Goal: Task Accomplishment & Management: Manage account settings

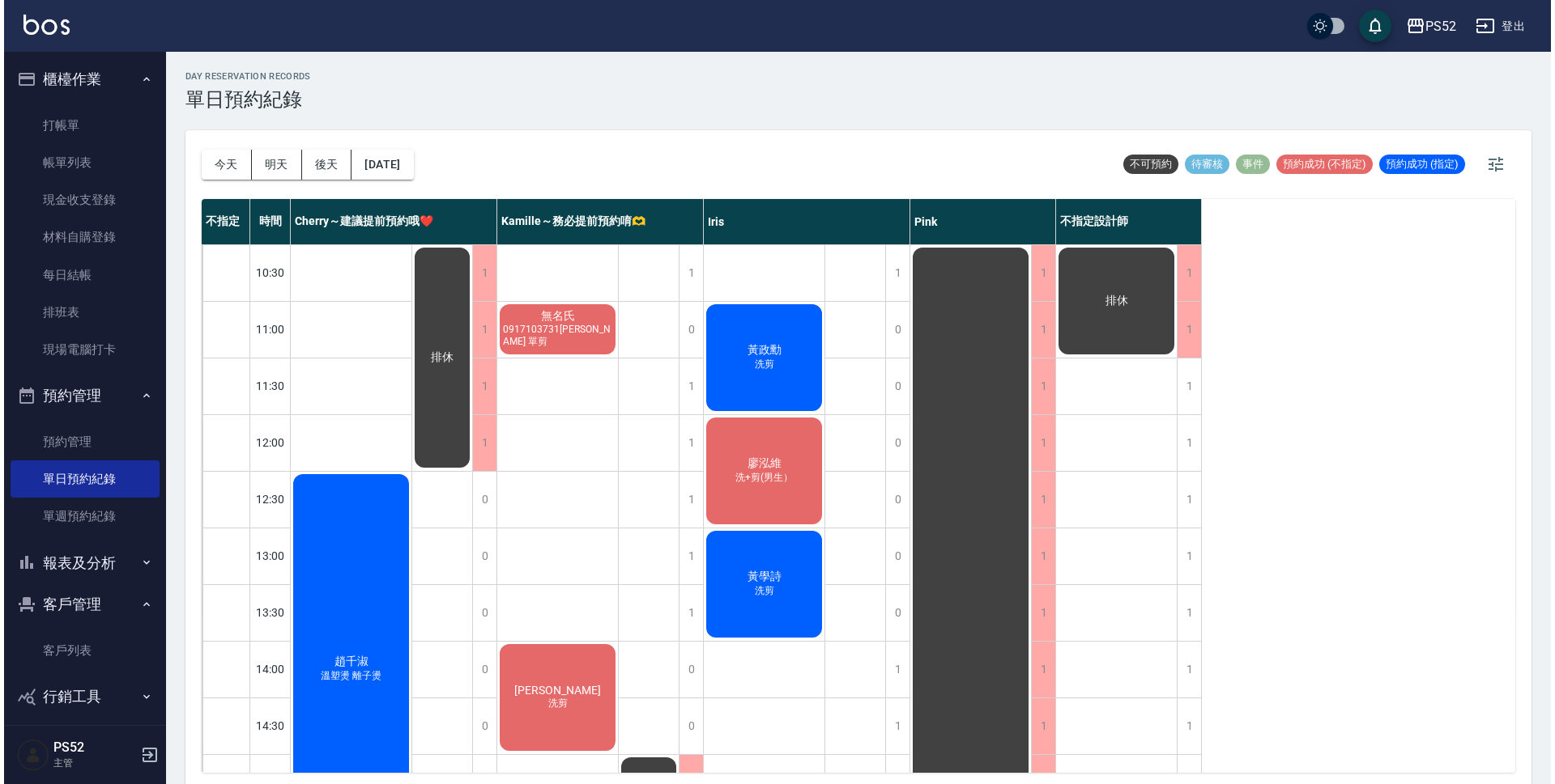
scroll to position [593, 0]
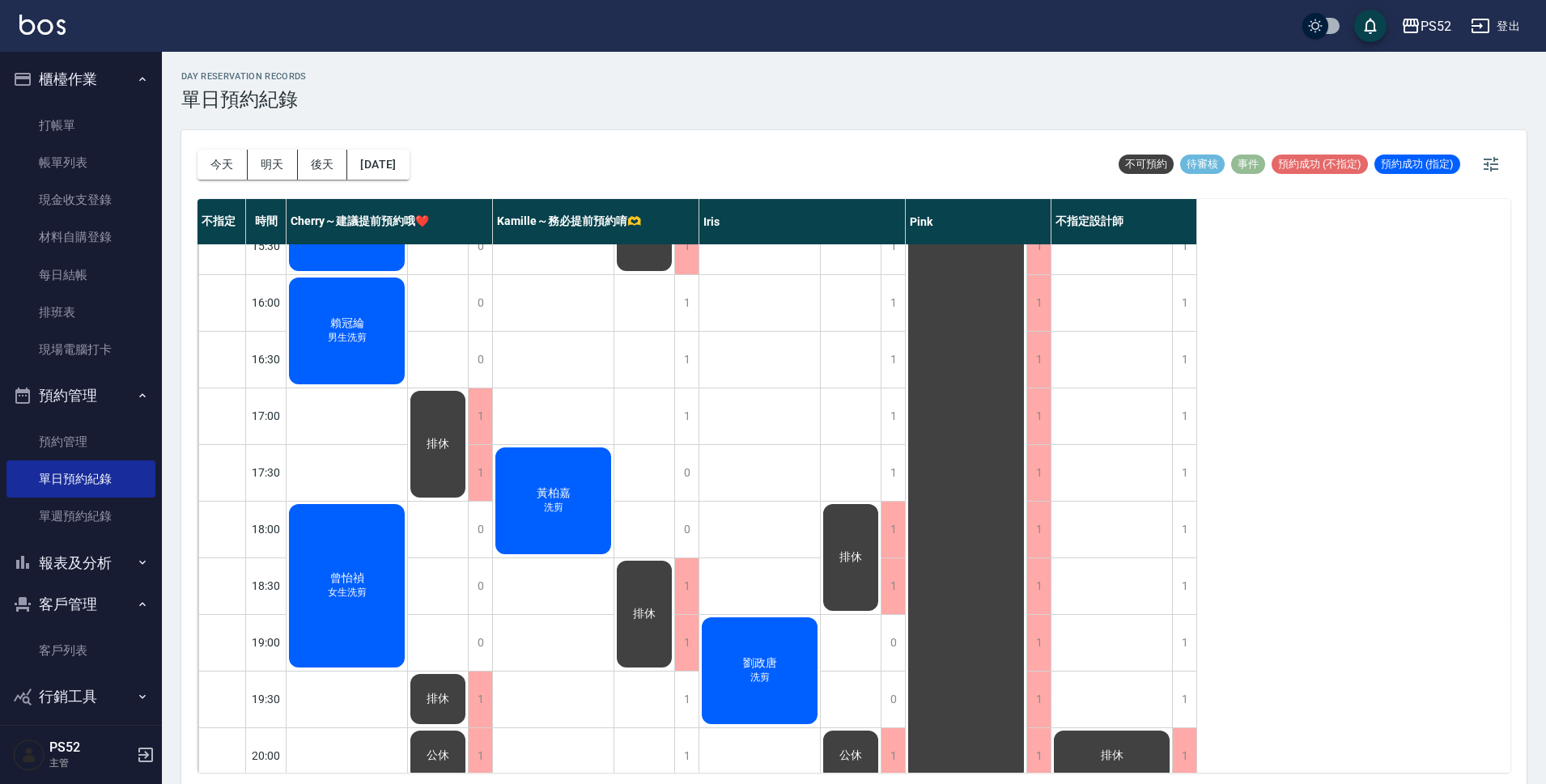
click at [98, 105] on ul "打帳單 帳單列表 現金收支登錄 材料自購登錄 每日結帳 排班表 現場電腦打卡" at bounding box center [81, 238] width 149 height 275
click at [92, 127] on link "打帳單" at bounding box center [81, 126] width 149 height 38
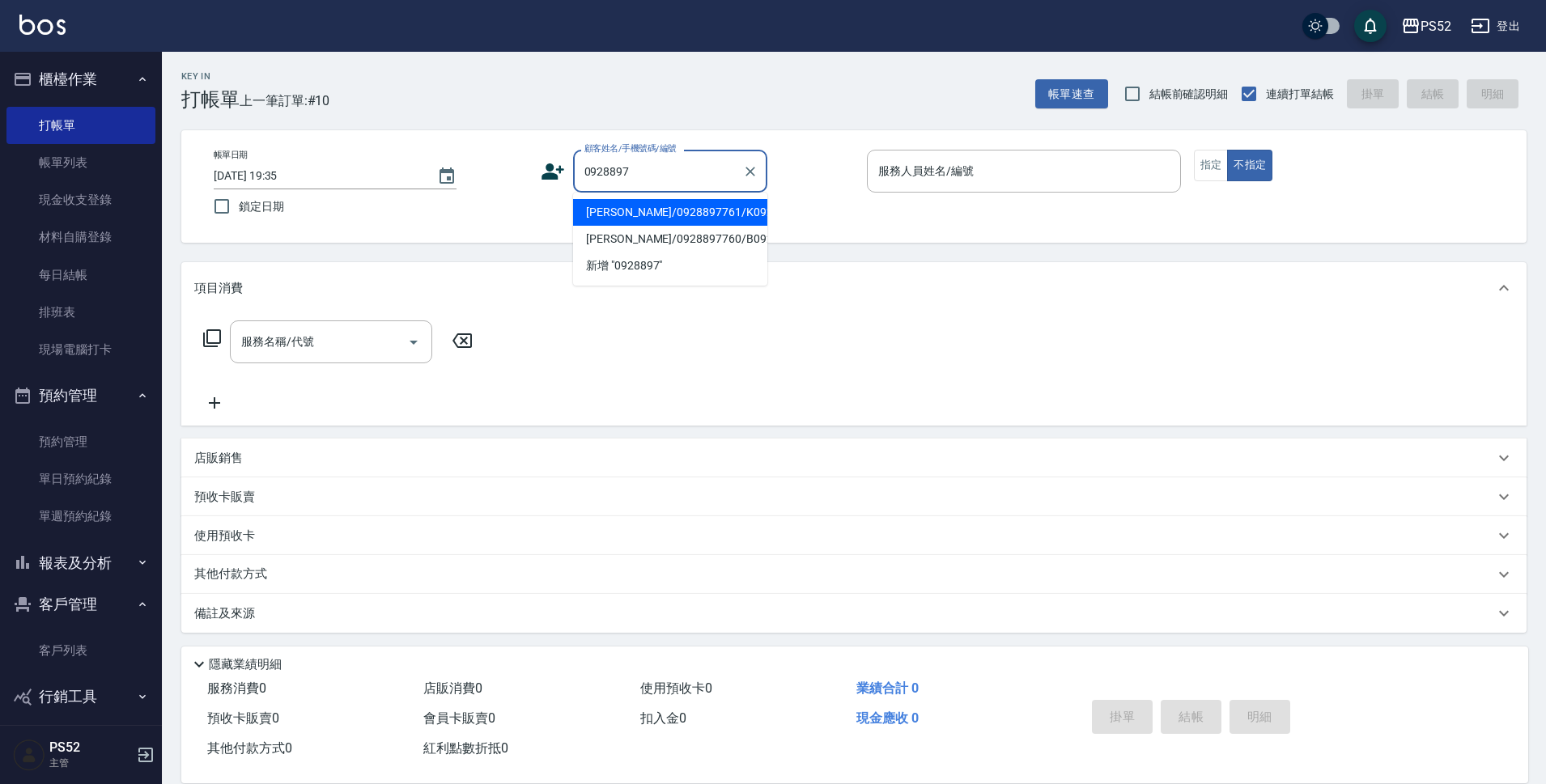
type input "[PERSON_NAME]/0928897761/K0928897761"
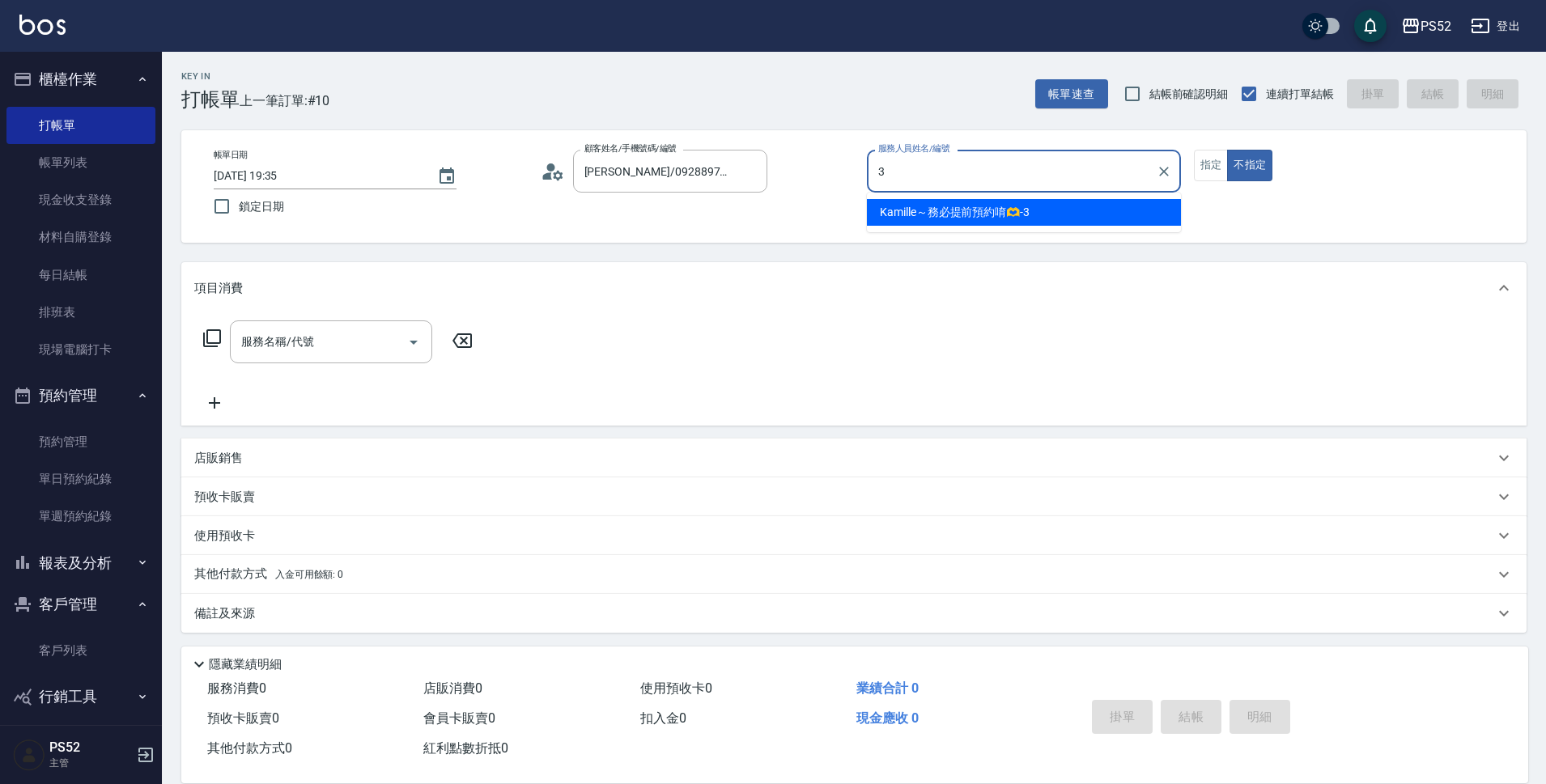
type input "Kamille～務必提前預約唷🫶-3"
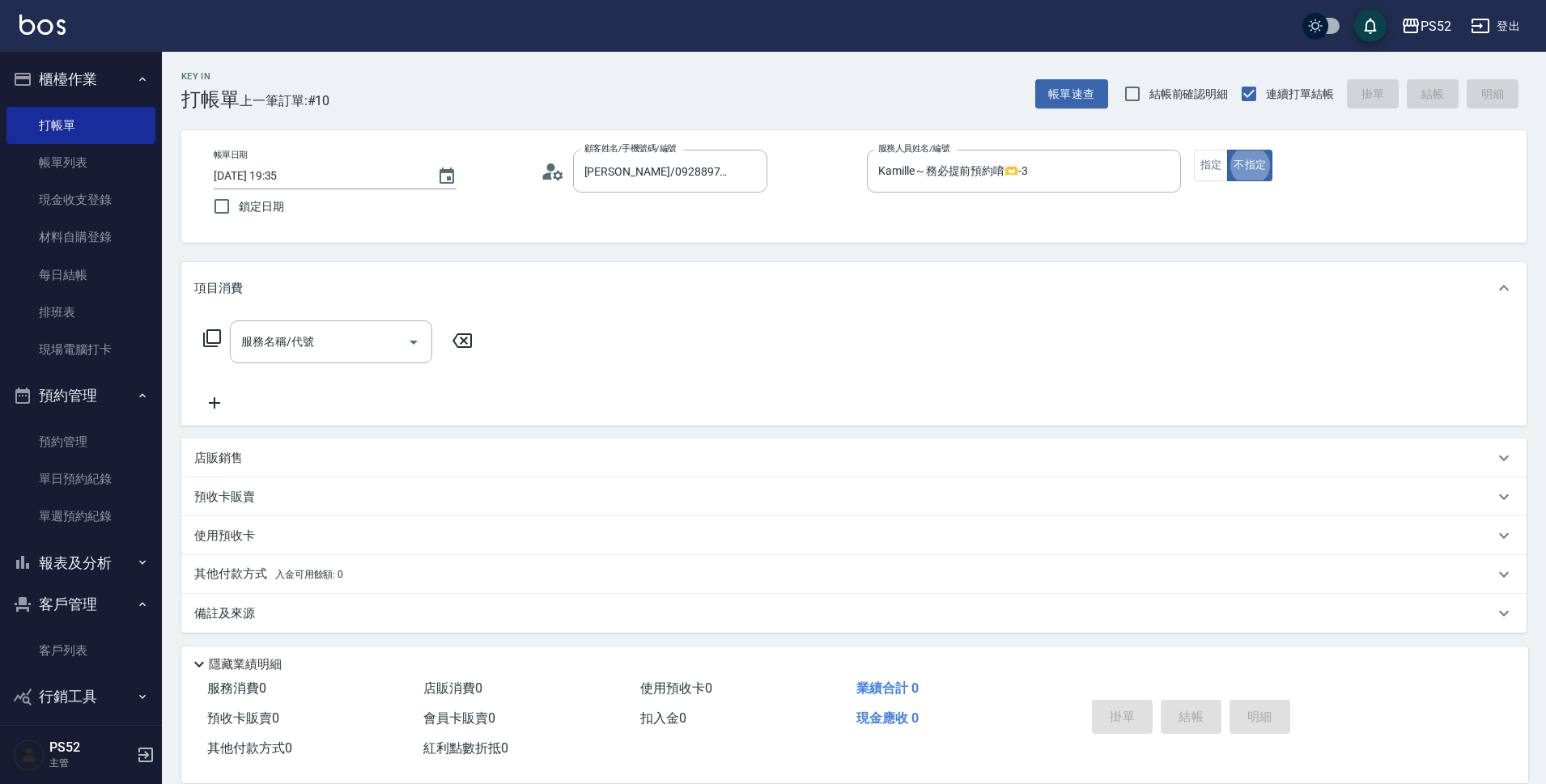
type button "false"
click at [916, 311] on div "項目消費" at bounding box center [853, 288] width 1345 height 52
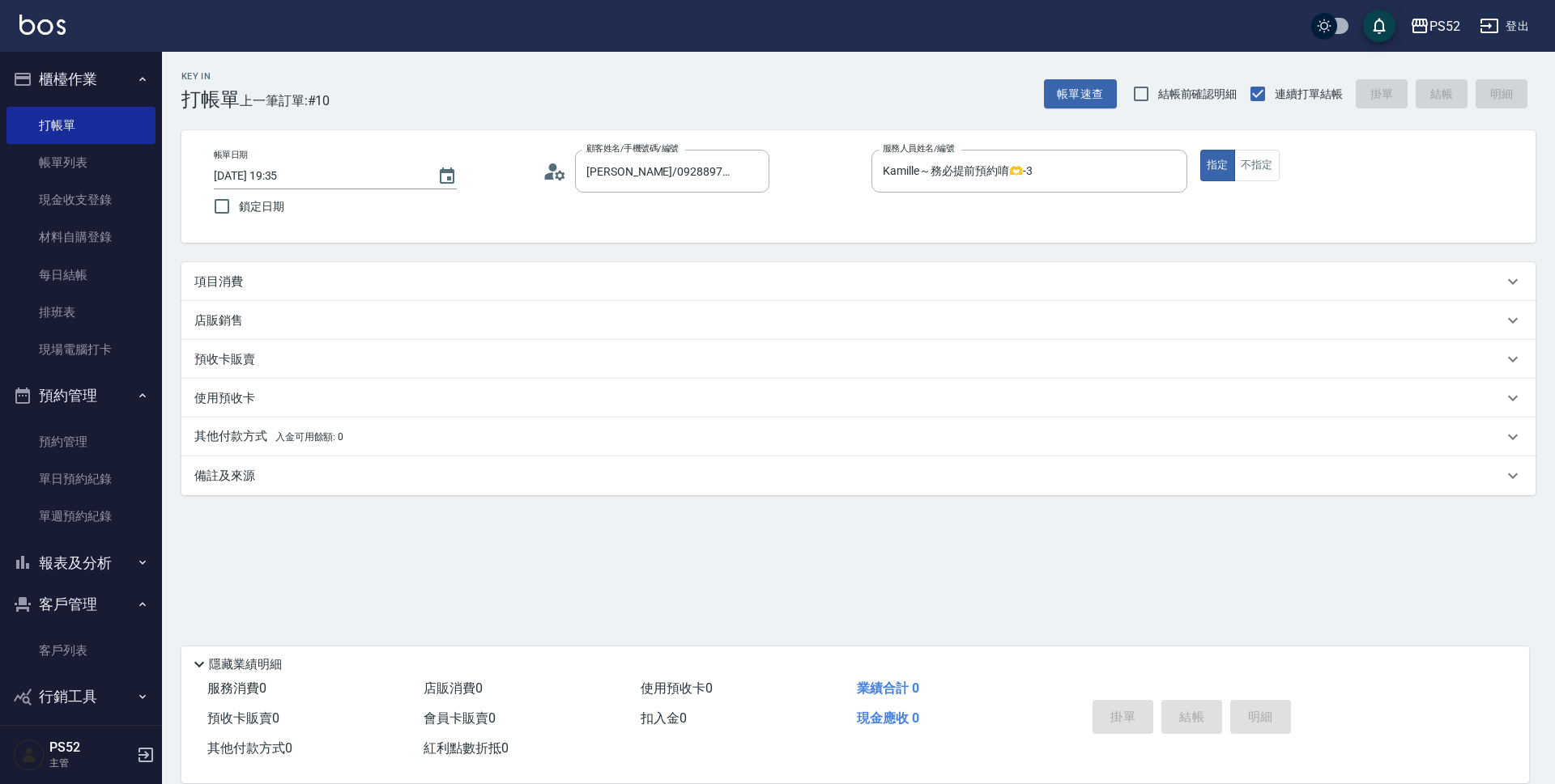
click at [302, 357] on div "預收卡販賣" at bounding box center [848, 360] width 1309 height 17
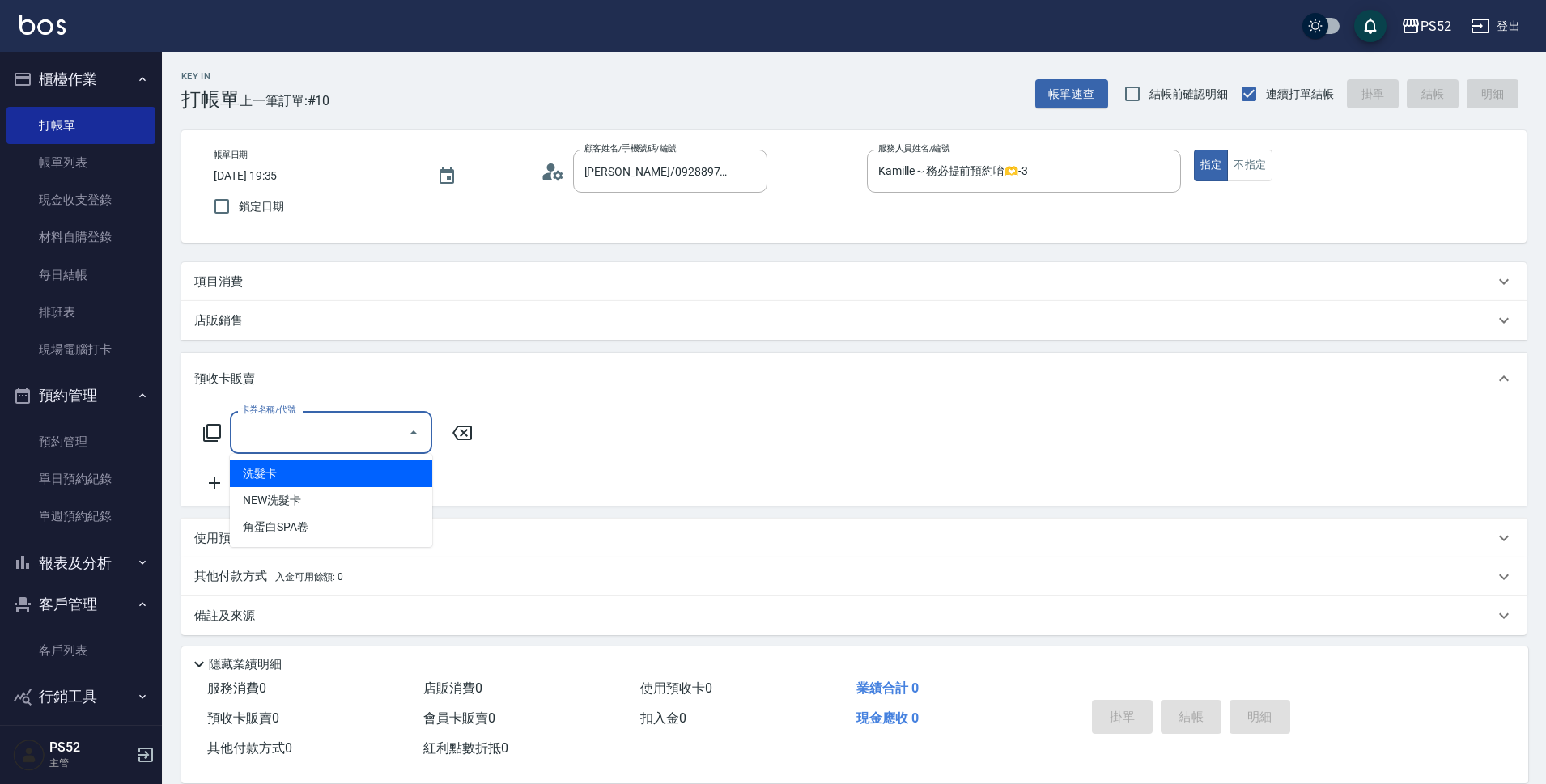
click at [281, 435] on input "卡券名稱/代號" at bounding box center [318, 432] width 163 height 28
click at [318, 477] on span "洗髮卡" at bounding box center [331, 474] width 203 height 27
type input "洗髮卡(2000)"
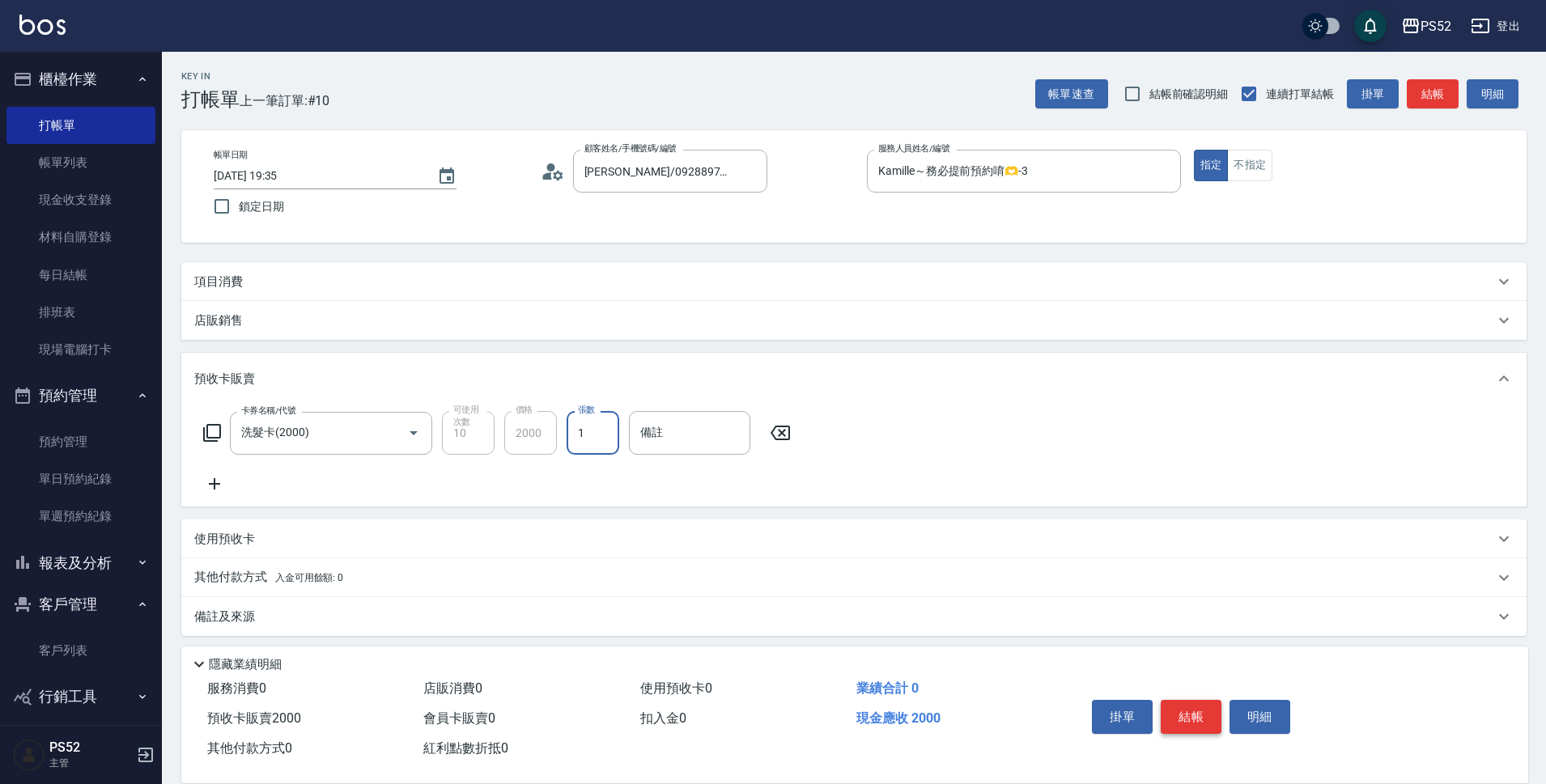
click at [1194, 708] on button "結帳" at bounding box center [1191, 717] width 61 height 34
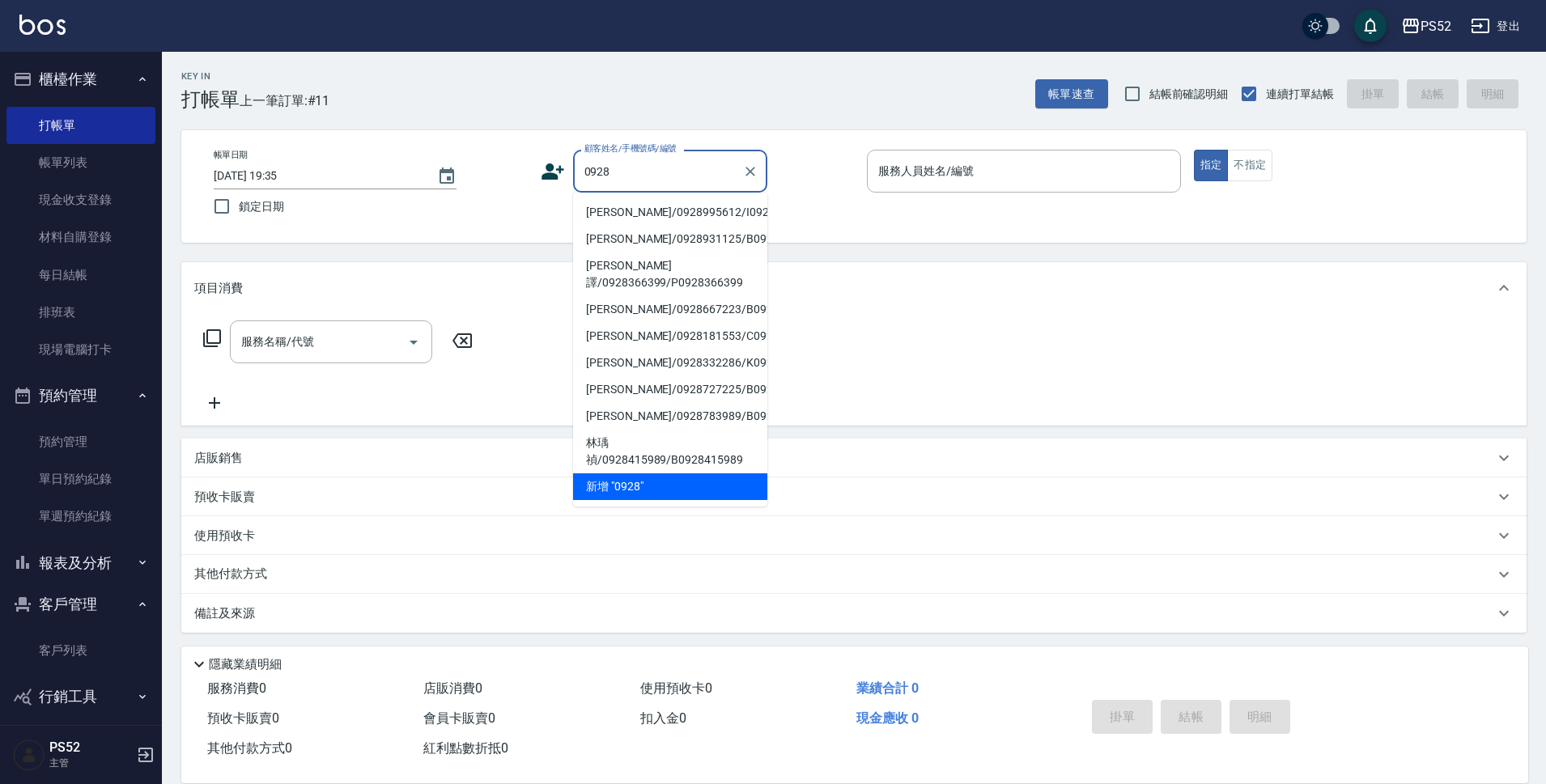
scroll to position [7, 0]
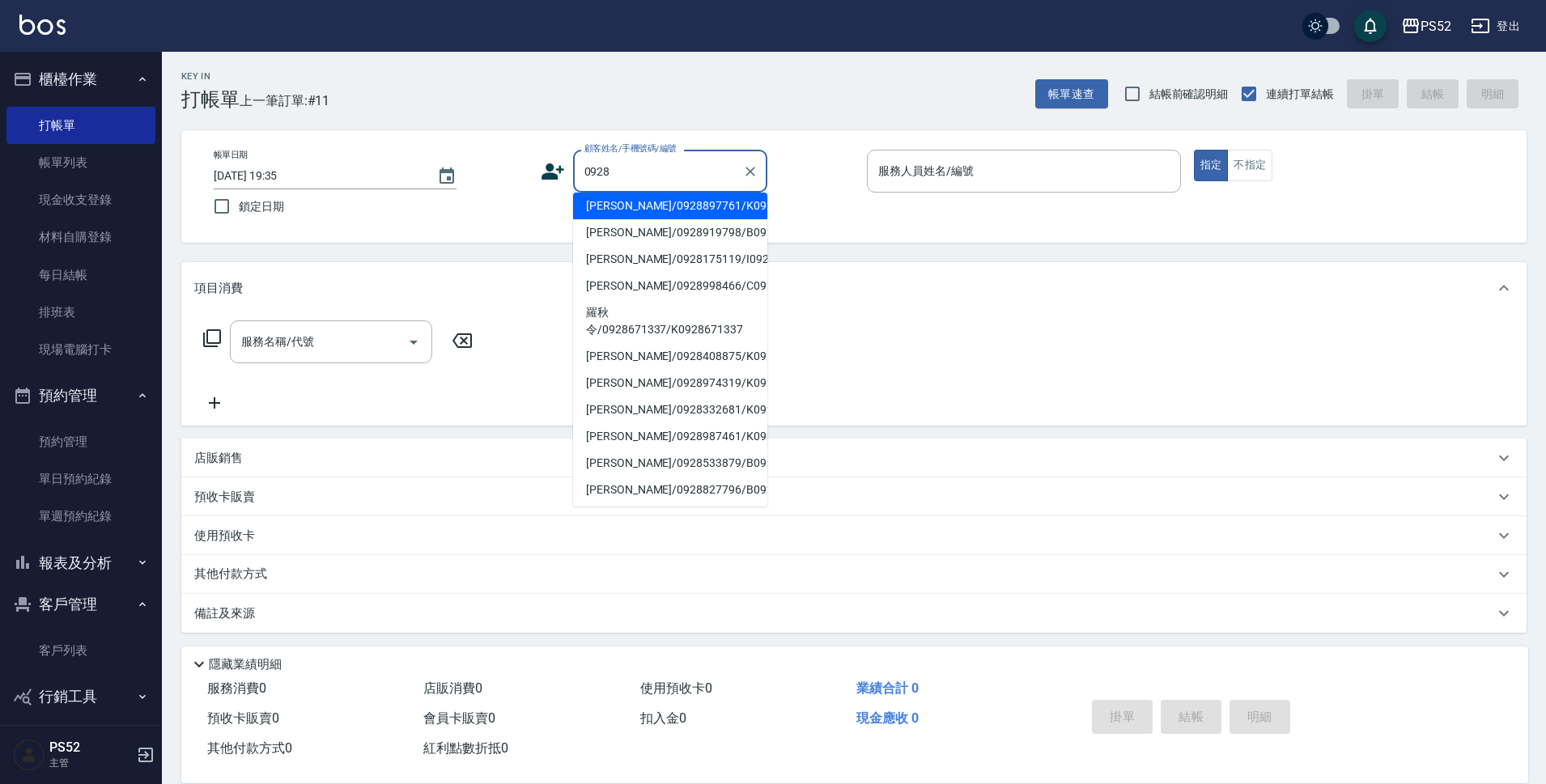
type input "[PERSON_NAME]/0928897761/K0928897761"
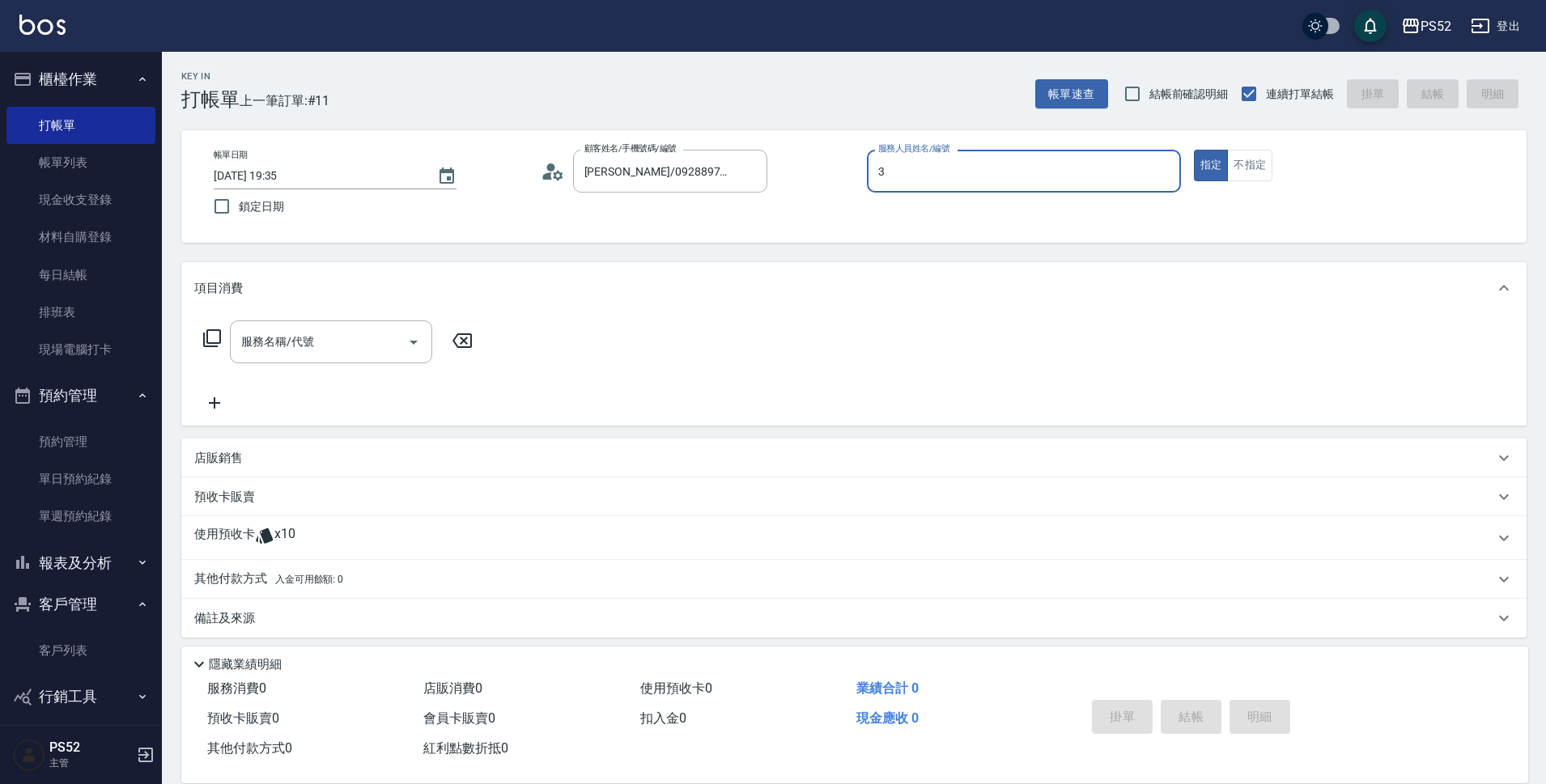
type input "Kamille～務必提前預約唷🫶-3"
type button "true"
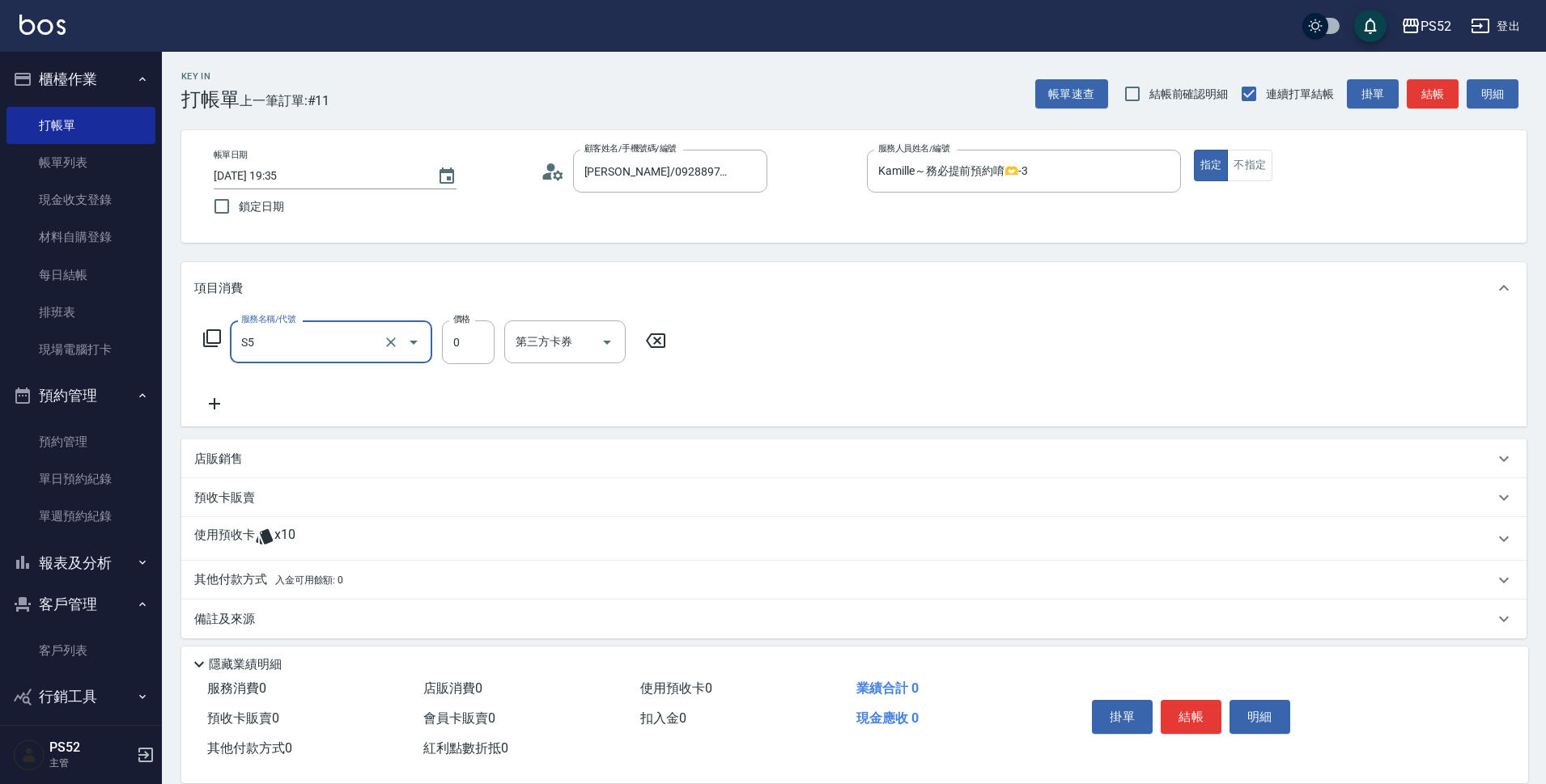
type input "造型(S5)"
type input "150"
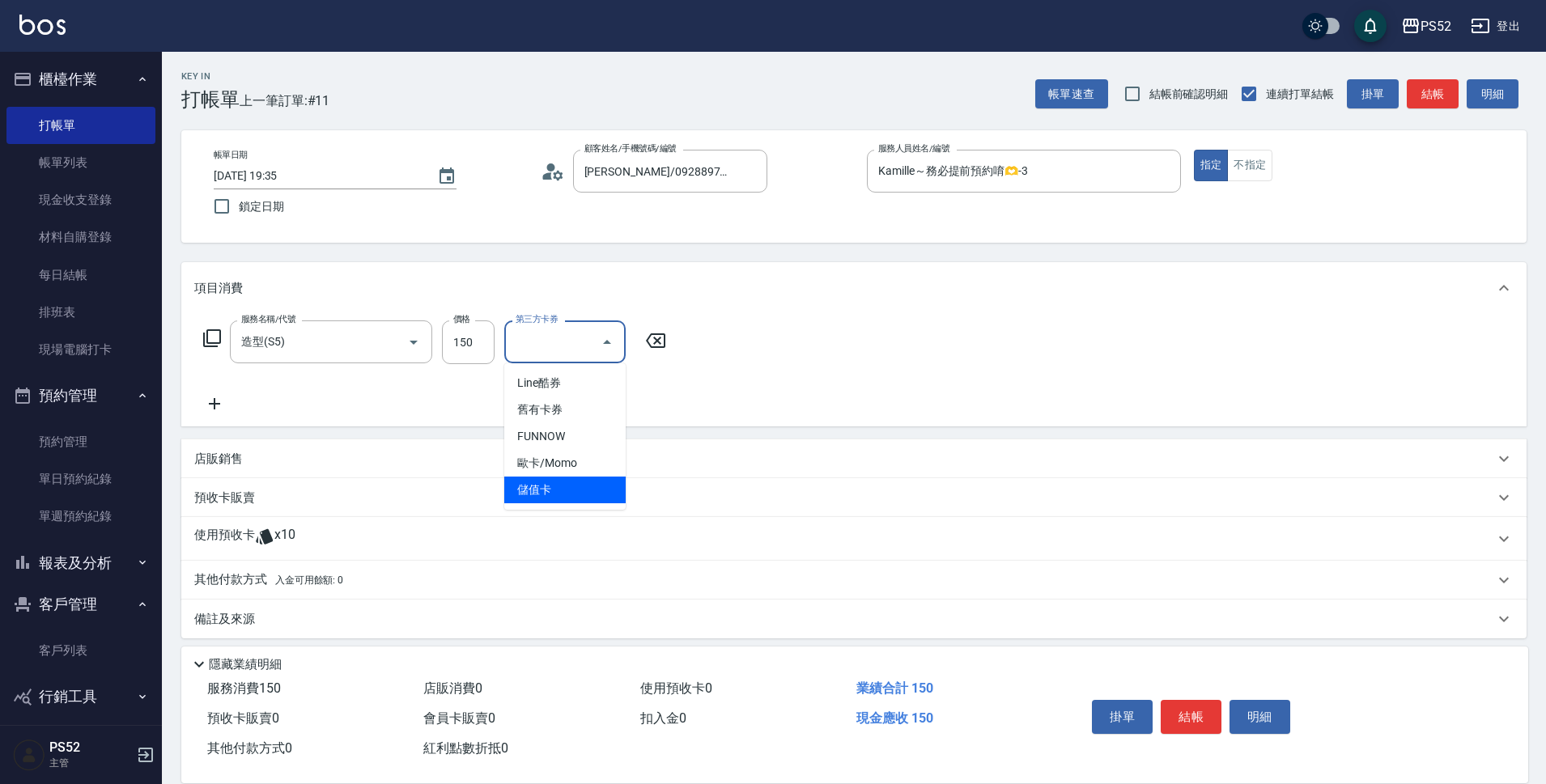
type input "儲值卡"
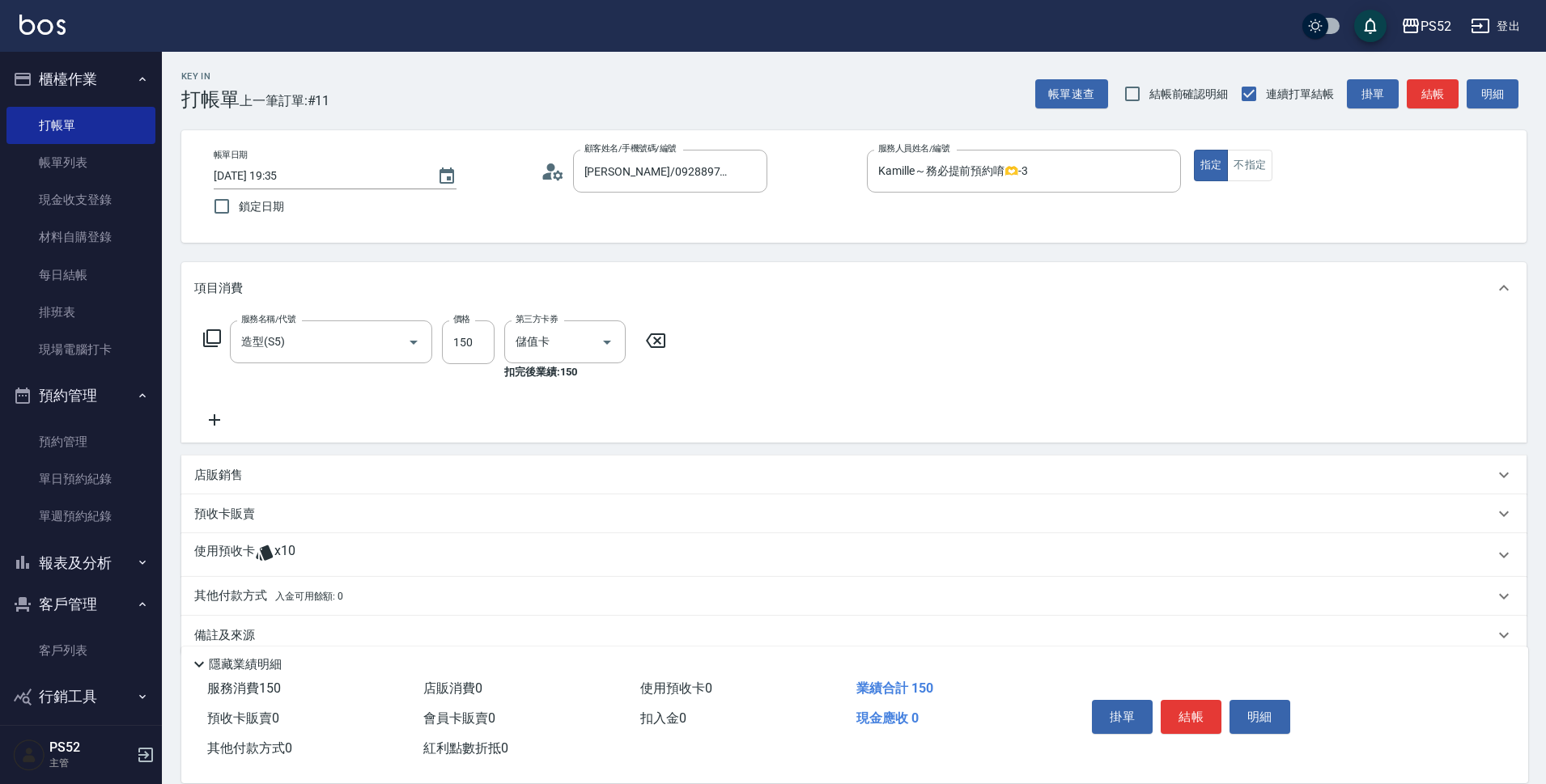
click at [375, 563] on div "使用預收卡 x10" at bounding box center [844, 555] width 1300 height 24
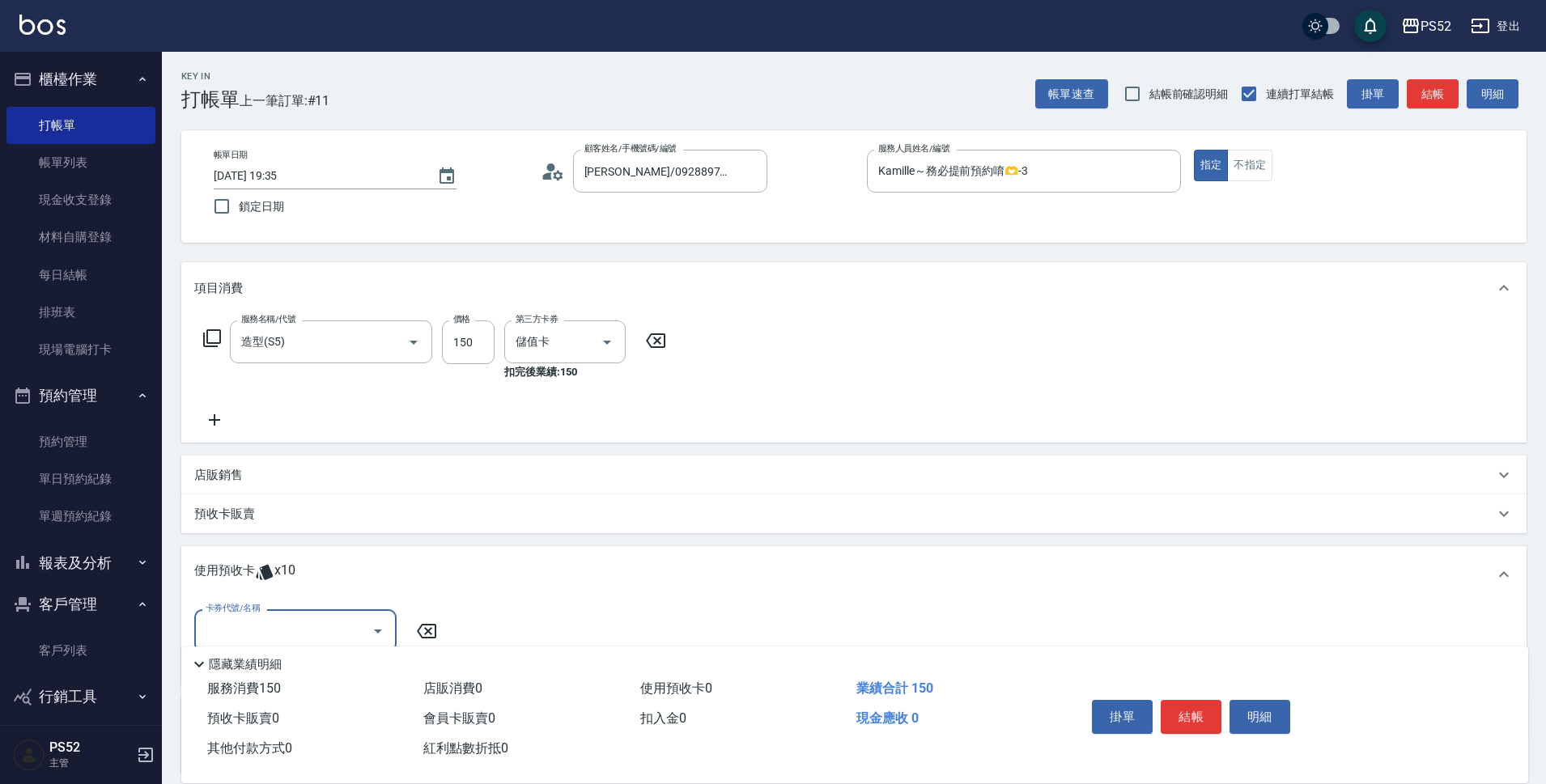
scroll to position [0, 0]
click at [375, 620] on button "Open" at bounding box center [378, 631] width 26 height 26
click at [352, 675] on div "洗髮卡 剩餘10張" at bounding box center [295, 672] width 203 height 27
type input "洗髮卡"
click at [1170, 704] on button "結帳" at bounding box center [1191, 717] width 61 height 34
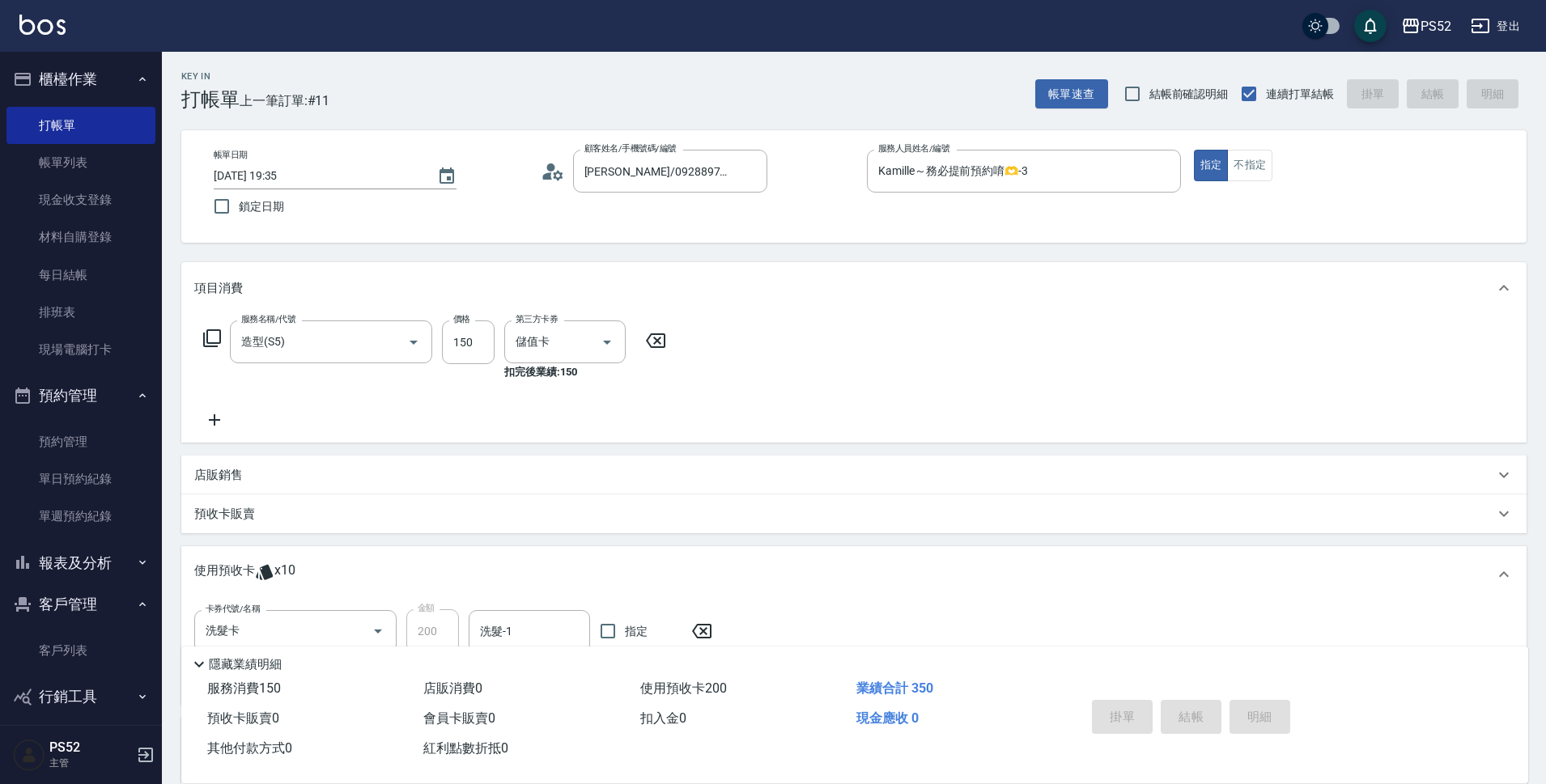
type input "[DATE] 19:36"
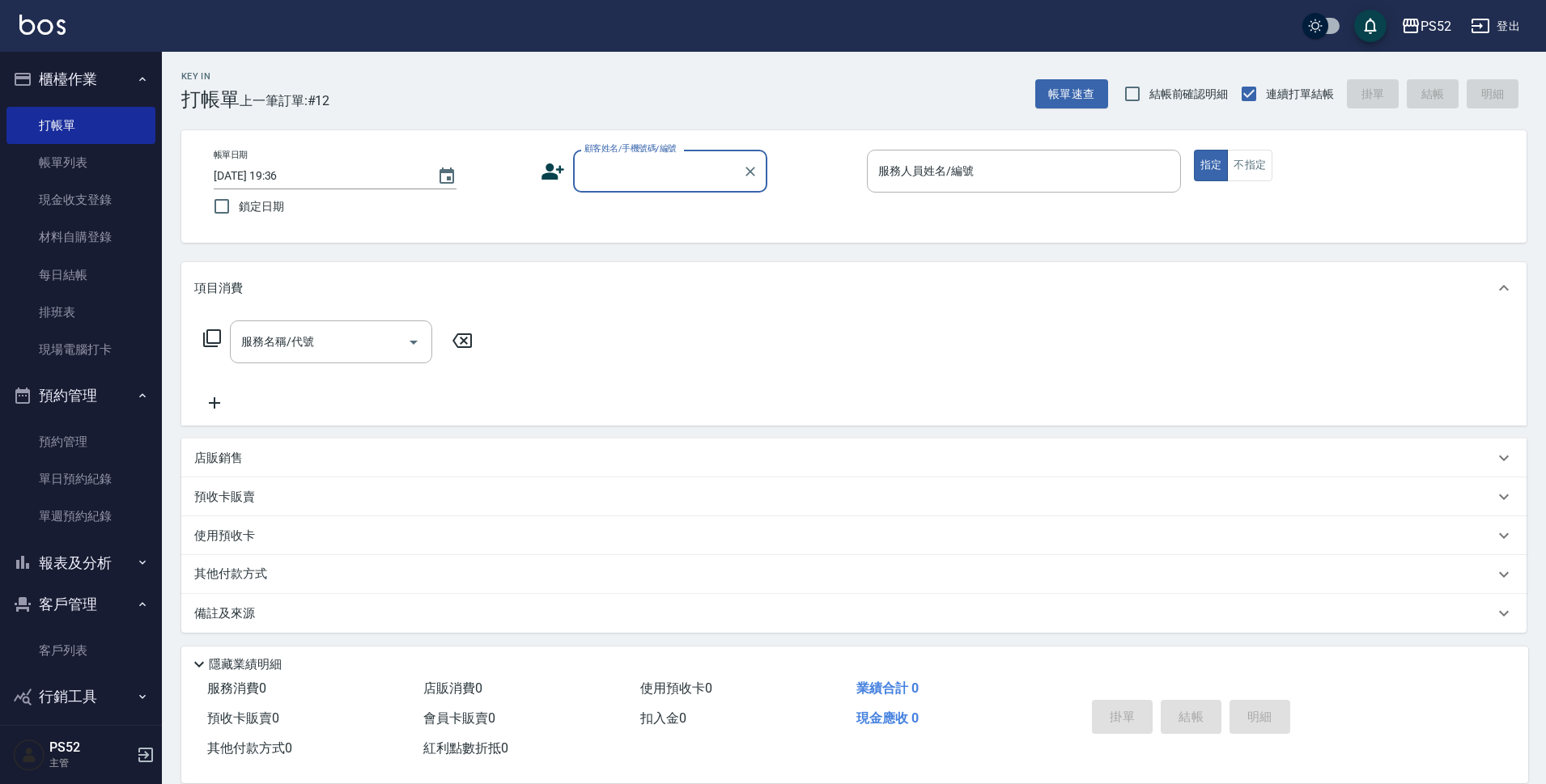
click at [179, 781] on div "Key In 打帳單 上一筆訂單:#12 帳單速查 結帳前確認明細 連續打單結帳 掛單 結帳 明細 帳單日期 [DATE] 19:36 鎖定日期 顧客姓名/手…" at bounding box center [853, 420] width 1384 height 736
click at [102, 645] on link "客戶列表" at bounding box center [81, 651] width 149 height 38
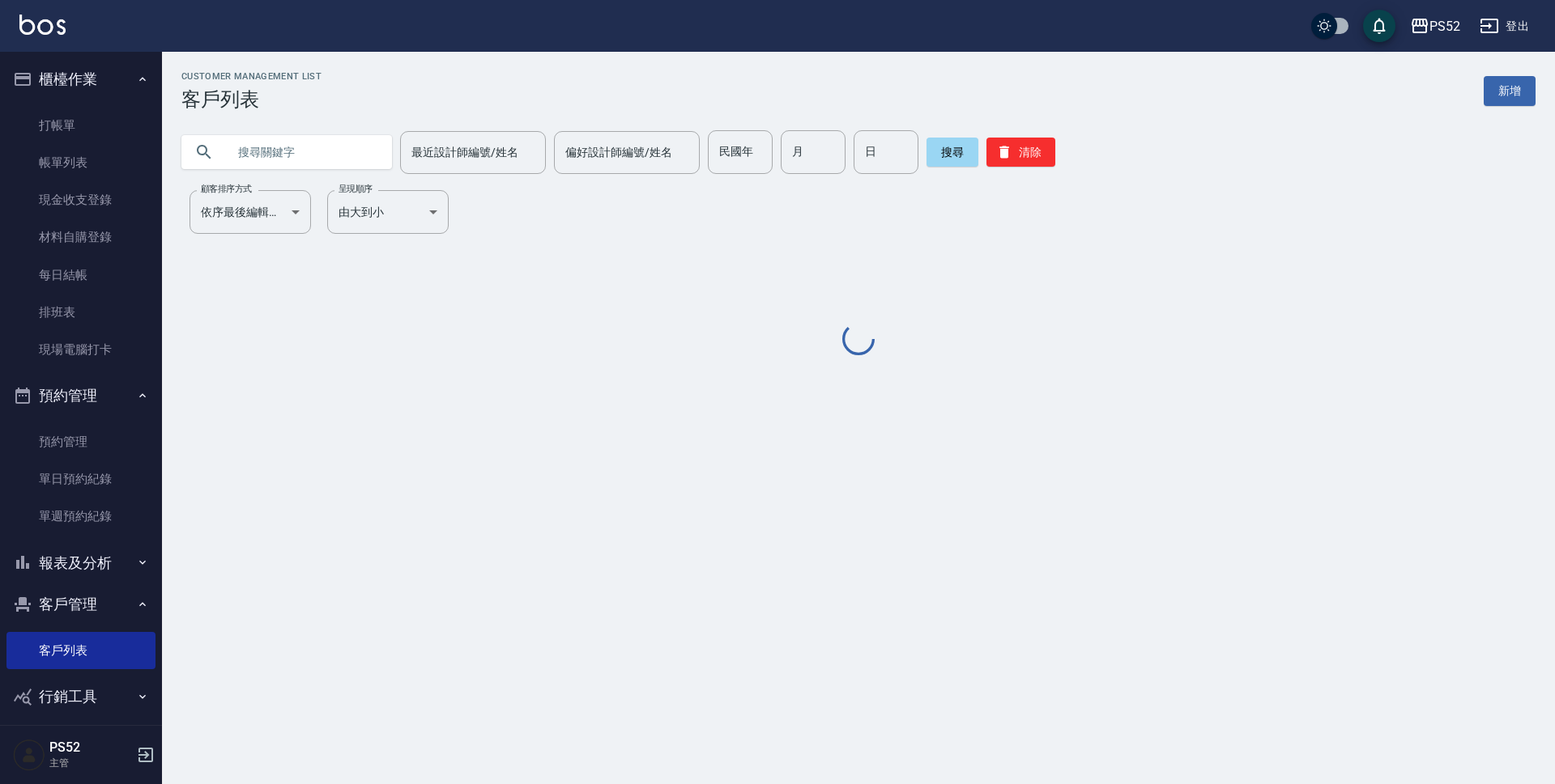
click at [322, 167] on input "text" at bounding box center [303, 151] width 152 height 44
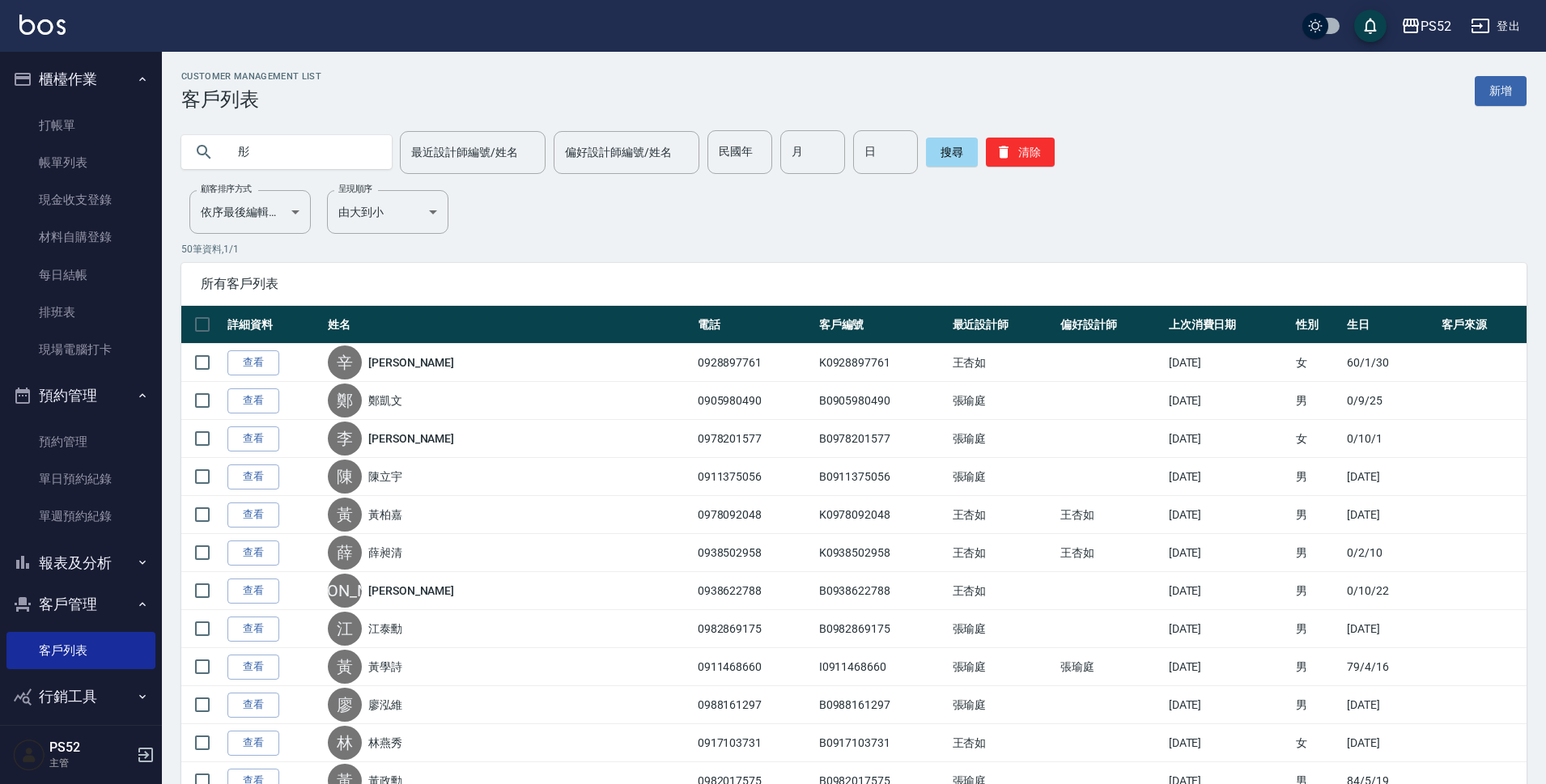
type input "彤"
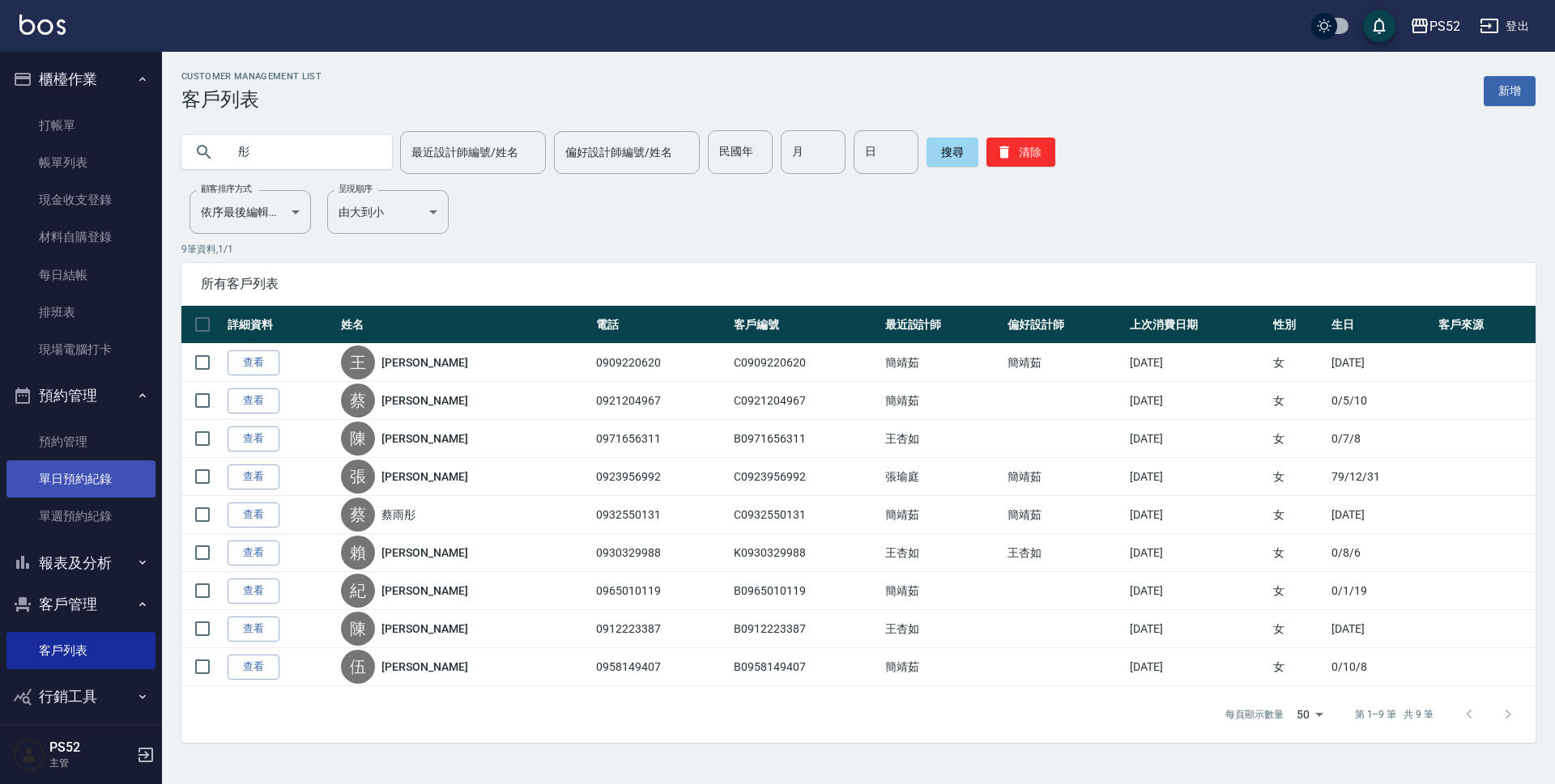
click at [71, 478] on link "單日預約紀錄" at bounding box center [81, 480] width 149 height 38
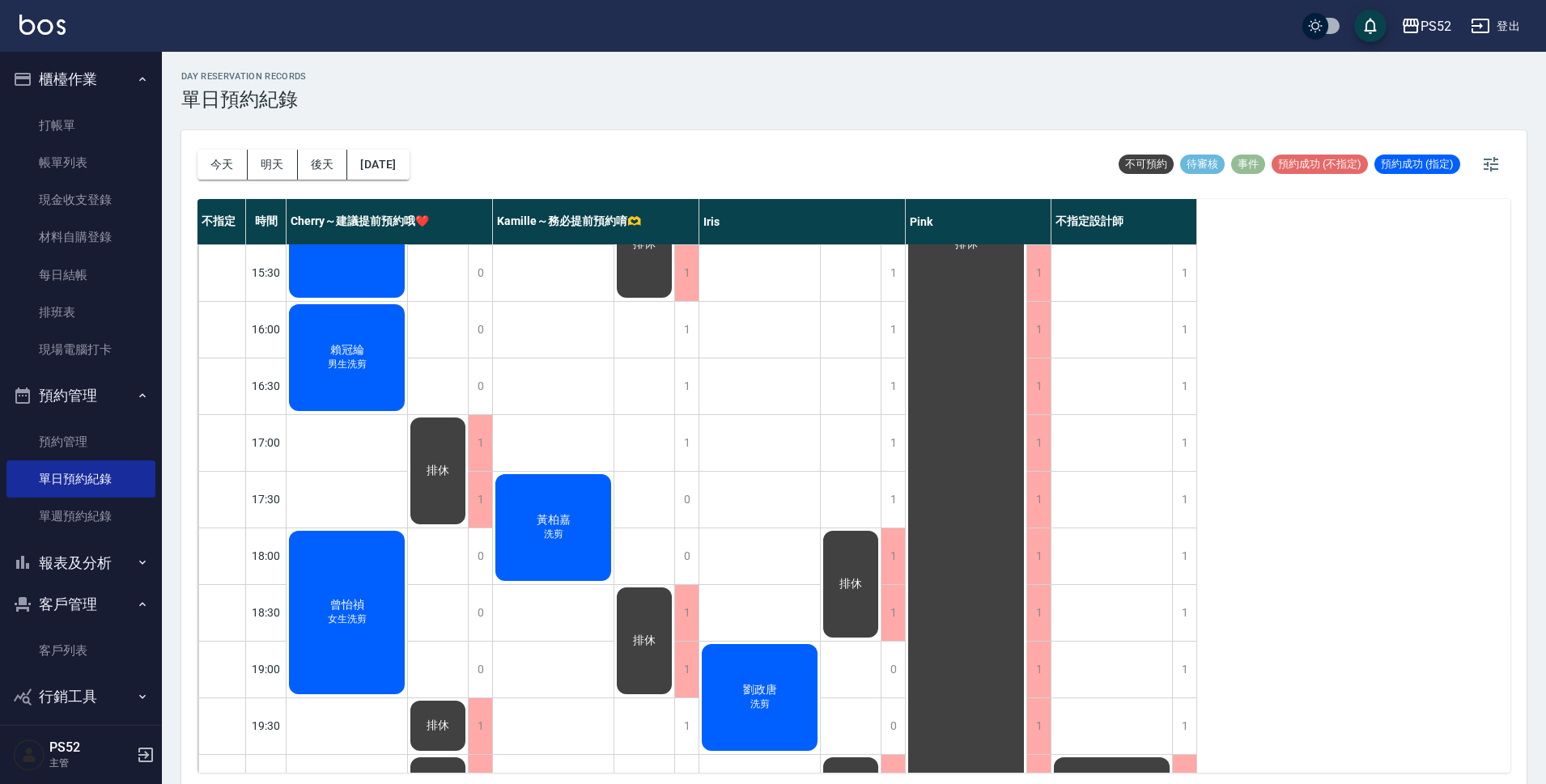
scroll to position [619, 0]
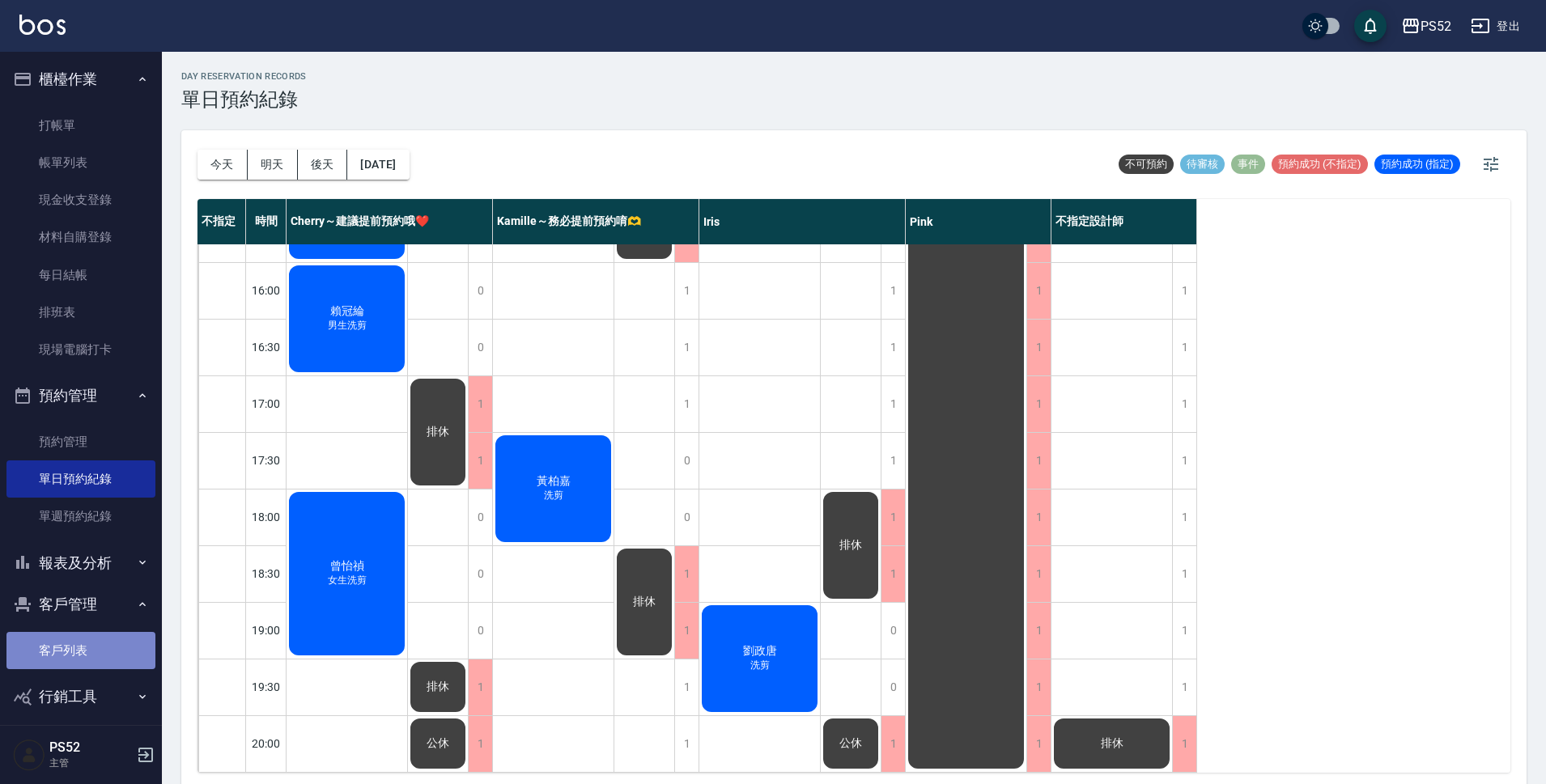
click at [97, 645] on link "客戶列表" at bounding box center [81, 651] width 149 height 38
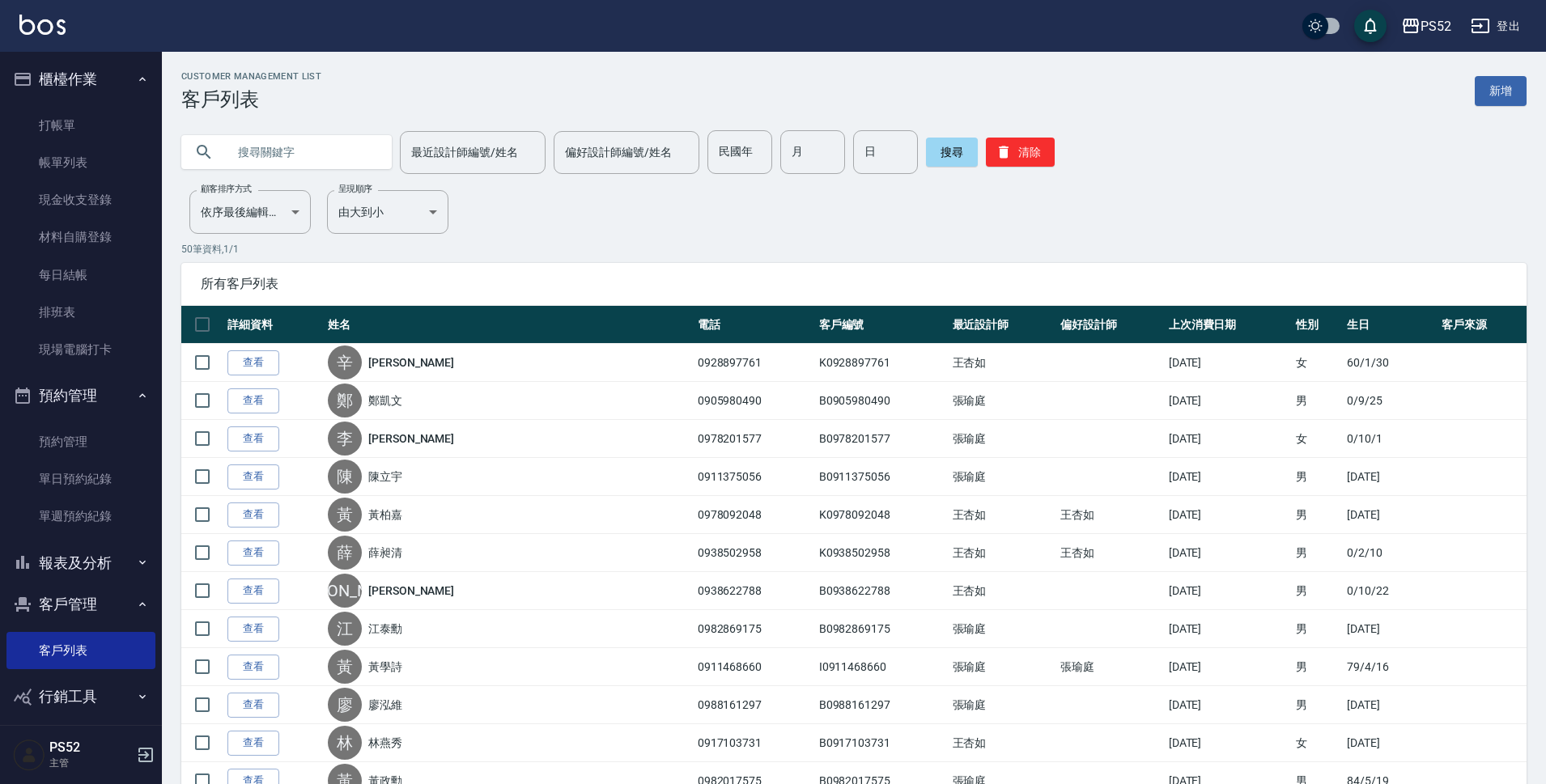
click at [311, 162] on input "text" at bounding box center [303, 151] width 152 height 44
type input "蔡"
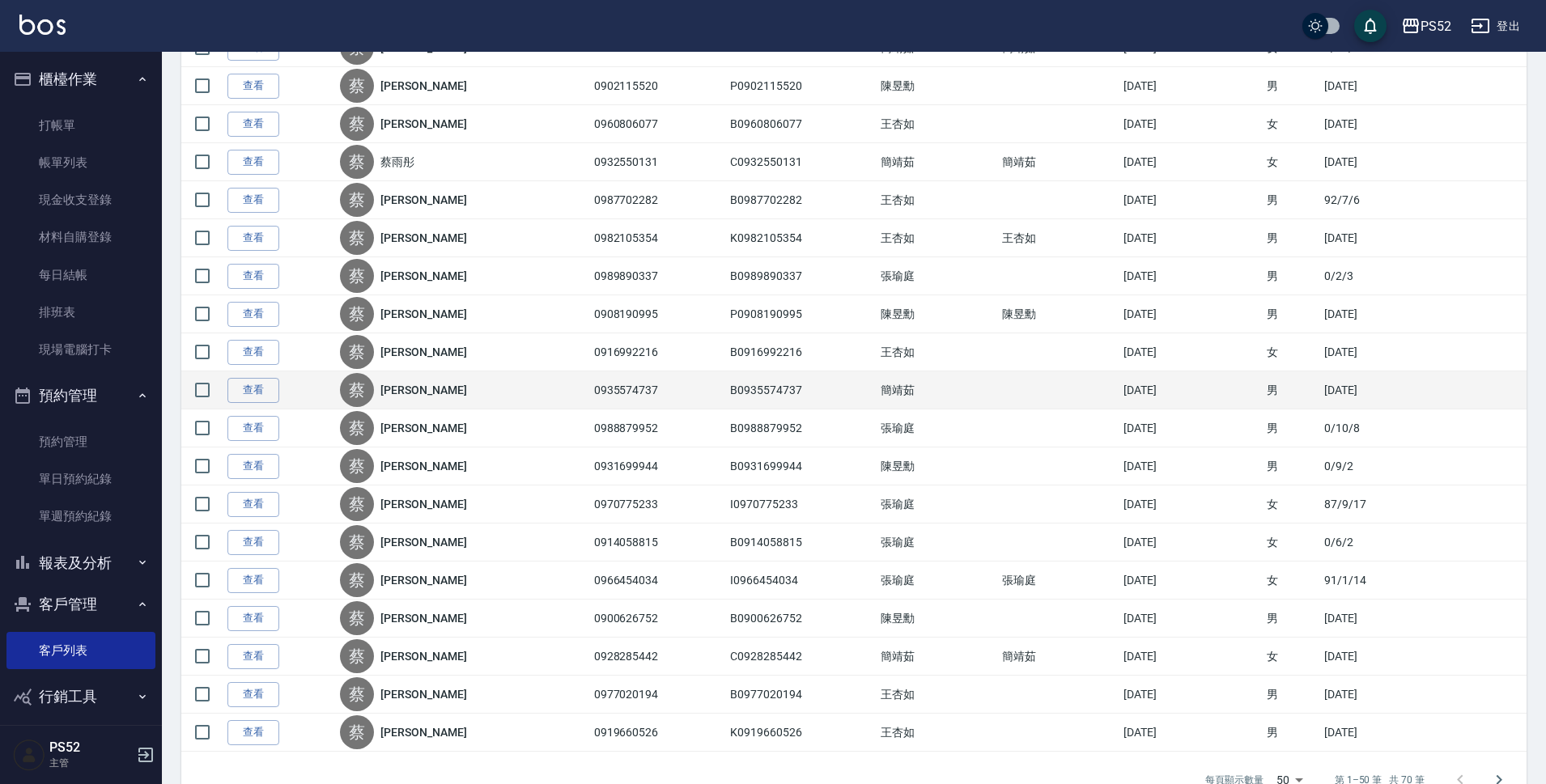
scroll to position [1511, 0]
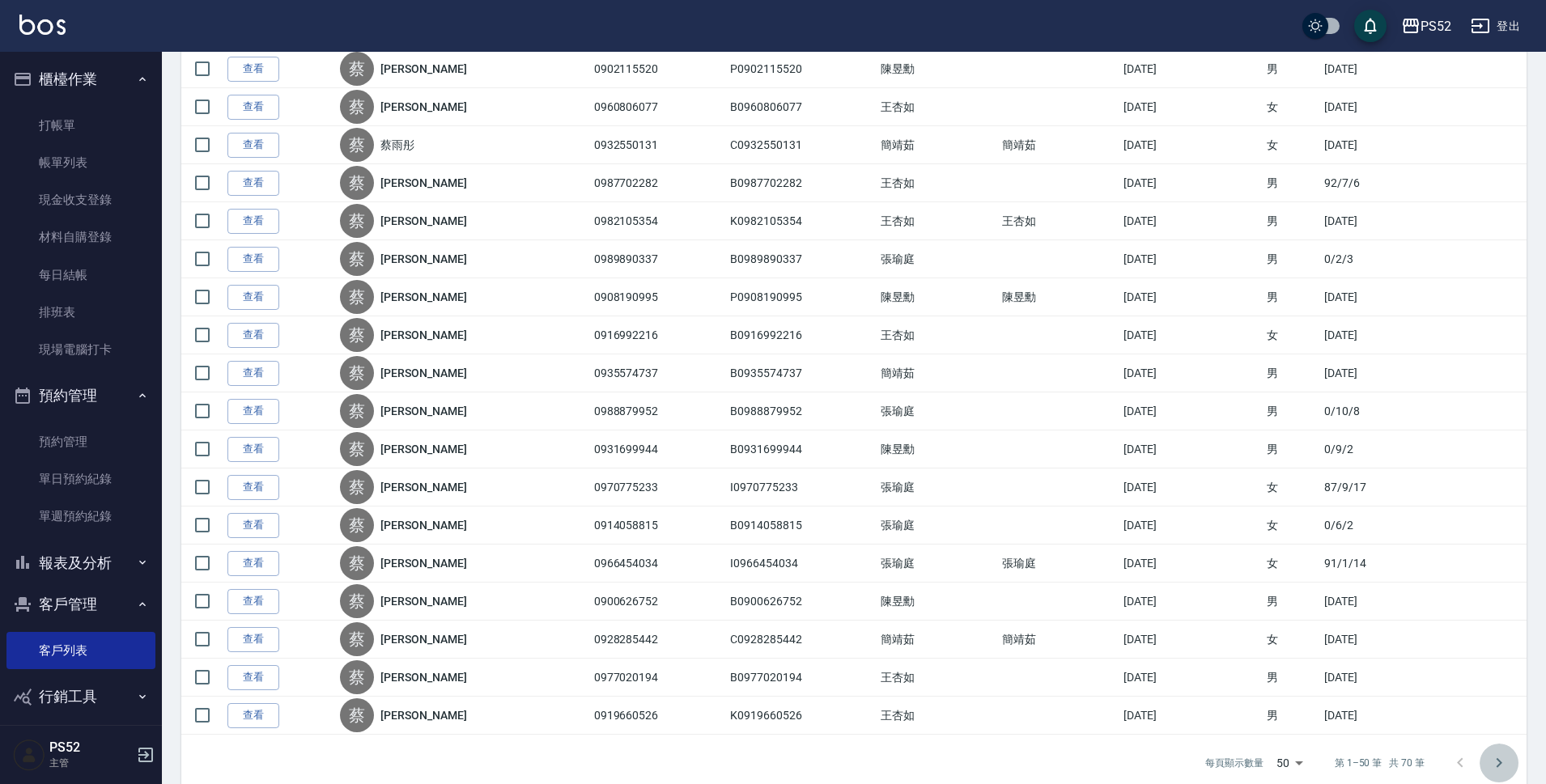
click at [1504, 761] on icon "Go to next page" at bounding box center [1499, 763] width 20 height 20
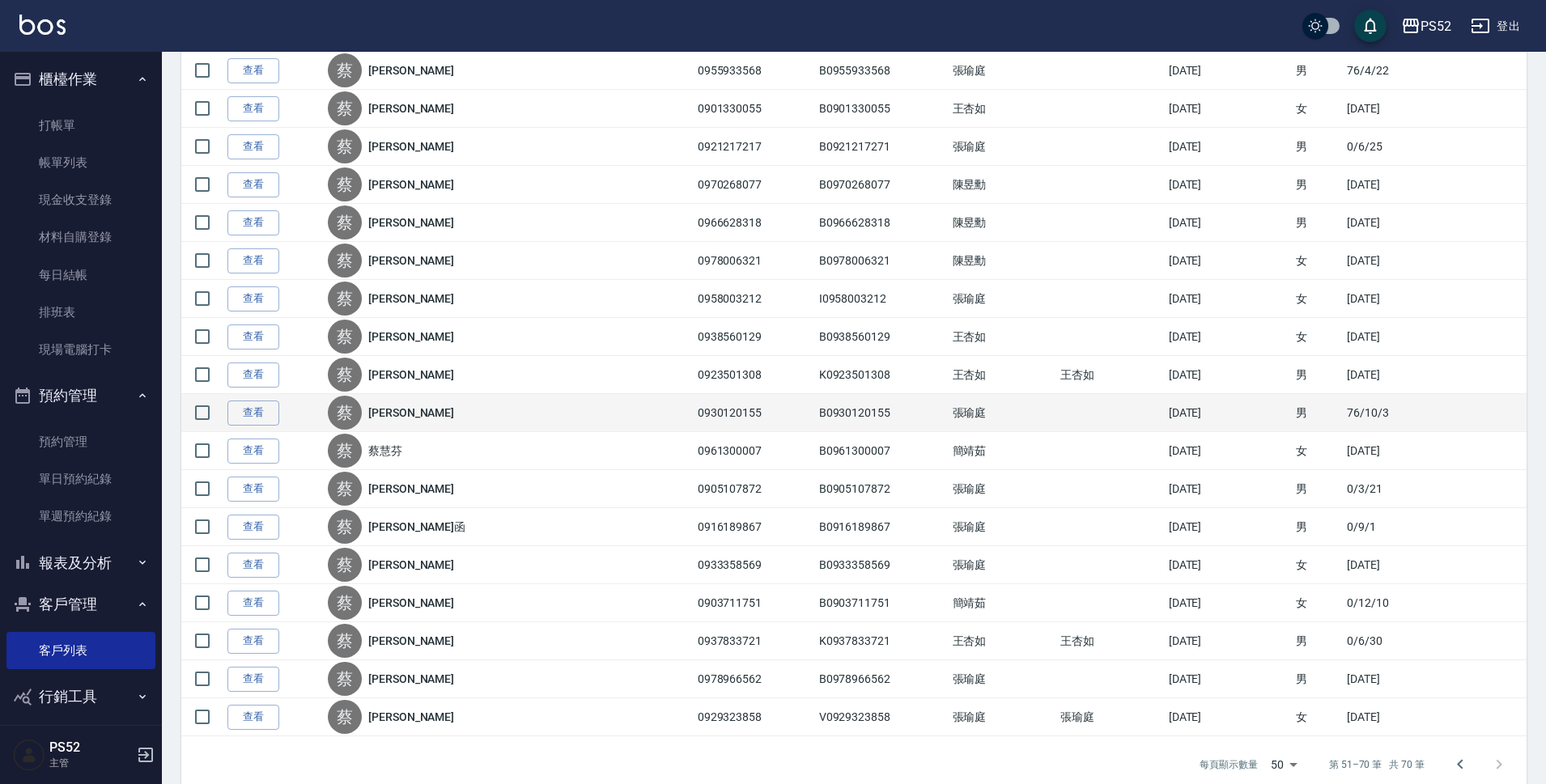
scroll to position [397, 0]
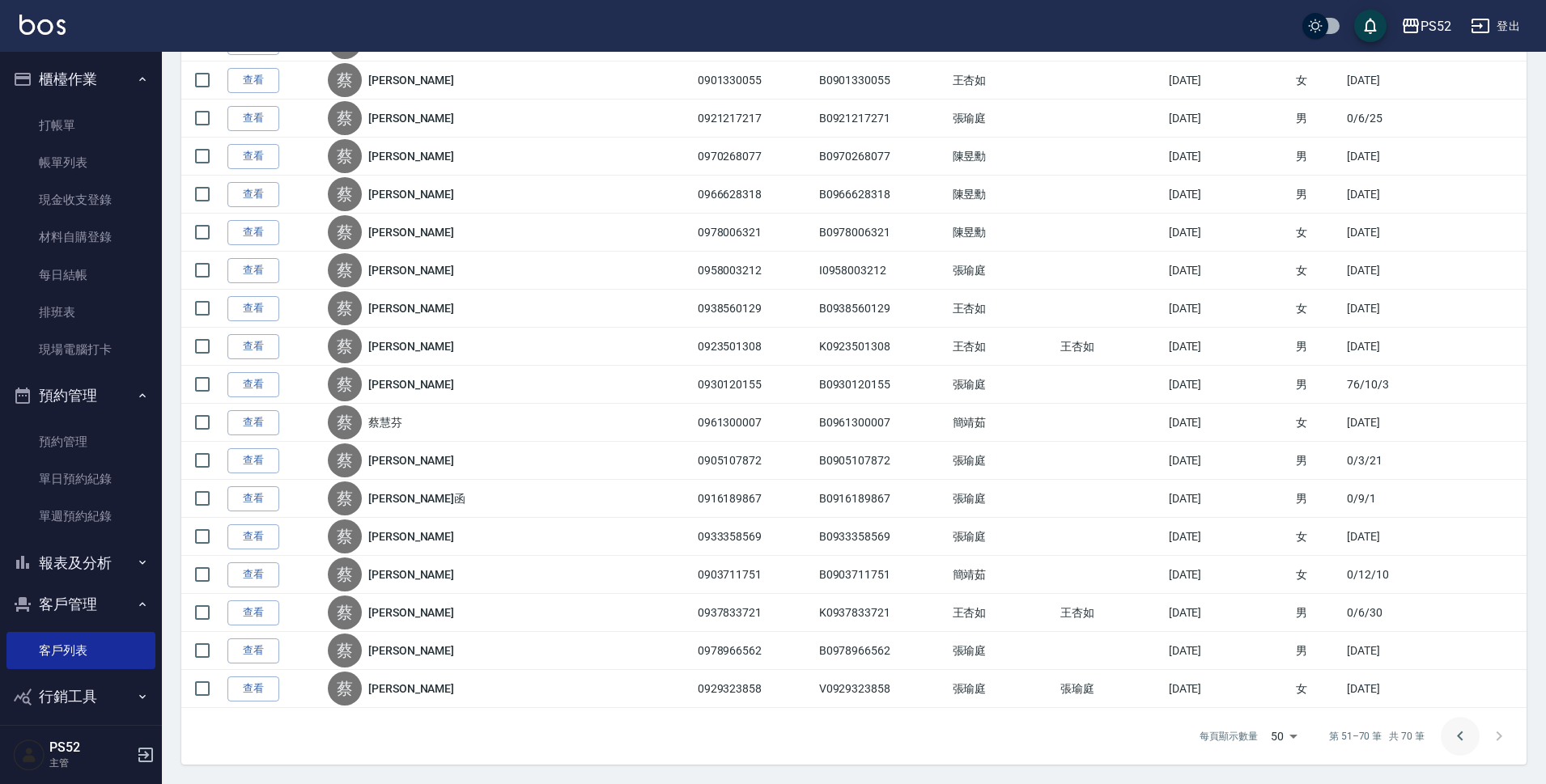
click at [1457, 728] on icon "Go to previous page" at bounding box center [1460, 736] width 20 height 20
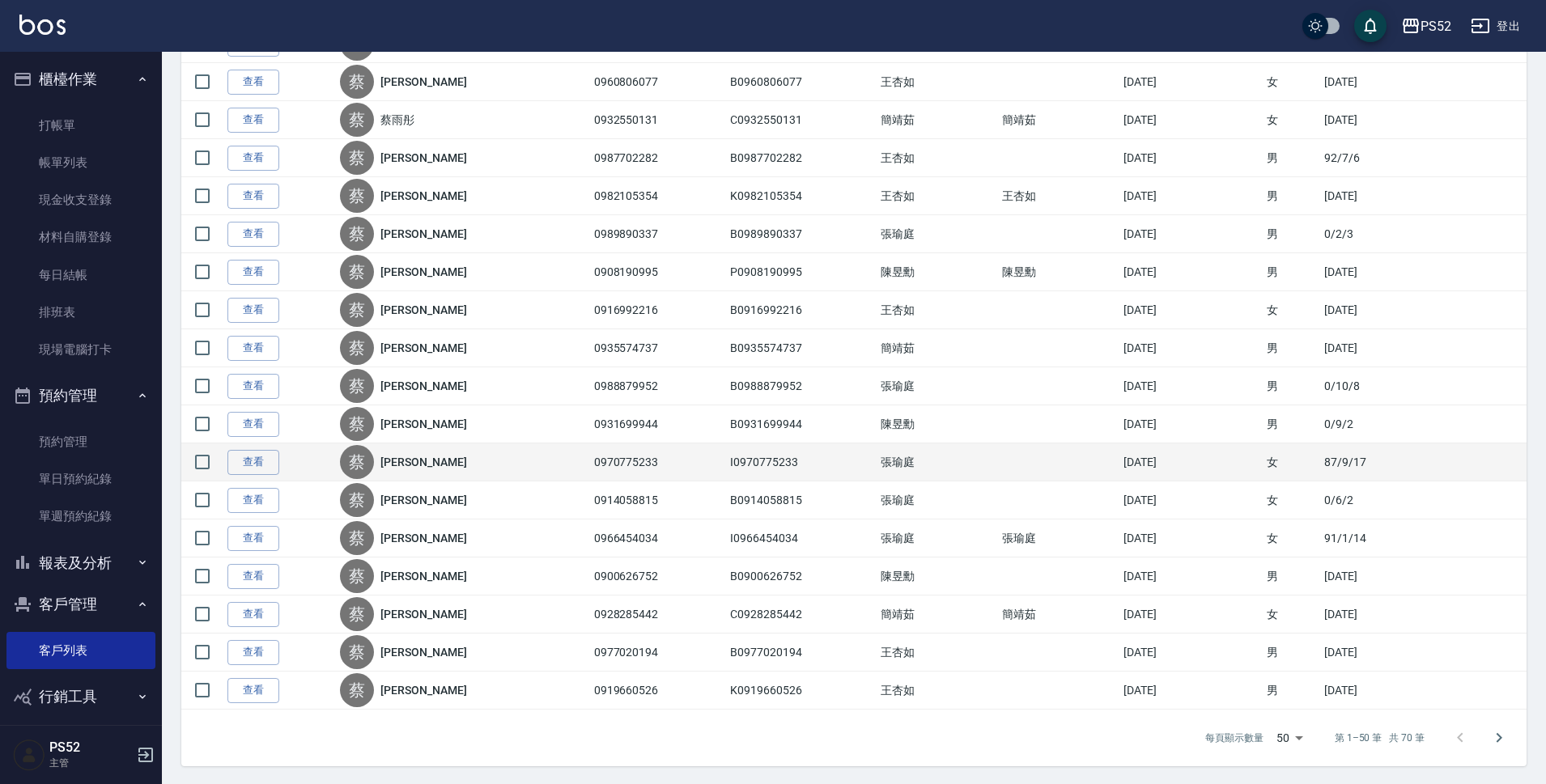
scroll to position [1538, 0]
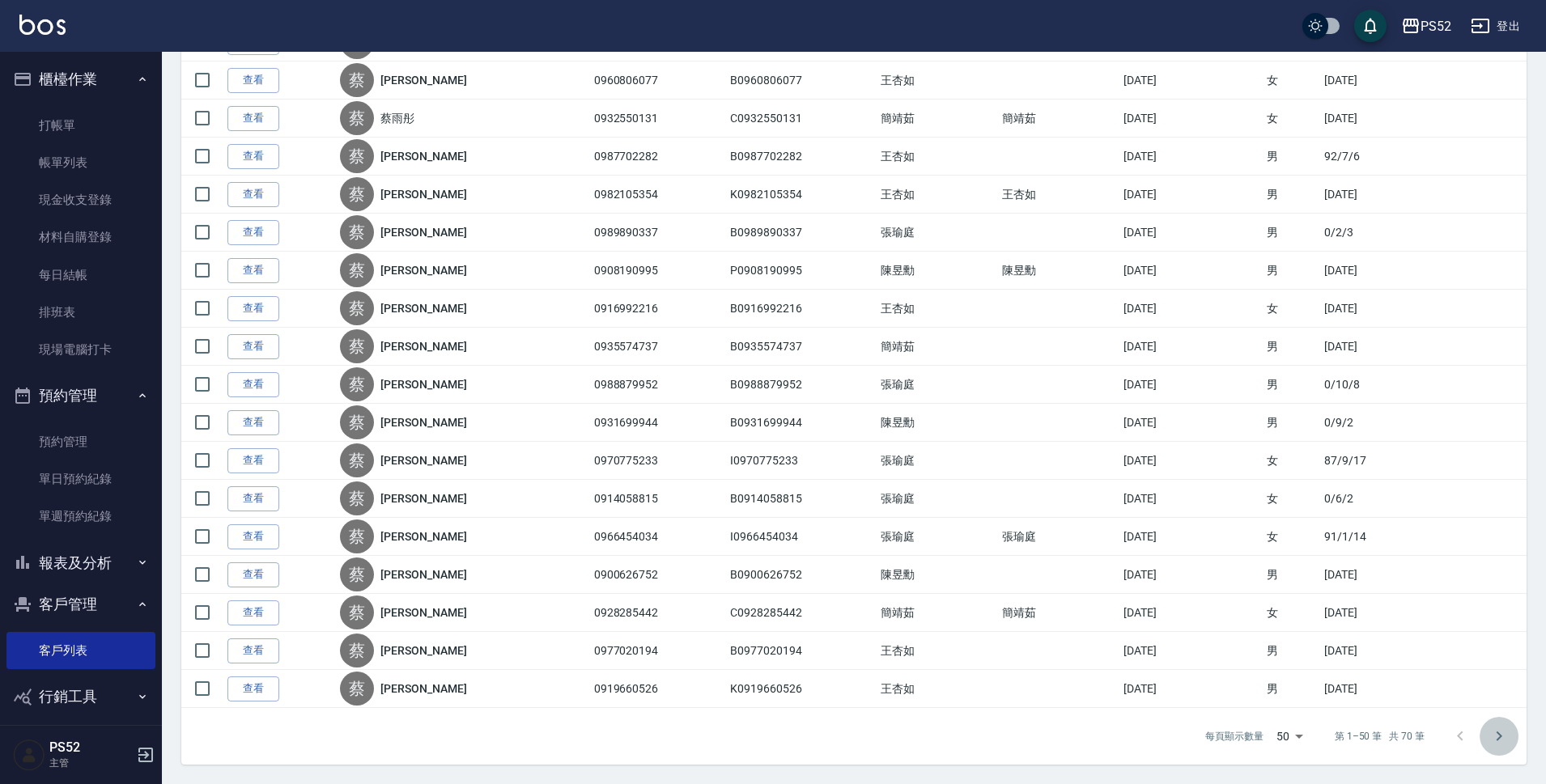
click at [1495, 728] on icon "Go to next page" at bounding box center [1499, 736] width 20 height 20
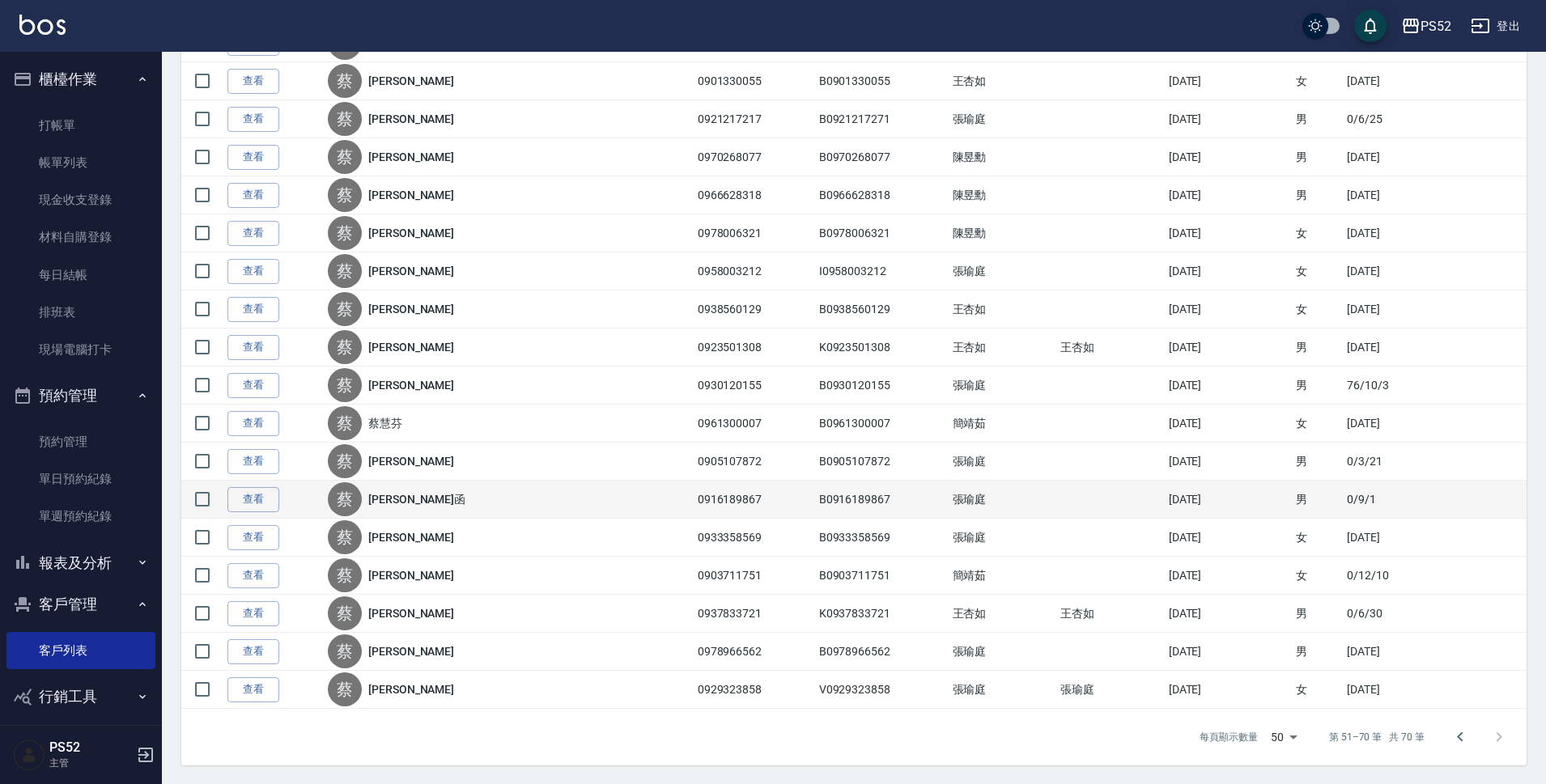
scroll to position [397, 0]
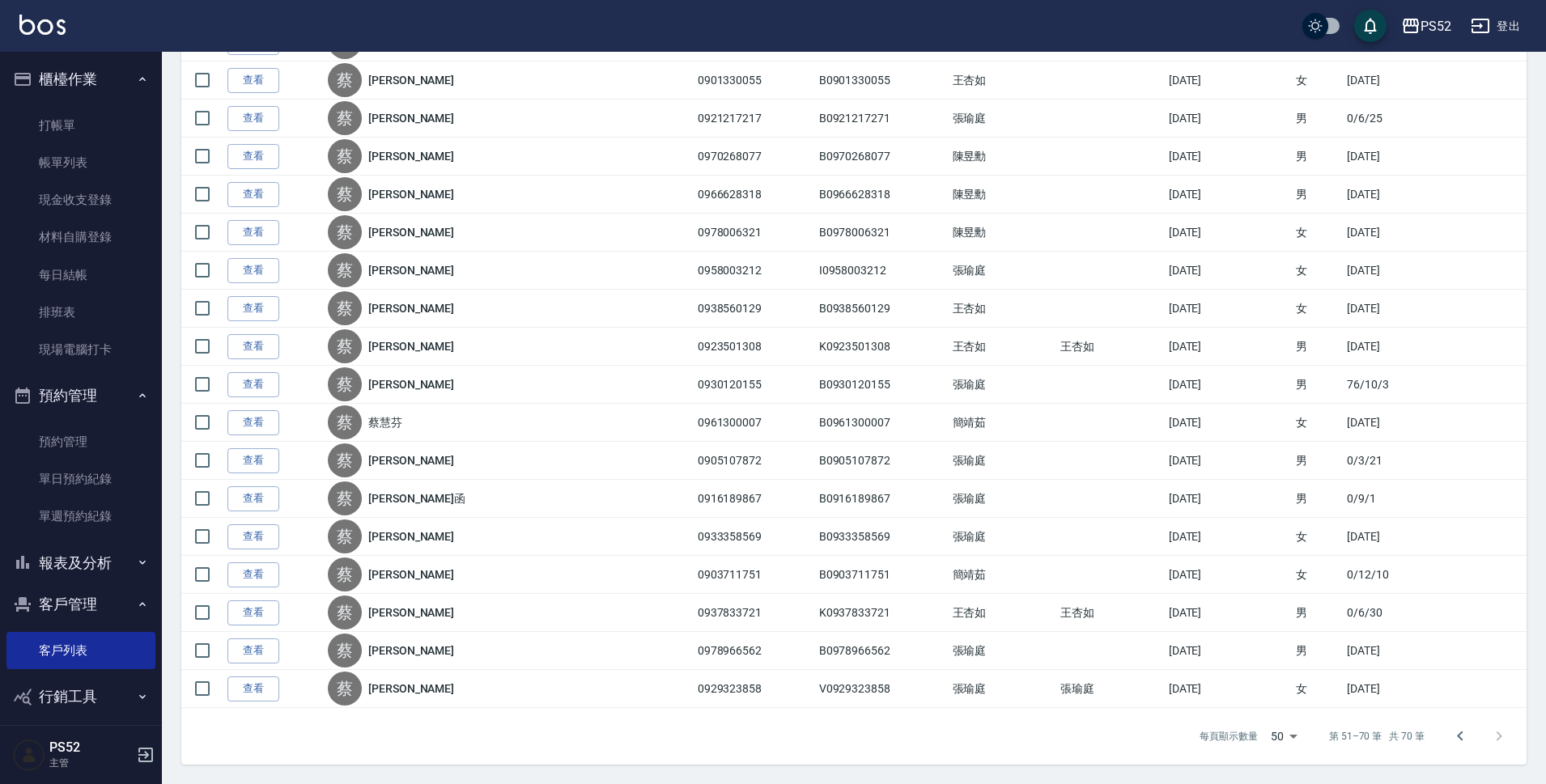
click at [1498, 739] on div at bounding box center [1479, 736] width 78 height 38
click at [120, 481] on link "單日預約紀錄" at bounding box center [81, 480] width 149 height 38
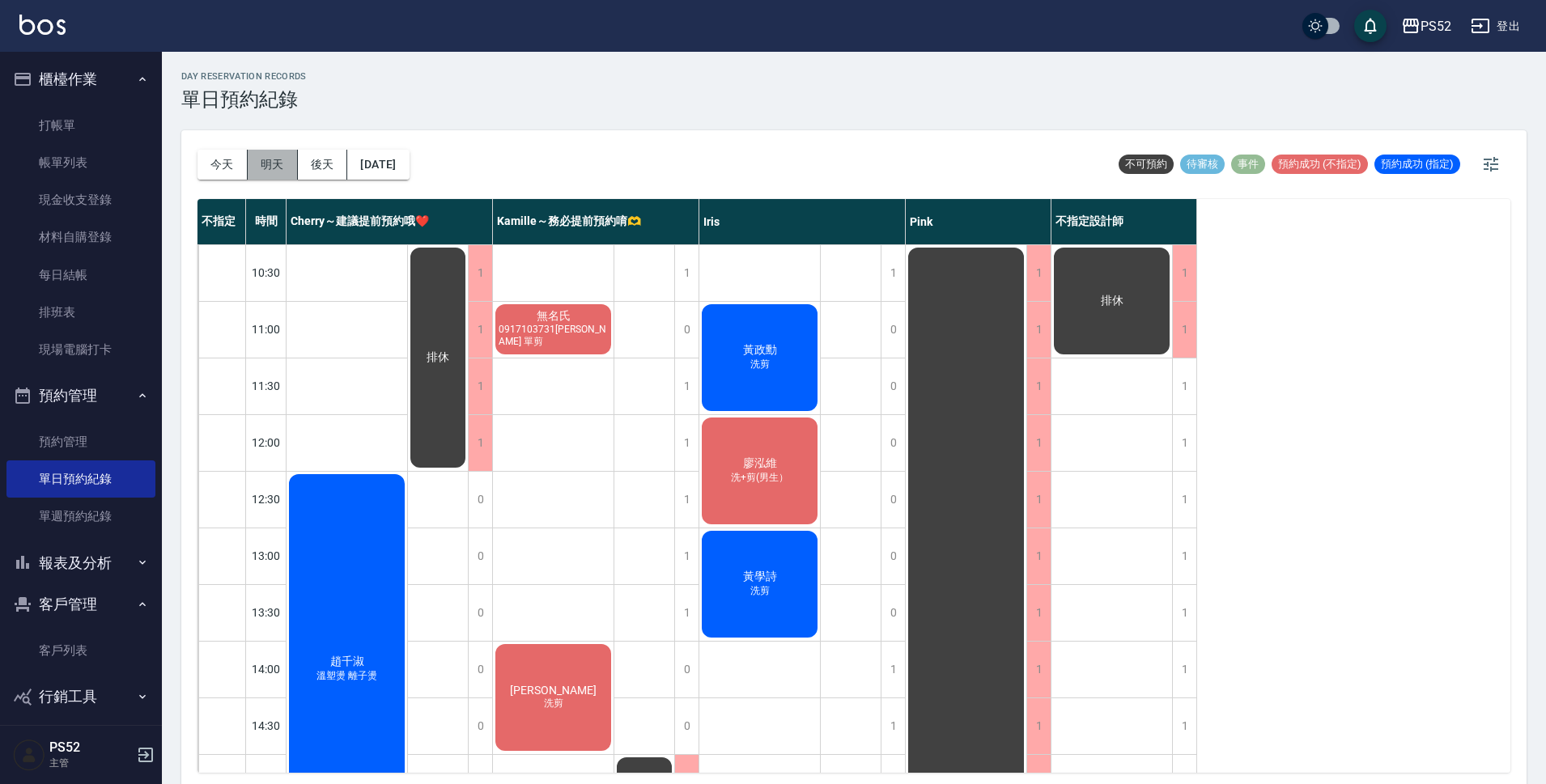
click at [283, 164] on button "明天" at bounding box center [273, 164] width 50 height 30
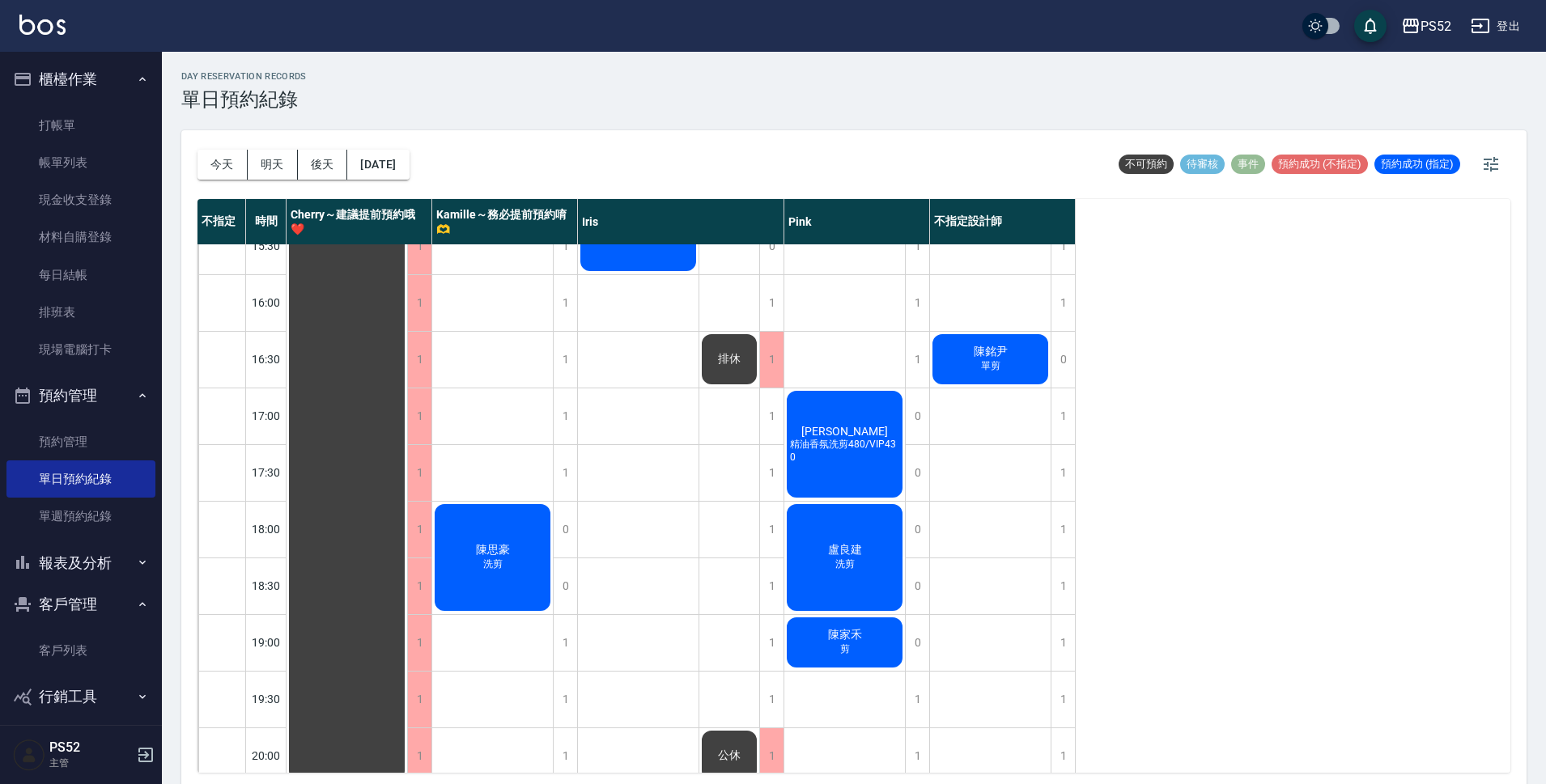
scroll to position [619, 0]
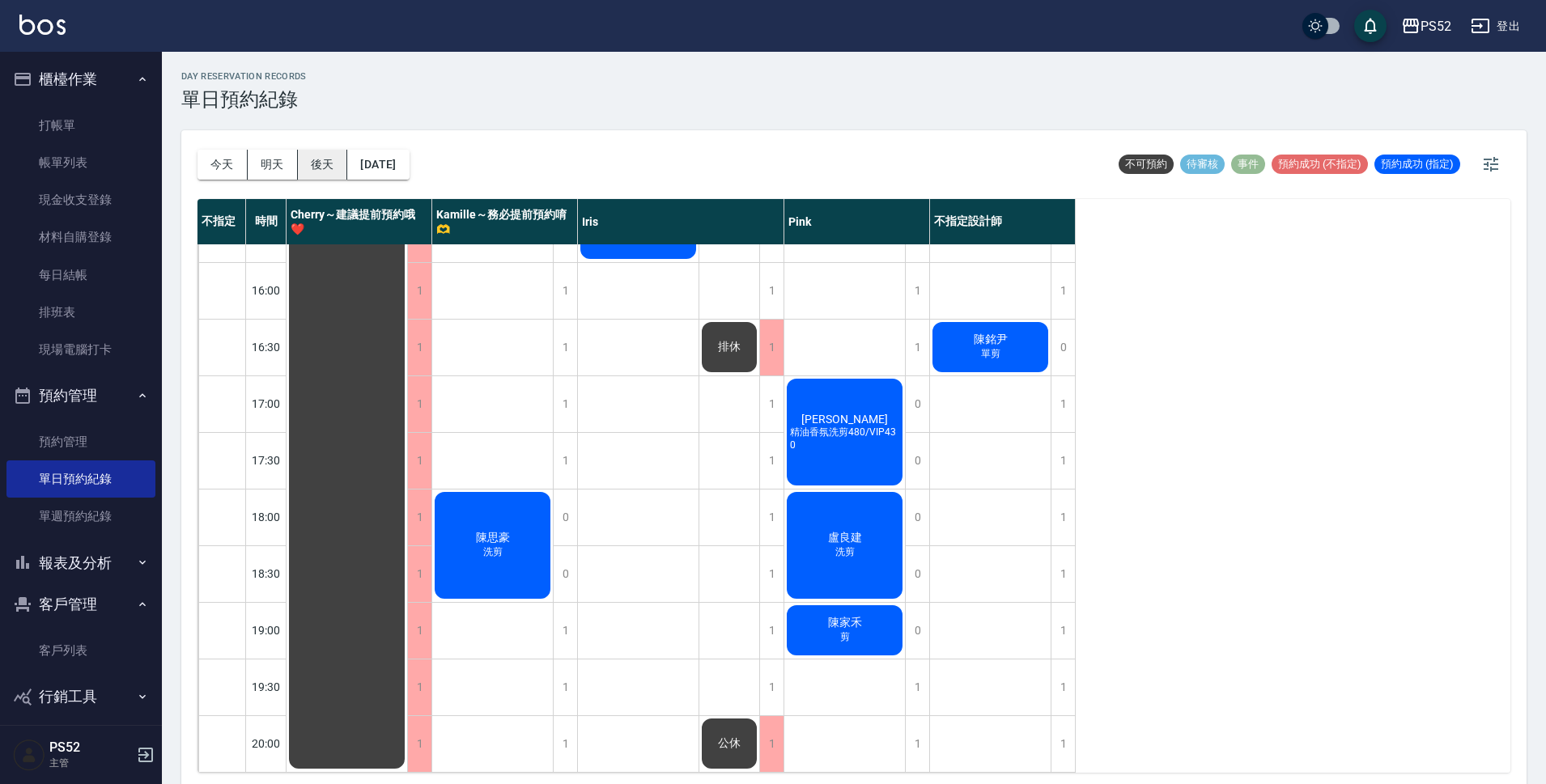
click at [339, 168] on button "後天" at bounding box center [322, 164] width 50 height 30
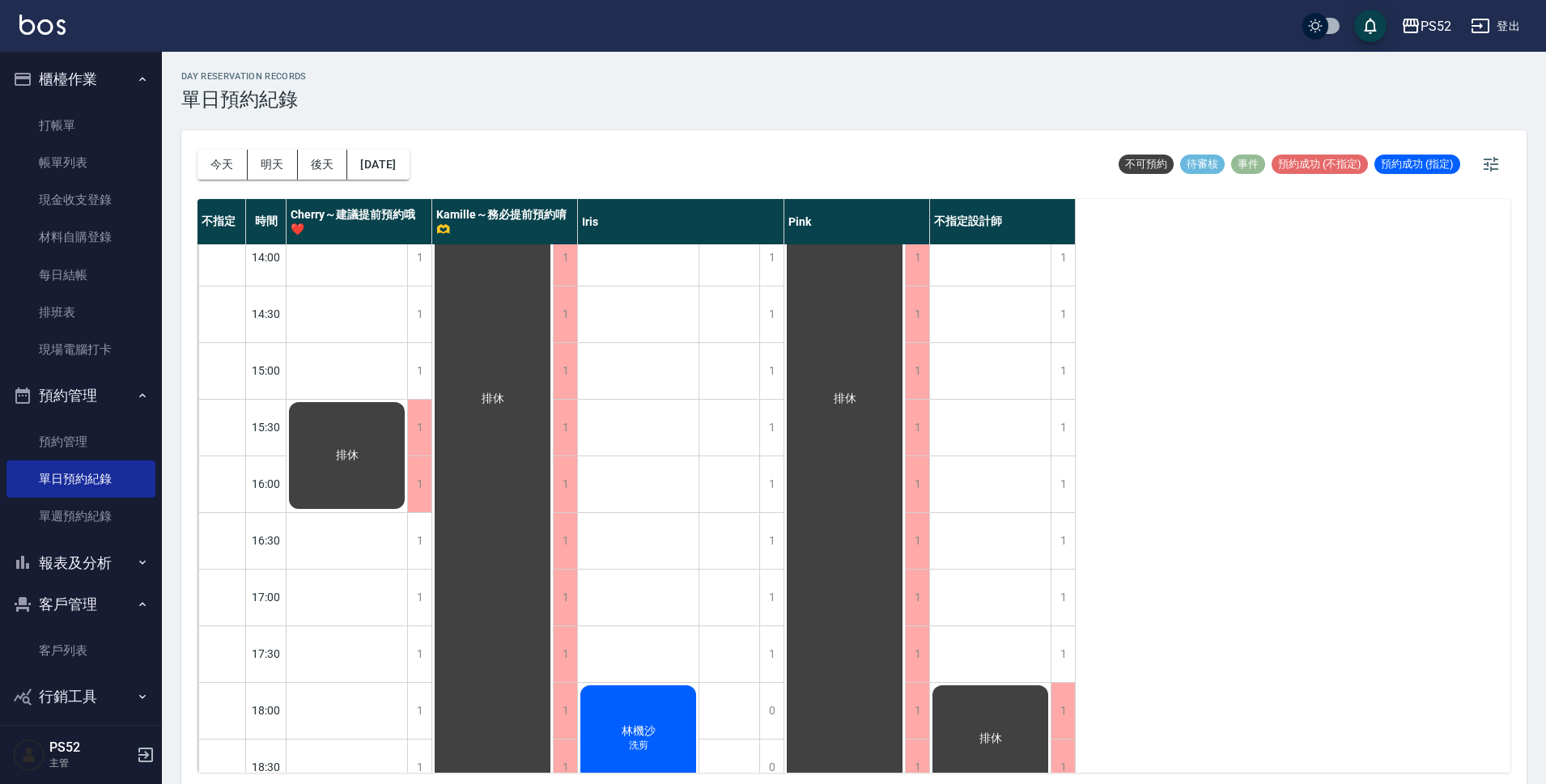
scroll to position [432, 0]
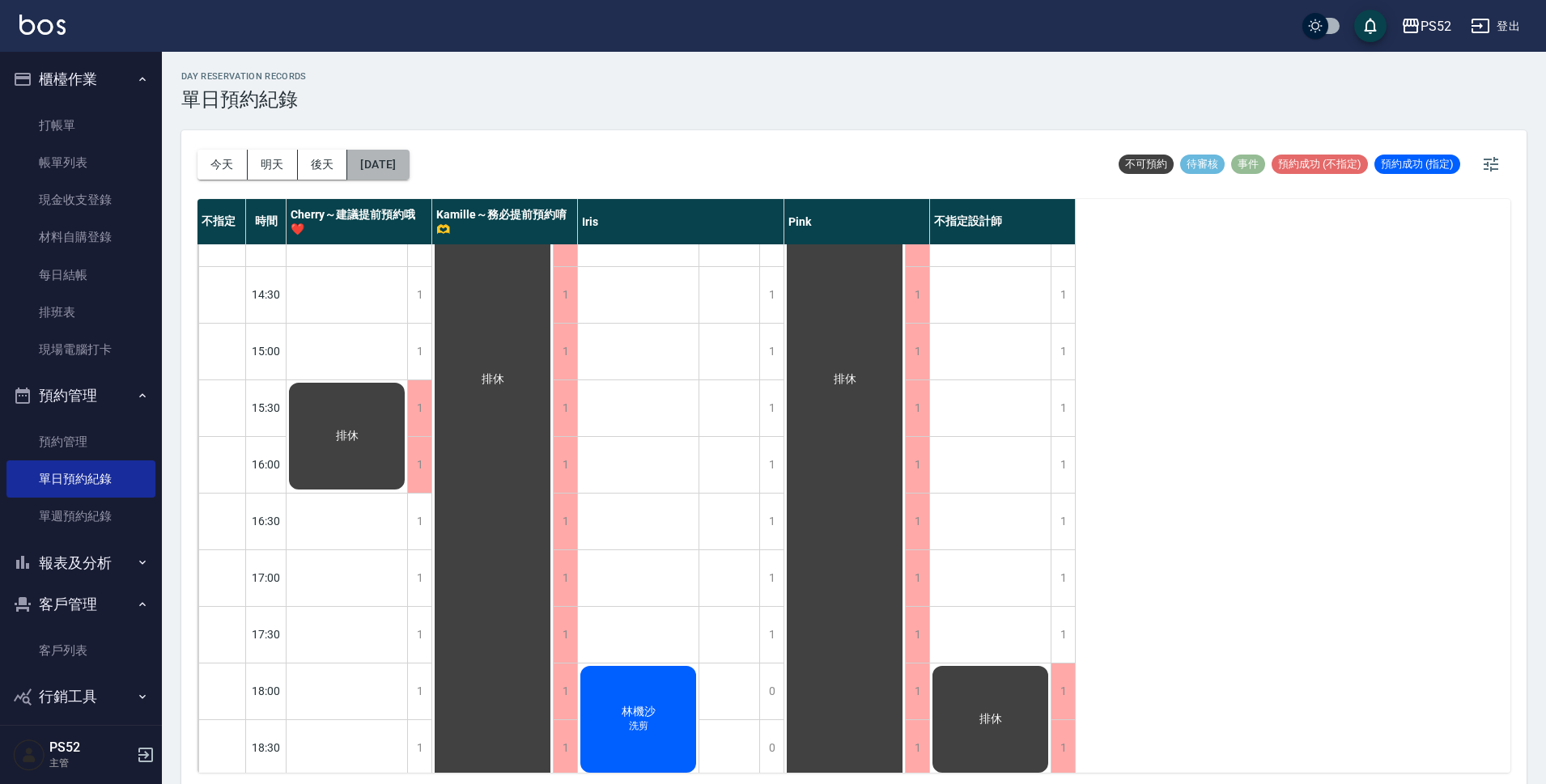
click at [384, 161] on button "[DATE]" at bounding box center [378, 164] width 62 height 30
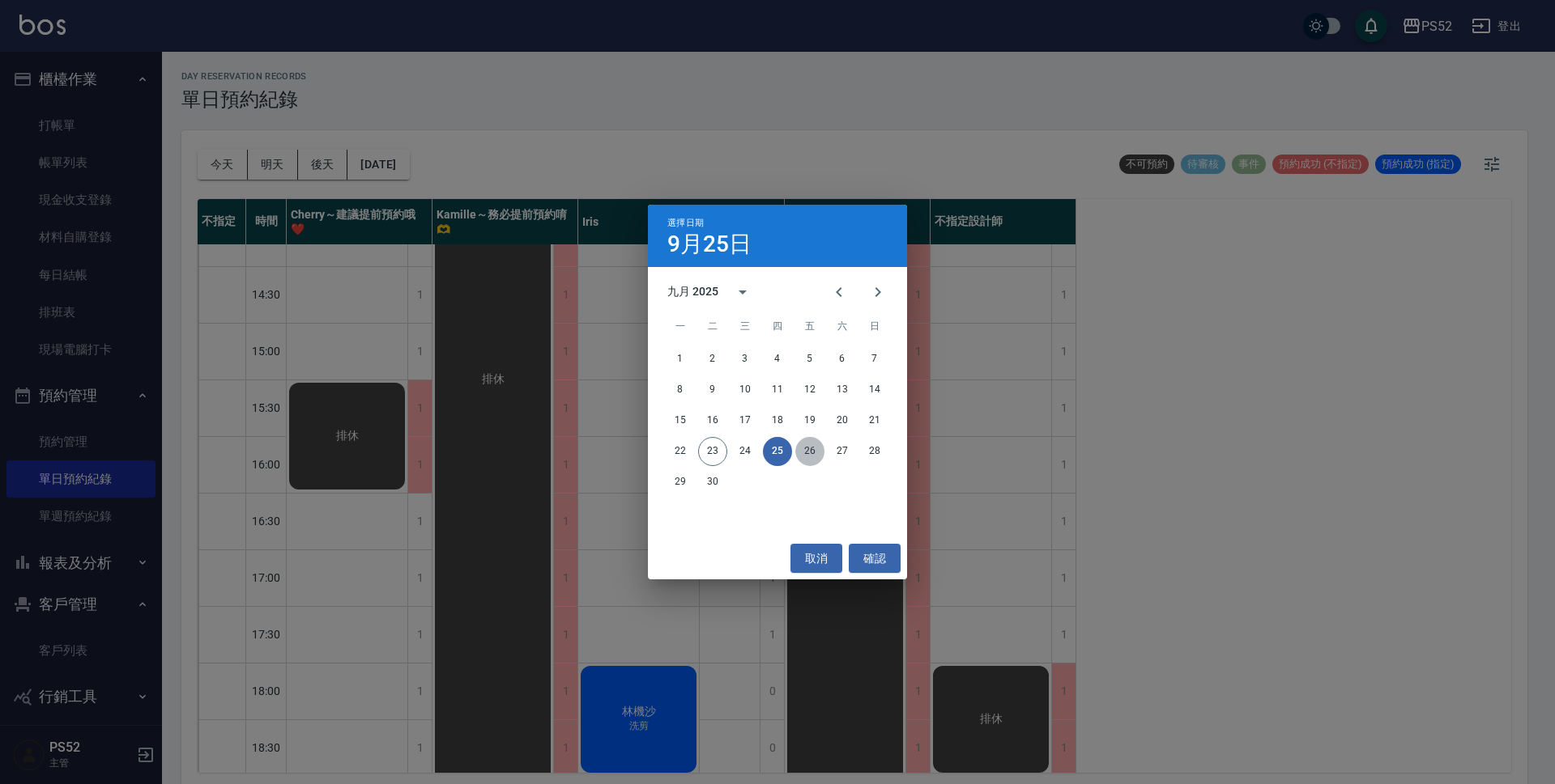
click at [817, 449] on button "26" at bounding box center [810, 451] width 29 height 29
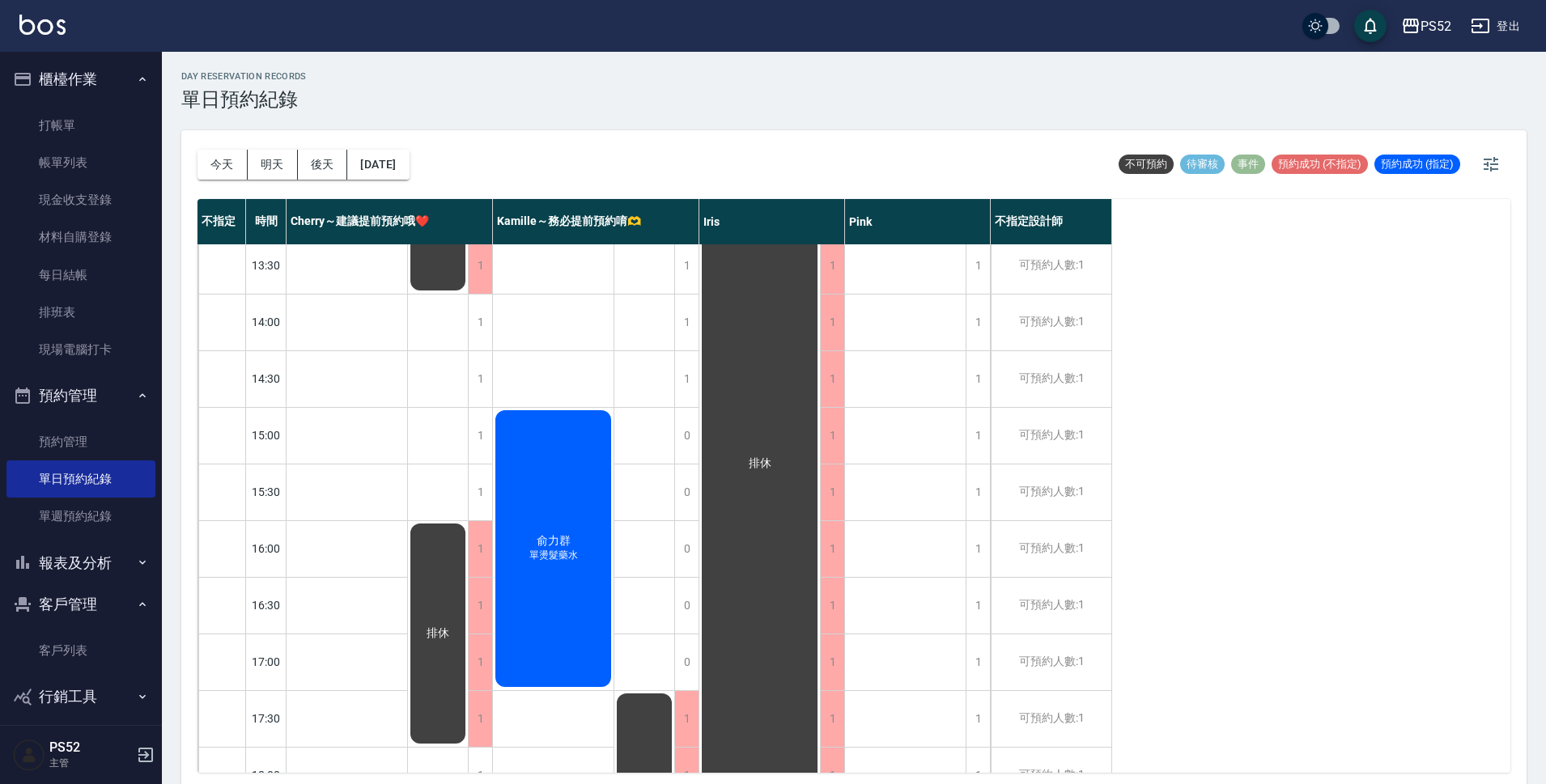
scroll to position [351, 0]
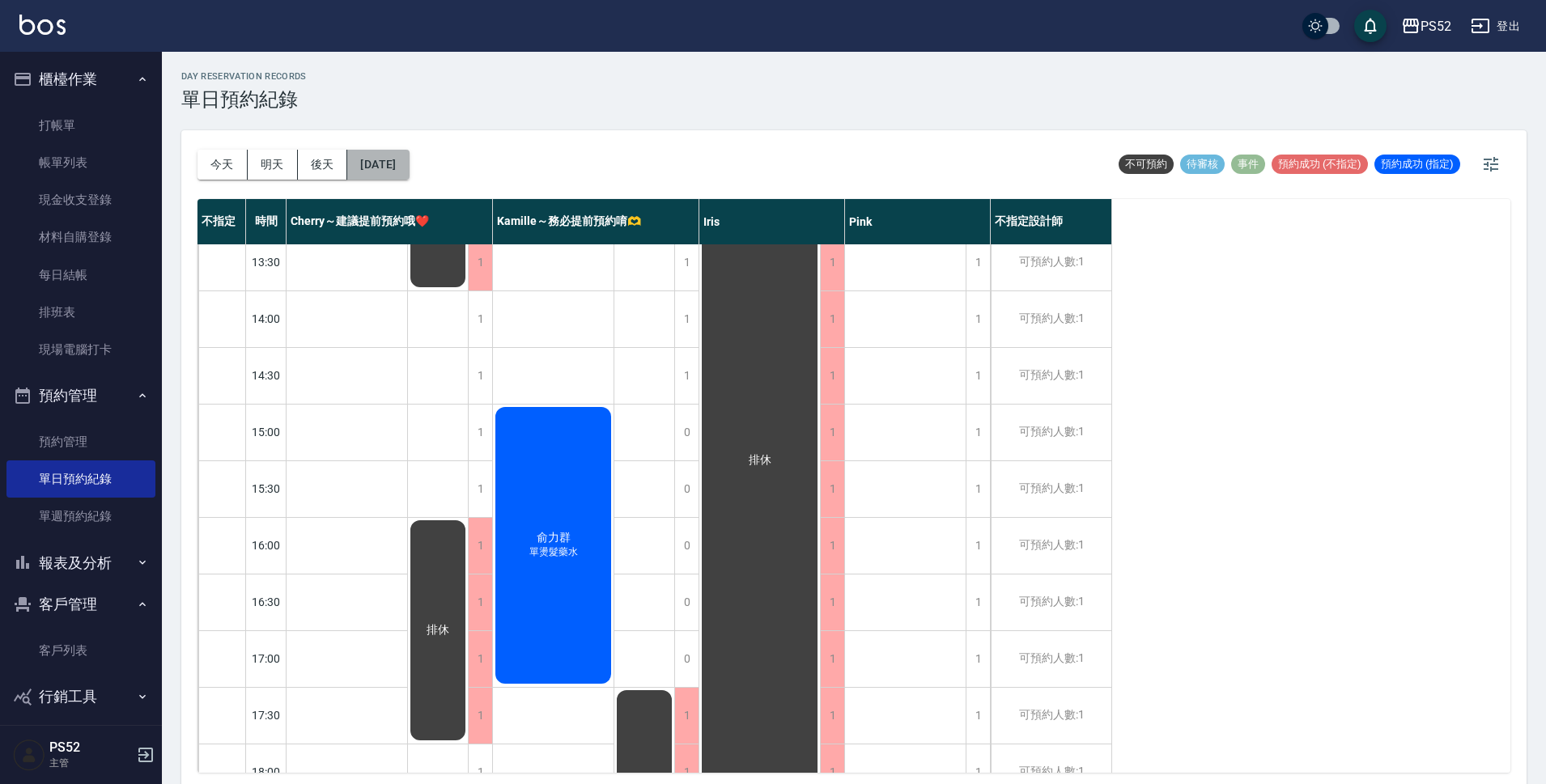
click at [409, 162] on button "[DATE]" at bounding box center [378, 164] width 62 height 30
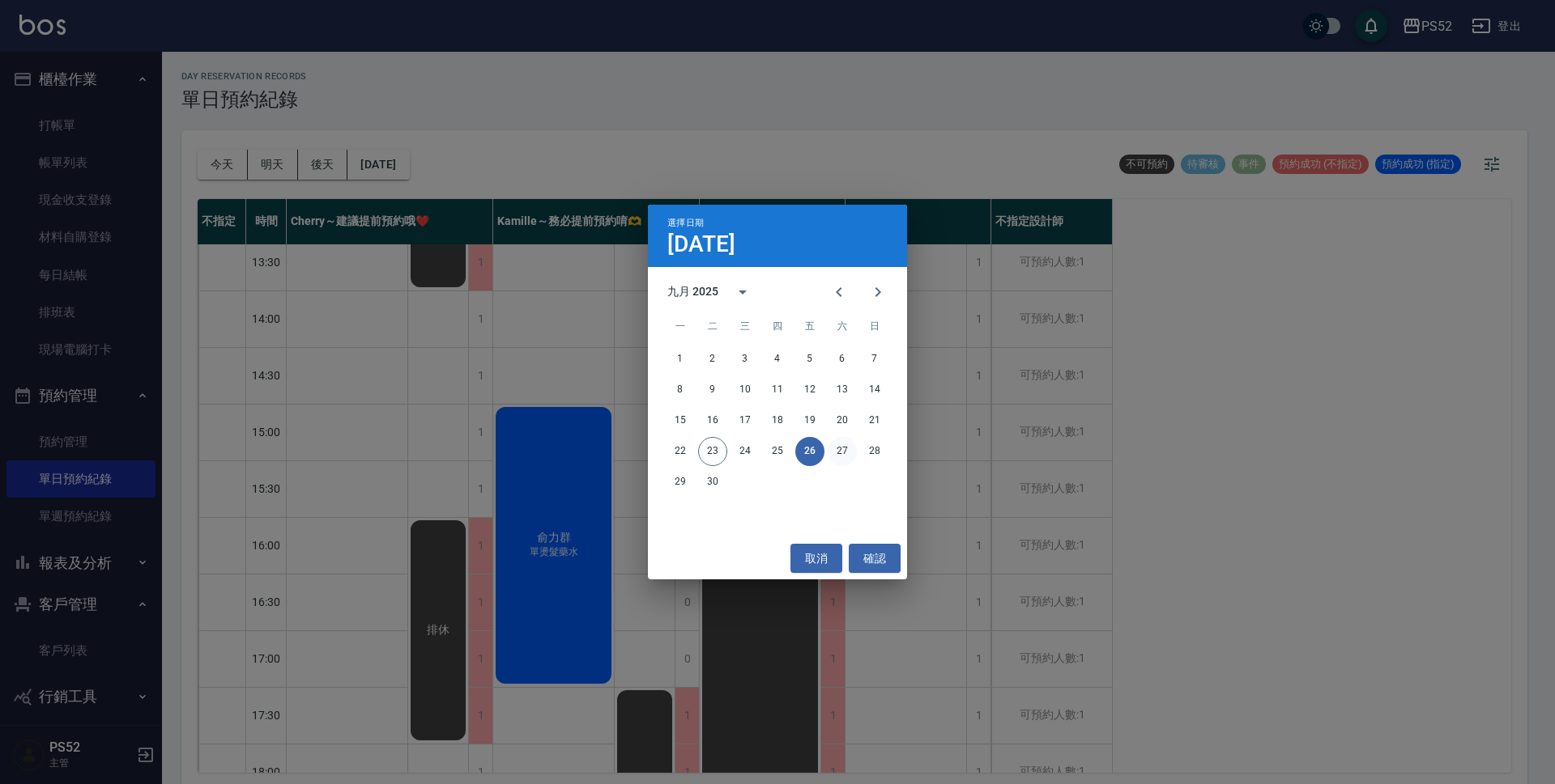
click at [831, 452] on button "27" at bounding box center [842, 451] width 29 height 29
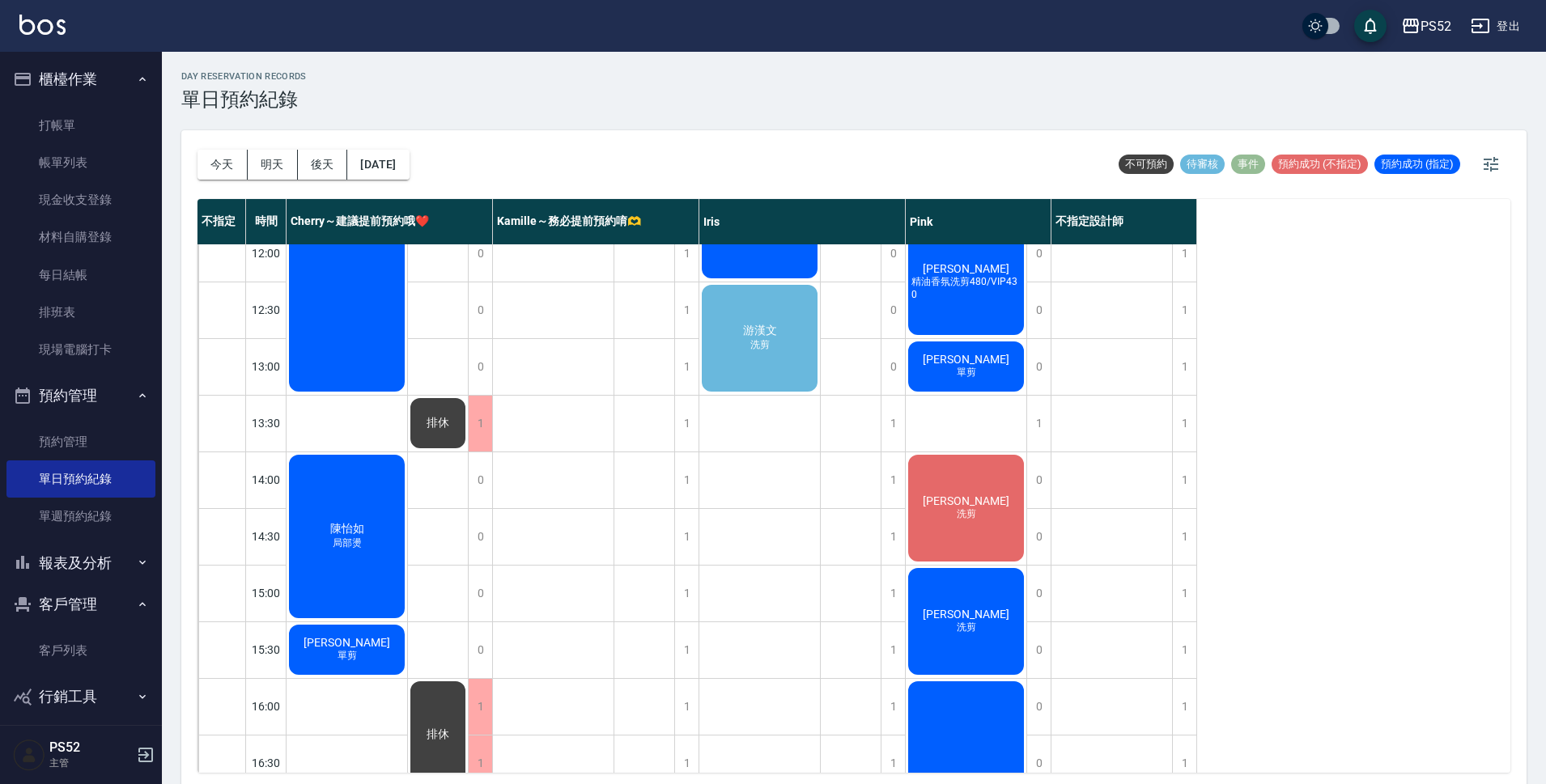
scroll to position [189, 0]
click at [744, 351] on div "游漢文 洗剪" at bounding box center [759, 339] width 121 height 112
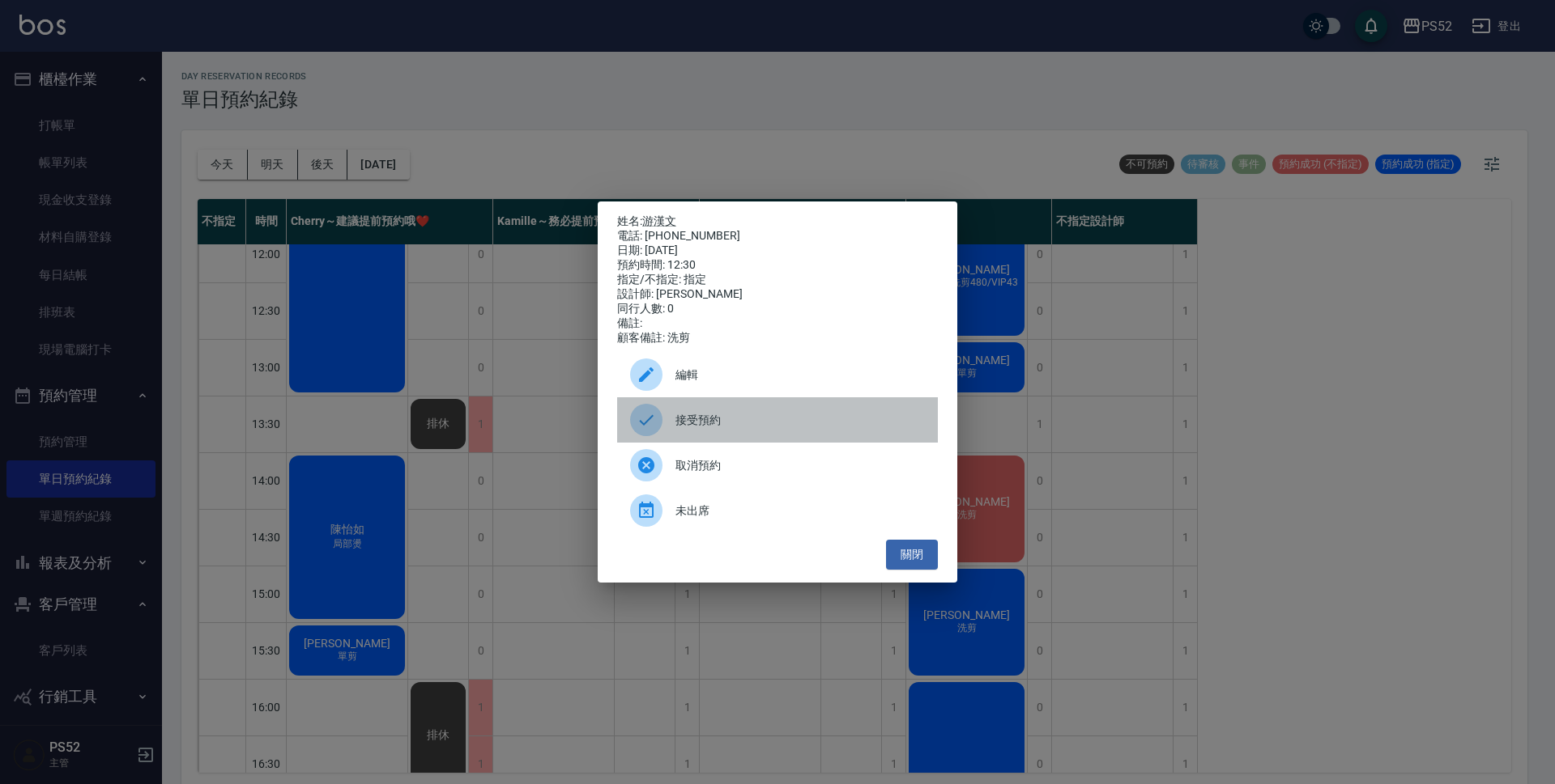
click at [728, 415] on div "接受預約" at bounding box center [777, 420] width 321 height 45
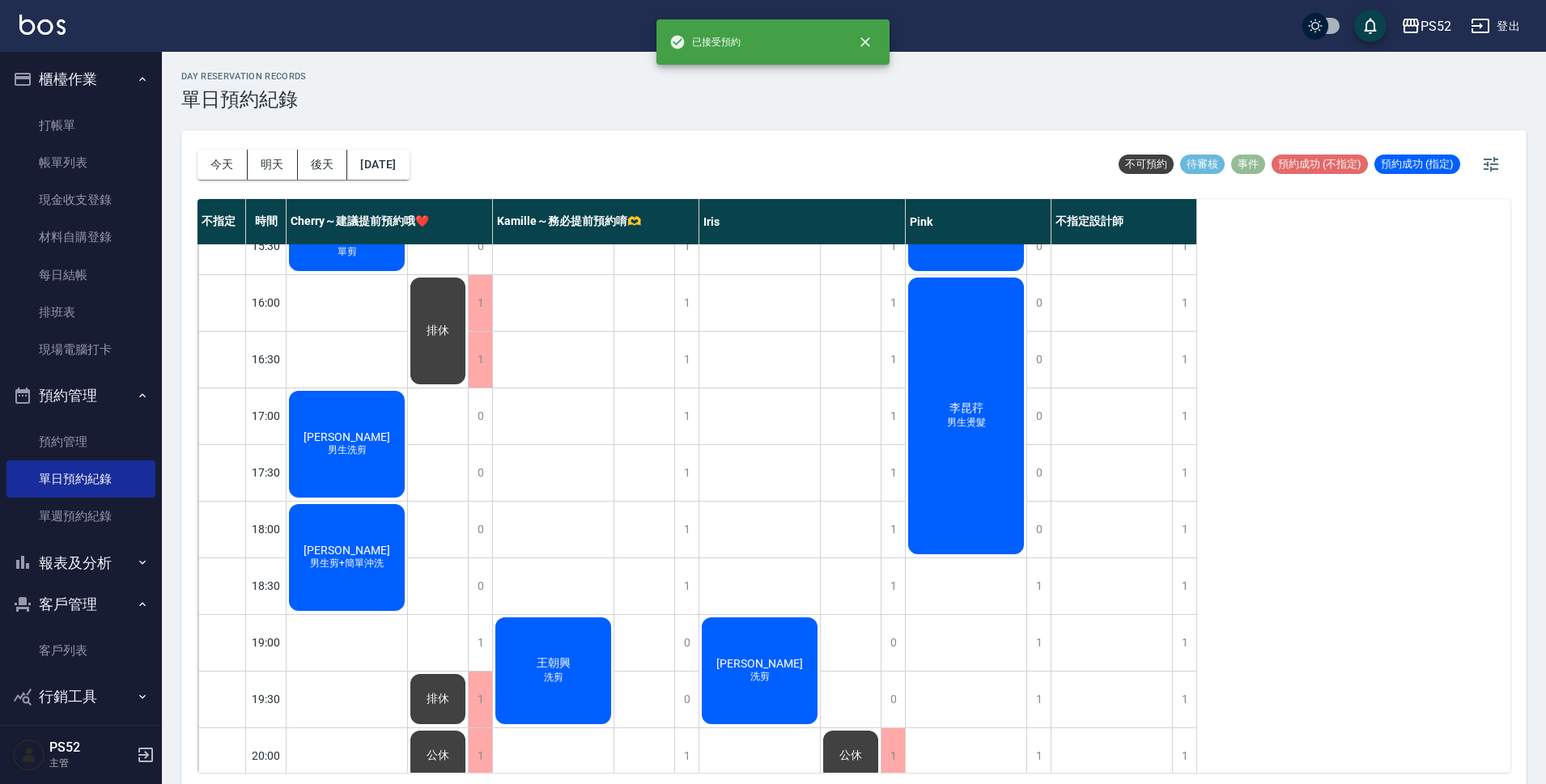
scroll to position [619, 0]
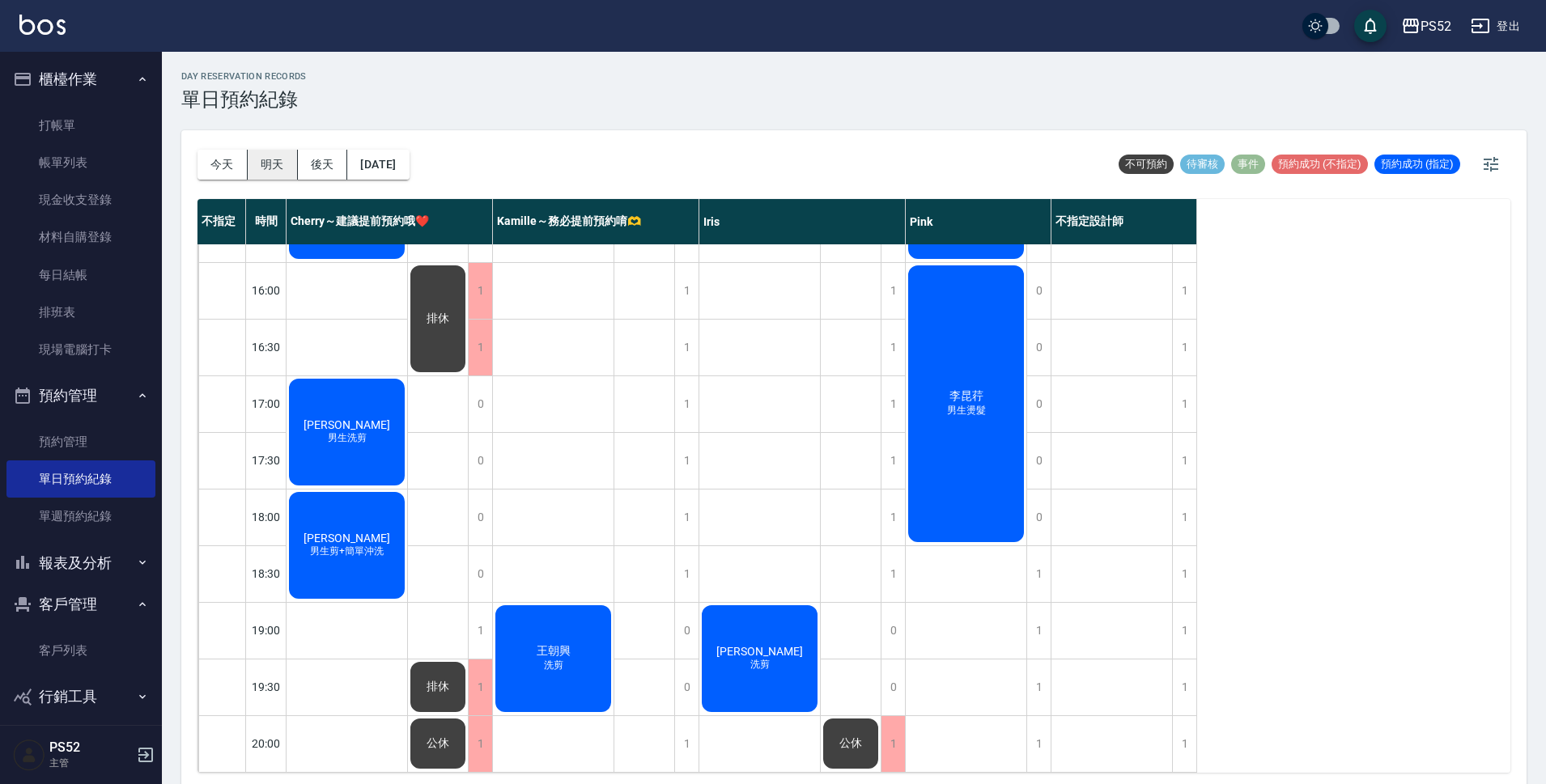
click at [266, 160] on button "明天" at bounding box center [273, 164] width 50 height 30
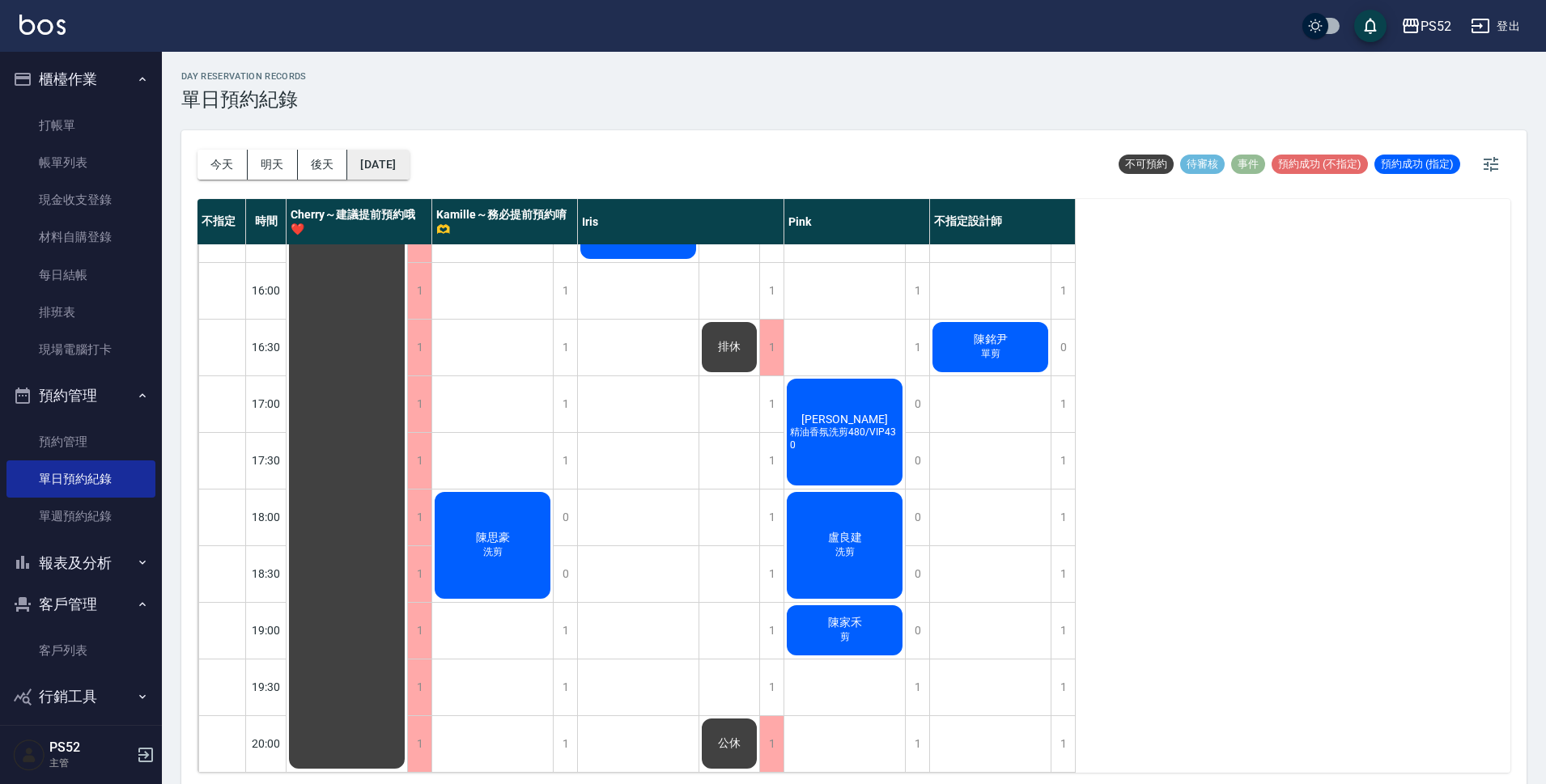
click at [409, 156] on button "[DATE]" at bounding box center [378, 164] width 62 height 30
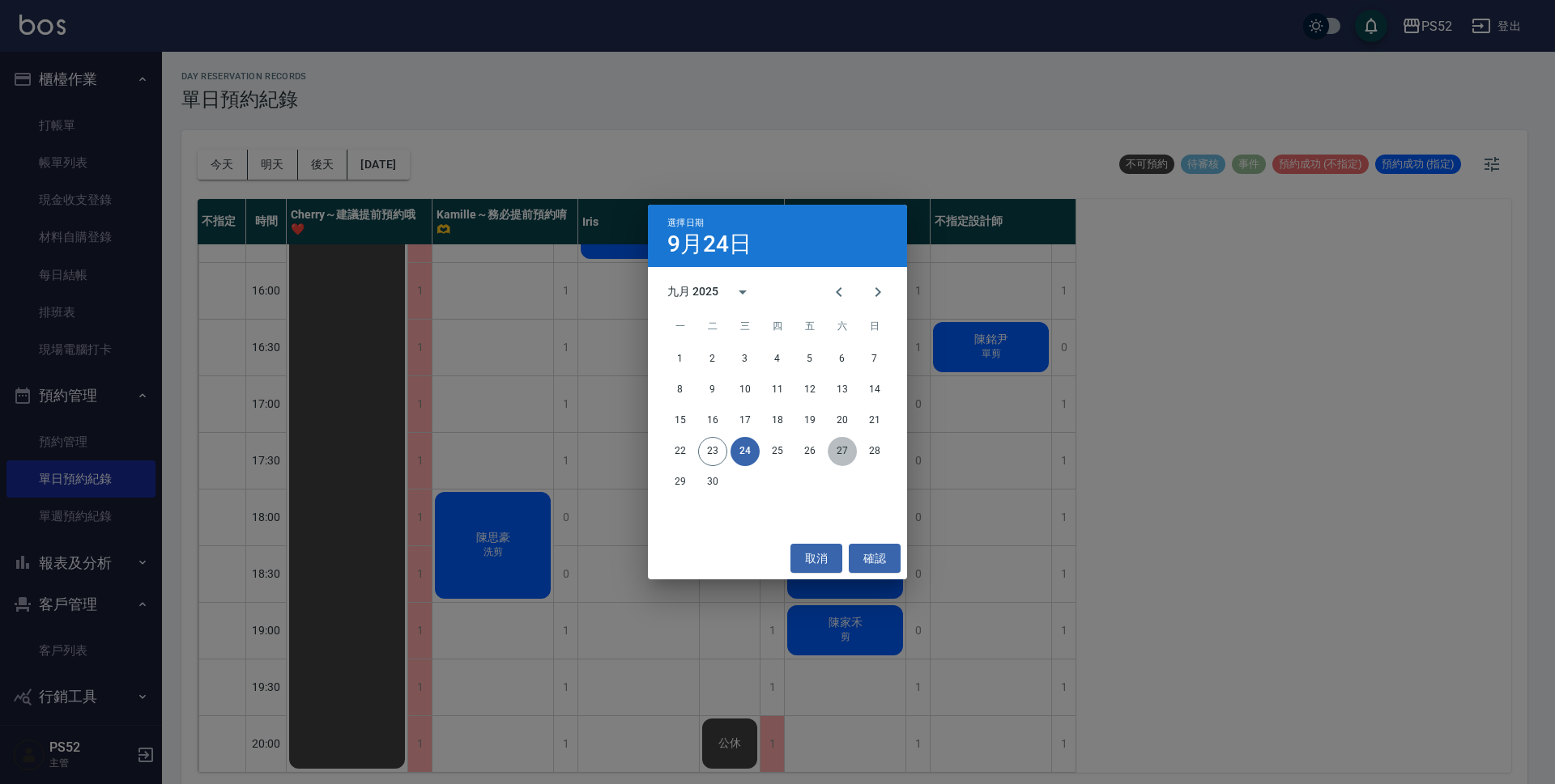
click at [843, 450] on button "27" at bounding box center [842, 451] width 29 height 29
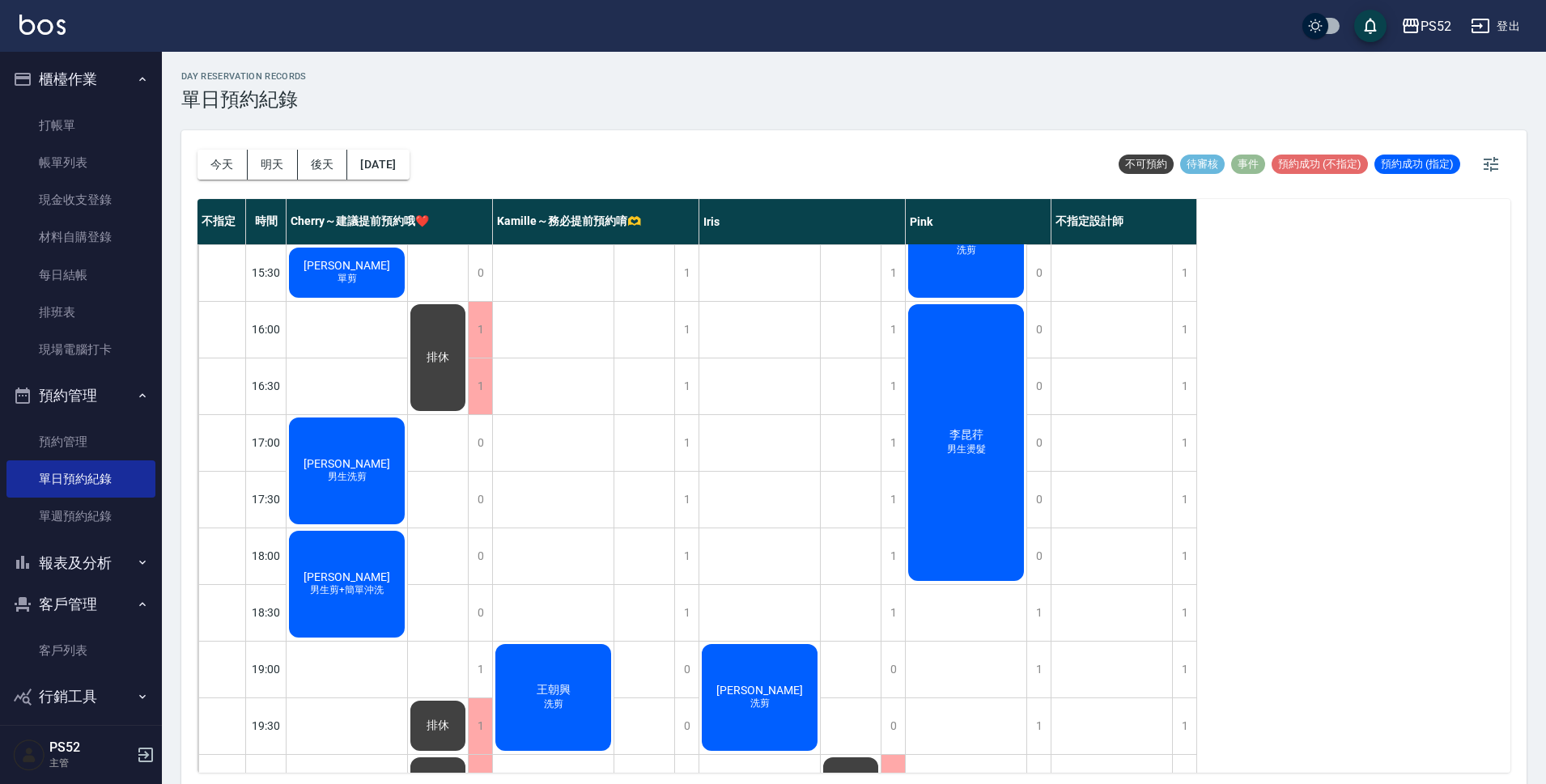
scroll to position [619, 0]
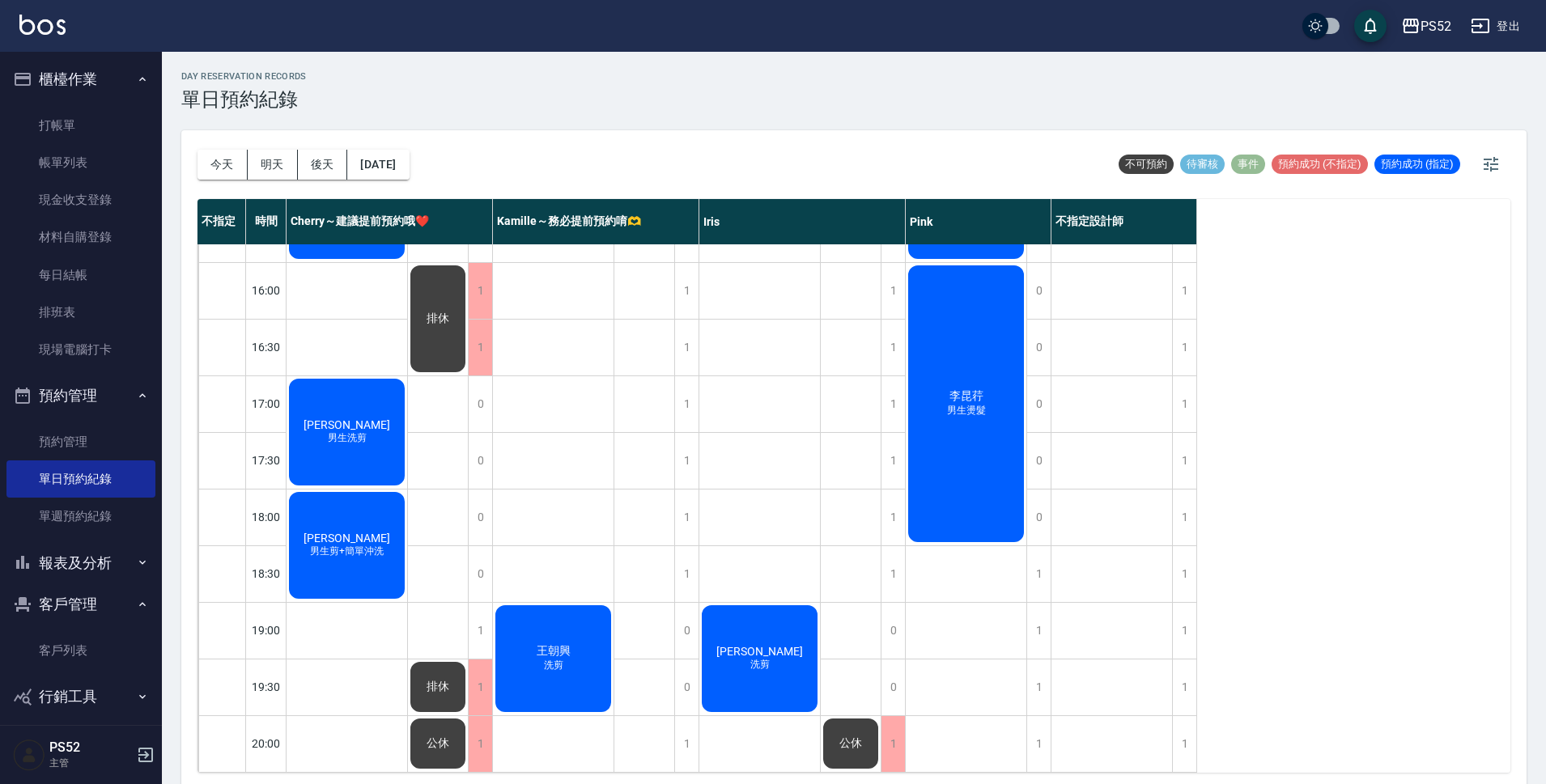
click at [223, 159] on button "今天" at bounding box center [222, 164] width 50 height 30
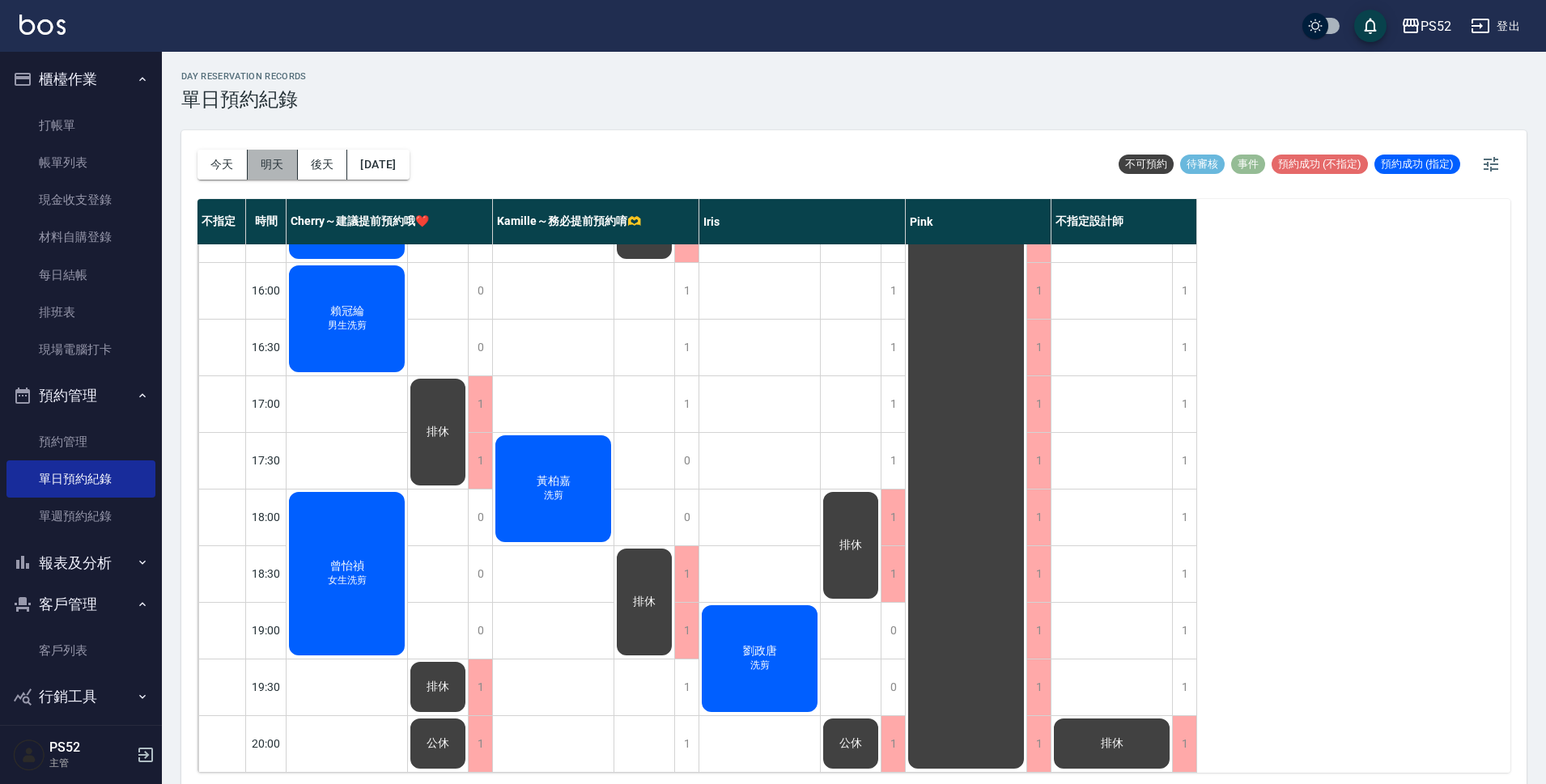
click at [275, 168] on button "明天" at bounding box center [273, 164] width 50 height 30
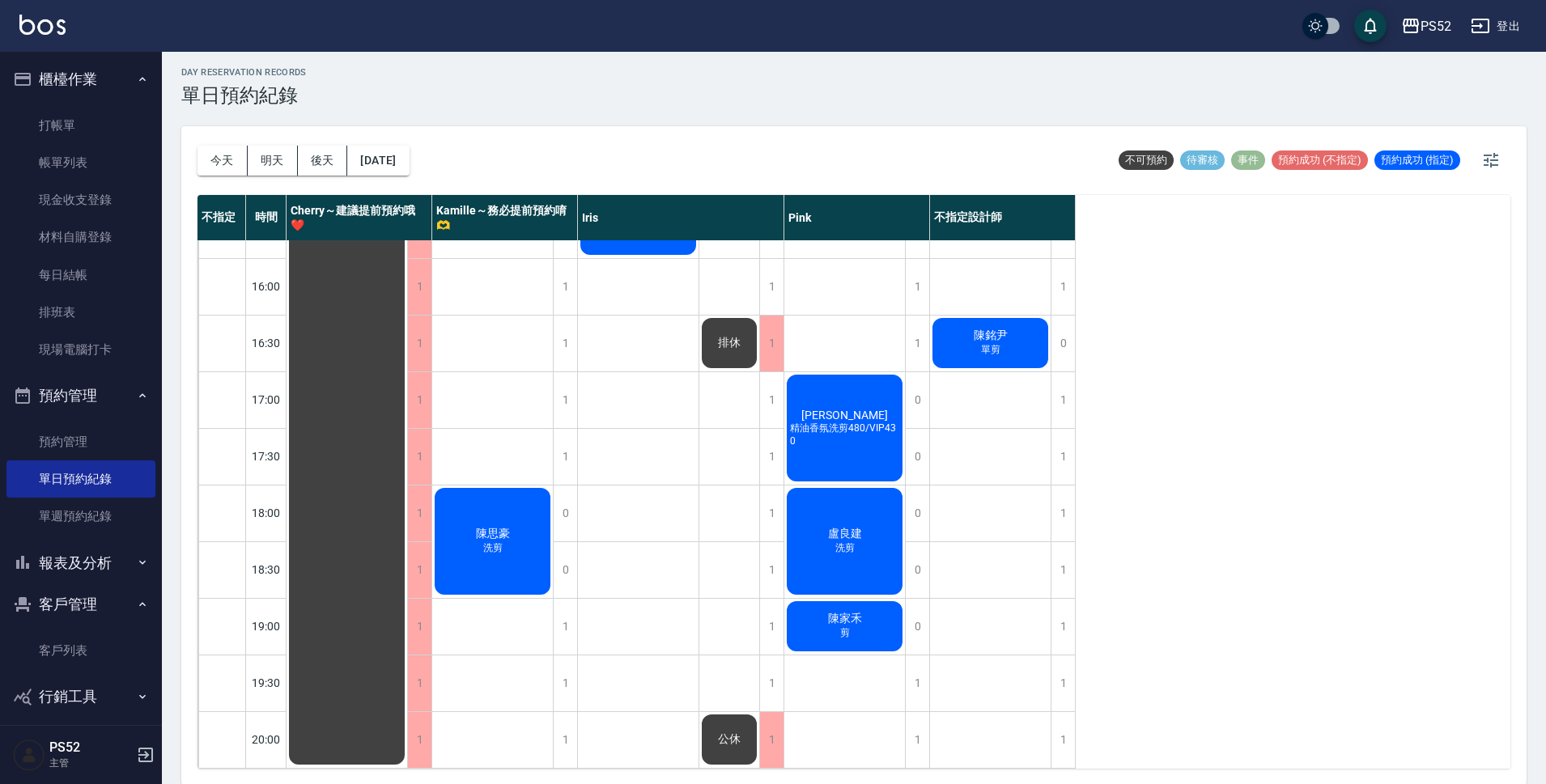
scroll to position [5, 0]
click at [309, 165] on button "後天" at bounding box center [322, 159] width 50 height 30
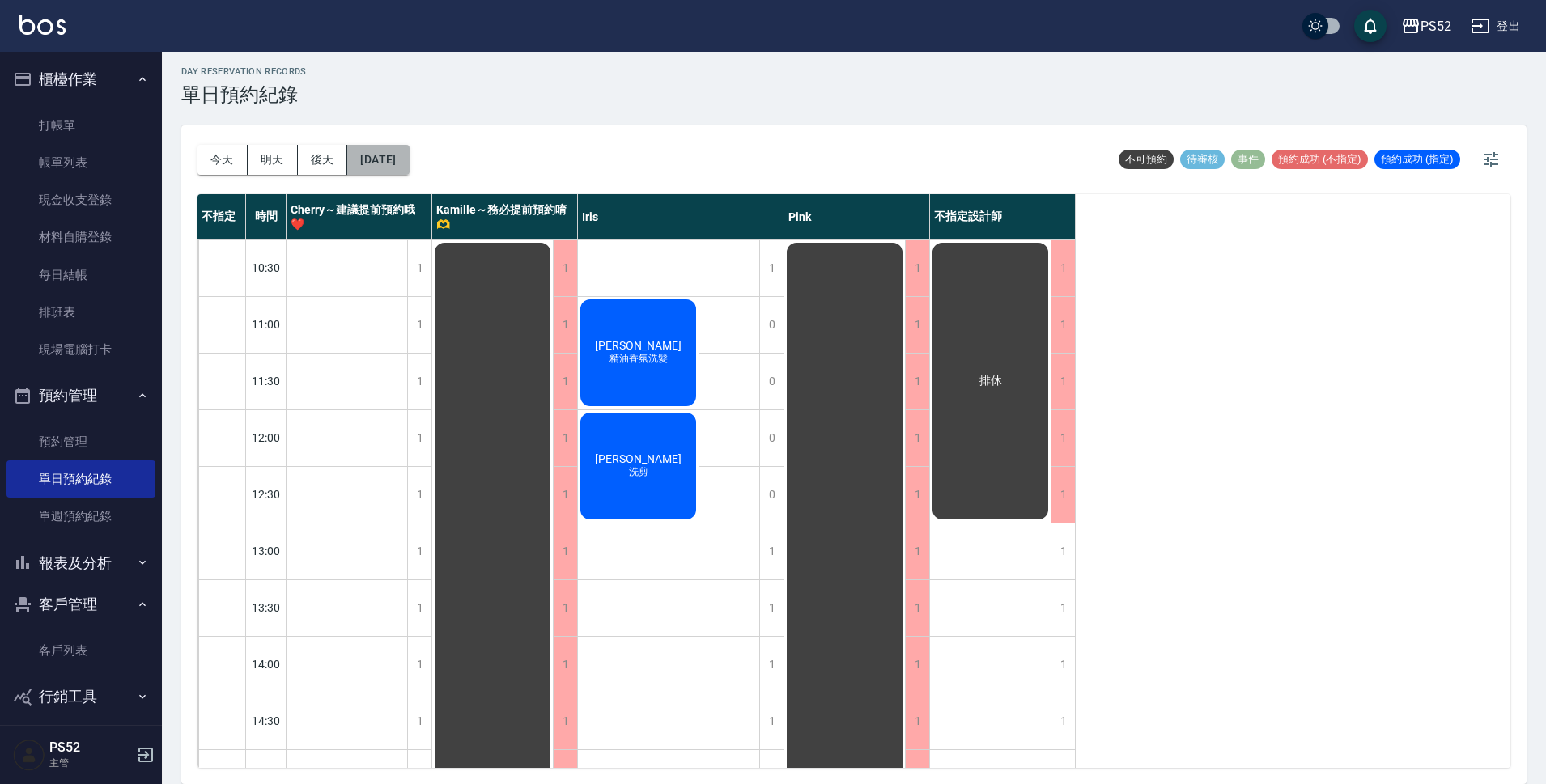
click at [396, 160] on button "[DATE]" at bounding box center [378, 159] width 62 height 30
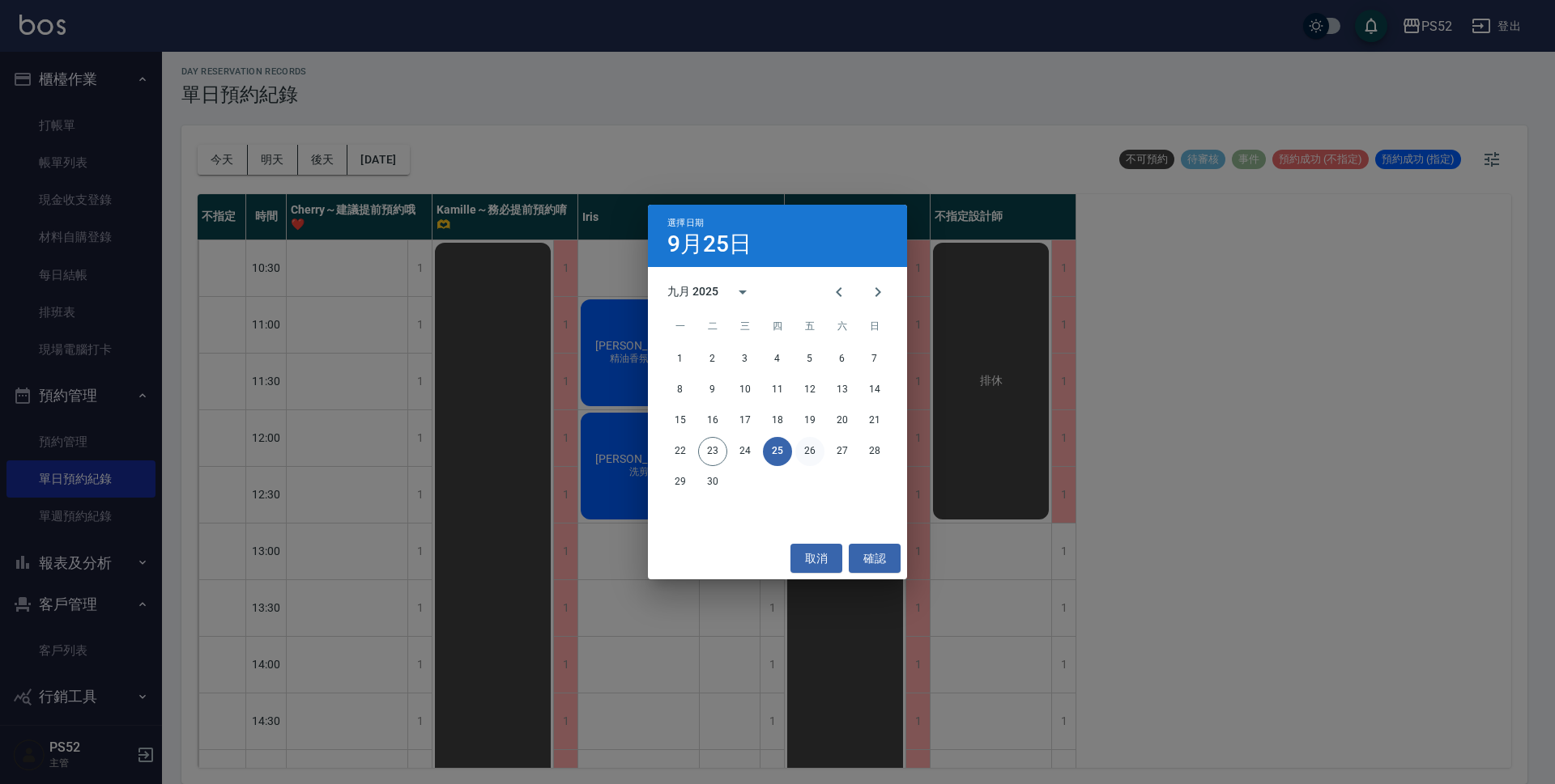
click at [805, 451] on button "26" at bounding box center [810, 451] width 29 height 29
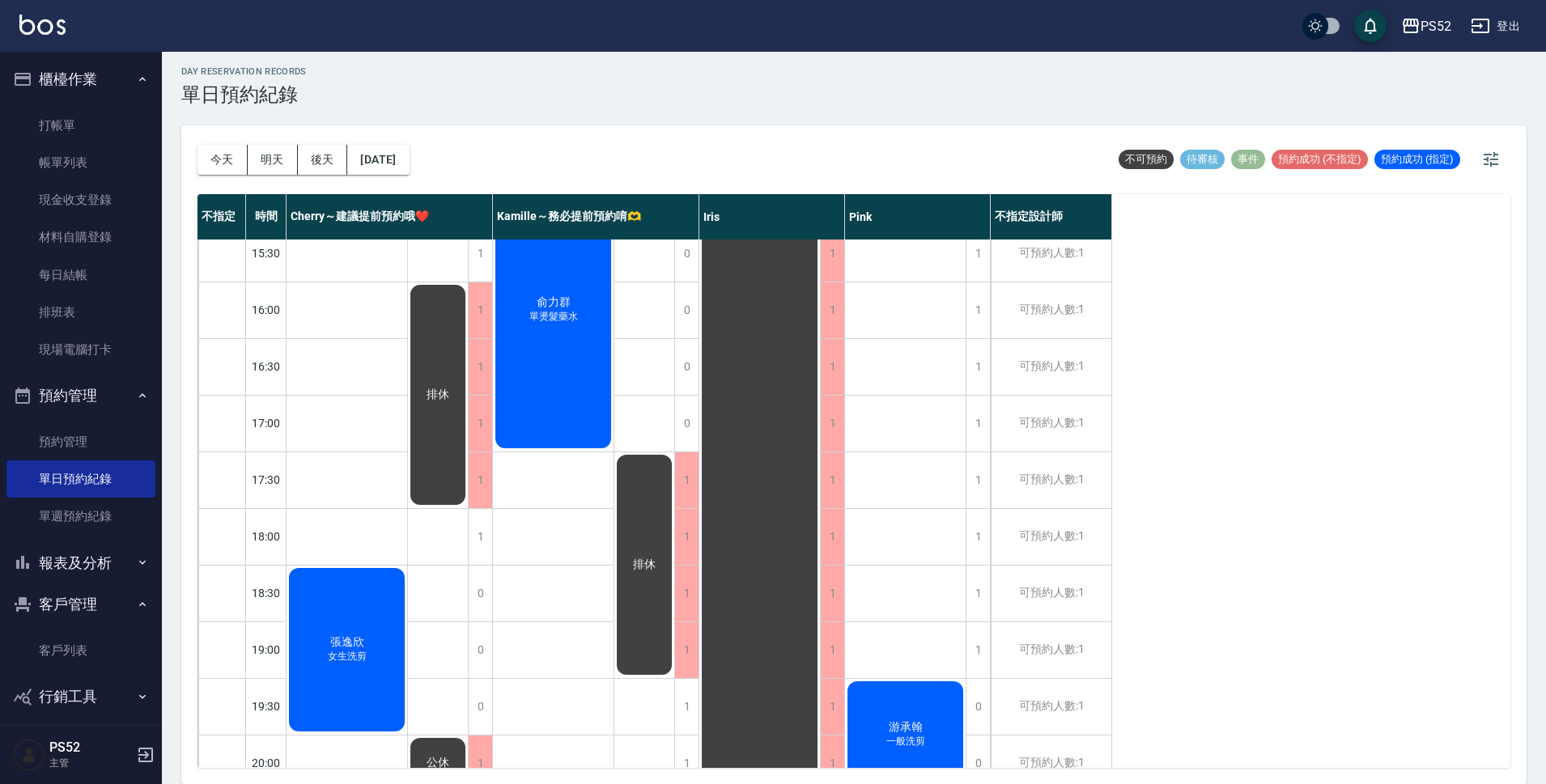
scroll to position [619, 0]
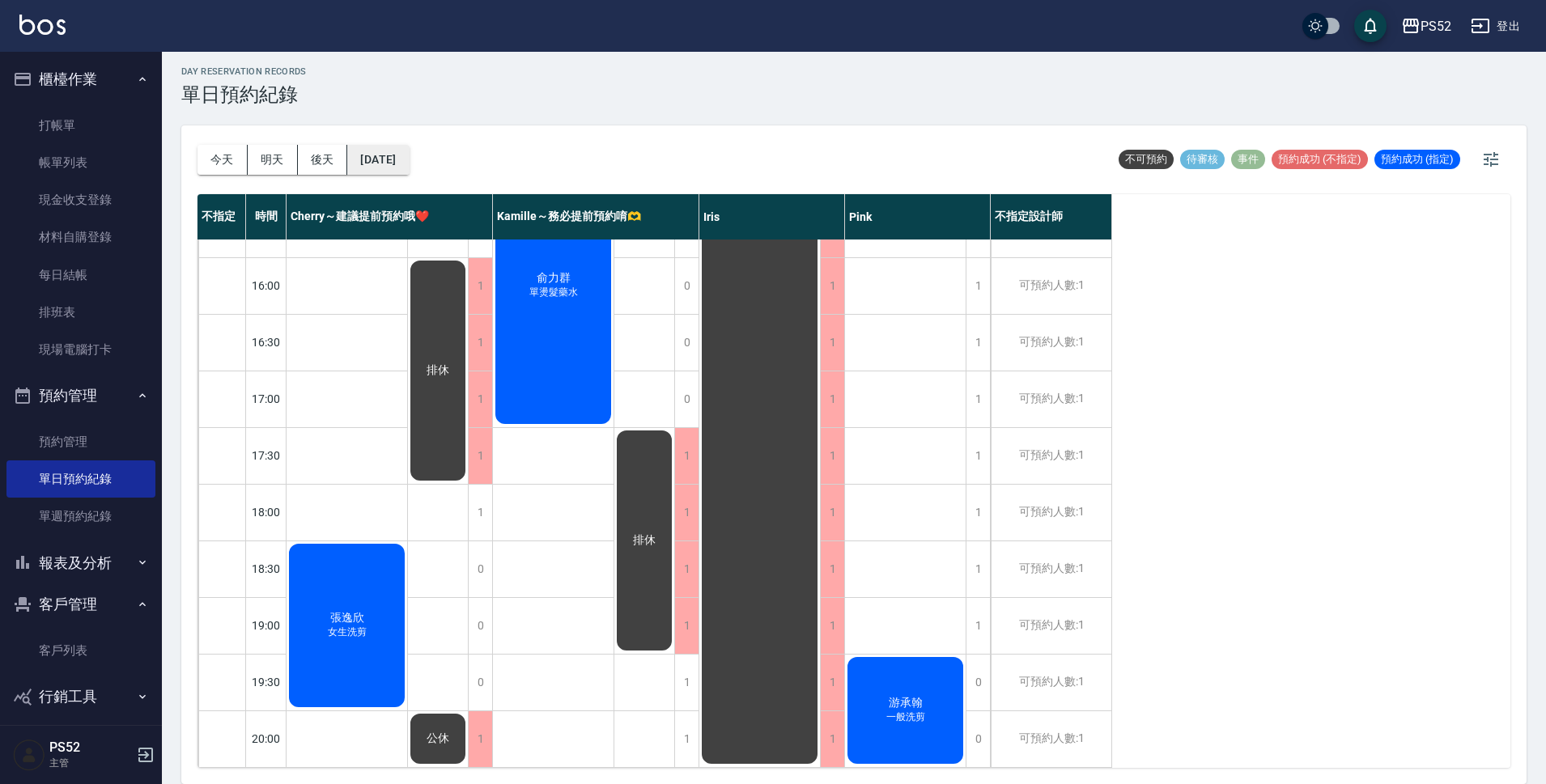
click at [409, 153] on button "[DATE]" at bounding box center [378, 159] width 62 height 30
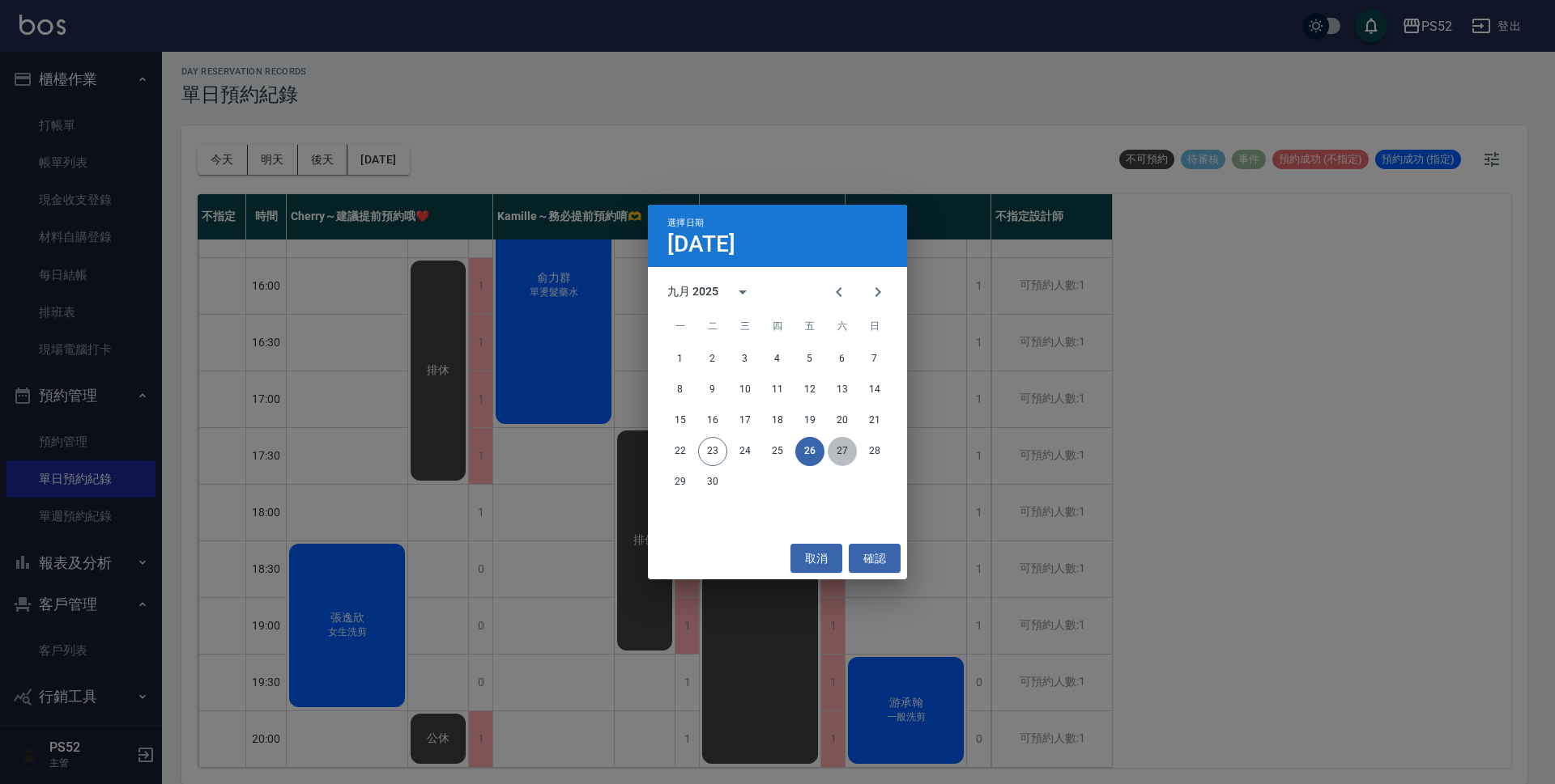
click at [843, 443] on button "27" at bounding box center [842, 451] width 29 height 29
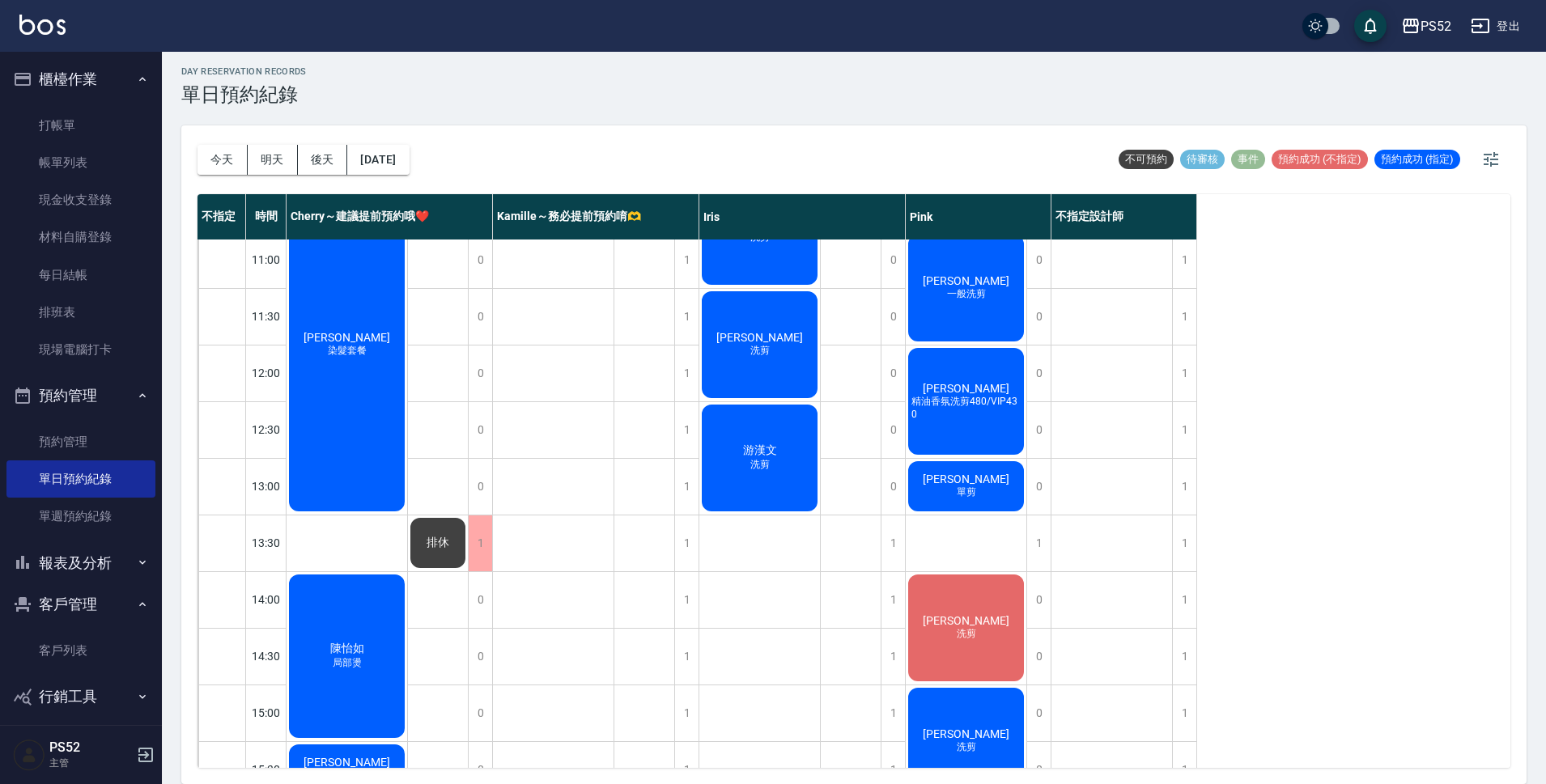
scroll to position [53, 0]
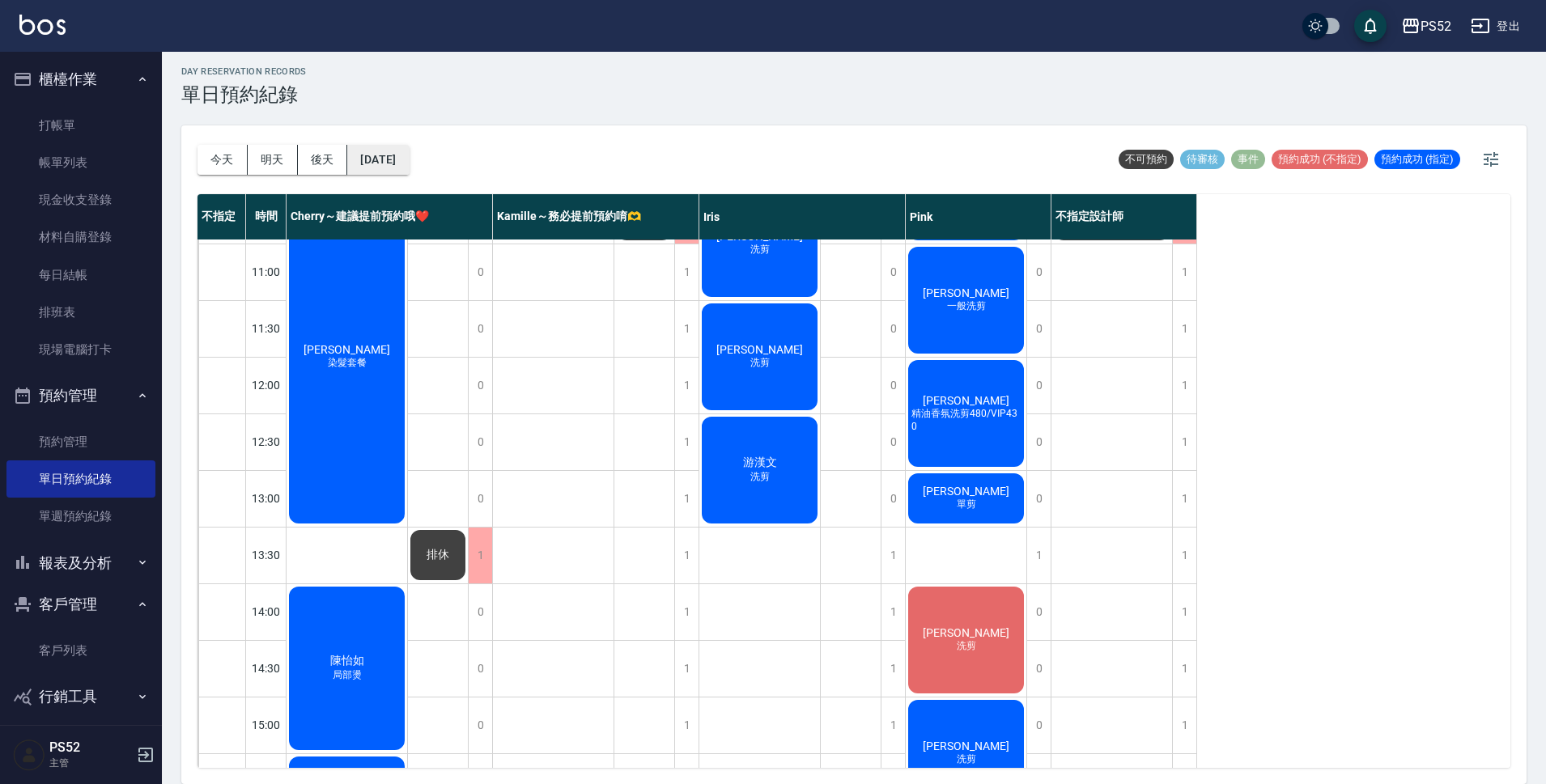
click at [409, 155] on button "[DATE]" at bounding box center [378, 159] width 62 height 30
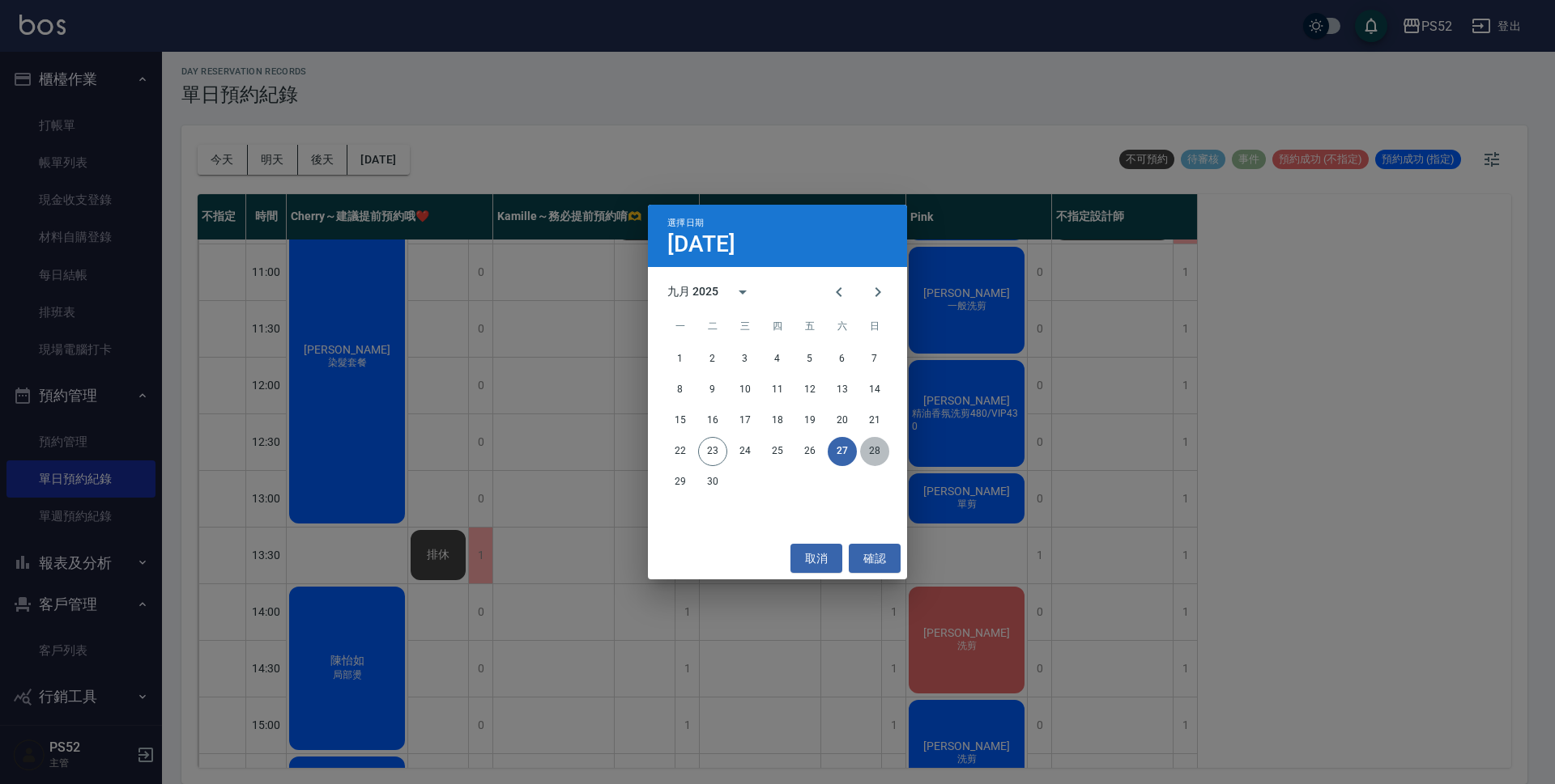
click at [883, 458] on button "28" at bounding box center [874, 451] width 29 height 29
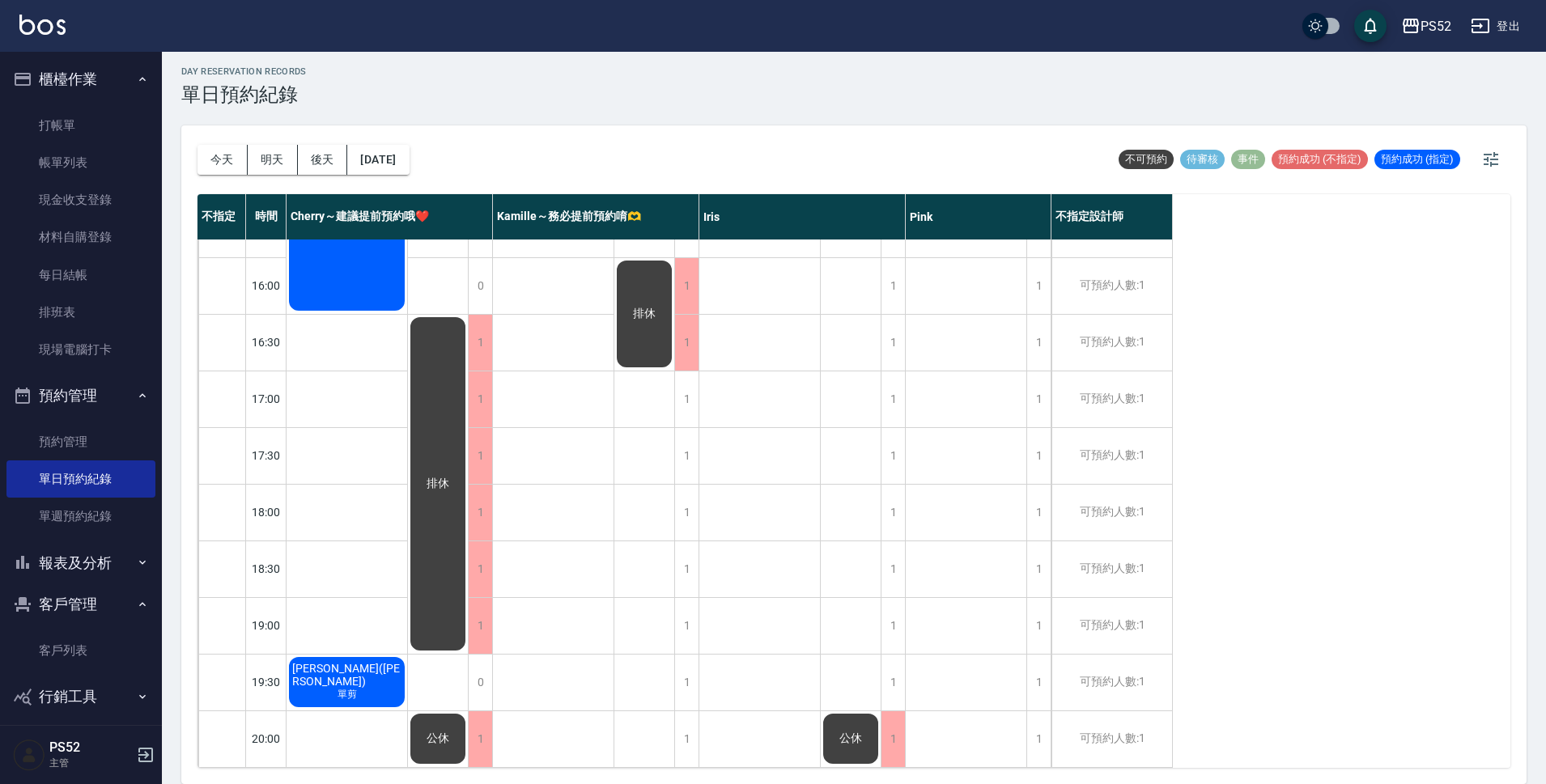
scroll to position [619, 0]
click at [409, 150] on button "[DATE]" at bounding box center [378, 159] width 62 height 30
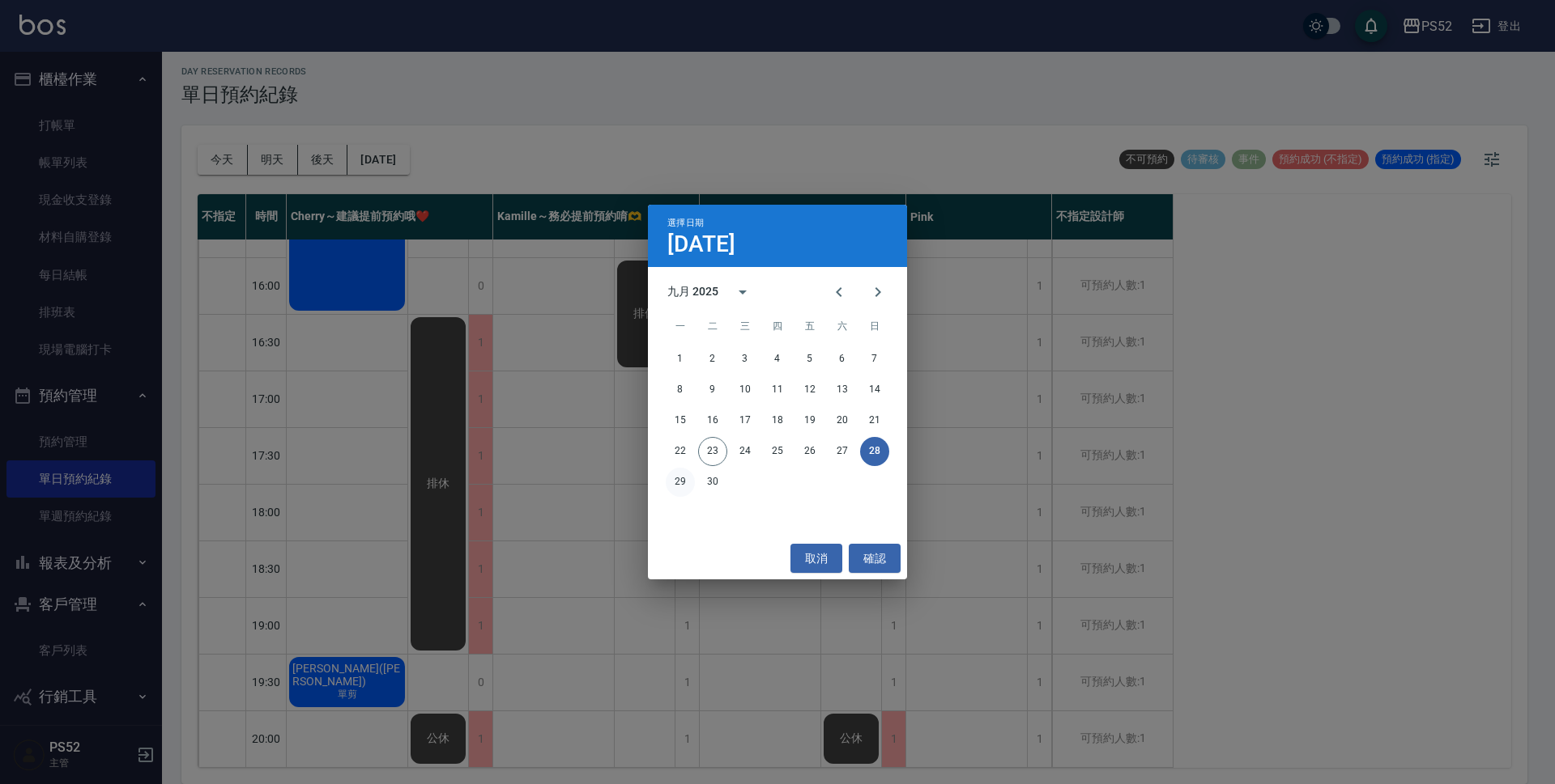
click at [671, 490] on button "29" at bounding box center [680, 482] width 29 height 29
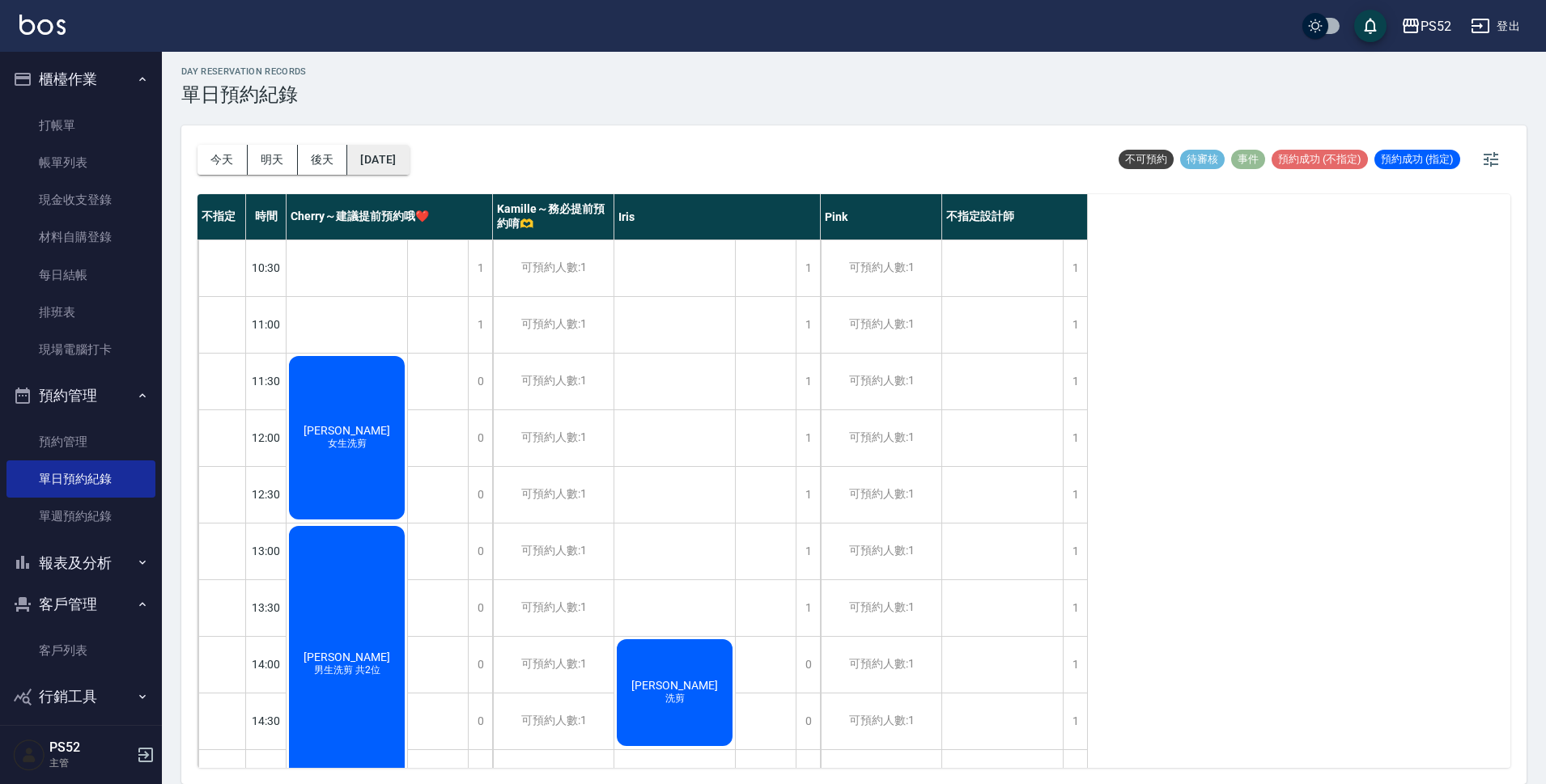
click at [409, 159] on button "[DATE]" at bounding box center [378, 159] width 62 height 30
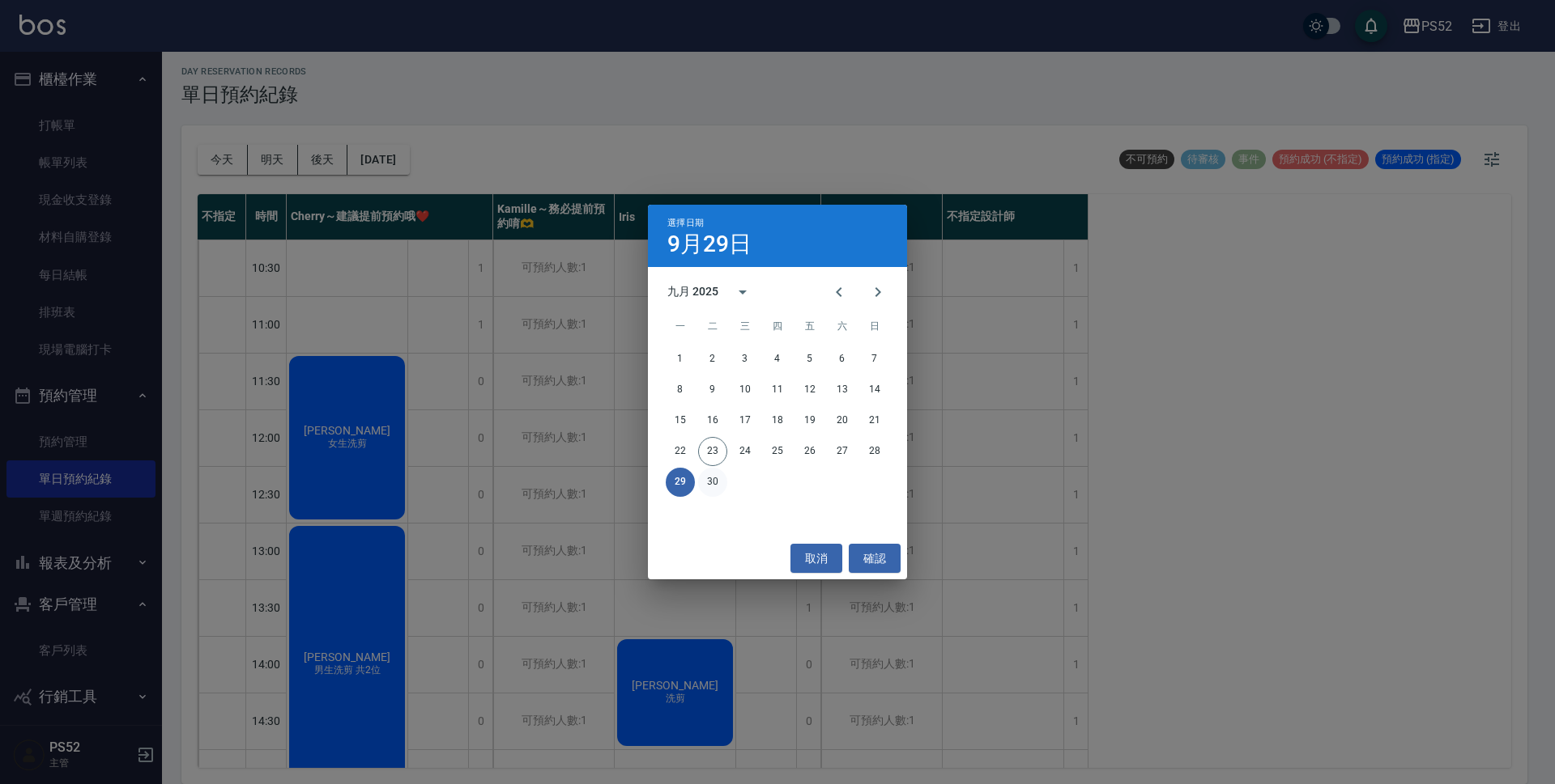
click at [708, 480] on button "30" at bounding box center [712, 482] width 29 height 29
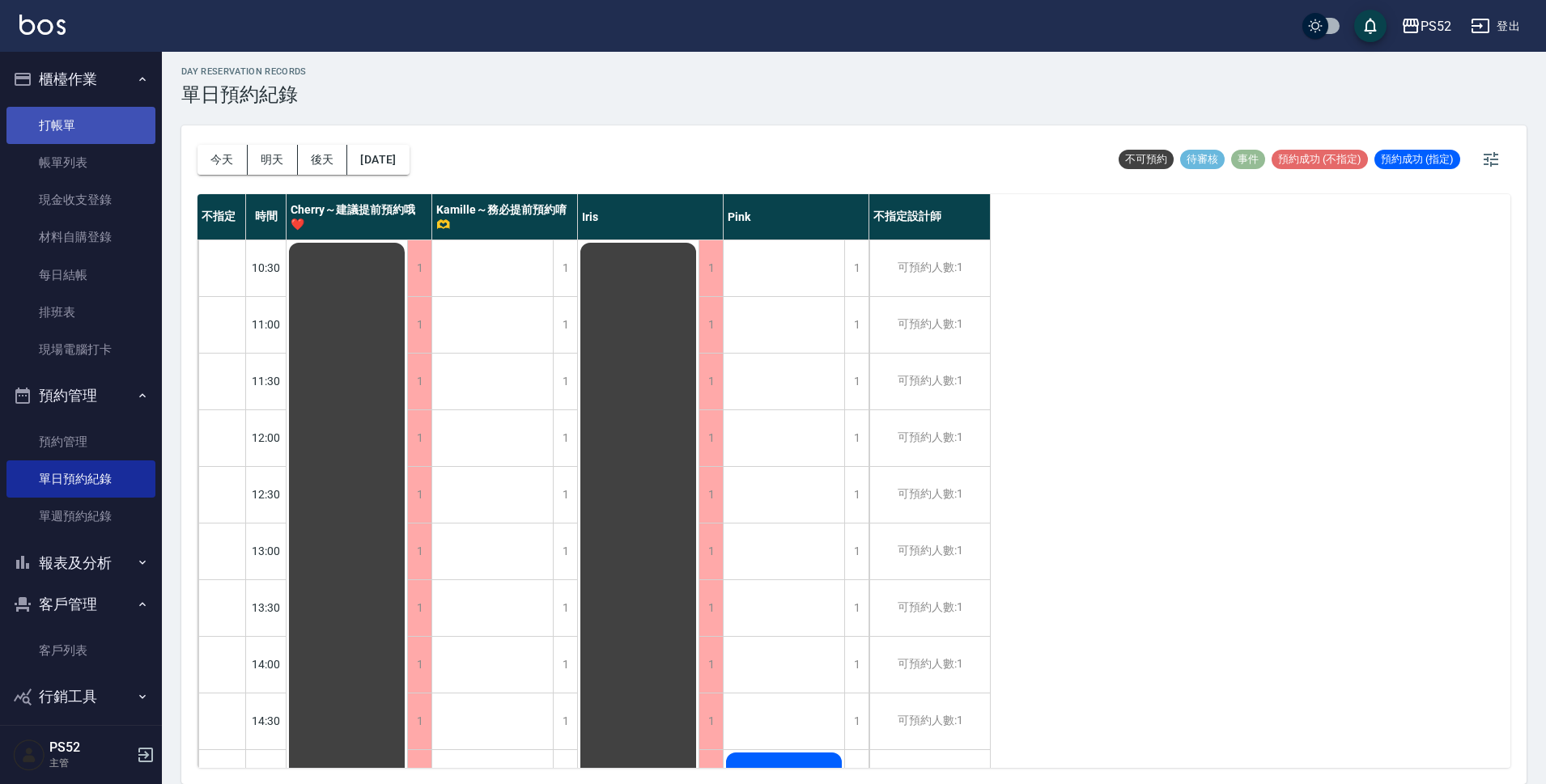
click at [52, 119] on link "打帳單" at bounding box center [81, 126] width 149 height 38
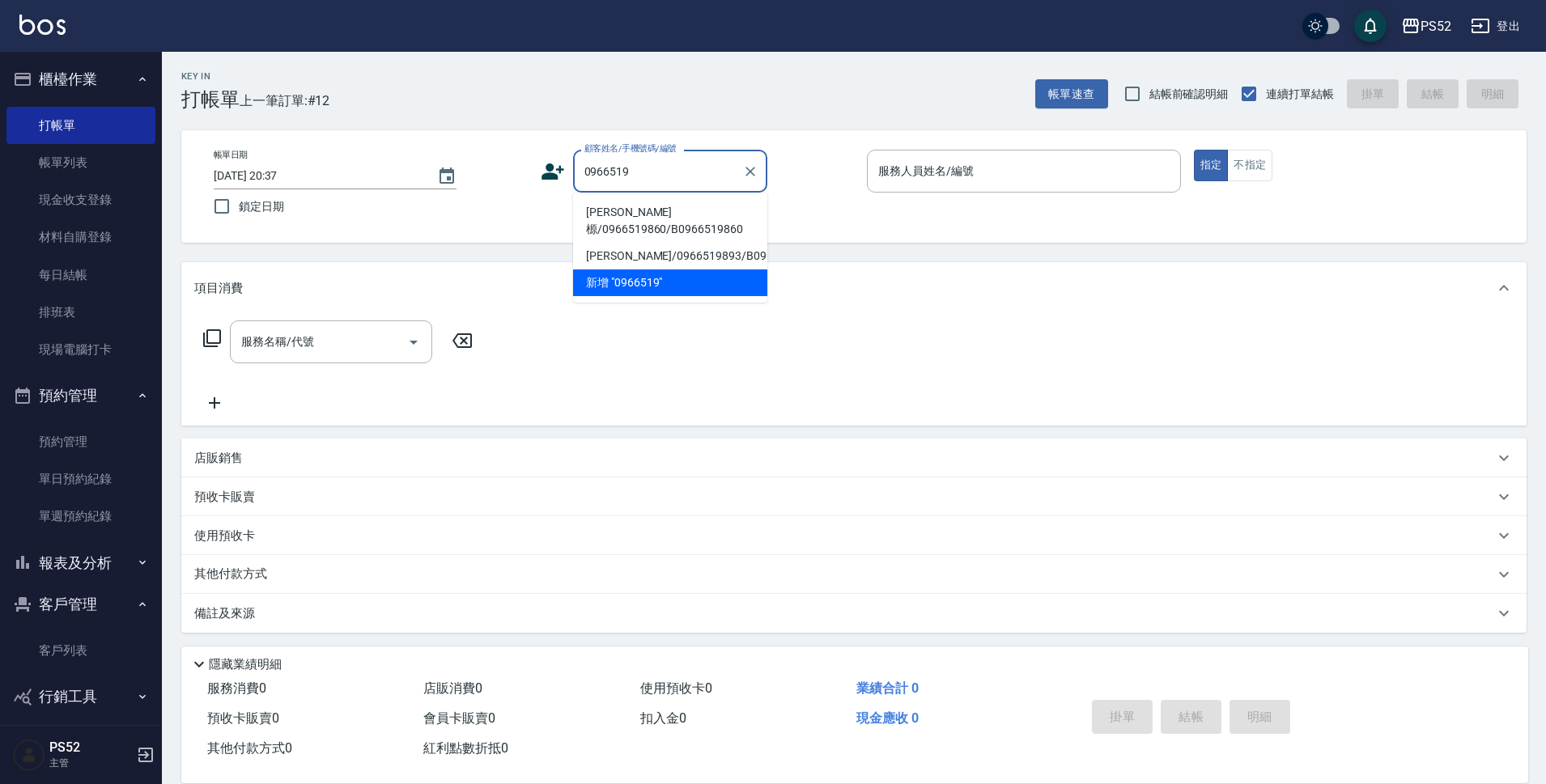
click at [632, 221] on li "[PERSON_NAME]榞/0966519860/B0966519860" at bounding box center [670, 221] width 194 height 44
type input "[PERSON_NAME]榞/0966519860/B0966519860"
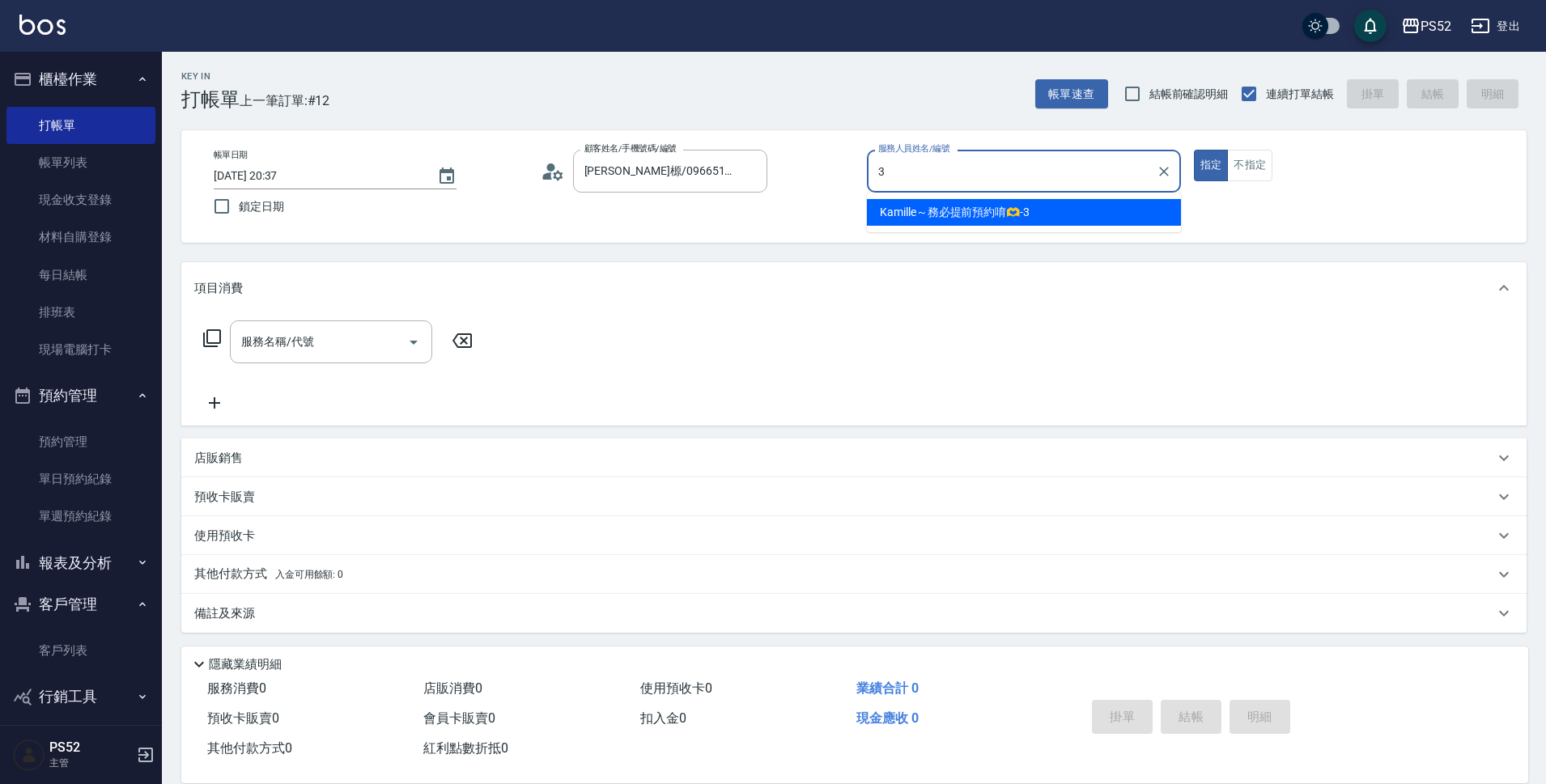
type input "3"
type button "true"
type input "Kamille～務必提前預約唷🫶-3"
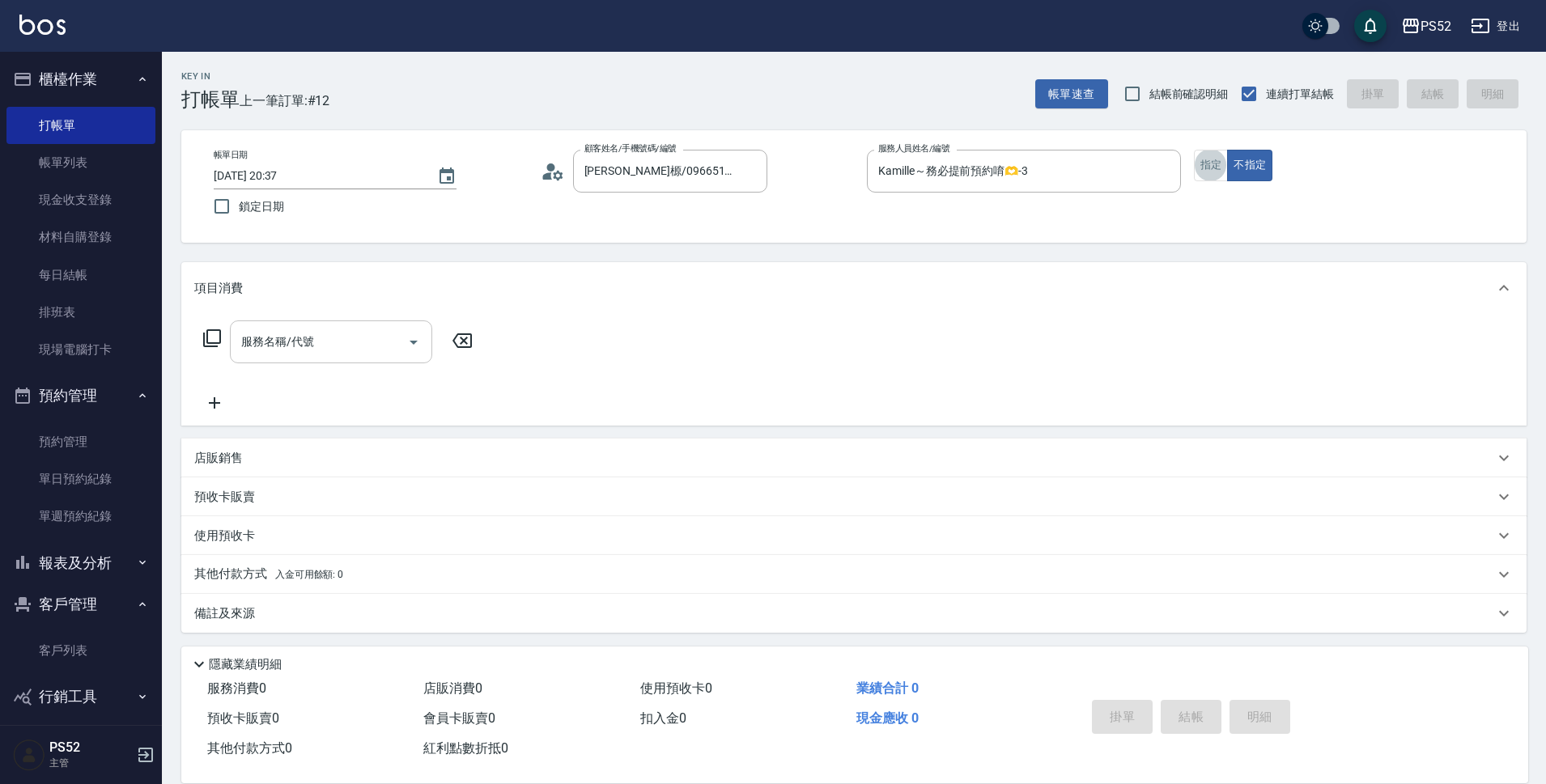
click at [355, 343] on input "服務名稱/代號" at bounding box center [318, 341] width 163 height 28
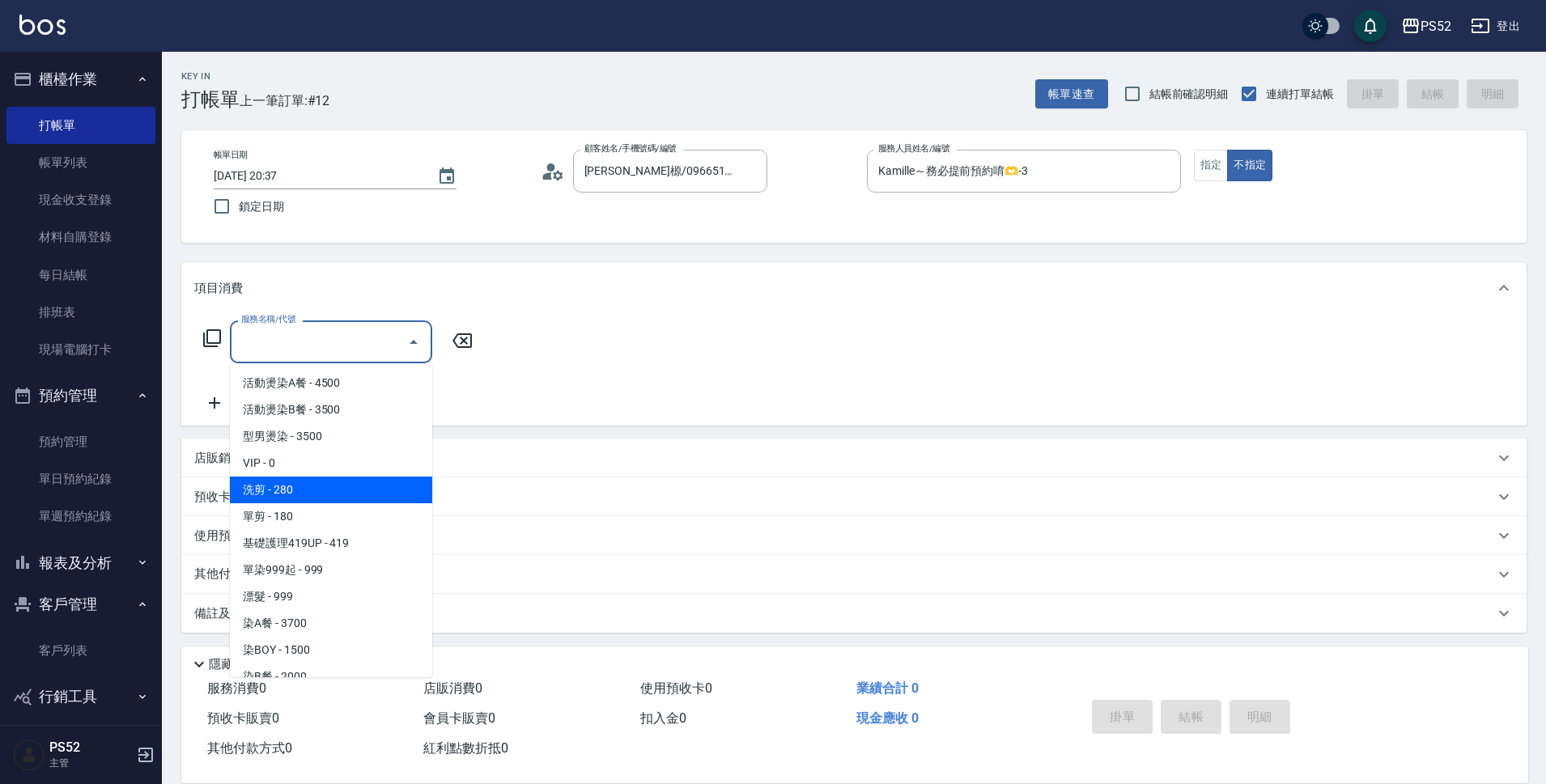
click at [356, 496] on span "洗剪 - 280" at bounding box center [331, 490] width 203 height 27
type input "洗剪(C1)"
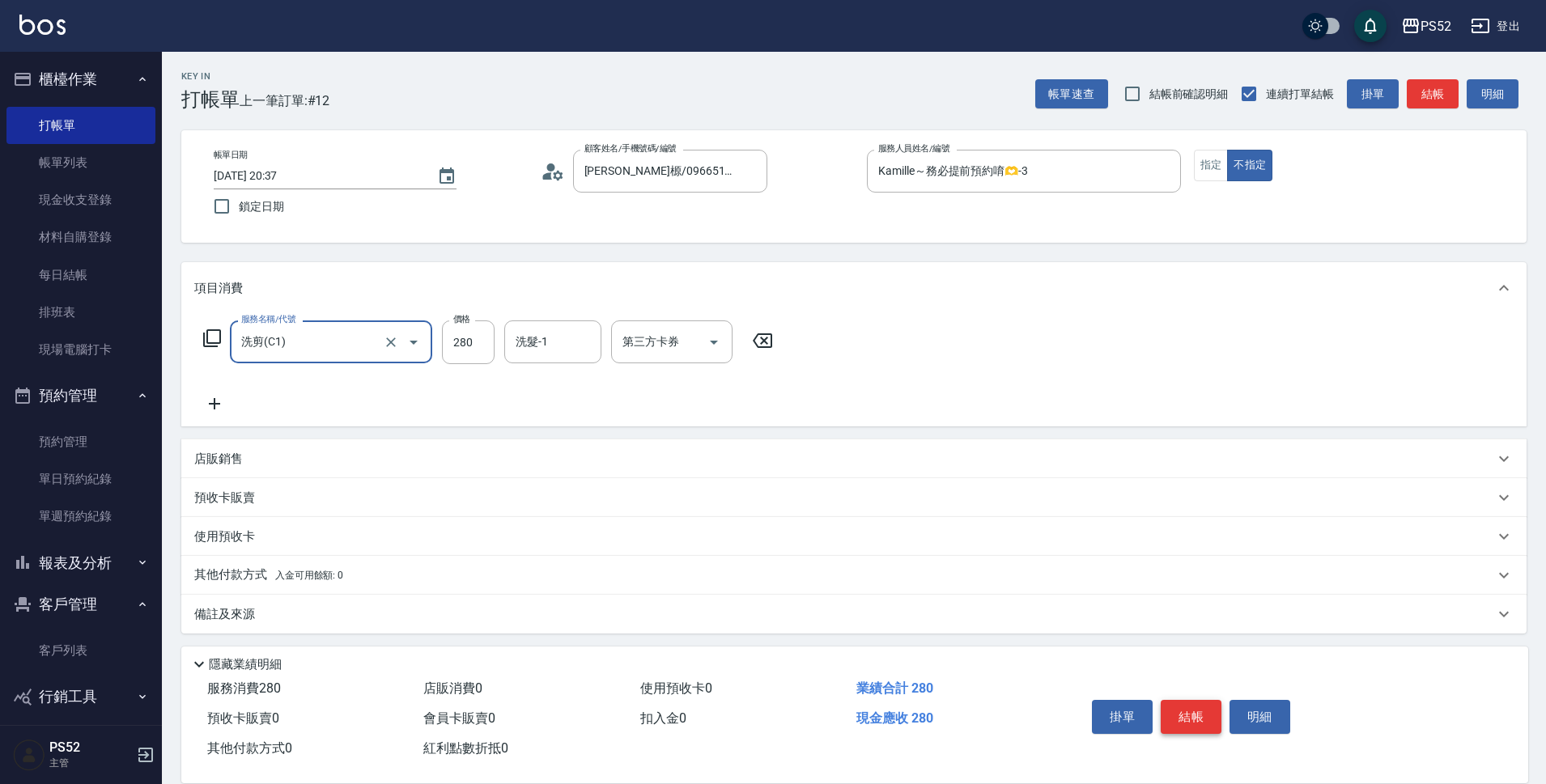
click at [1191, 710] on button "結帳" at bounding box center [1191, 717] width 61 height 34
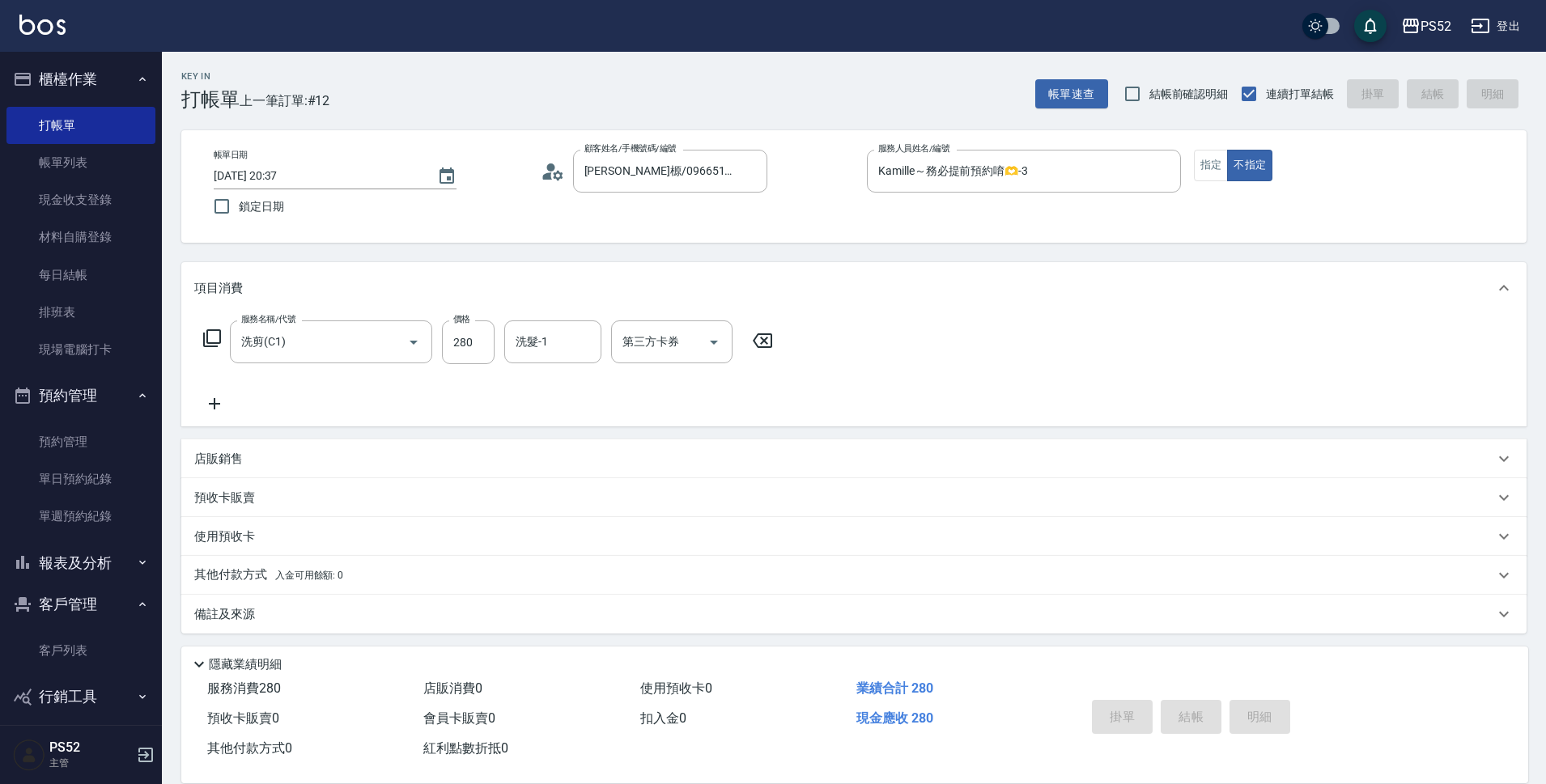
type input "[DATE] 20:38"
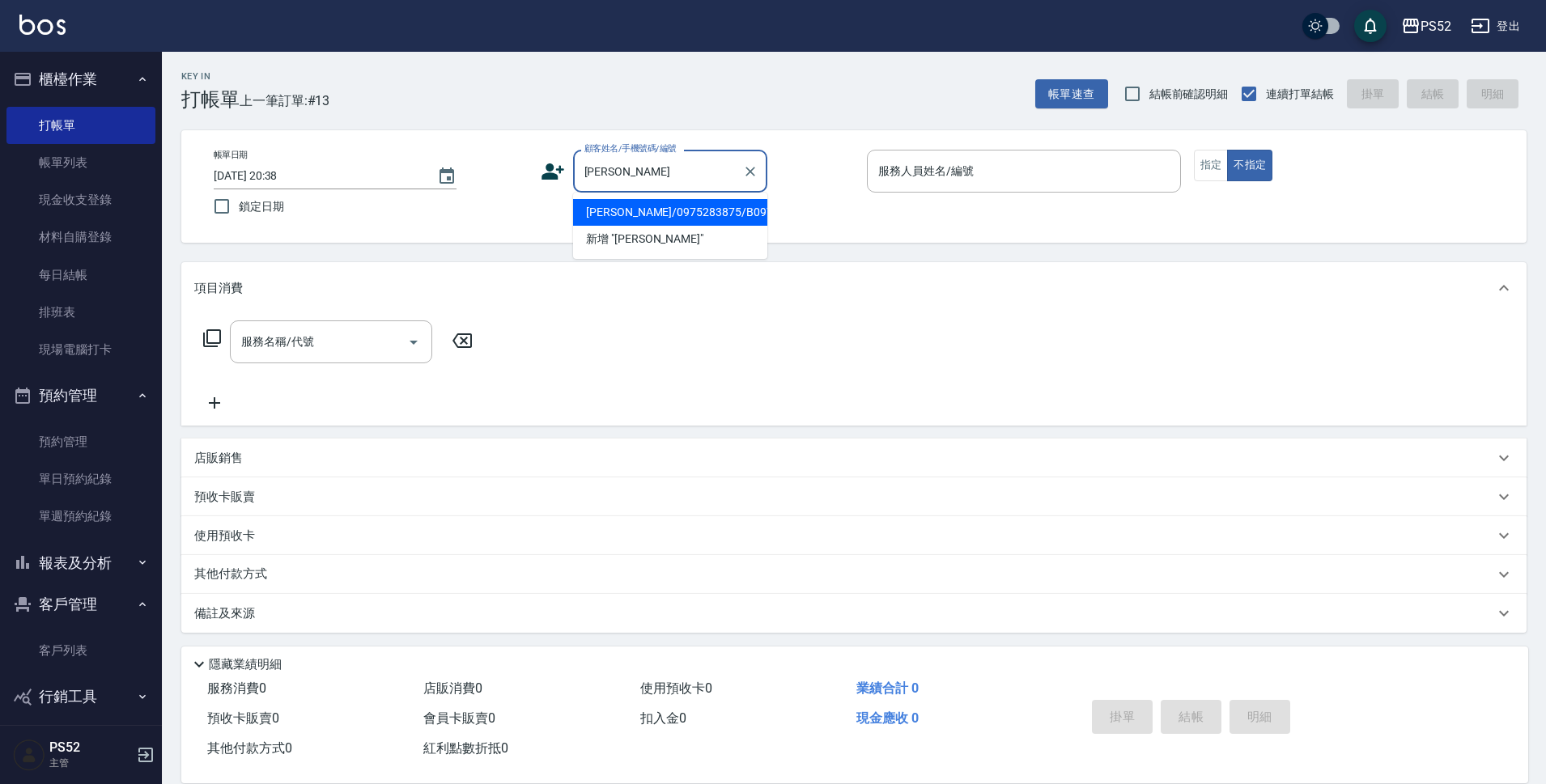
click at [660, 226] on li "[PERSON_NAME]/0975283875/B0975283875" at bounding box center [670, 212] width 194 height 27
type input "[PERSON_NAME]/0975283875/B0975283875"
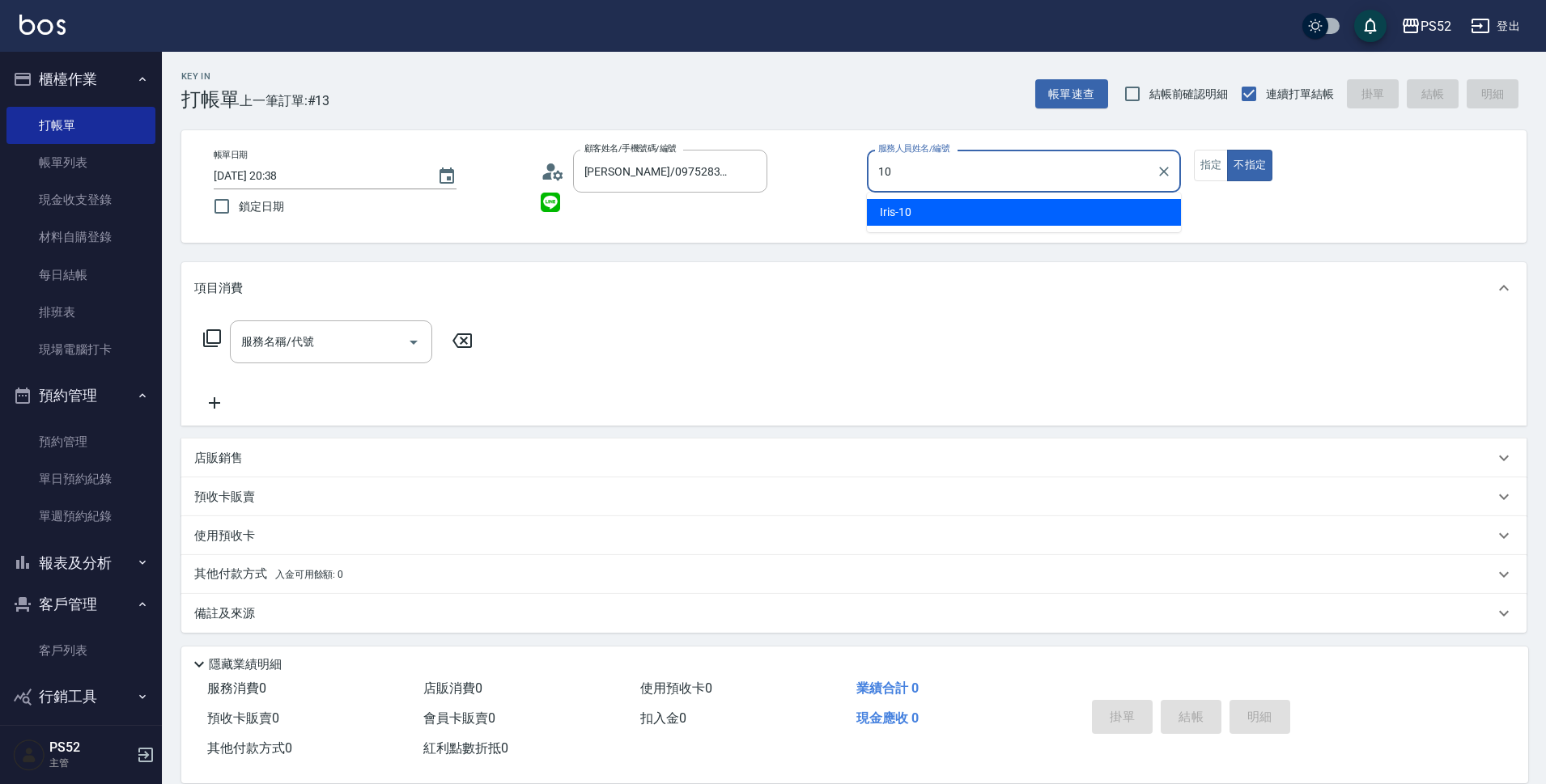
type input "Iris-10"
type button "false"
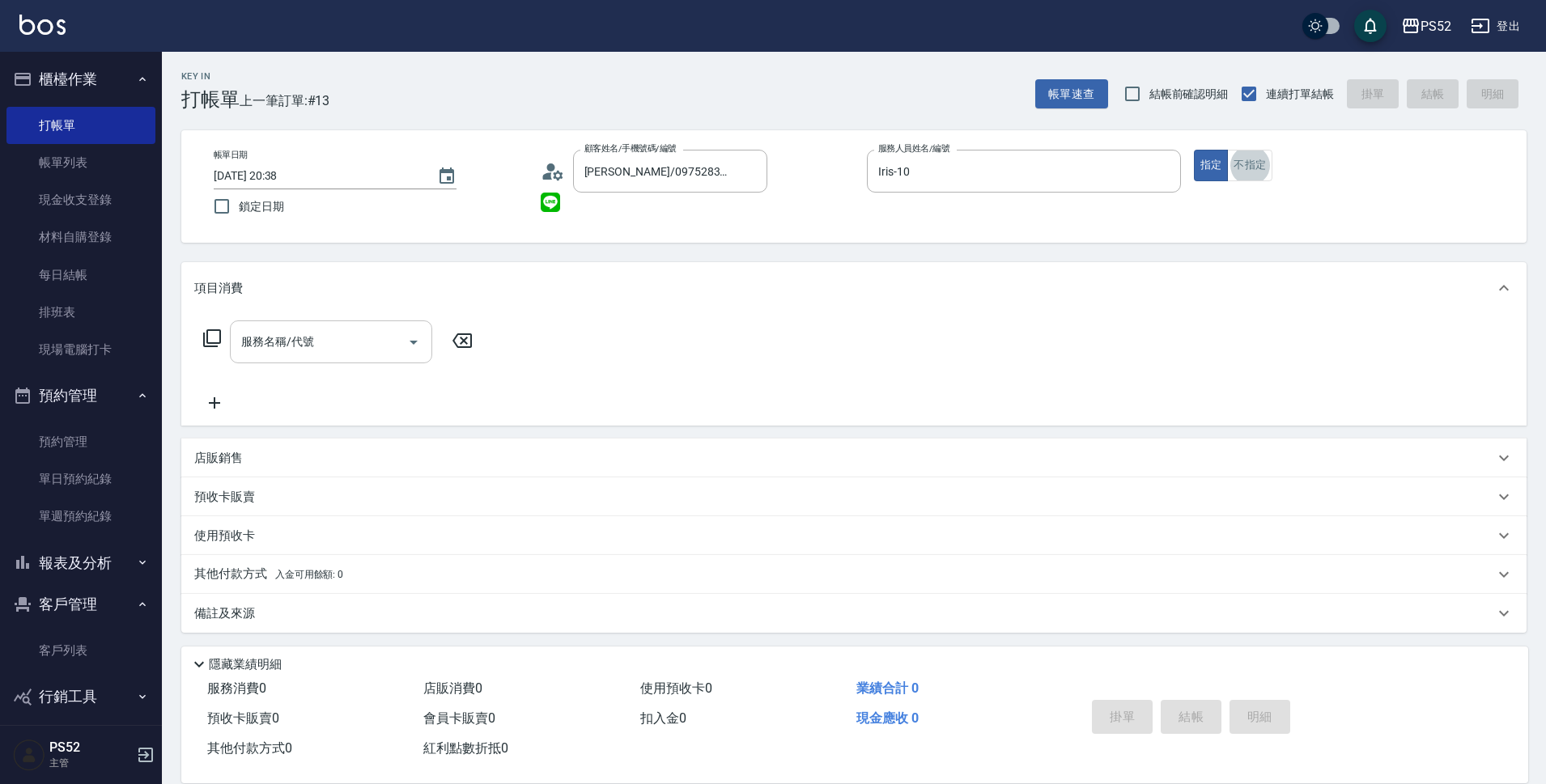
click at [279, 325] on div "服務名稱/代號" at bounding box center [331, 342] width 203 height 43
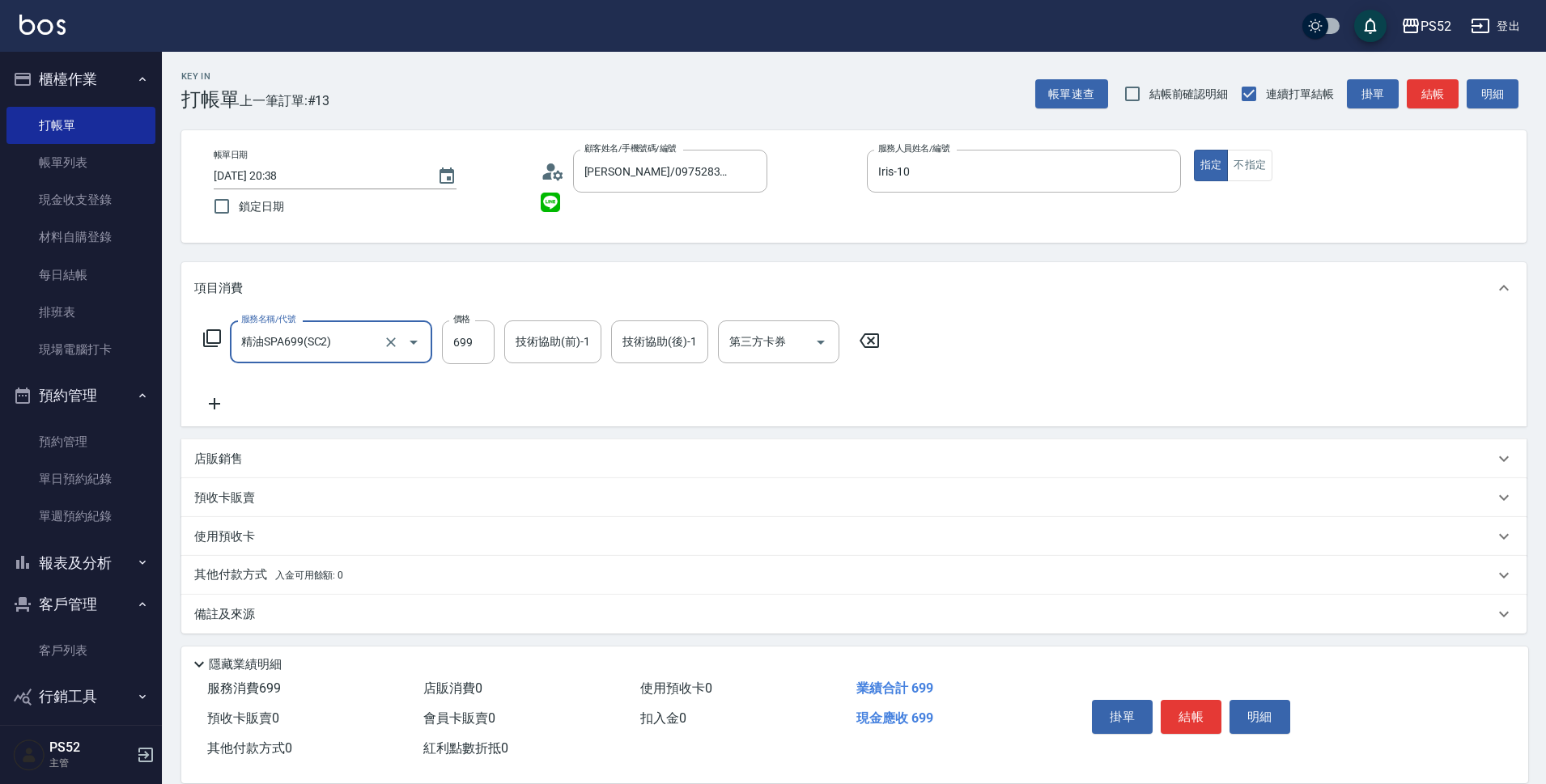
type input "精油SPA699(SC2)"
type input "630"
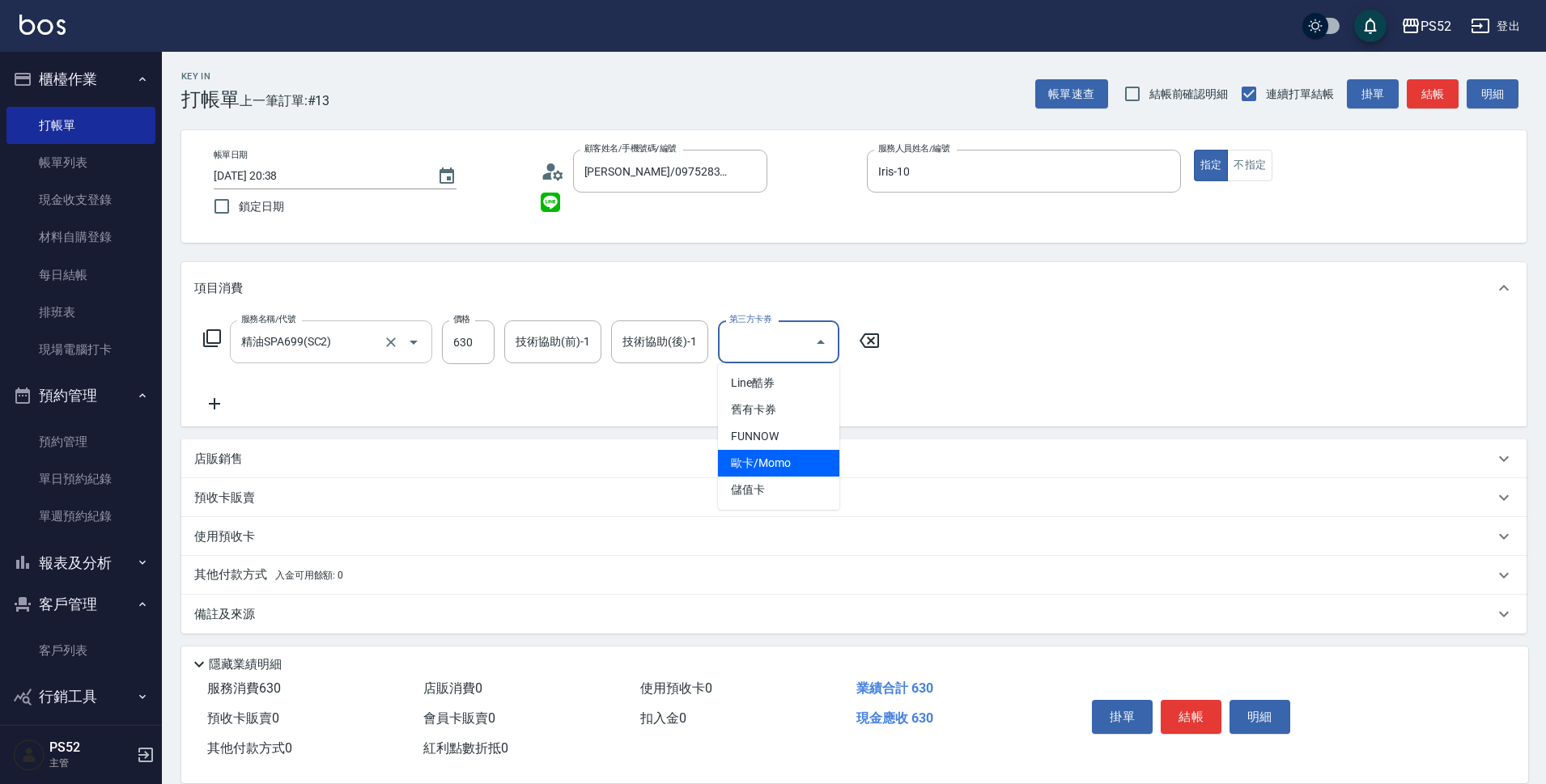
type input "儲值卡"
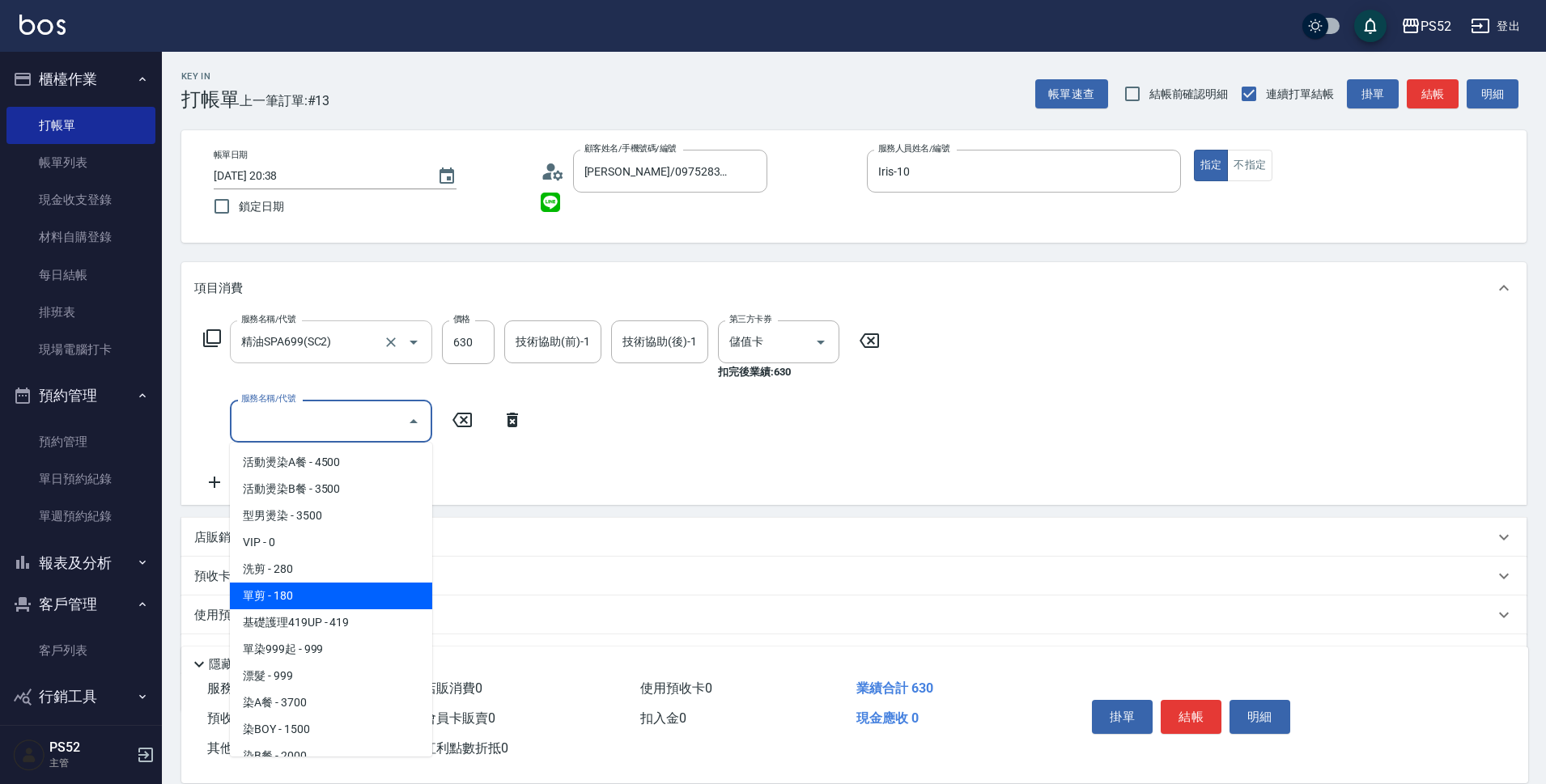
type input "單剪(C2)"
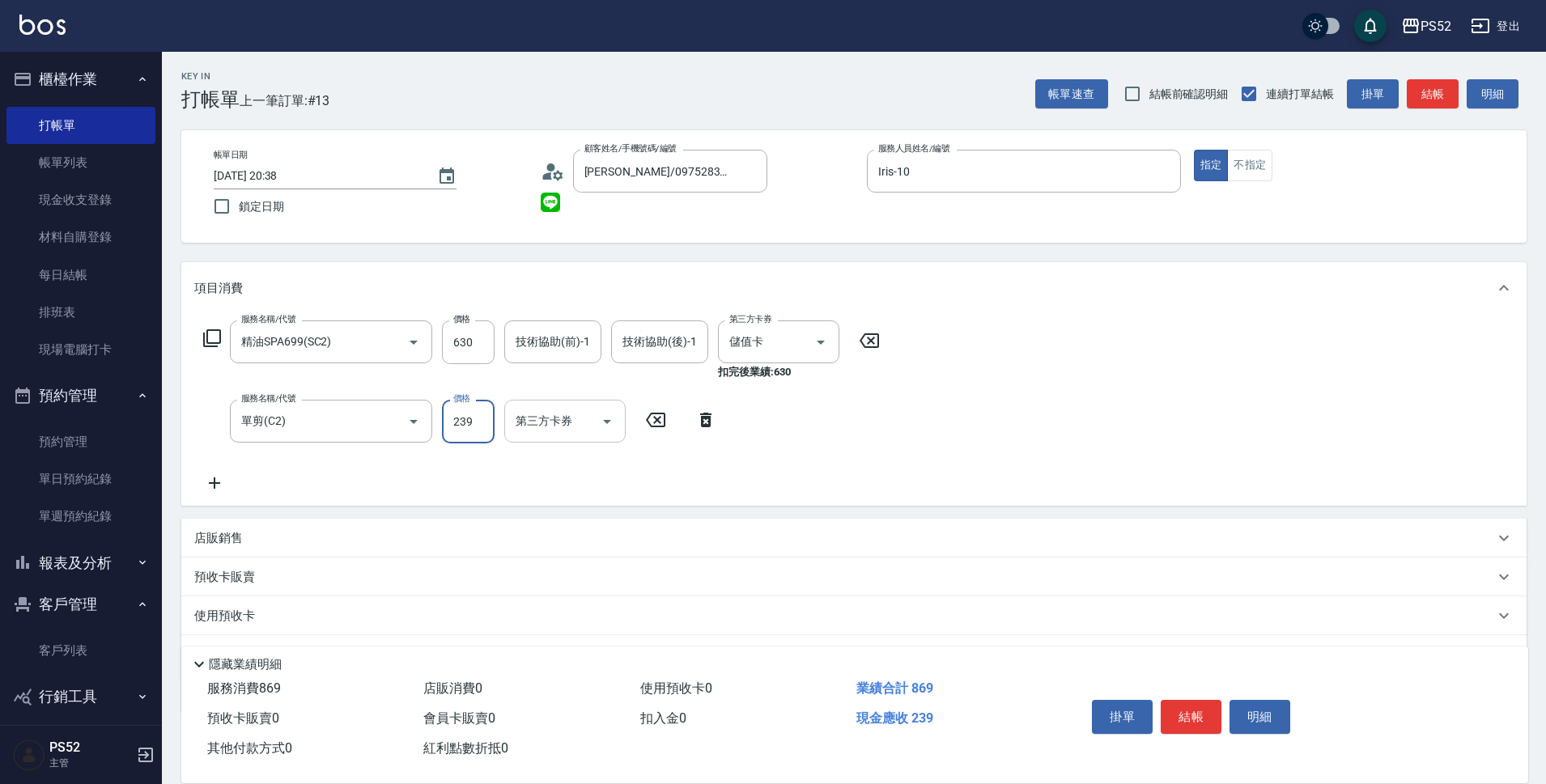
type input "239"
click at [536, 427] on input "第三方卡券" at bounding box center [552, 421] width 83 height 28
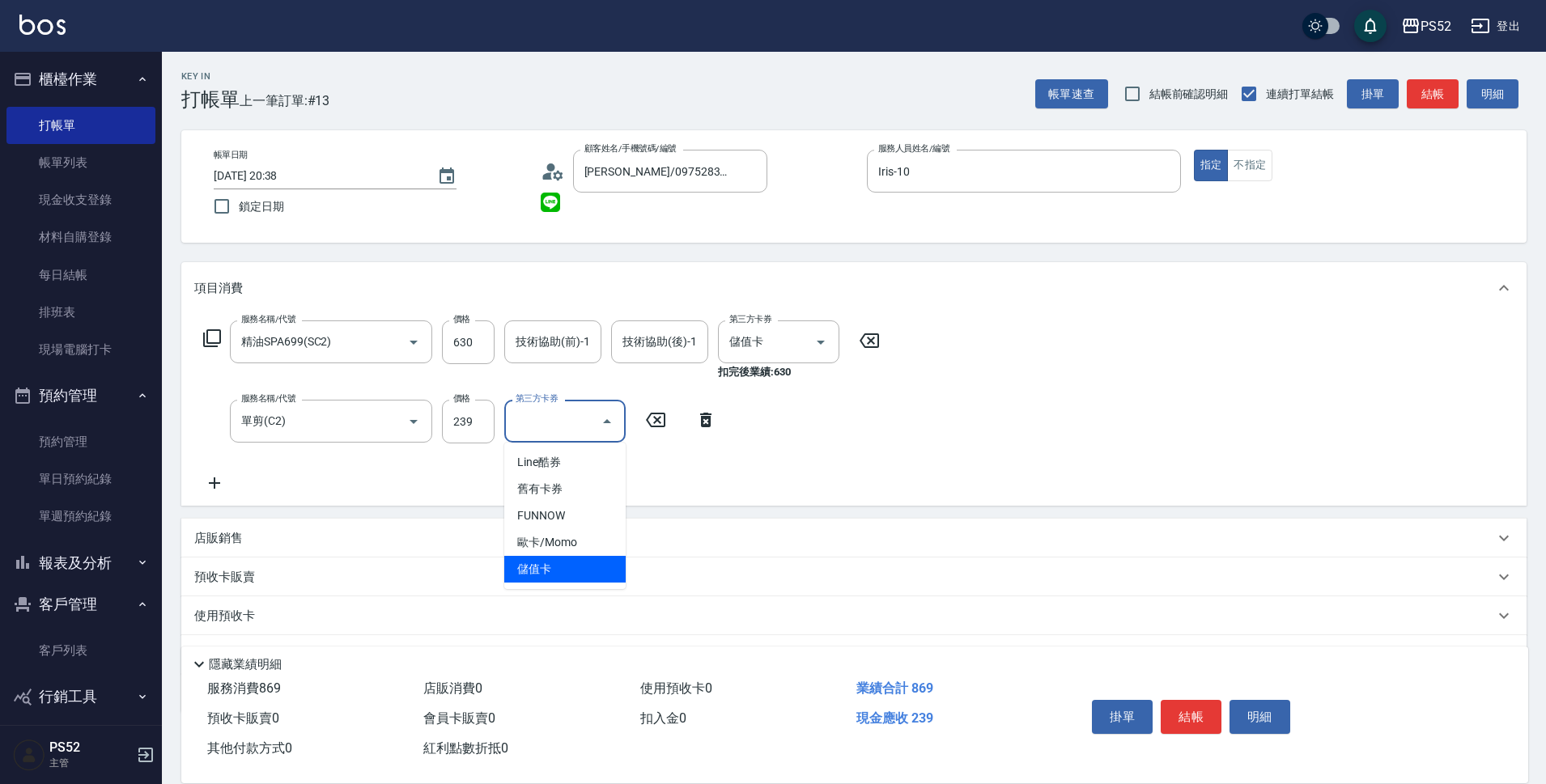
click at [549, 566] on span "儲值卡" at bounding box center [565, 569] width 121 height 27
type input "儲值卡"
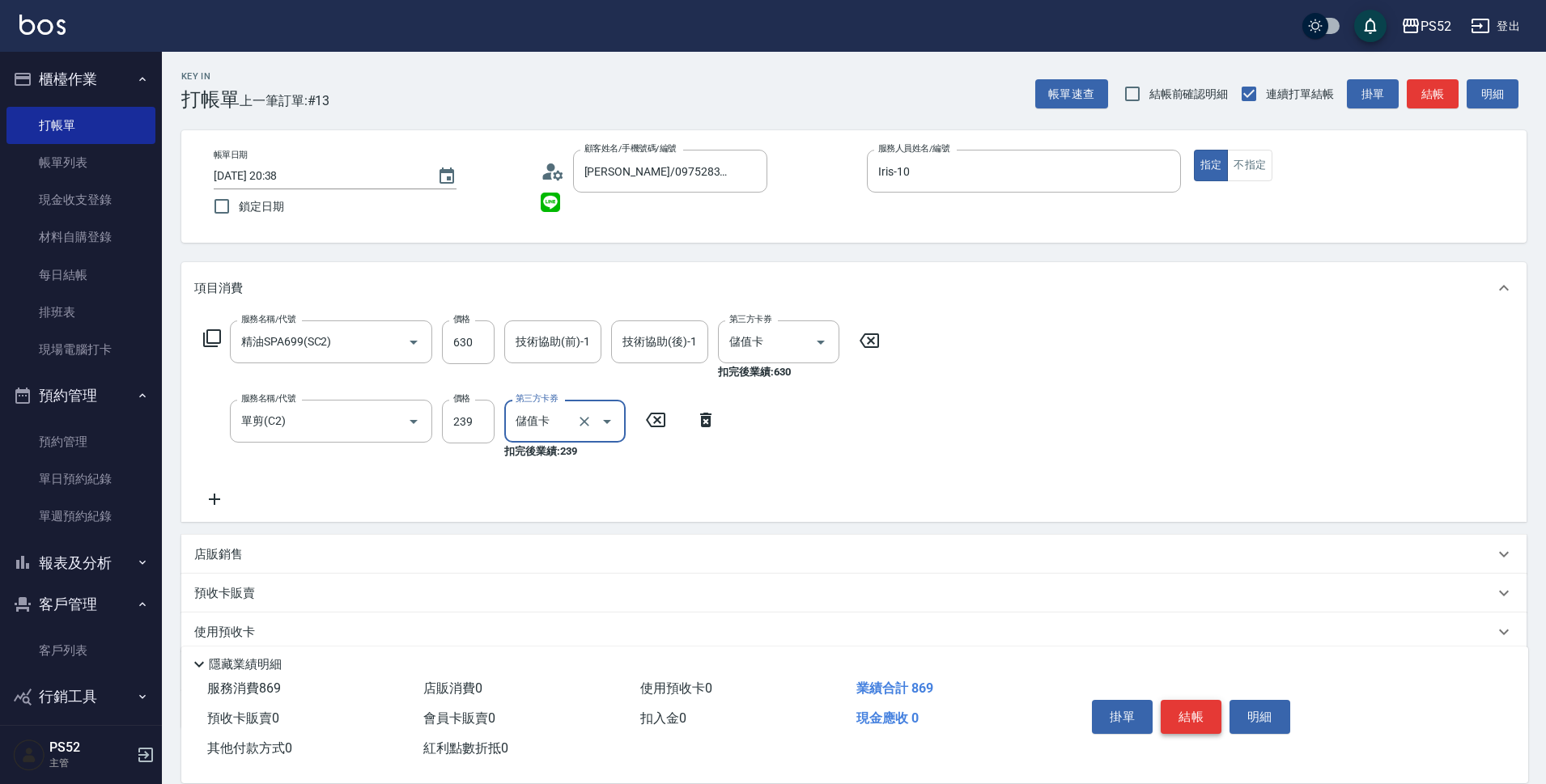
click at [1185, 707] on button "結帳" at bounding box center [1191, 717] width 61 height 34
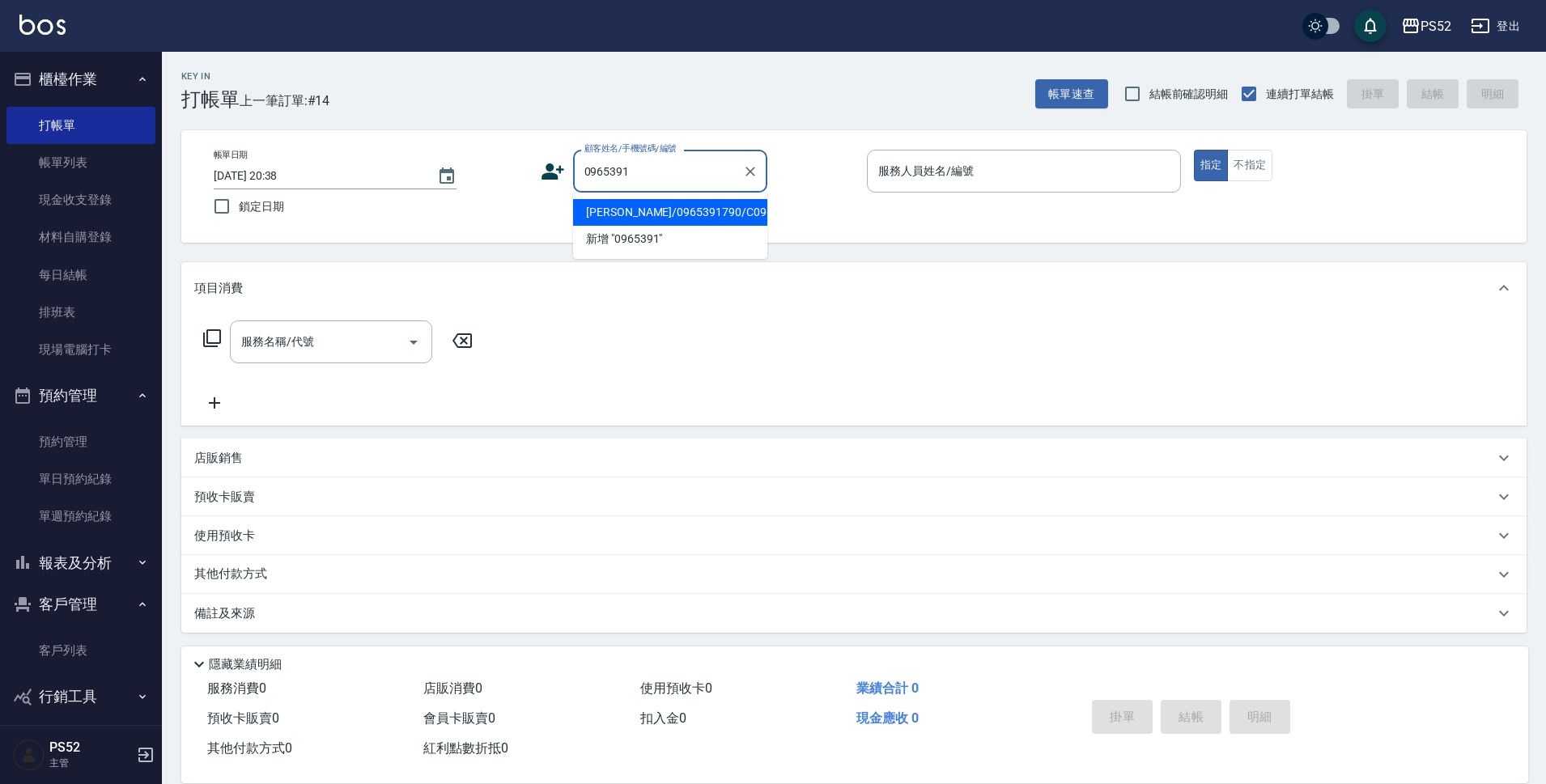
click at [624, 220] on li "[PERSON_NAME]/0965391790/C0965391790" at bounding box center [670, 212] width 194 height 27
type input "[PERSON_NAME]/0965391790/C0965391790"
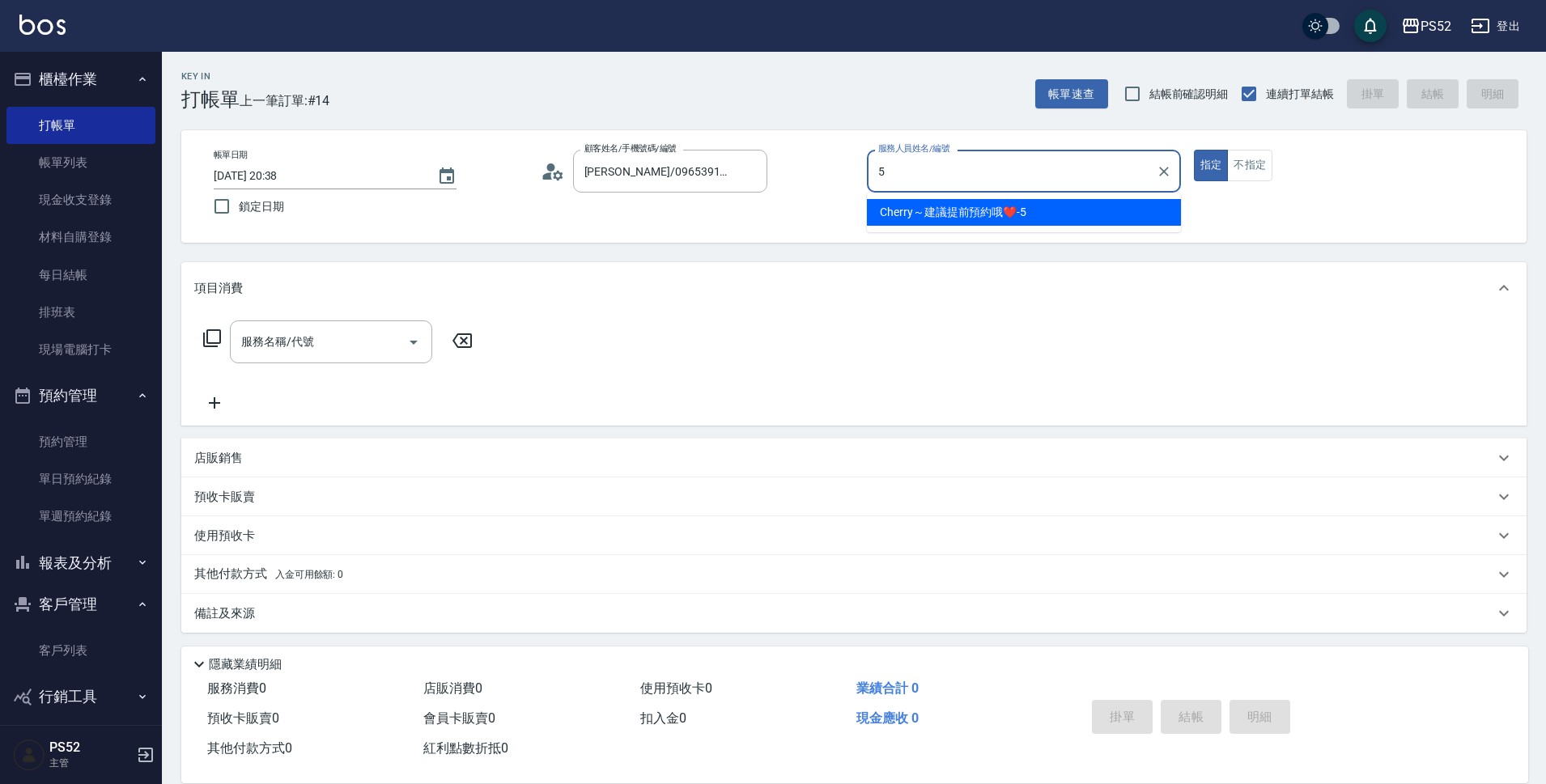
type input "Cherry～建議提前預約哦❤️-5"
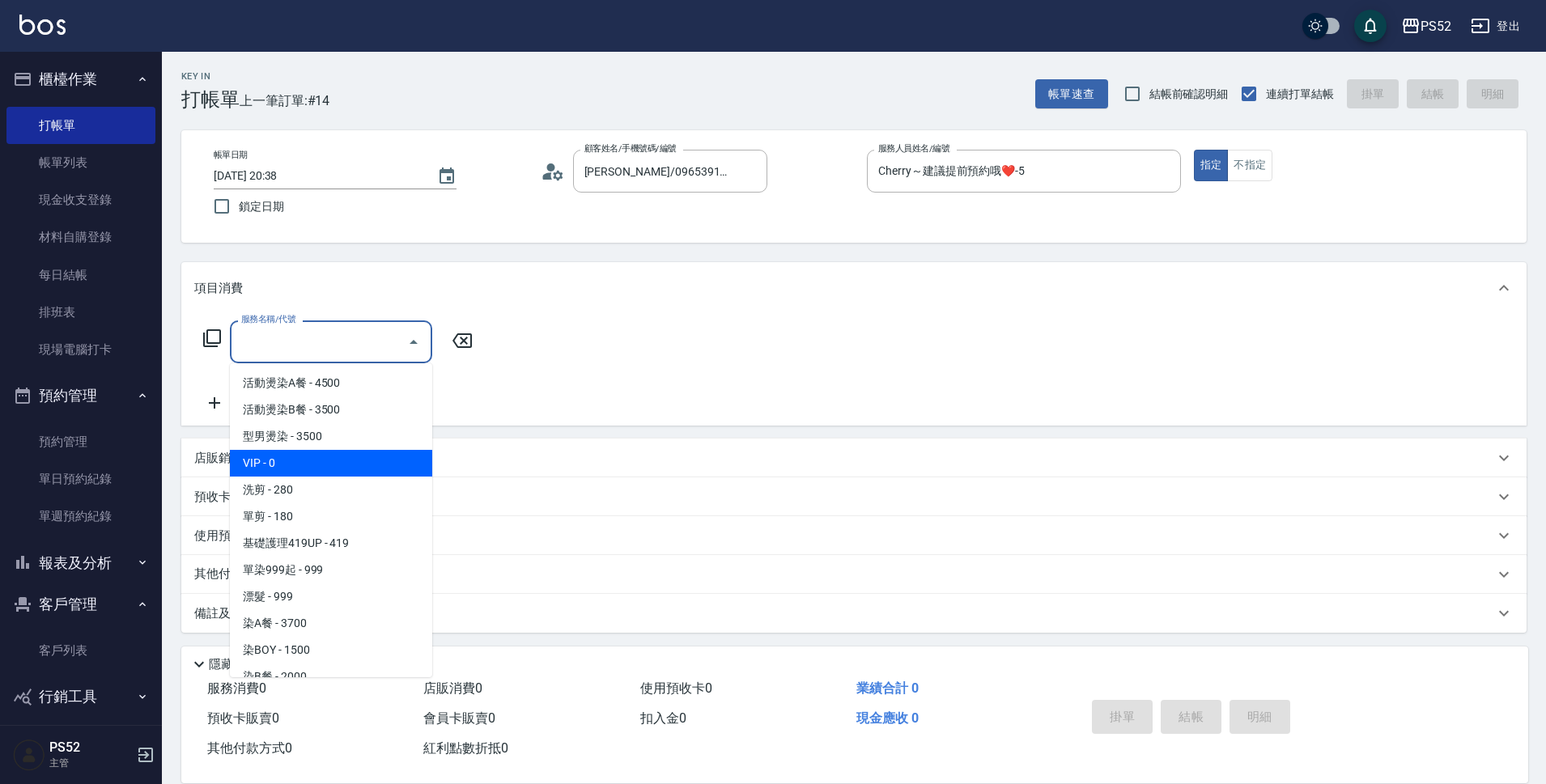
type input "VIP(888)"
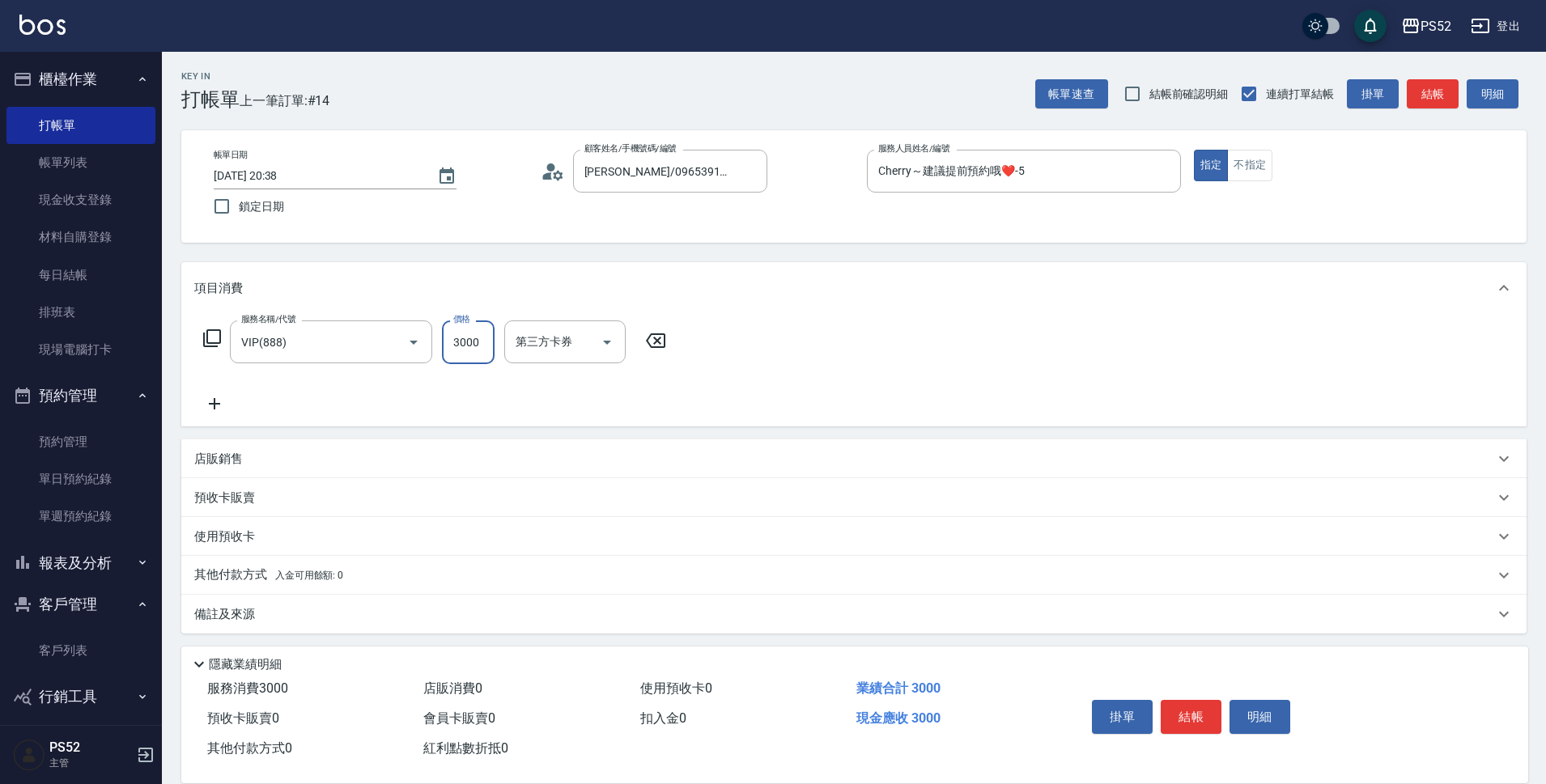
type input "3000"
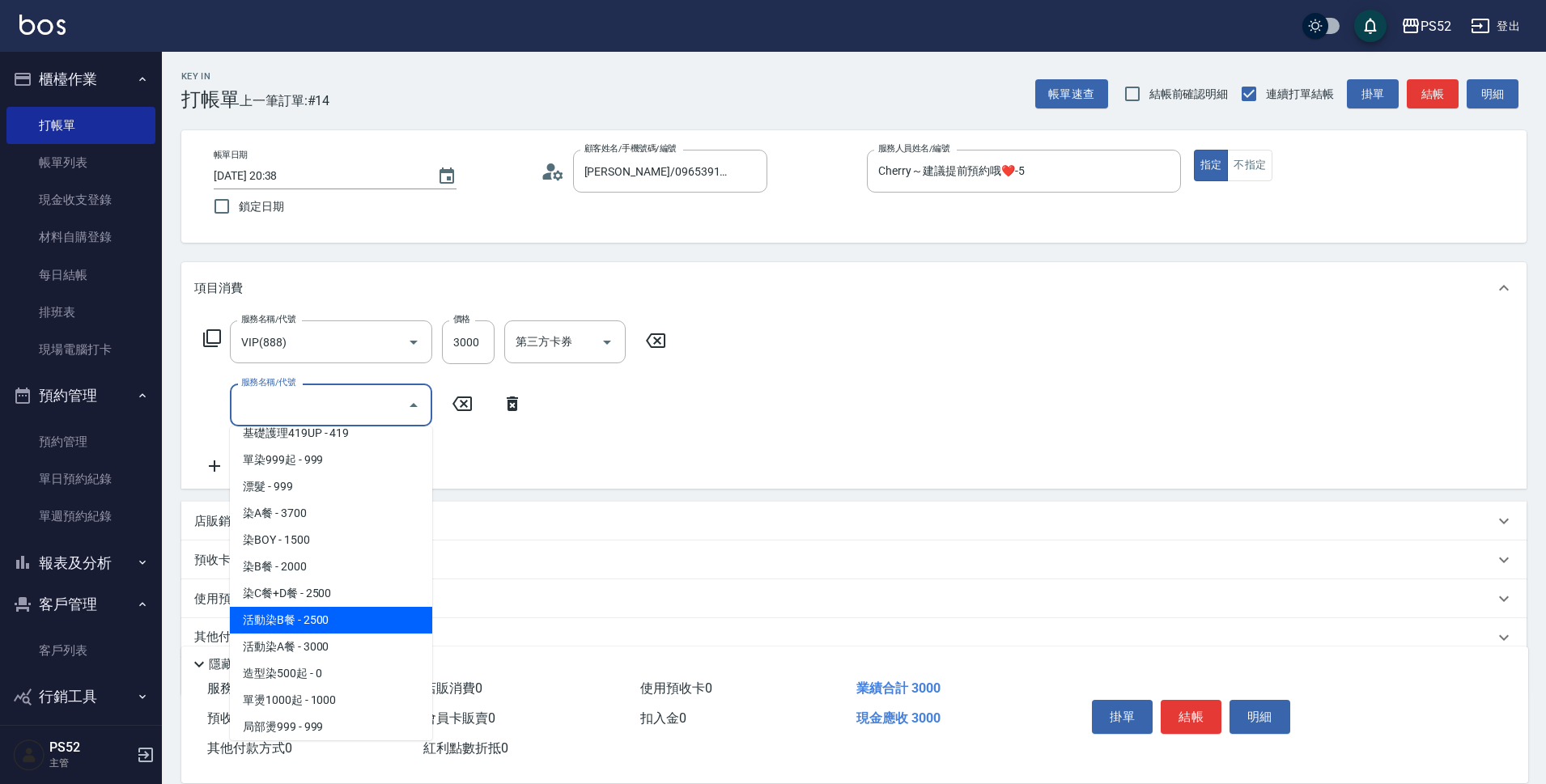
scroll to position [227, 0]
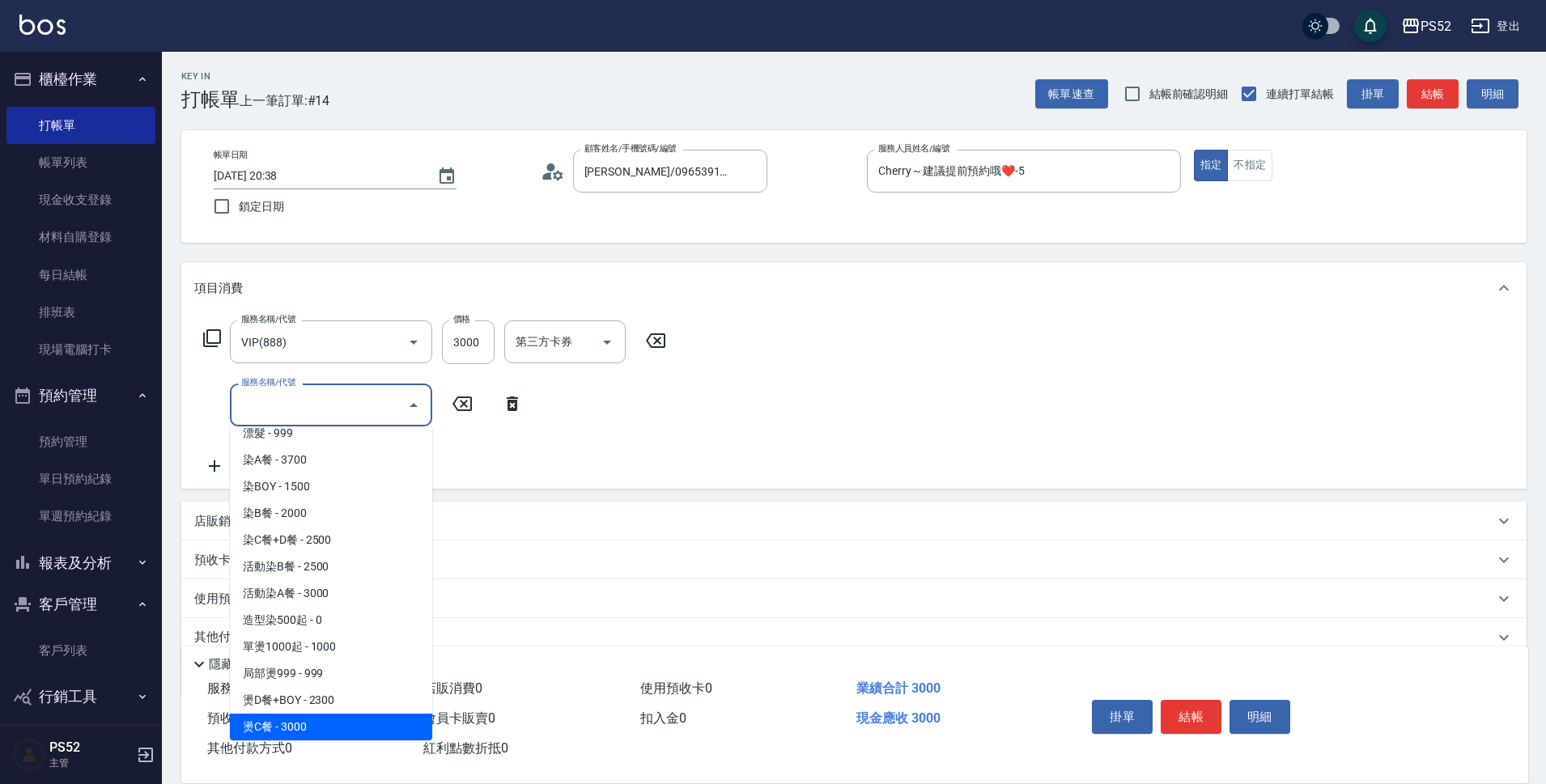
type input "燙C餐(P4)"
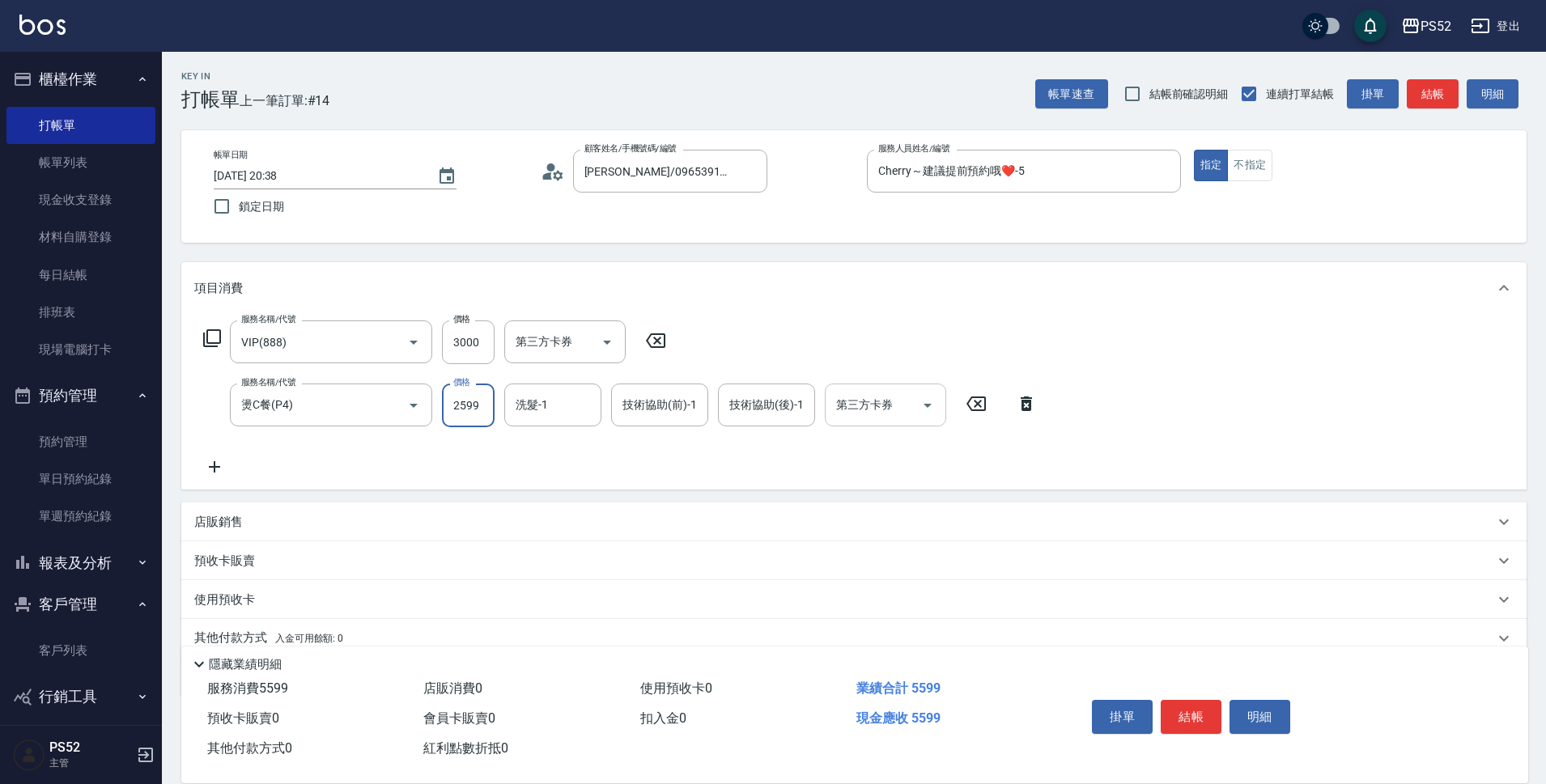
type input "2599"
click at [858, 410] on input "第三方卡券" at bounding box center [873, 404] width 83 height 28
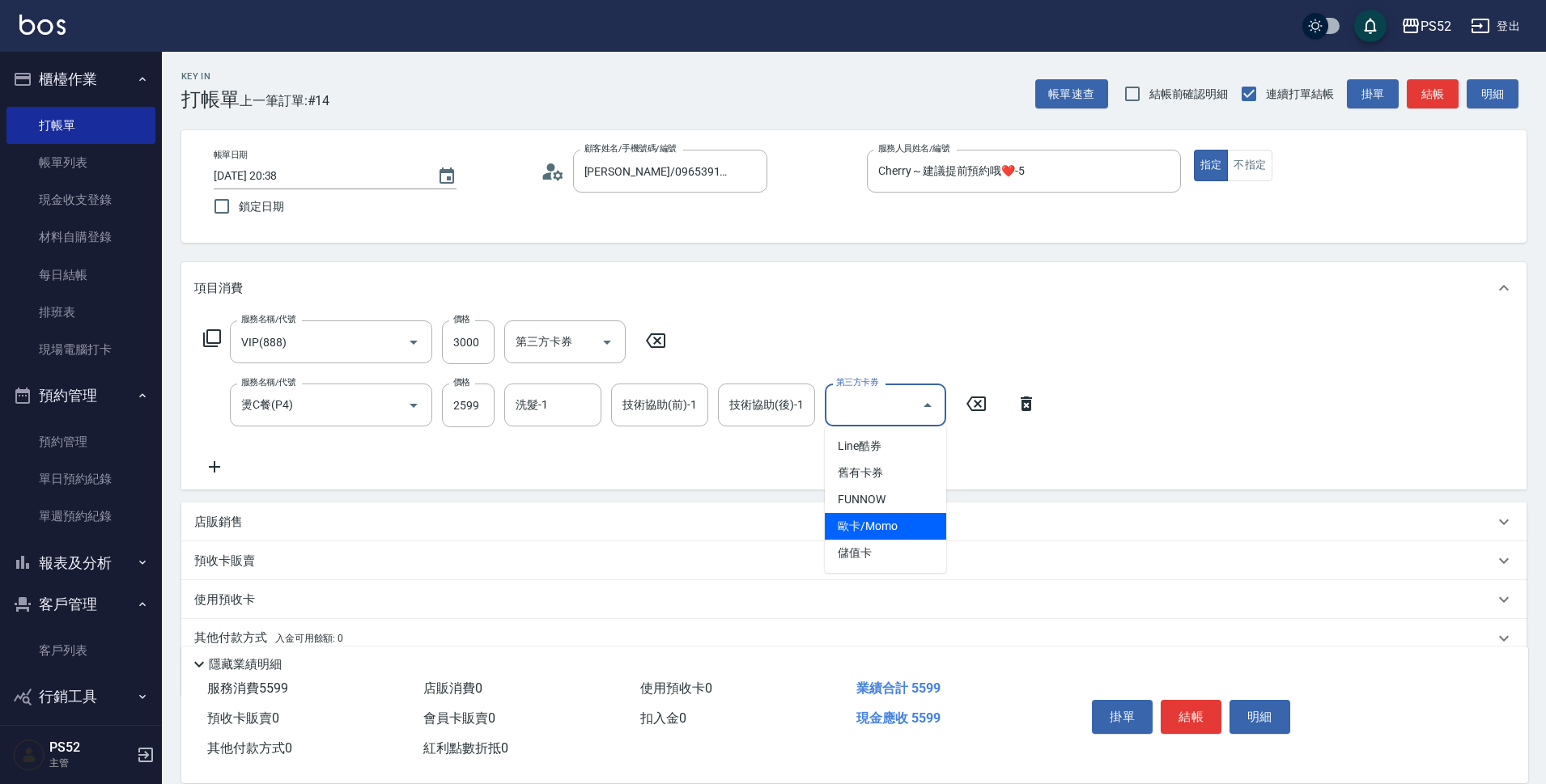
click at [870, 549] on span "儲值卡" at bounding box center [886, 552] width 121 height 27
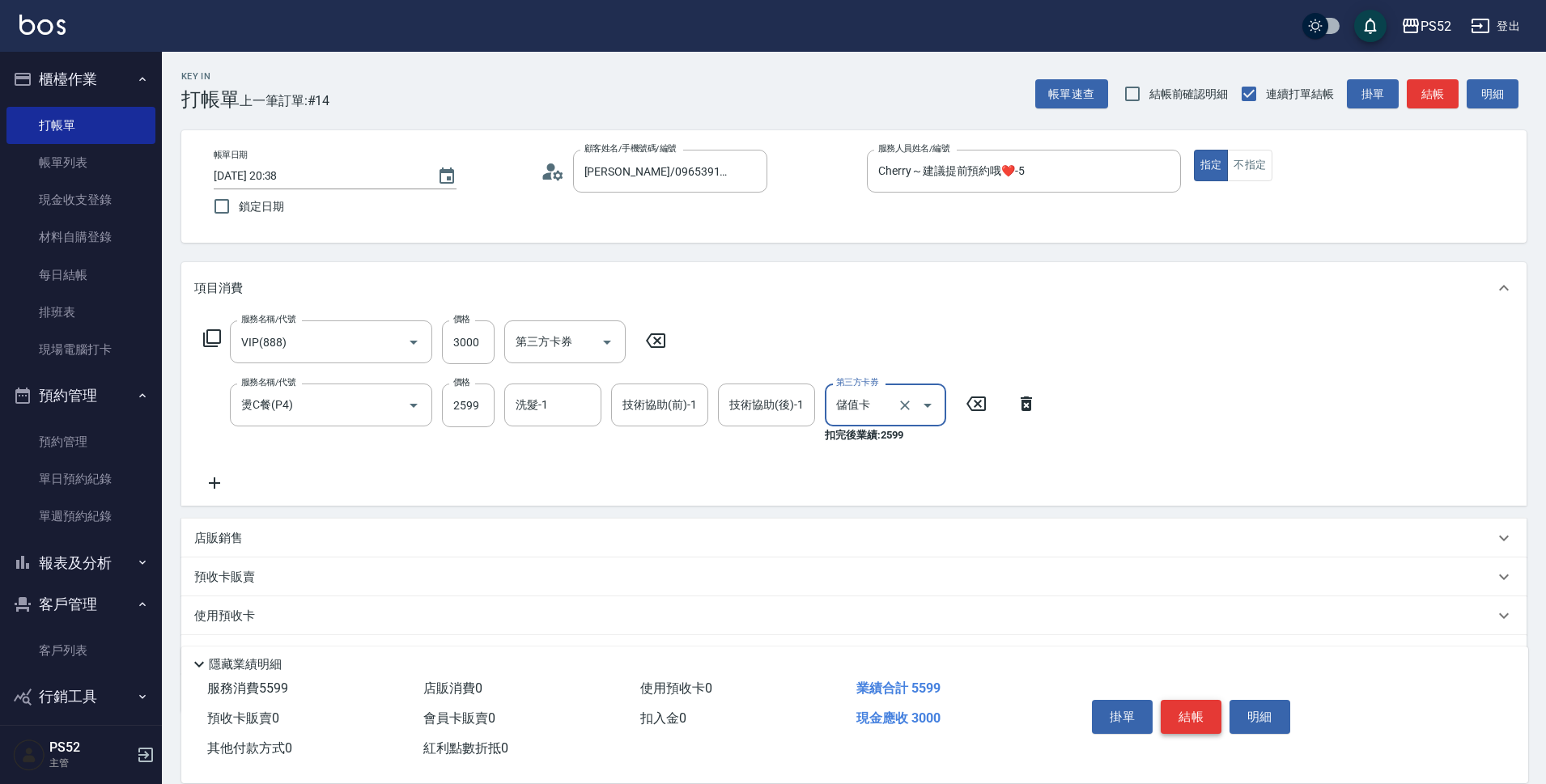
type input "儲值卡"
click at [1207, 700] on button "結帳" at bounding box center [1191, 717] width 61 height 34
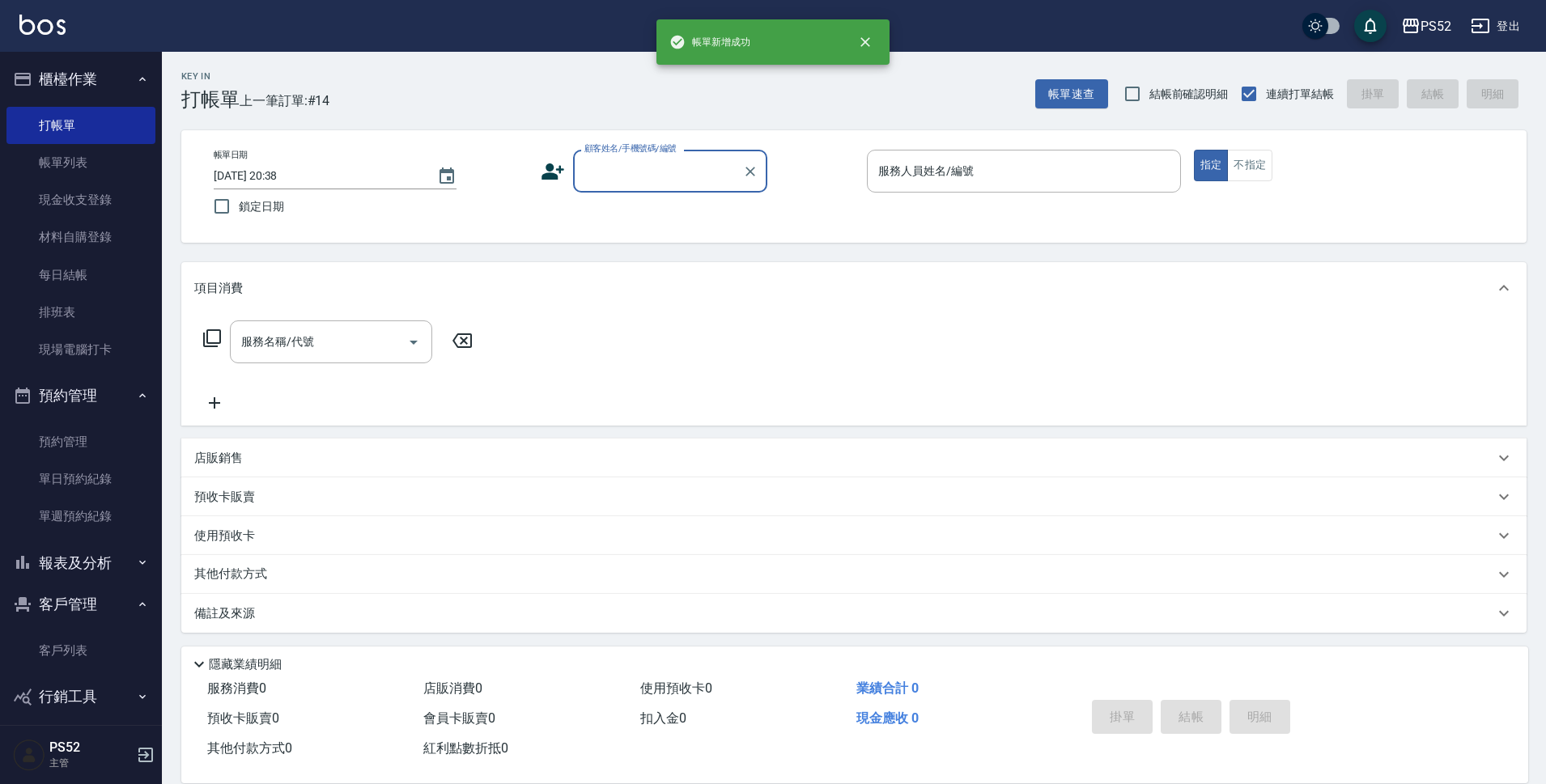
scroll to position [0, 0]
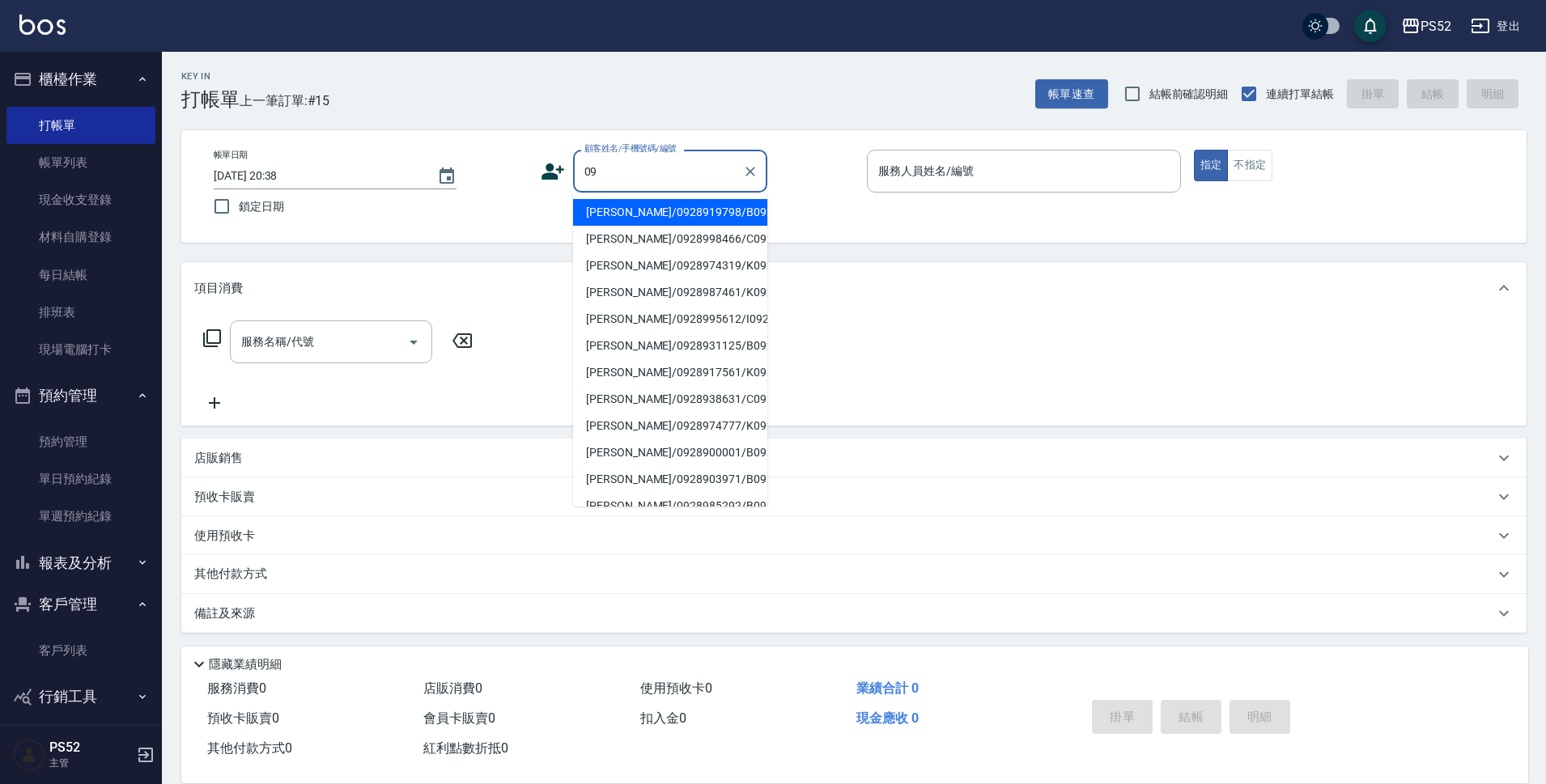
type input "0"
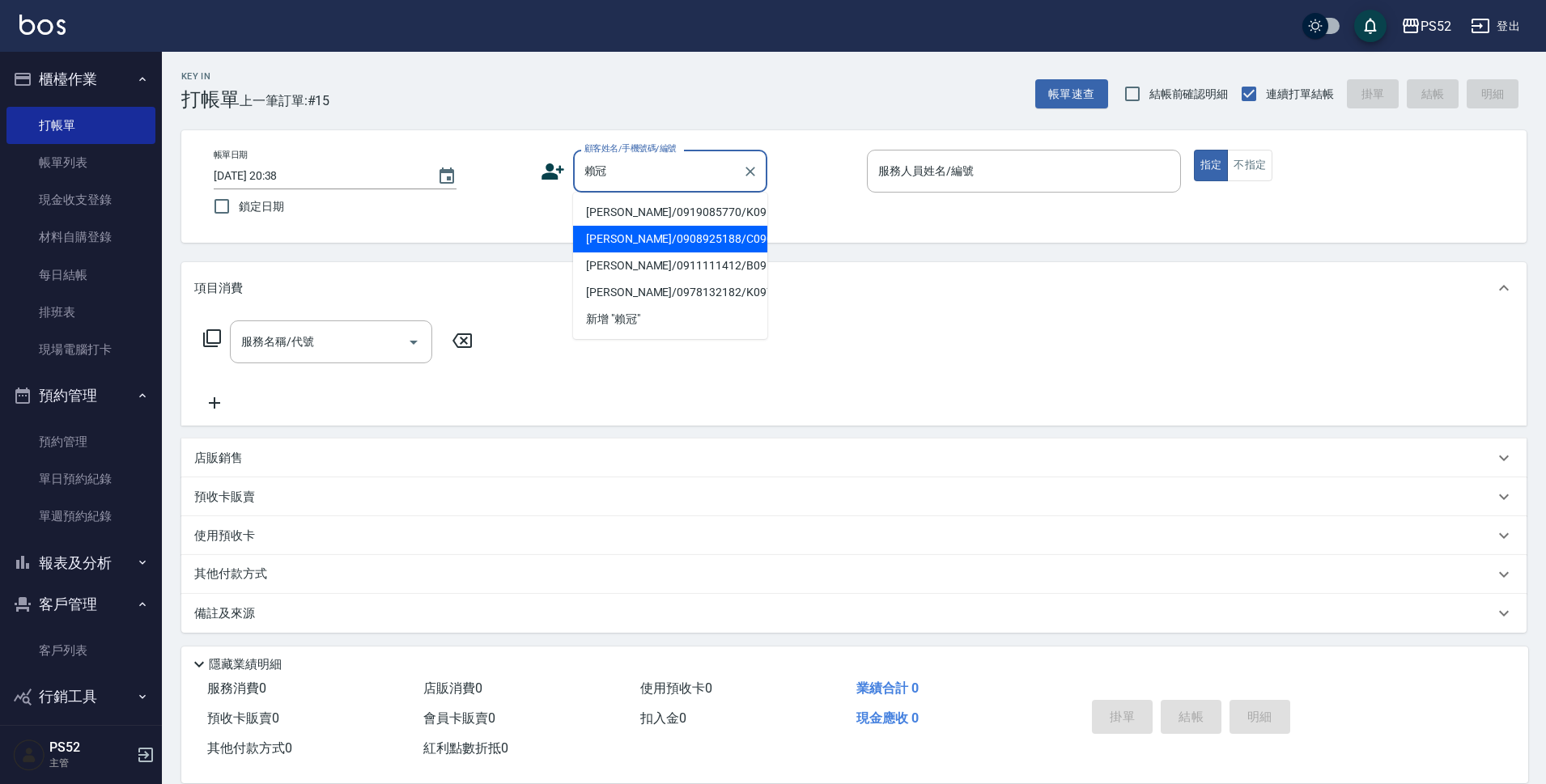
click at [629, 252] on li "[PERSON_NAME]/0908925188/C0908925188" at bounding box center [670, 239] width 194 height 27
type input "[PERSON_NAME]/0908925188/C0908925188"
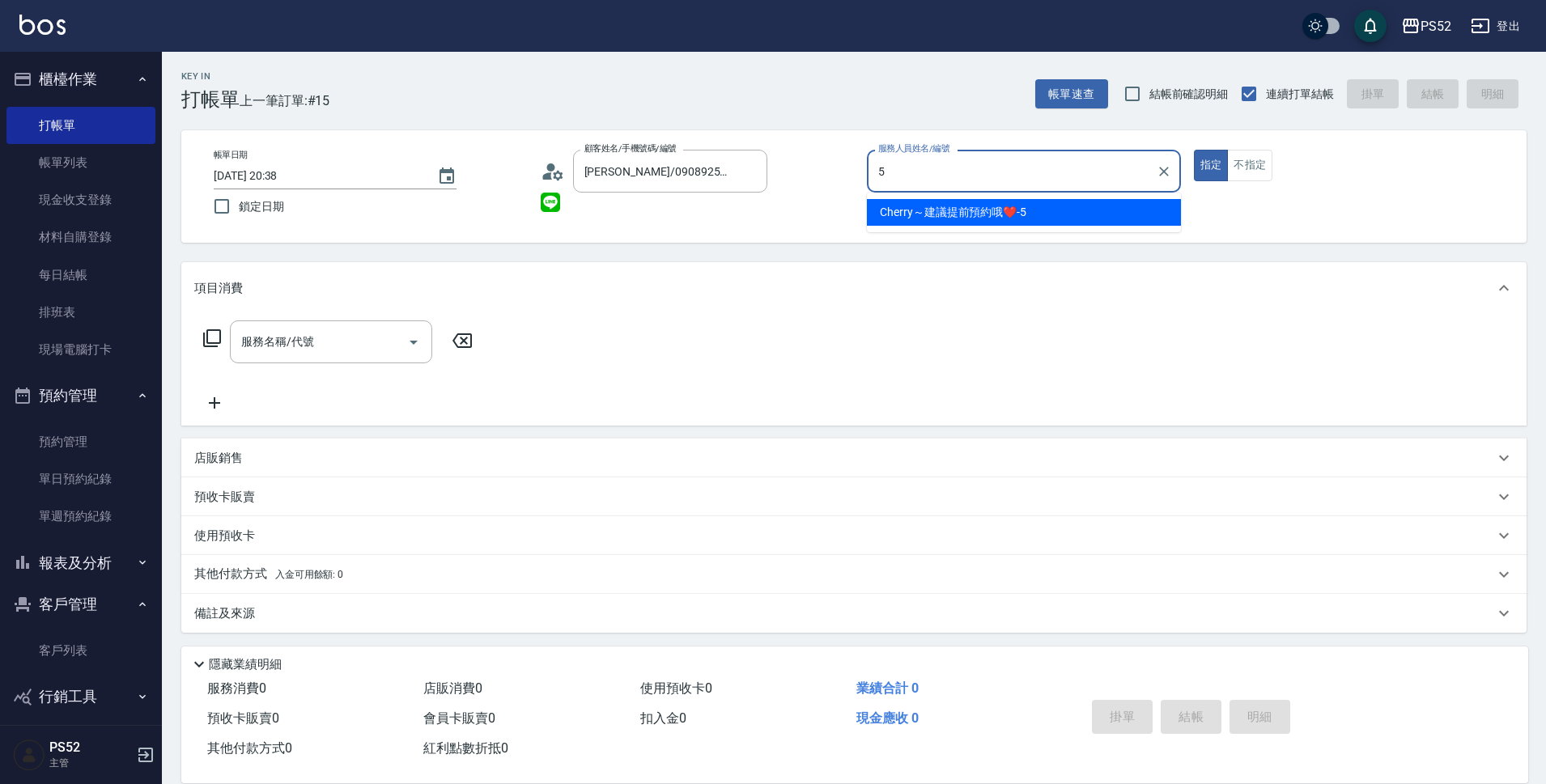
type input "Cherry～建議提前預約哦❤️-5"
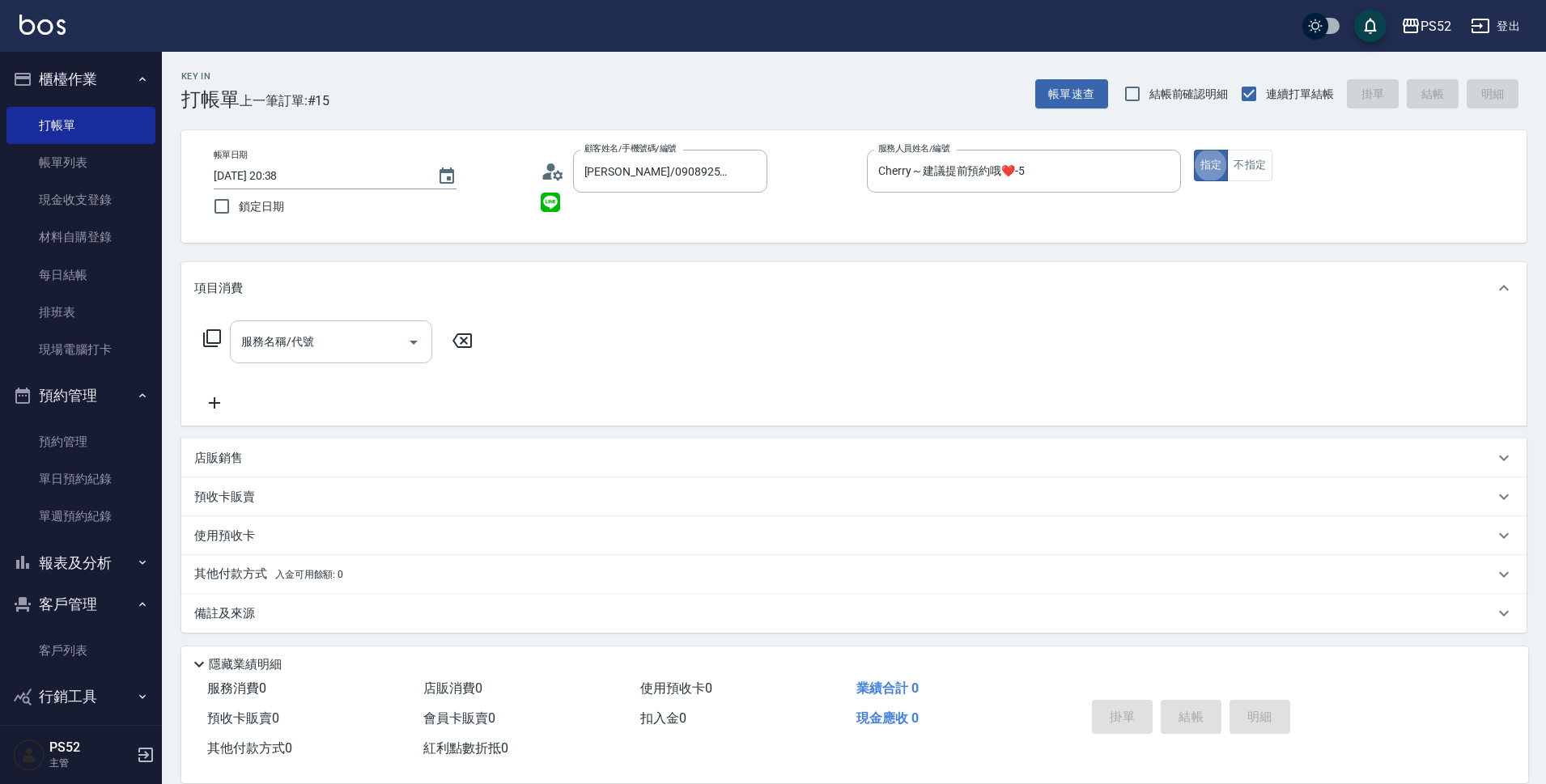
click at [354, 344] on input "服務名稱/代號" at bounding box center [318, 341] width 163 height 28
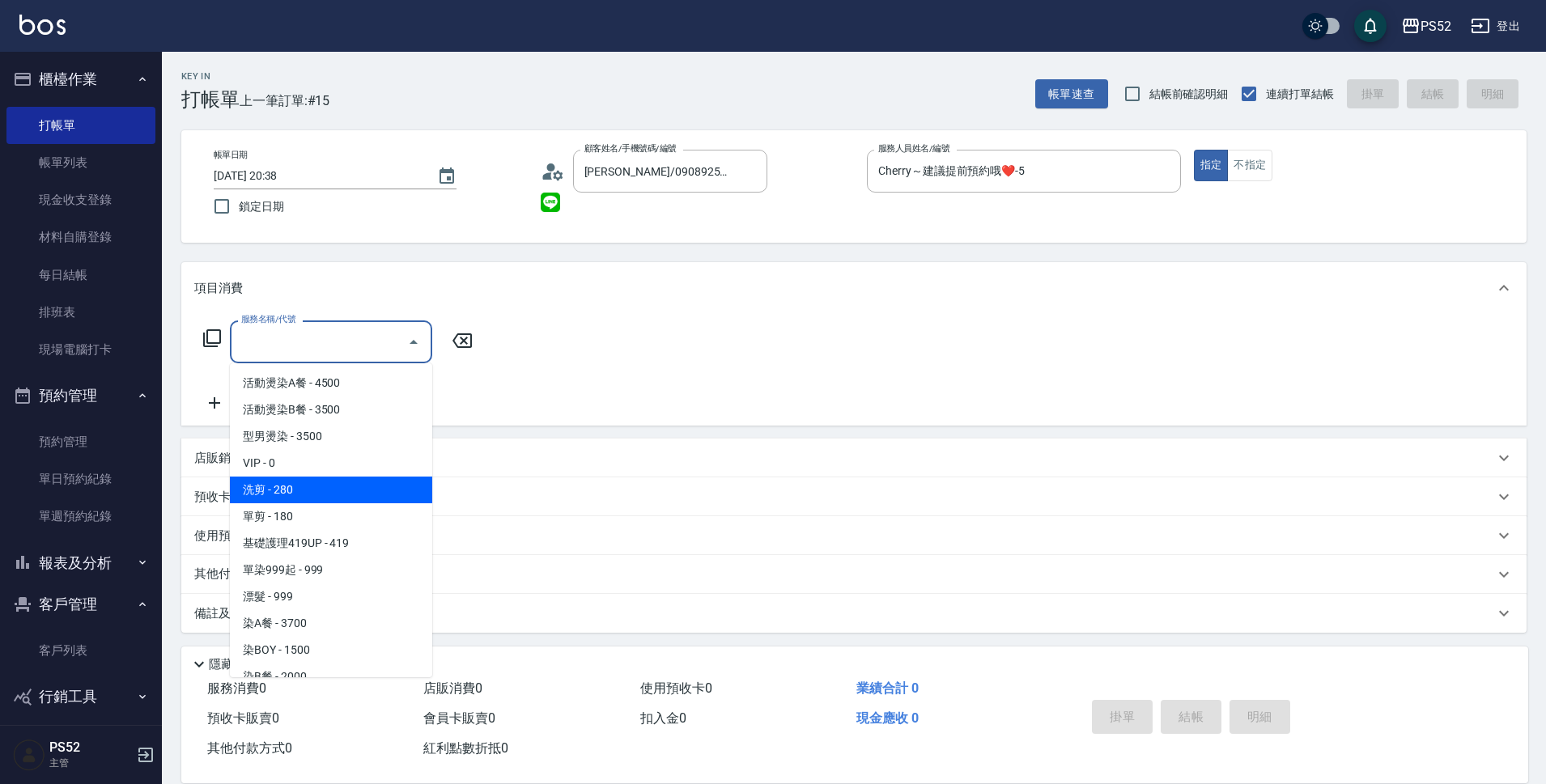
click at [361, 492] on span "洗剪 - 280" at bounding box center [331, 490] width 203 height 27
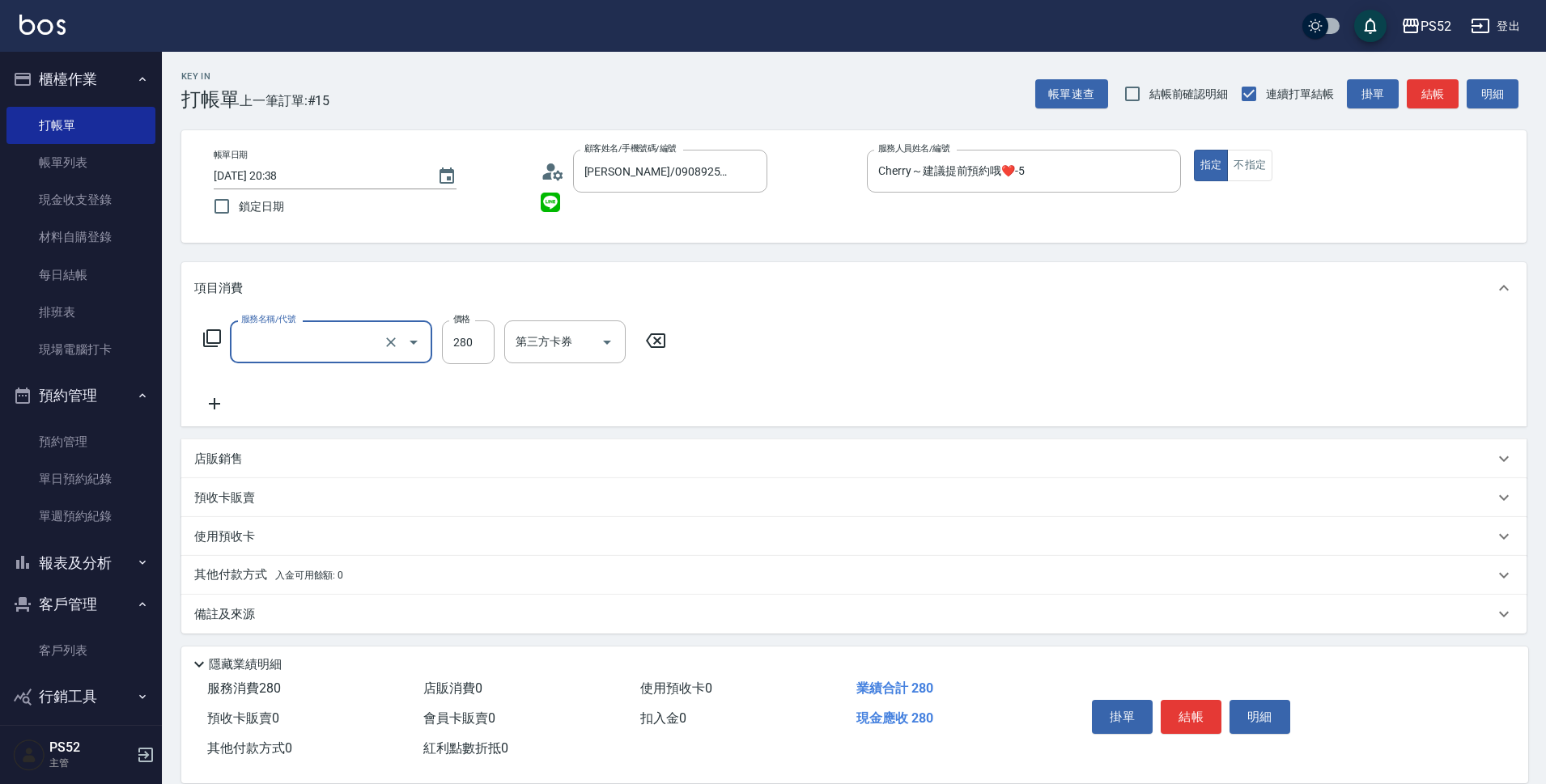
type input "洗剪(C1)"
click at [468, 344] on input "280" at bounding box center [469, 342] width 53 height 44
type input "410"
click at [1173, 700] on button "結帳" at bounding box center [1191, 717] width 61 height 34
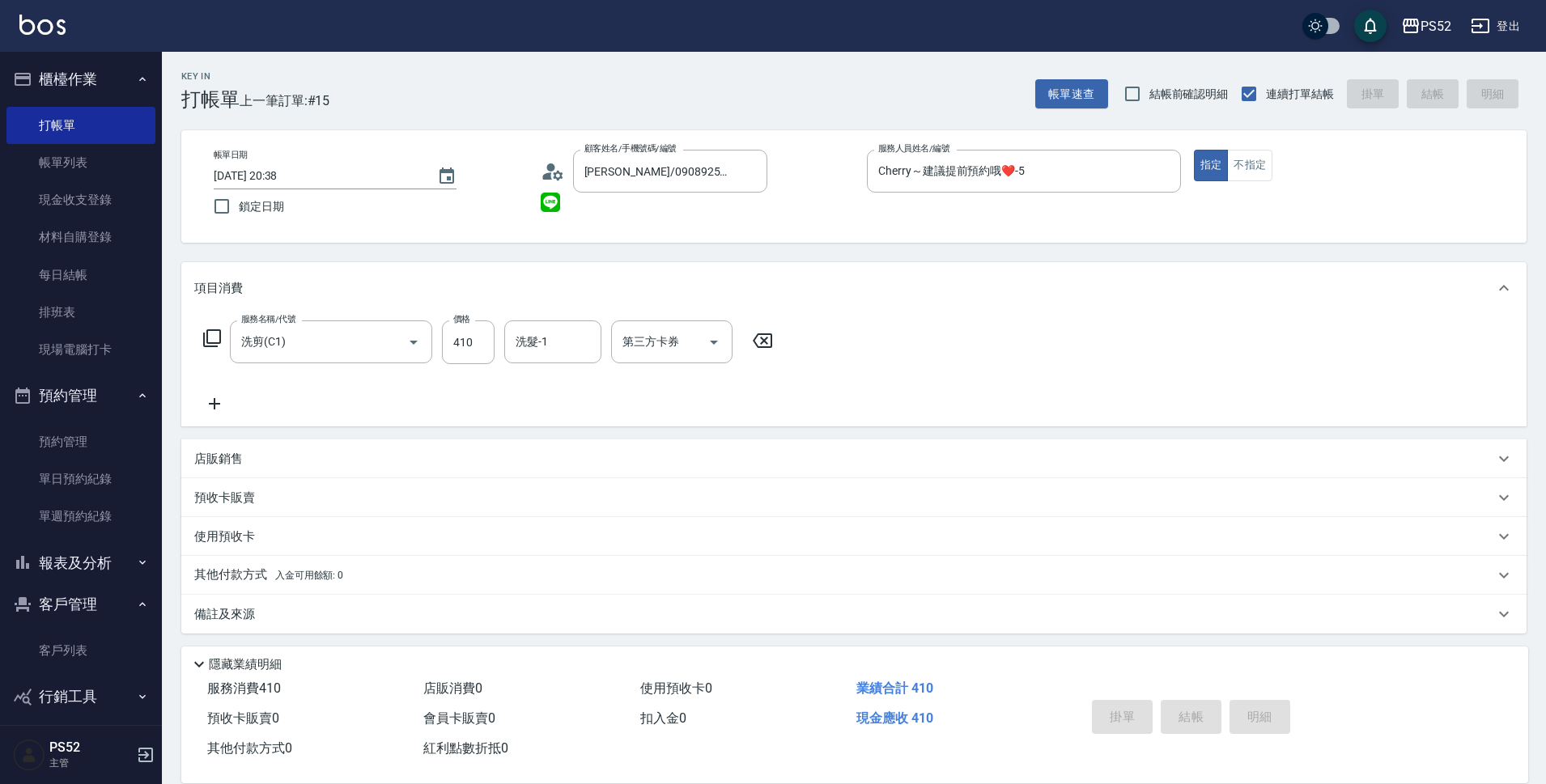
type input "[DATE] 20:39"
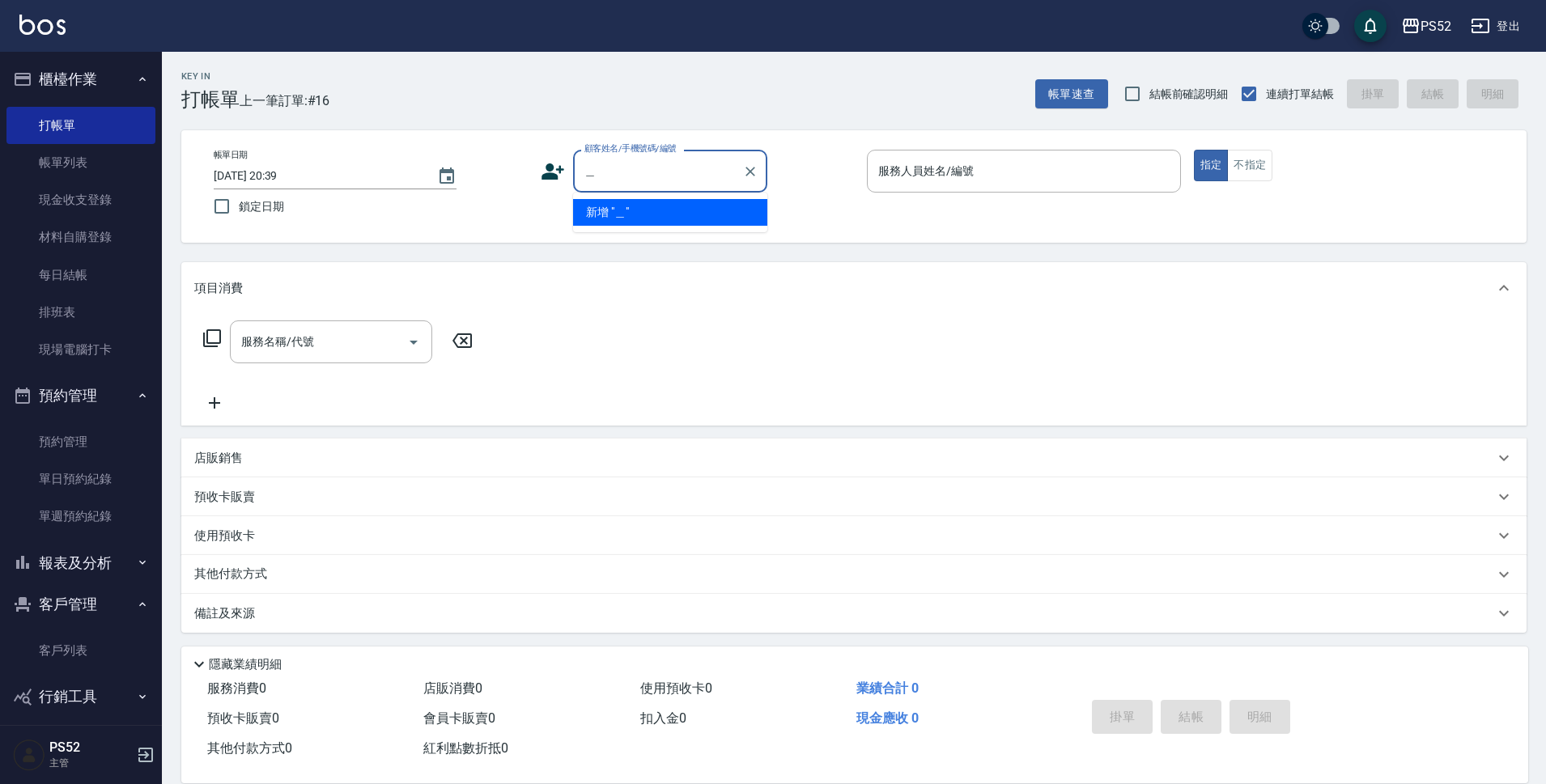
type input "公"
click at [636, 215] on li "[PERSON_NAME]/0963128524/C0963128524" at bounding box center [670, 212] width 194 height 27
type input "[PERSON_NAME]/0963128524/C0963128524"
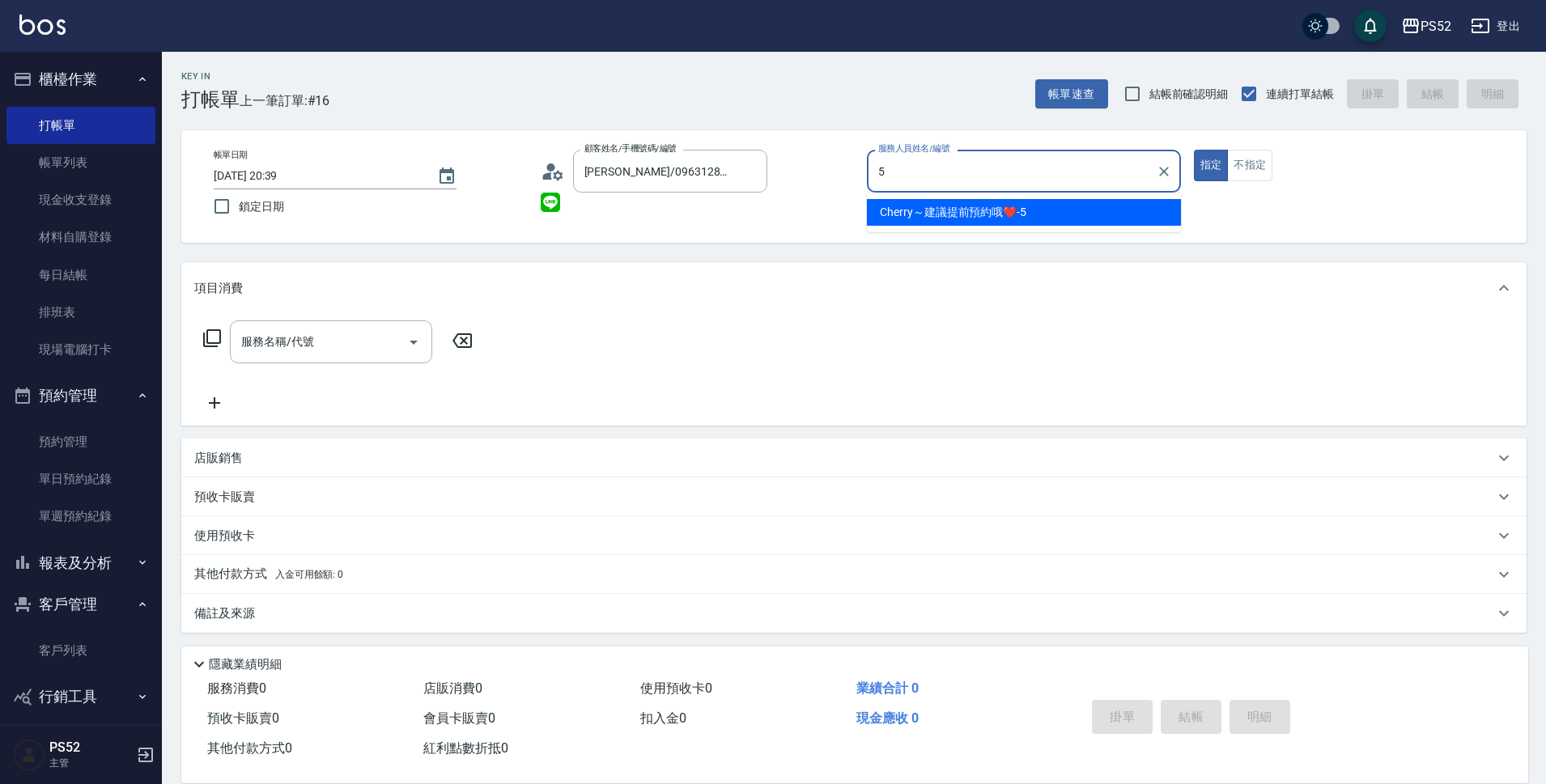
type input "Cherry～建議提前預約哦❤️-5"
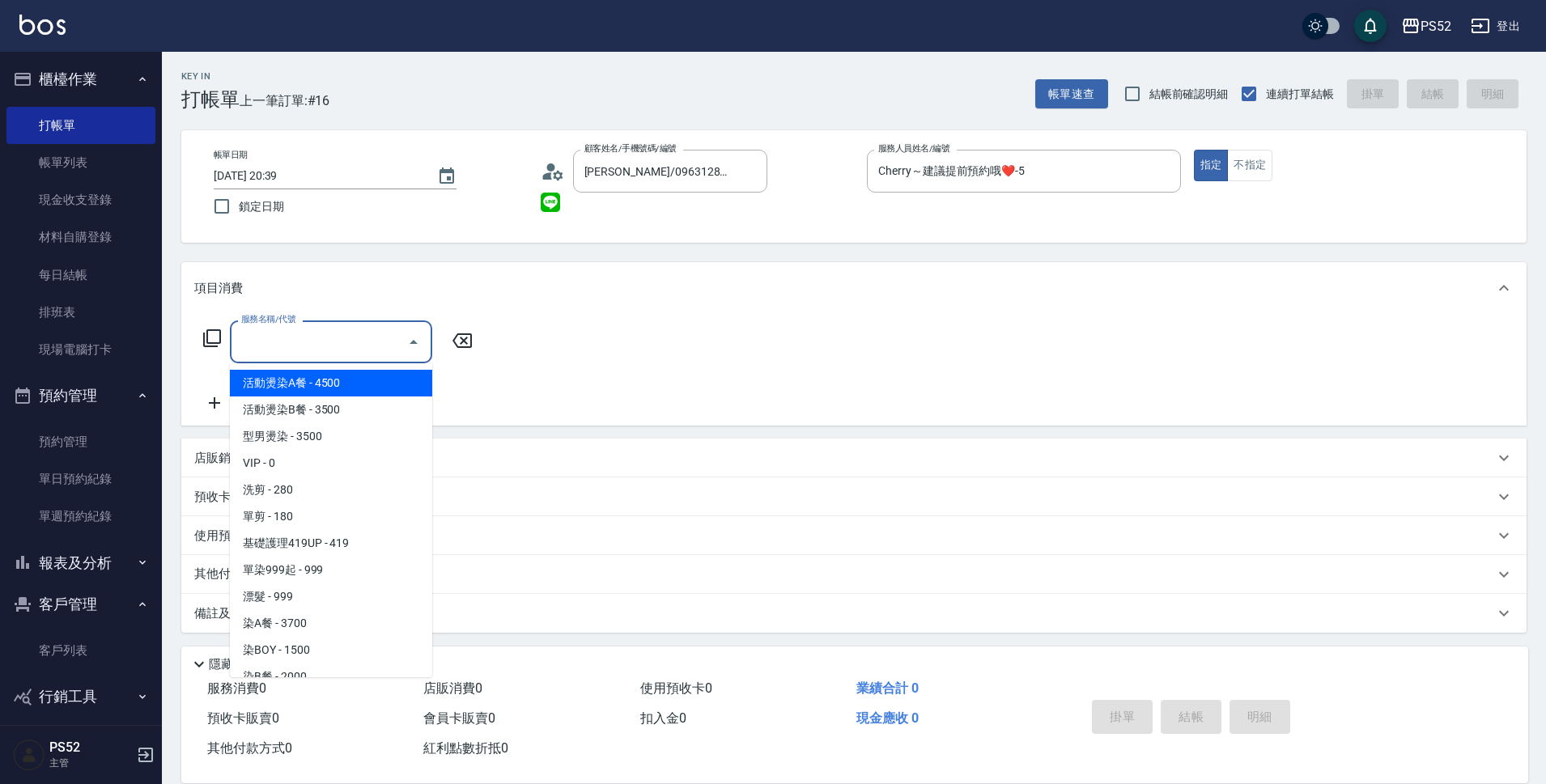
click at [336, 334] on input "服務名稱/代號" at bounding box center [318, 341] width 163 height 28
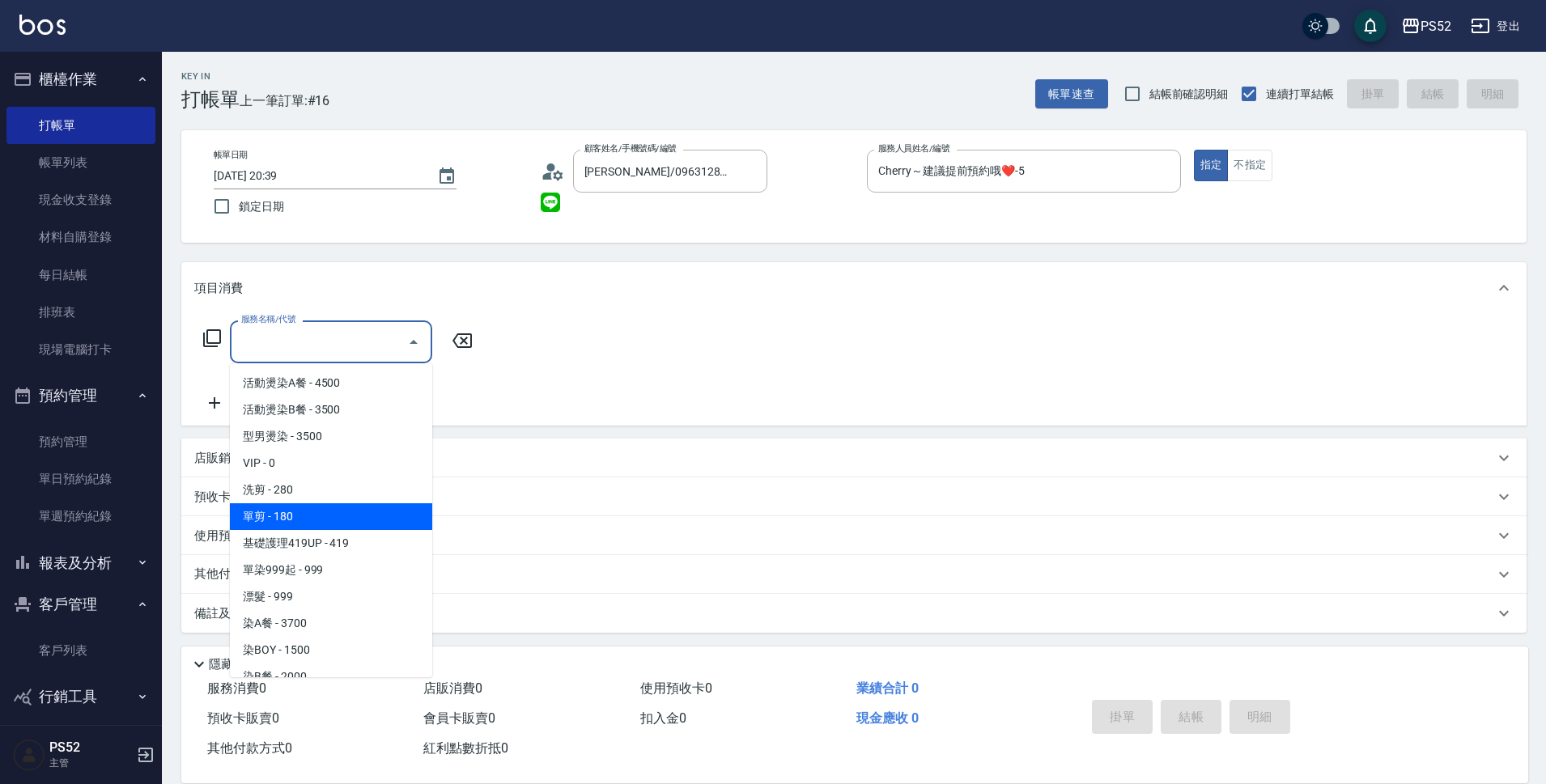
click at [363, 520] on span "單剪 - 180" at bounding box center [331, 516] width 203 height 27
type input "單剪(C2)"
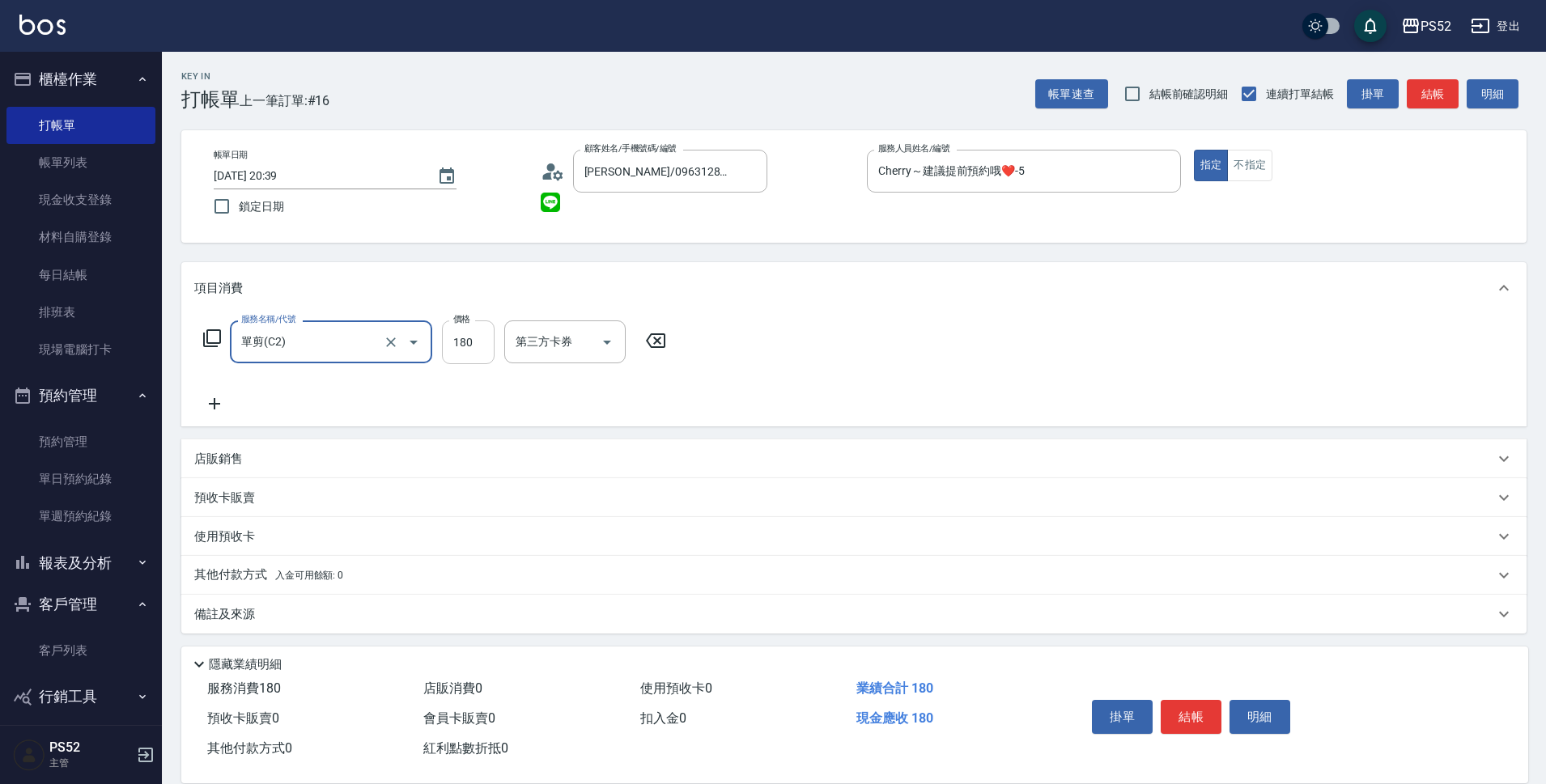
click at [484, 346] on input "180" at bounding box center [469, 342] width 53 height 44
type input "250"
click at [227, 411] on icon at bounding box center [214, 404] width 40 height 20
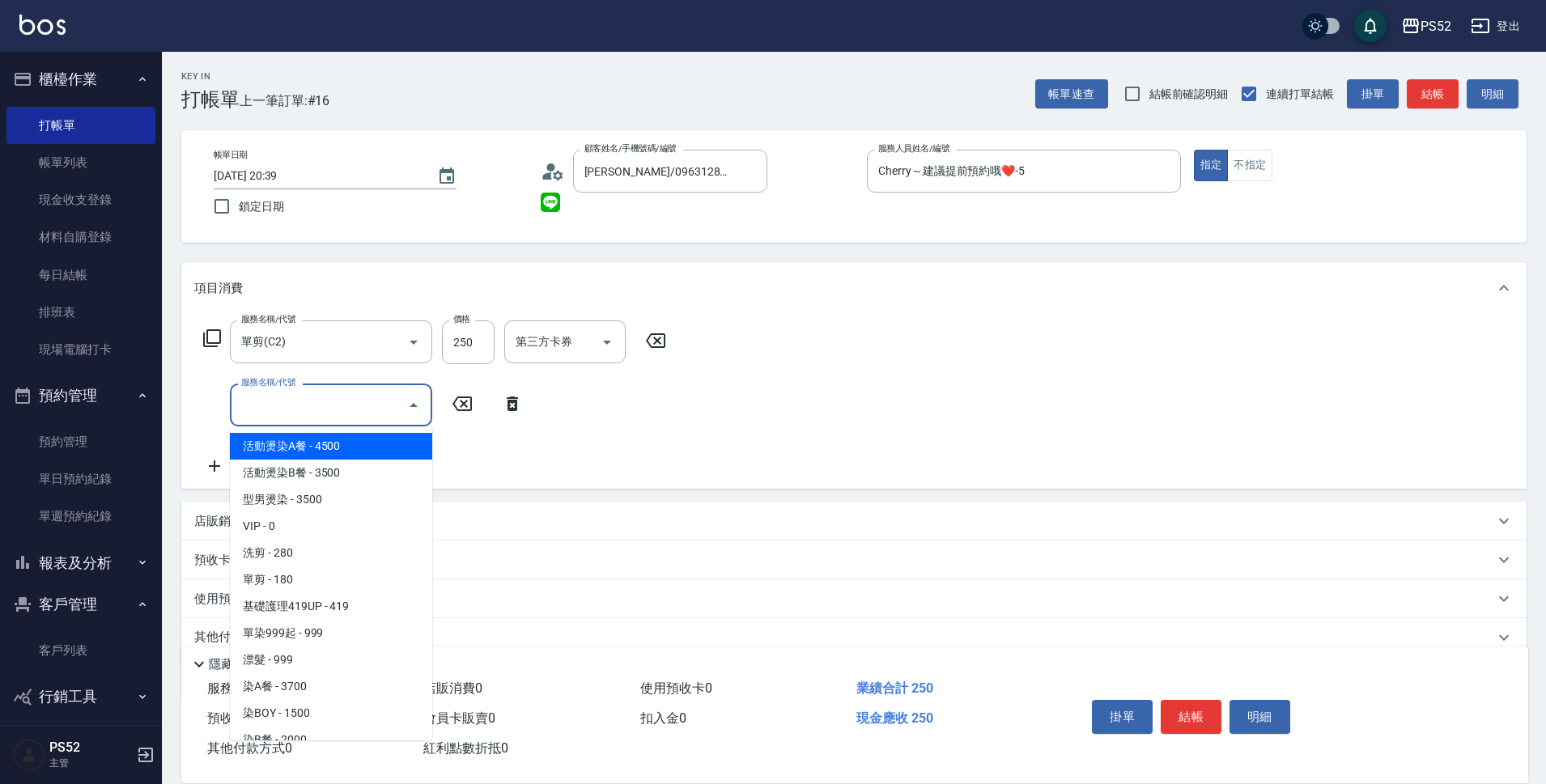
click at [263, 413] on input "服務名稱/代號" at bounding box center [318, 404] width 163 height 28
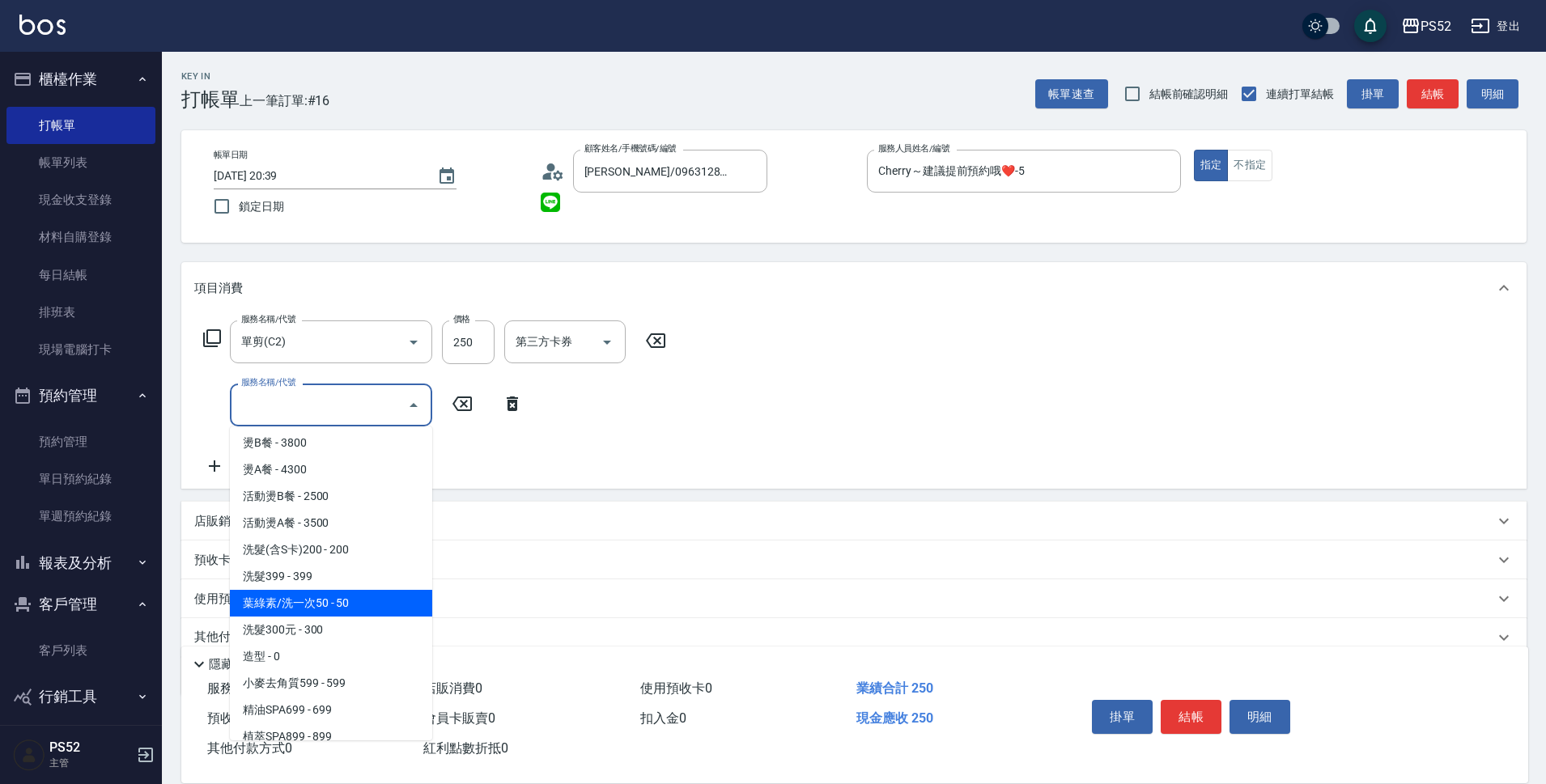
scroll to position [539, 0]
click at [357, 600] on span "葉綠素/洗一次50 - 50" at bounding box center [331, 600] width 203 height 27
type input "葉綠素/洗一次50(S3)"
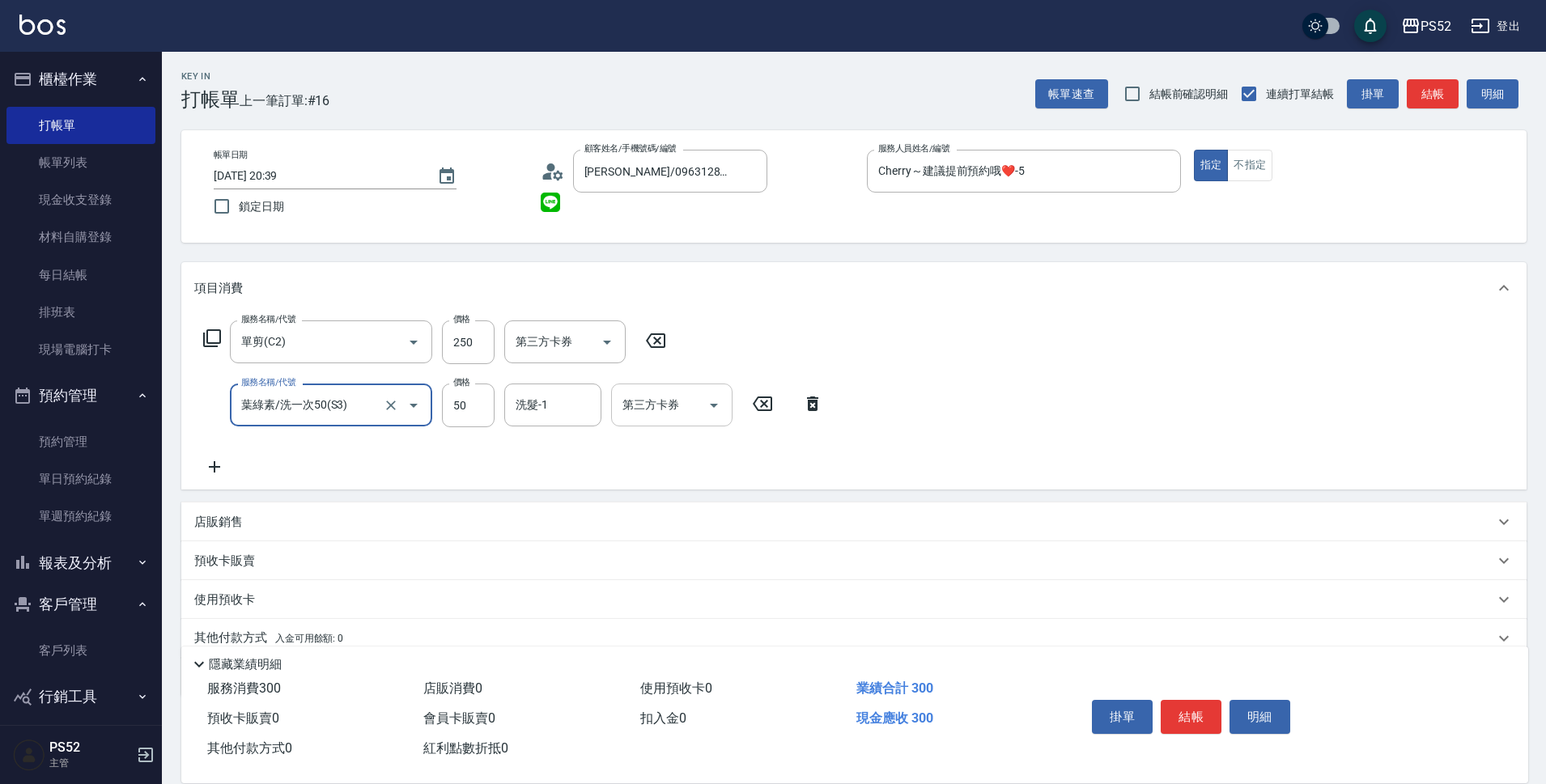
click at [540, 398] on div "洗髮-1 洗髮-1" at bounding box center [553, 405] width 97 height 43
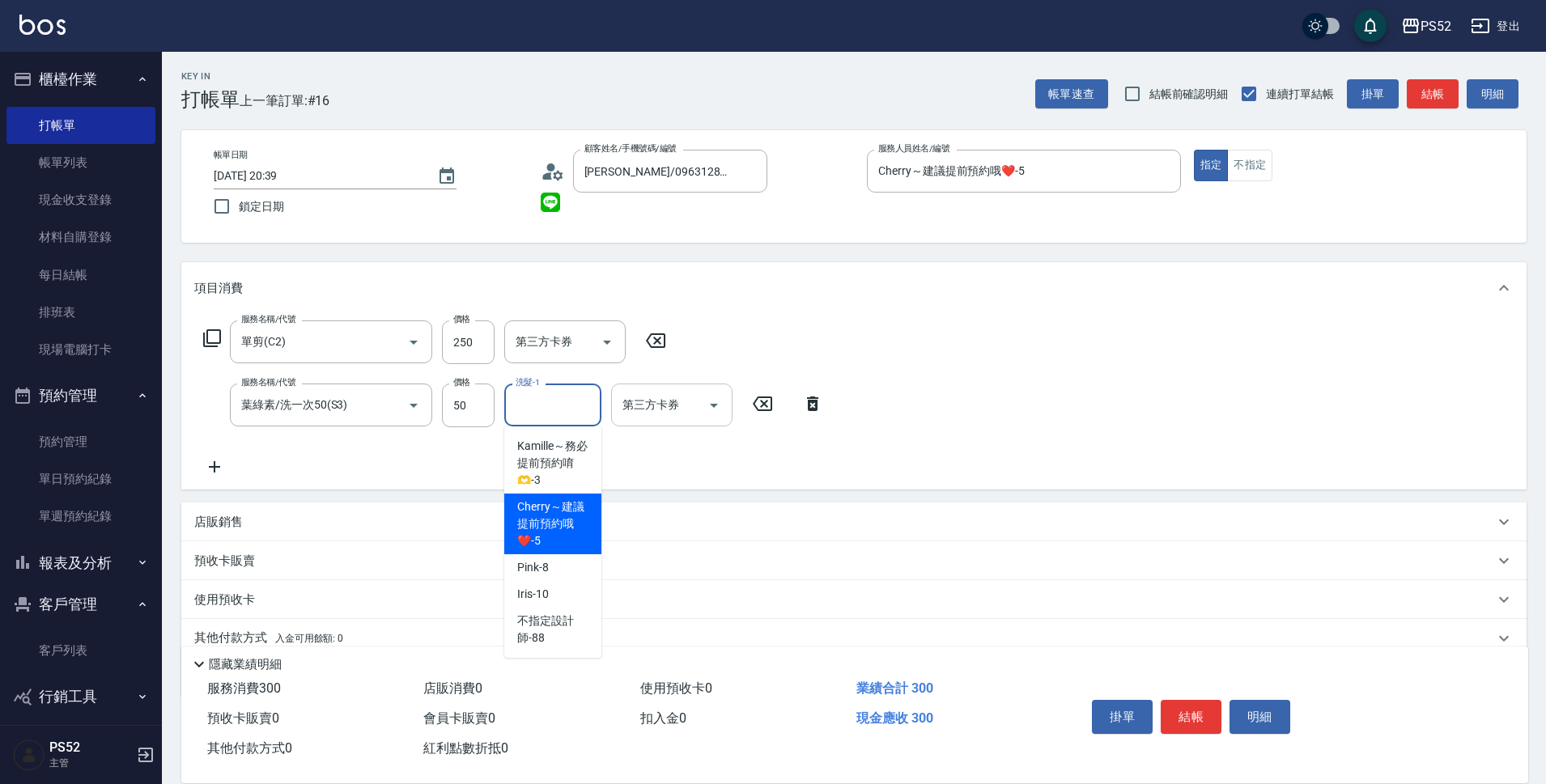
click at [673, 414] on input "第三方卡券" at bounding box center [659, 404] width 83 height 28
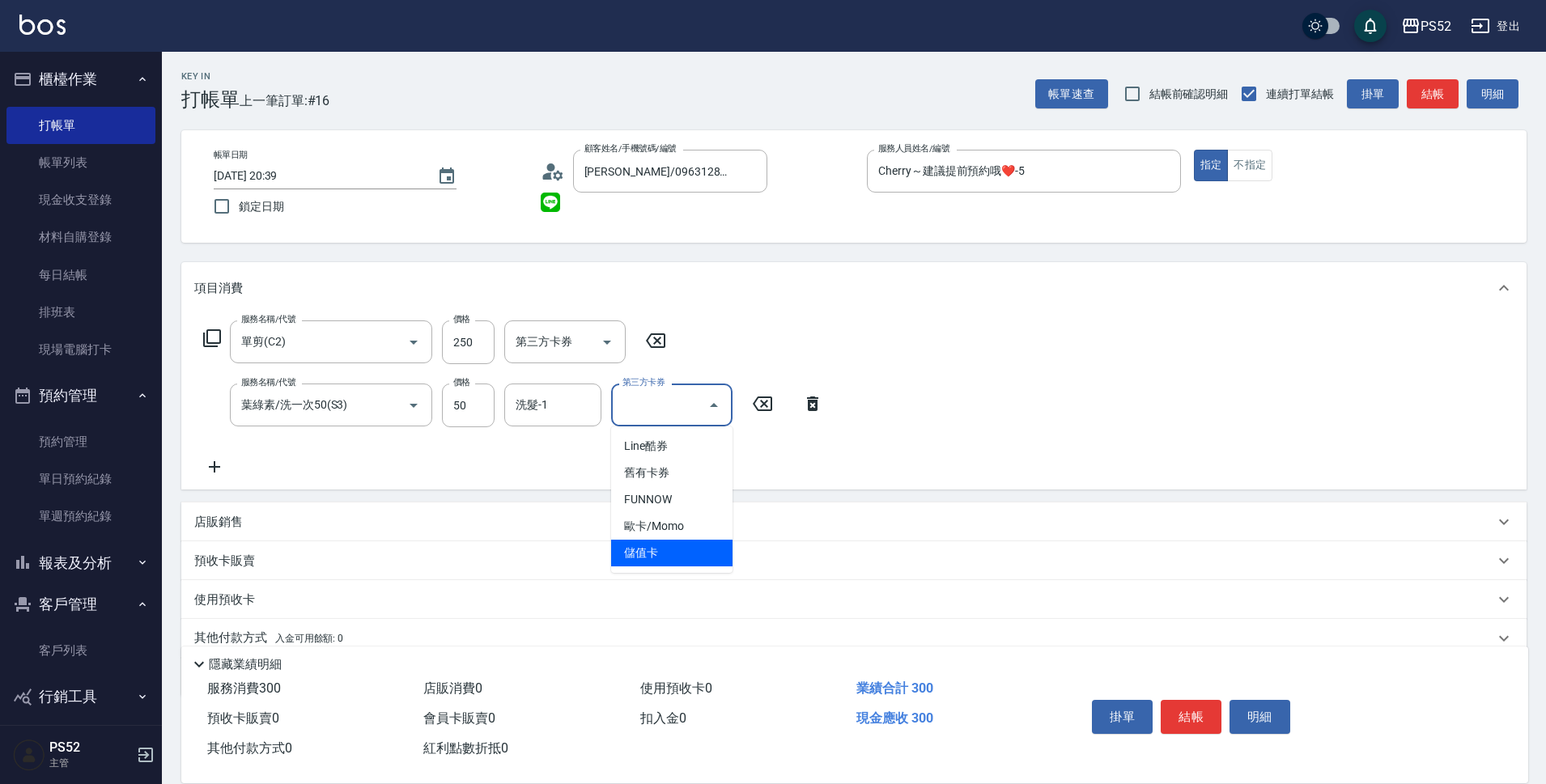
click at [675, 557] on span "儲值卡" at bounding box center [672, 552] width 121 height 27
type input "儲值卡"
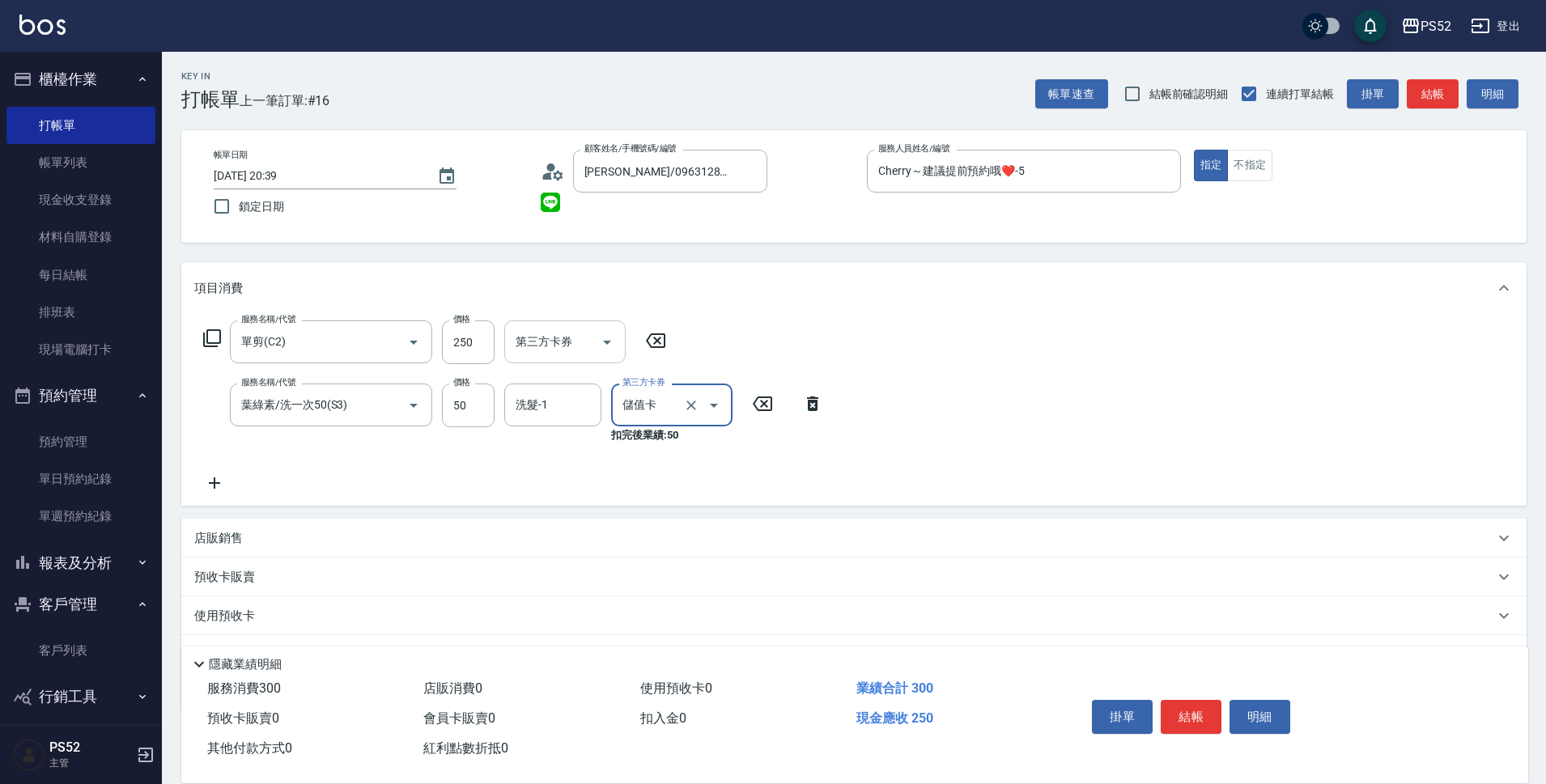
click at [589, 360] on div "第三方卡券" at bounding box center [565, 342] width 121 height 43
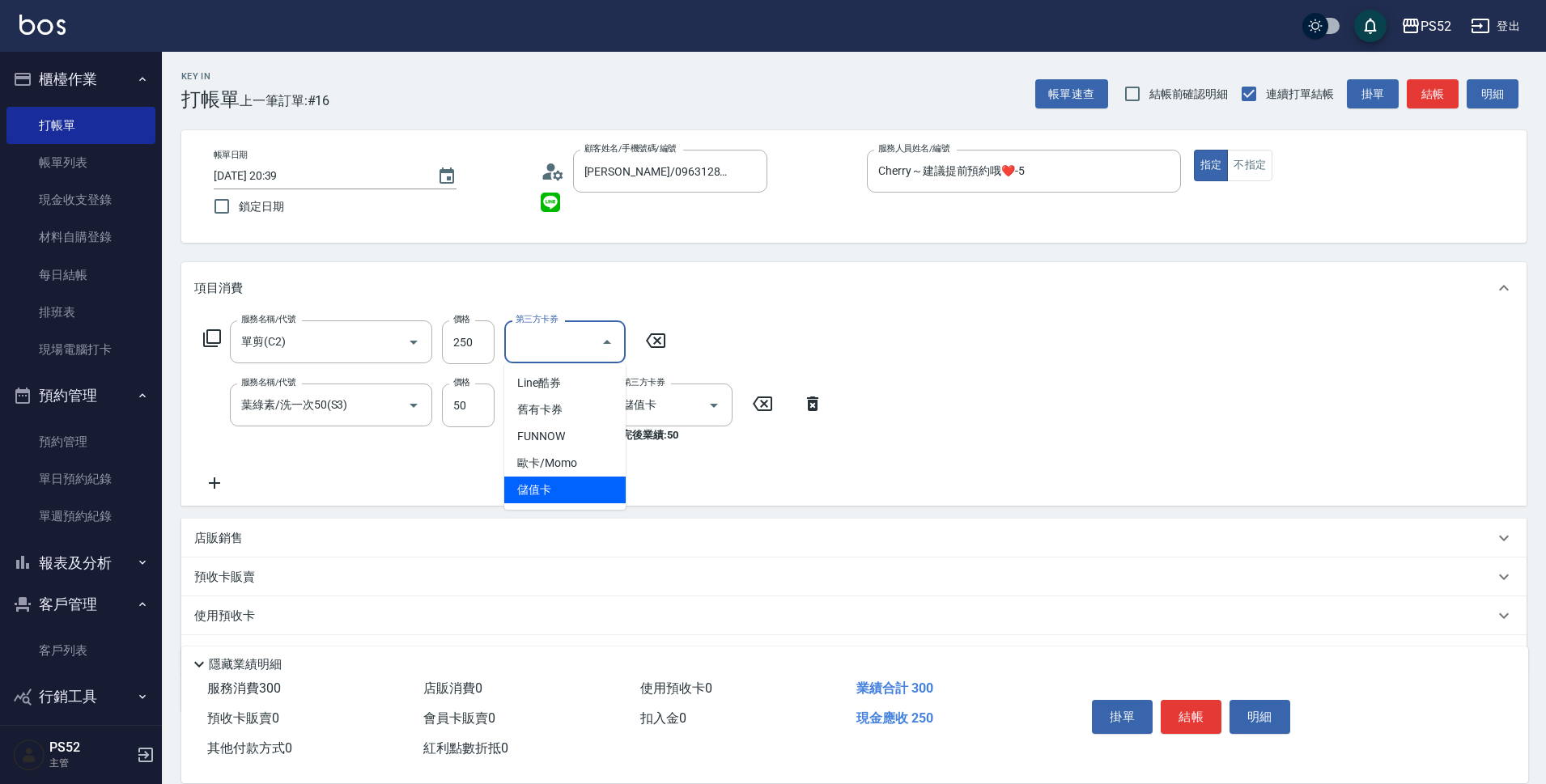
click at [596, 491] on span "儲值卡" at bounding box center [565, 490] width 121 height 27
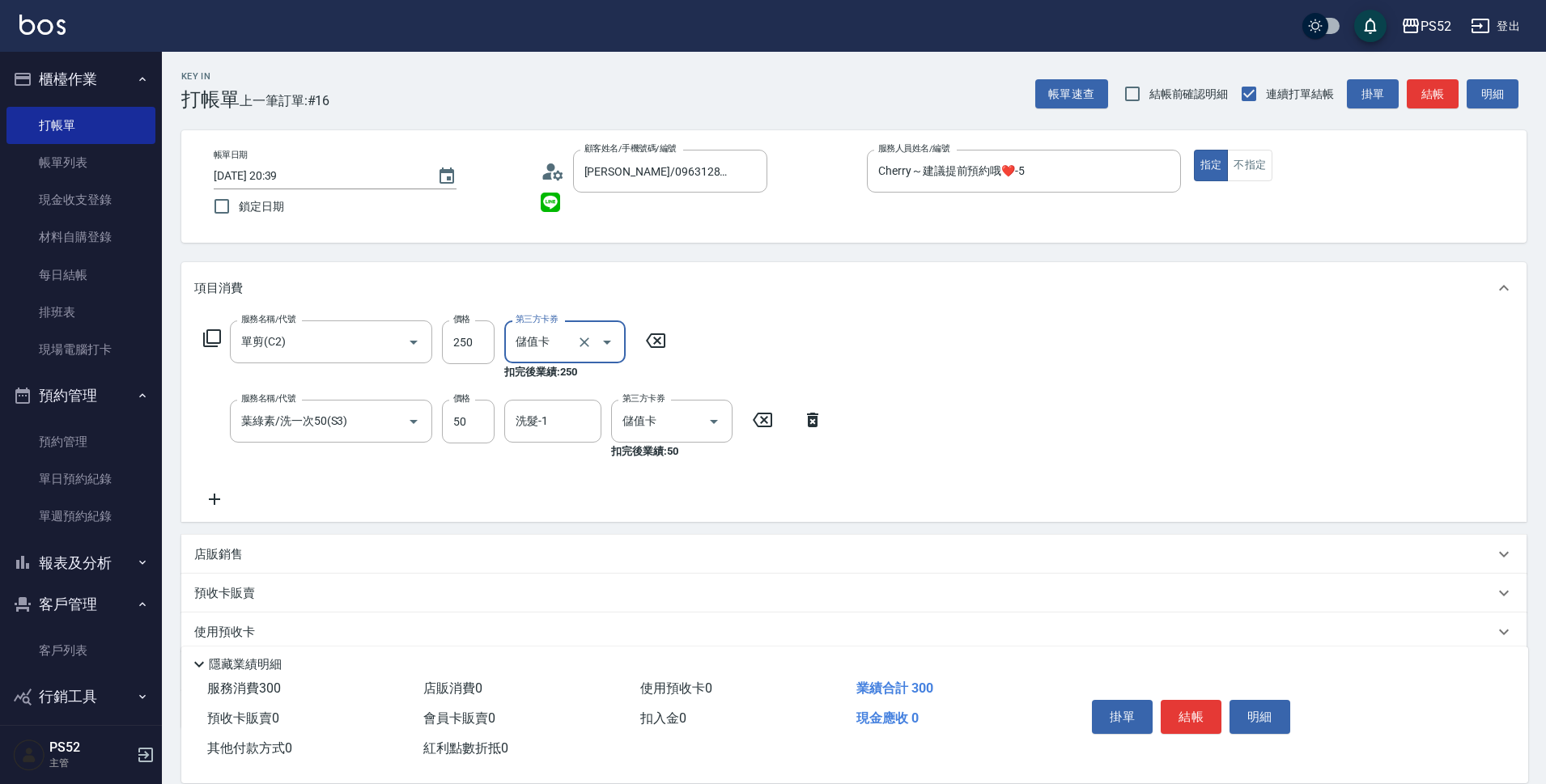
type input "儲值卡"
click at [1169, 705] on button "結帳" at bounding box center [1191, 717] width 61 height 34
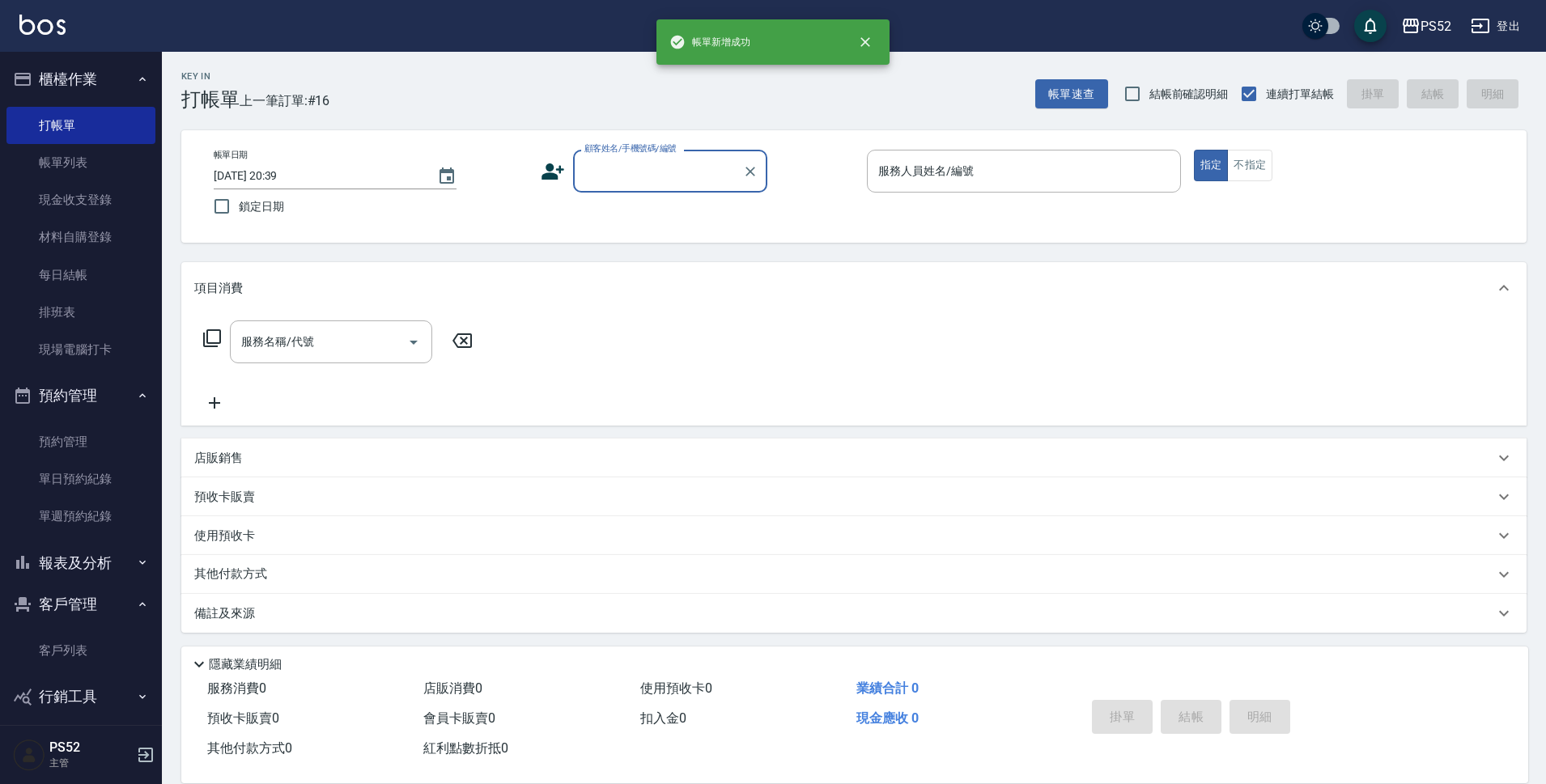
scroll to position [0, 0]
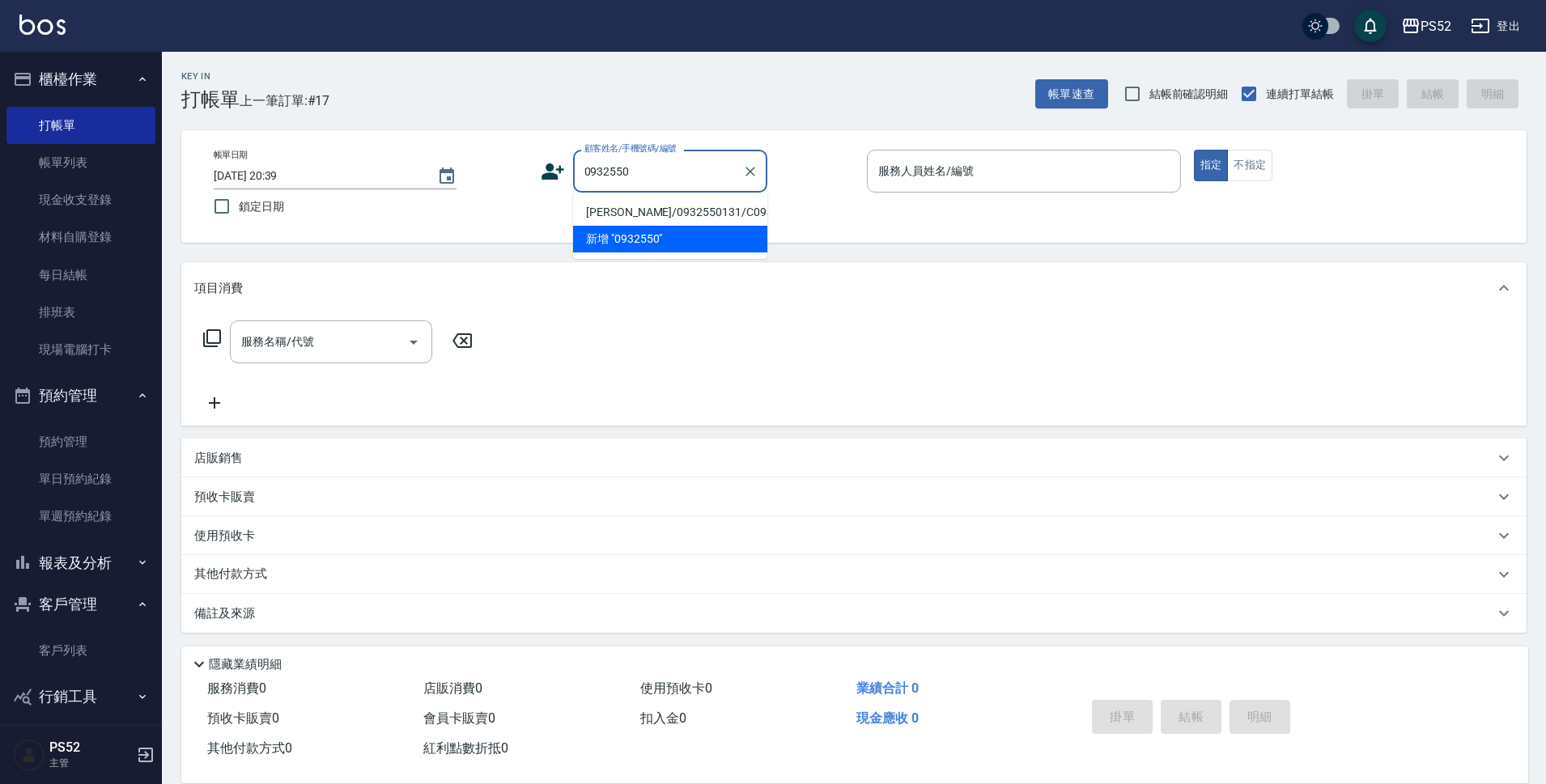
click at [638, 206] on li "[PERSON_NAME]/0932550131/C0932550131" at bounding box center [670, 212] width 194 height 27
type input "[PERSON_NAME]/0932550131/C0932550131"
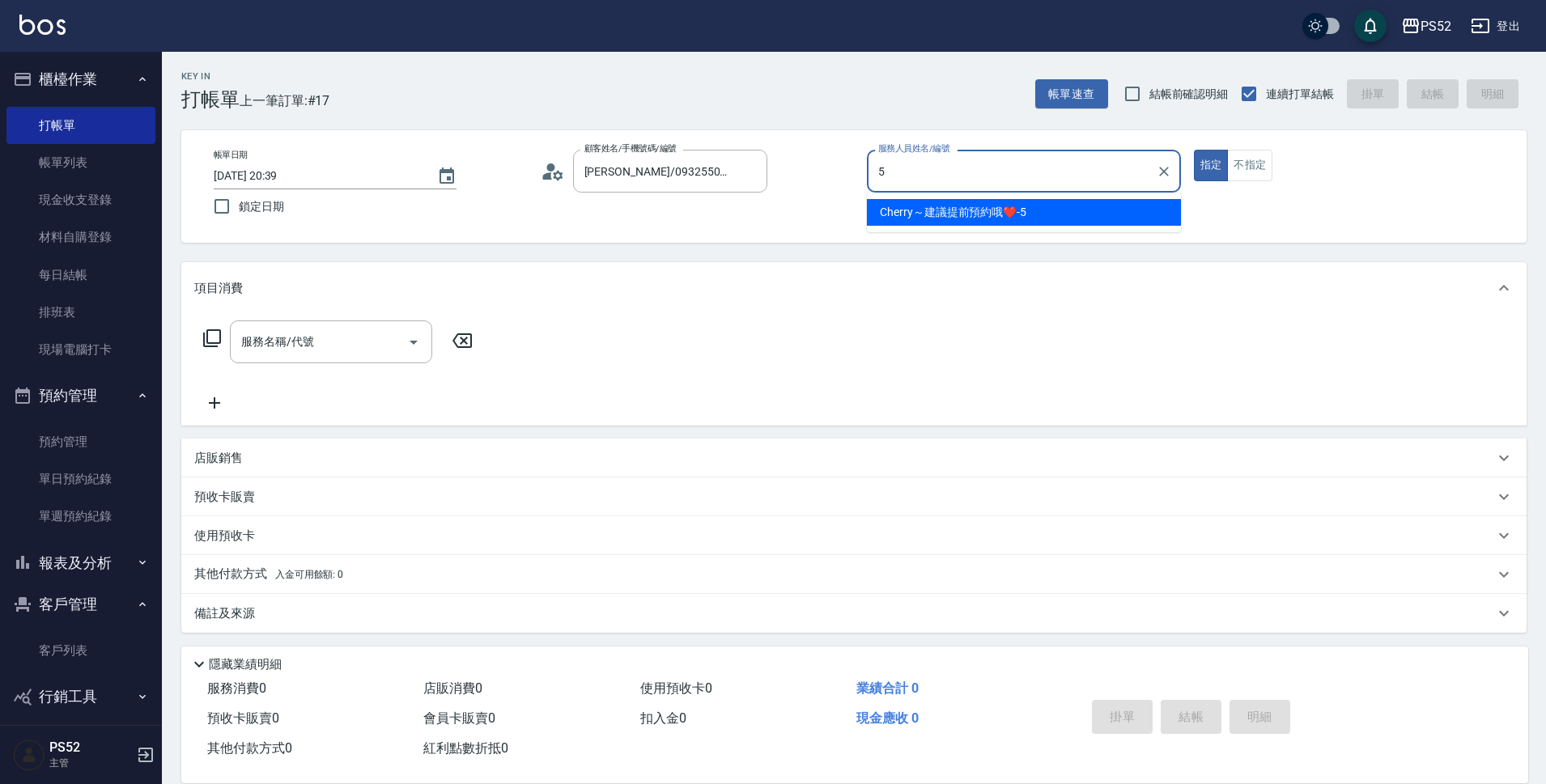
type input "Cherry～建議提前預約哦❤️-5"
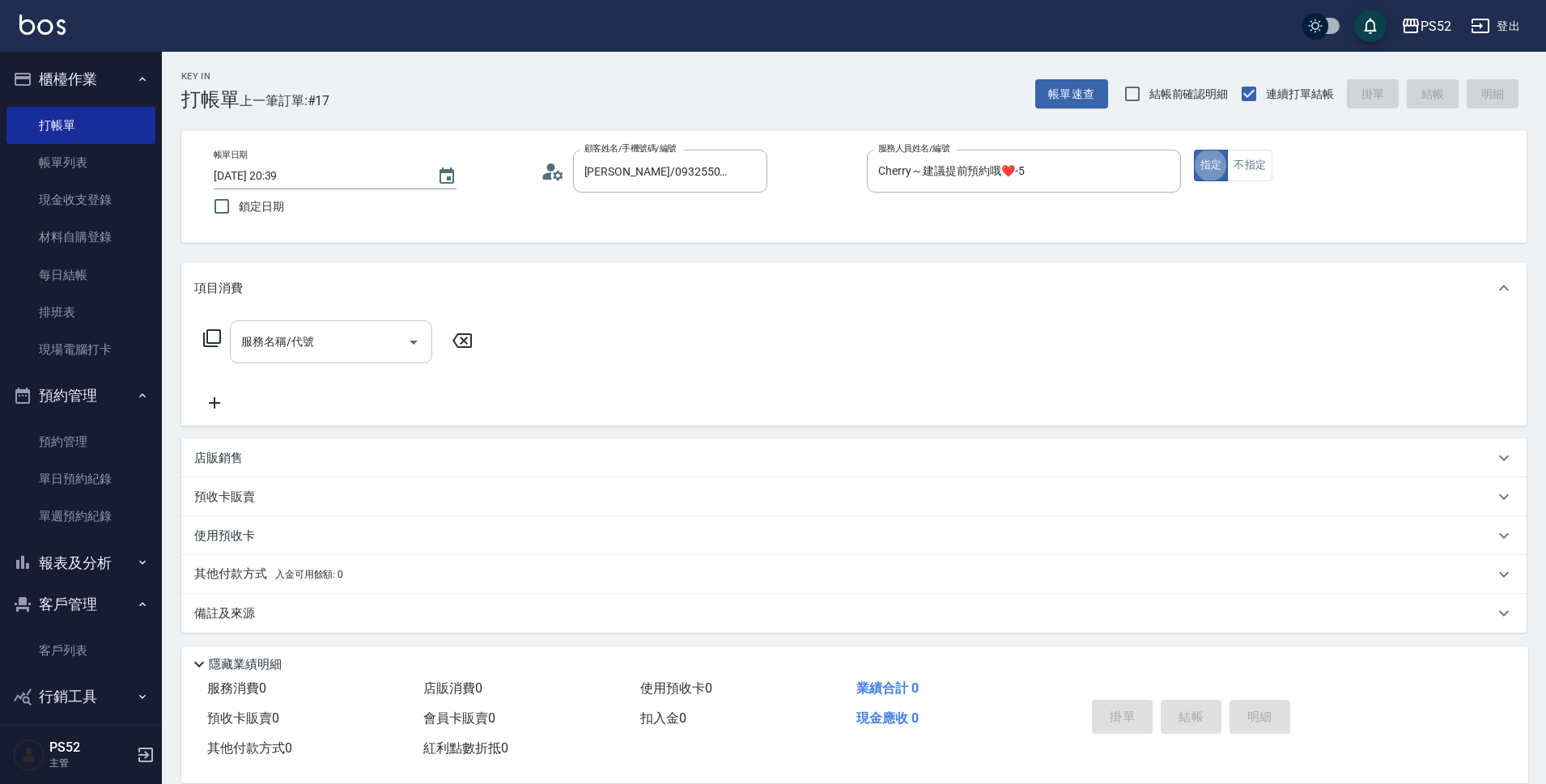
click at [355, 343] on input "服務名稱/代號" at bounding box center [318, 341] width 163 height 28
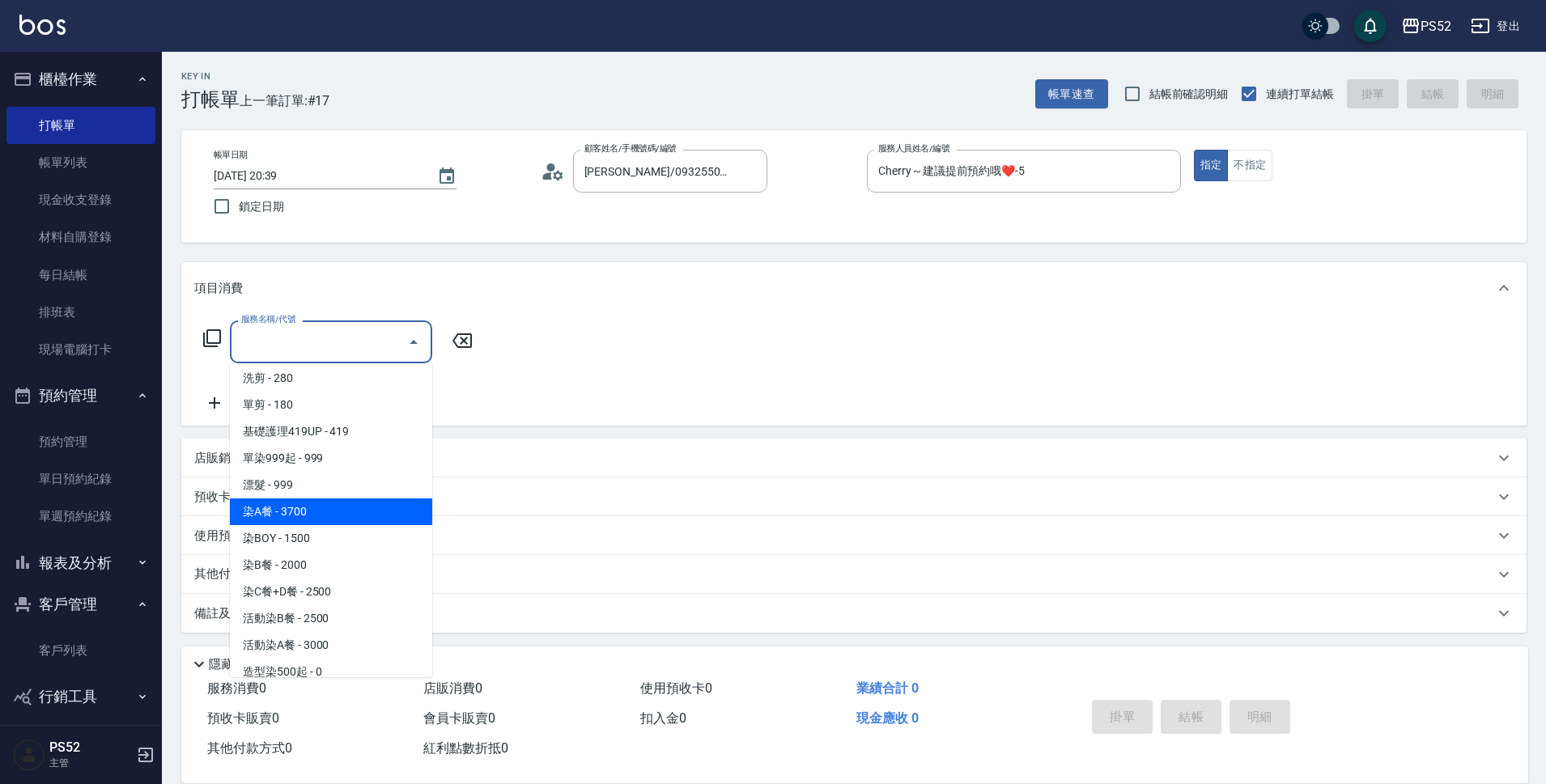
scroll to position [162, 0]
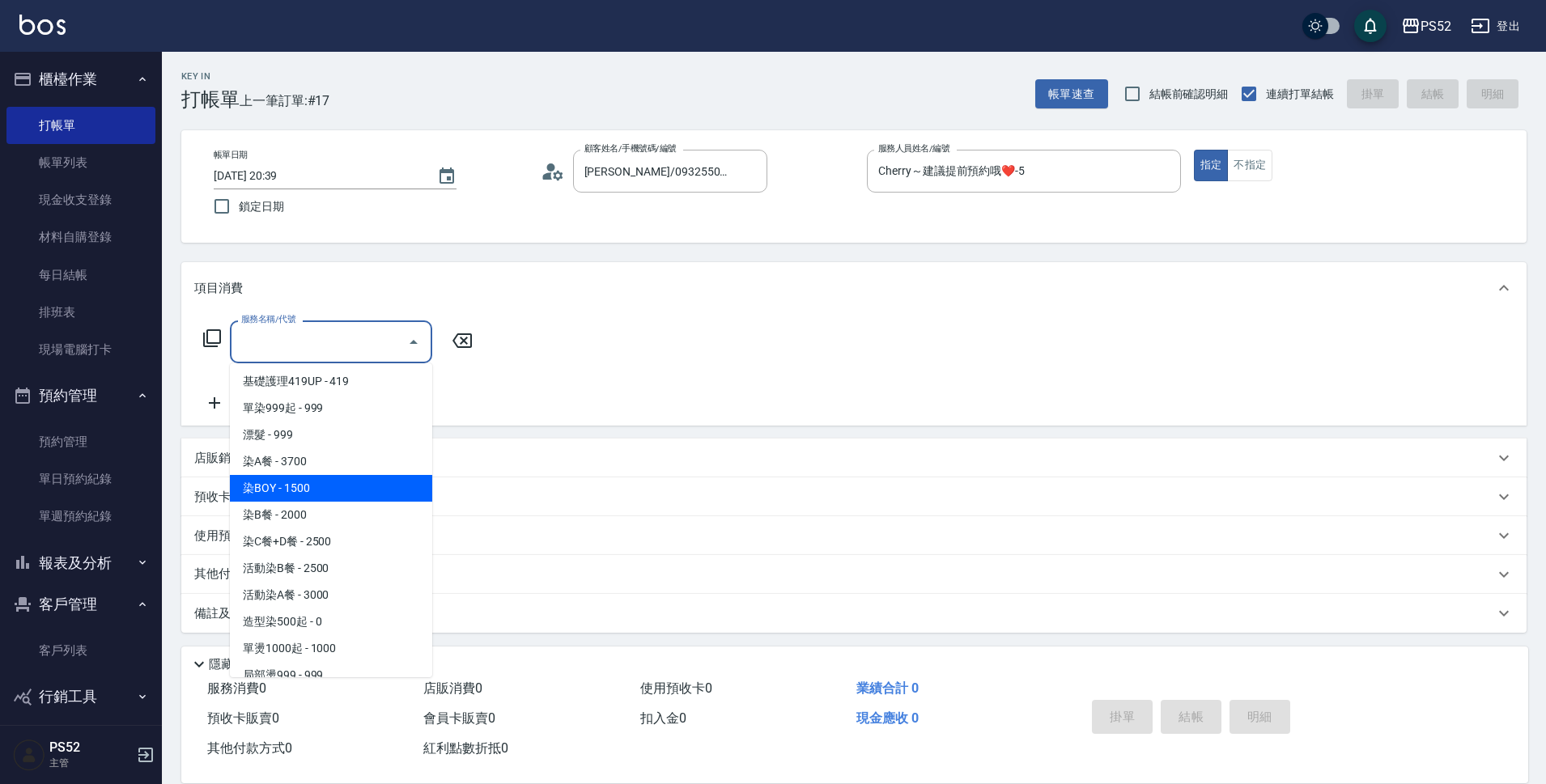
click at [332, 482] on span "染BOY - 1500" at bounding box center [331, 488] width 203 height 27
type input "染BOY(L4)"
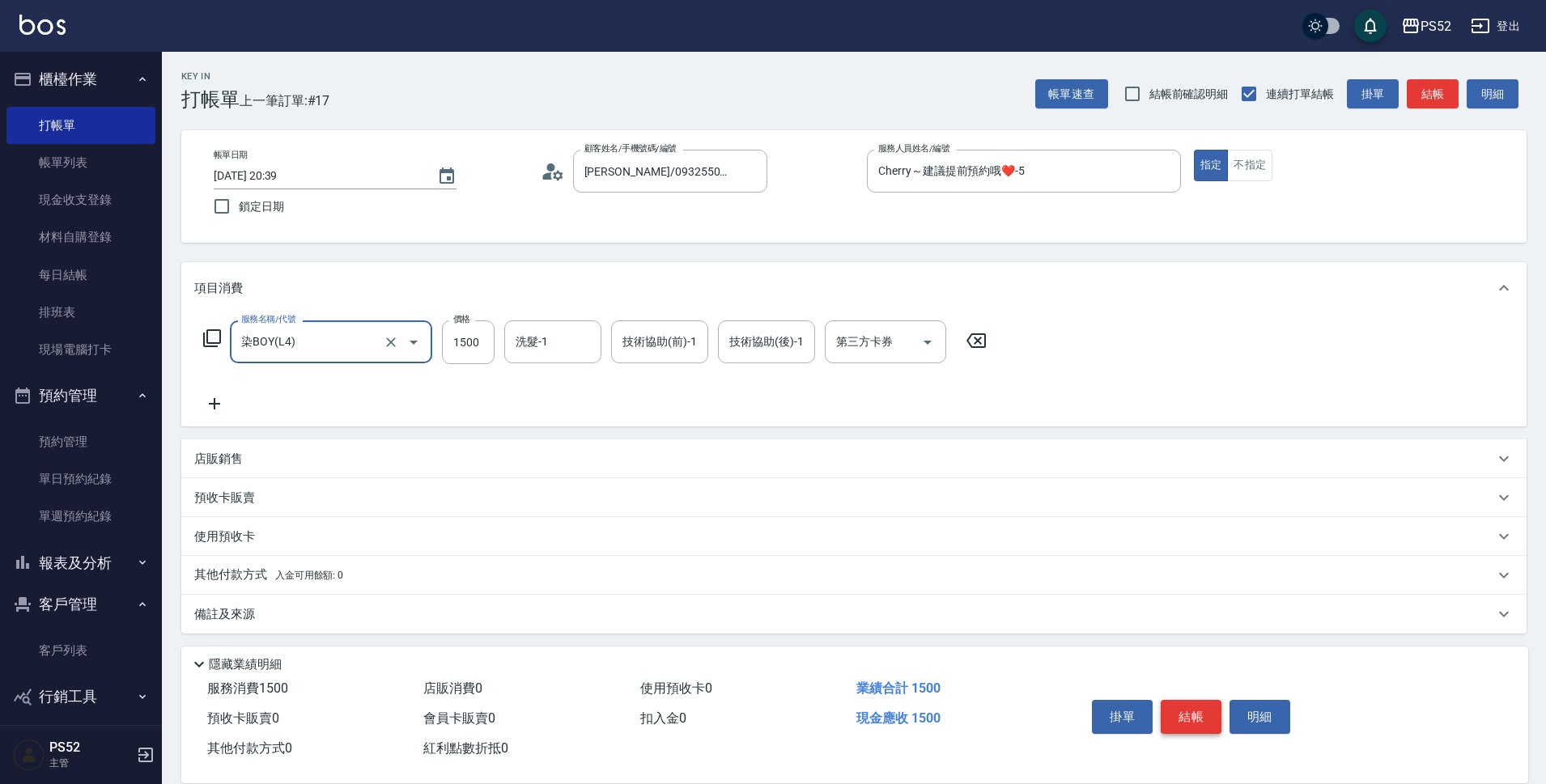
click at [1191, 713] on button "結帳" at bounding box center [1191, 717] width 61 height 34
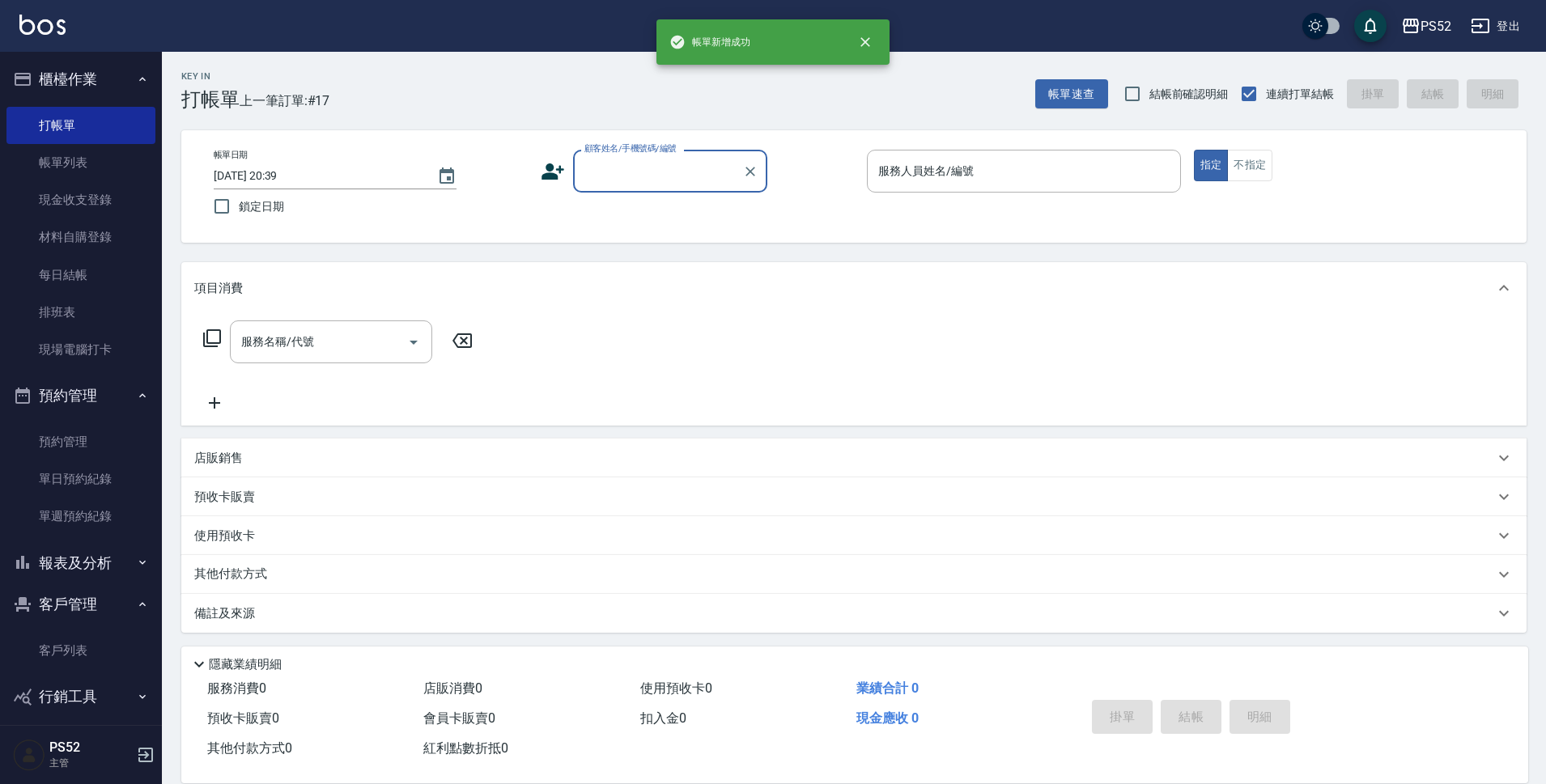
scroll to position [0, 0]
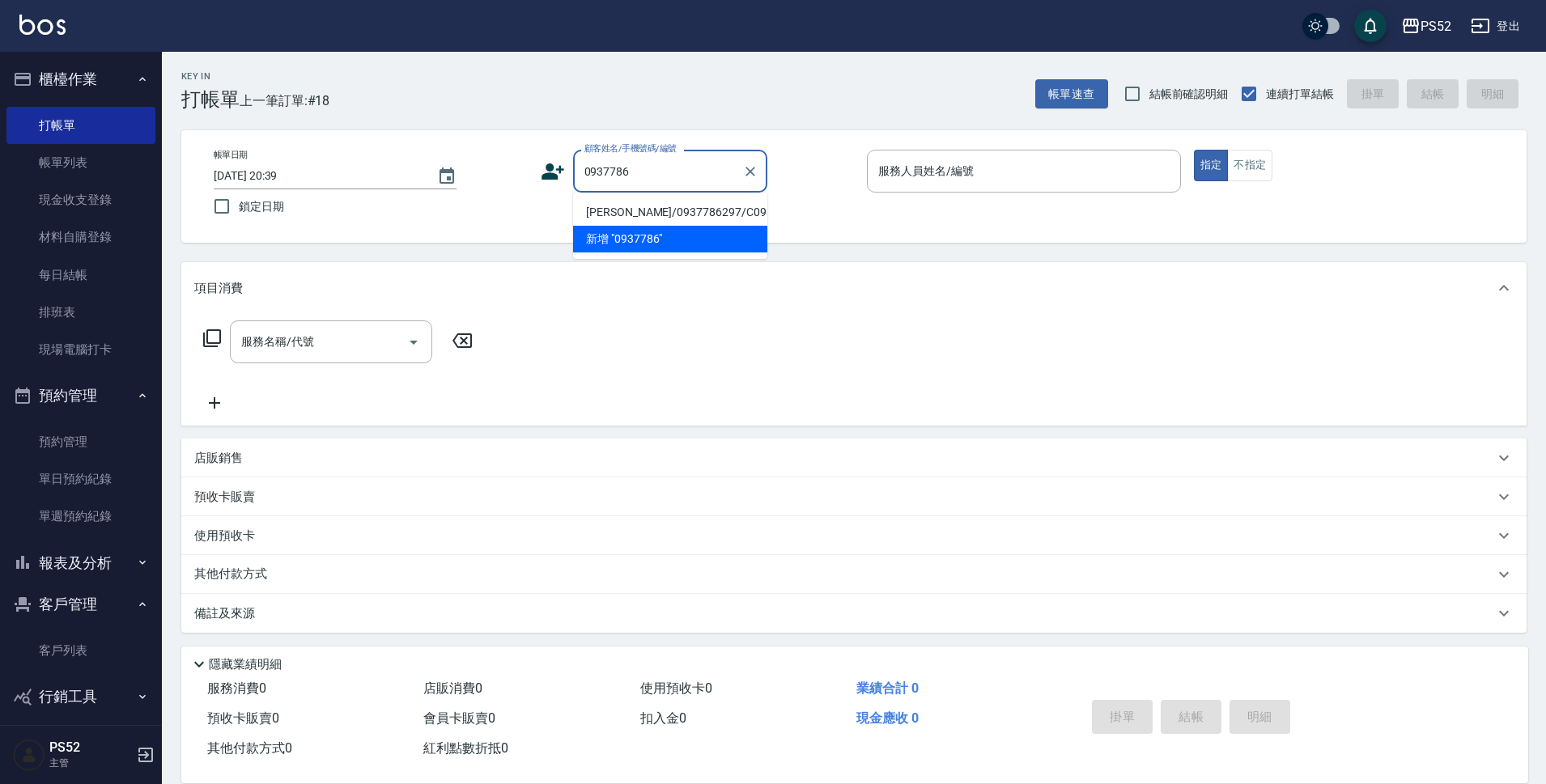
click at [678, 220] on li "[PERSON_NAME]/0937786297/C0937786297" at bounding box center [670, 212] width 194 height 27
type input "[PERSON_NAME]/0937786297/C0937786297"
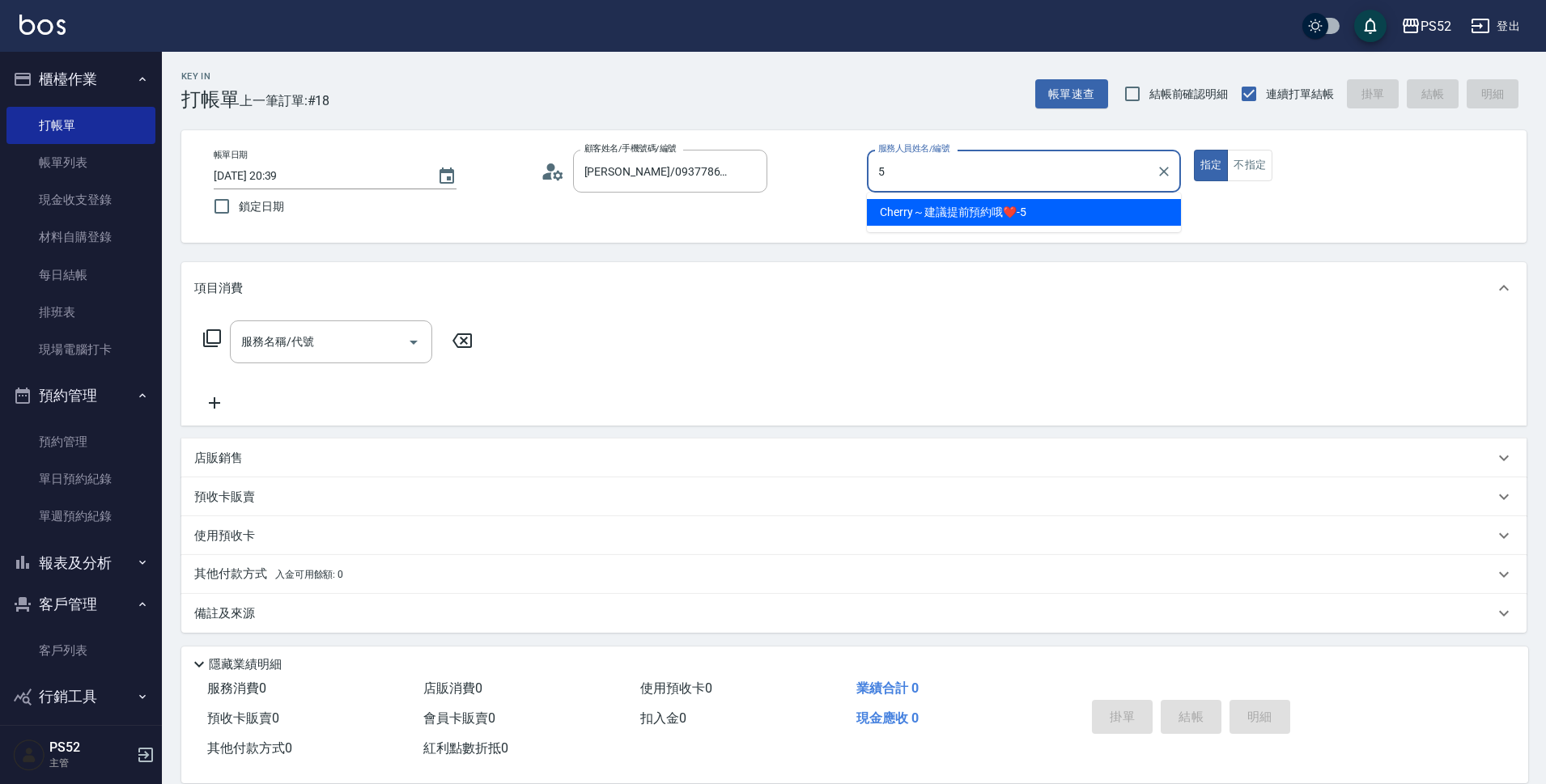
type input "Cherry～建議提前預約哦❤️-5"
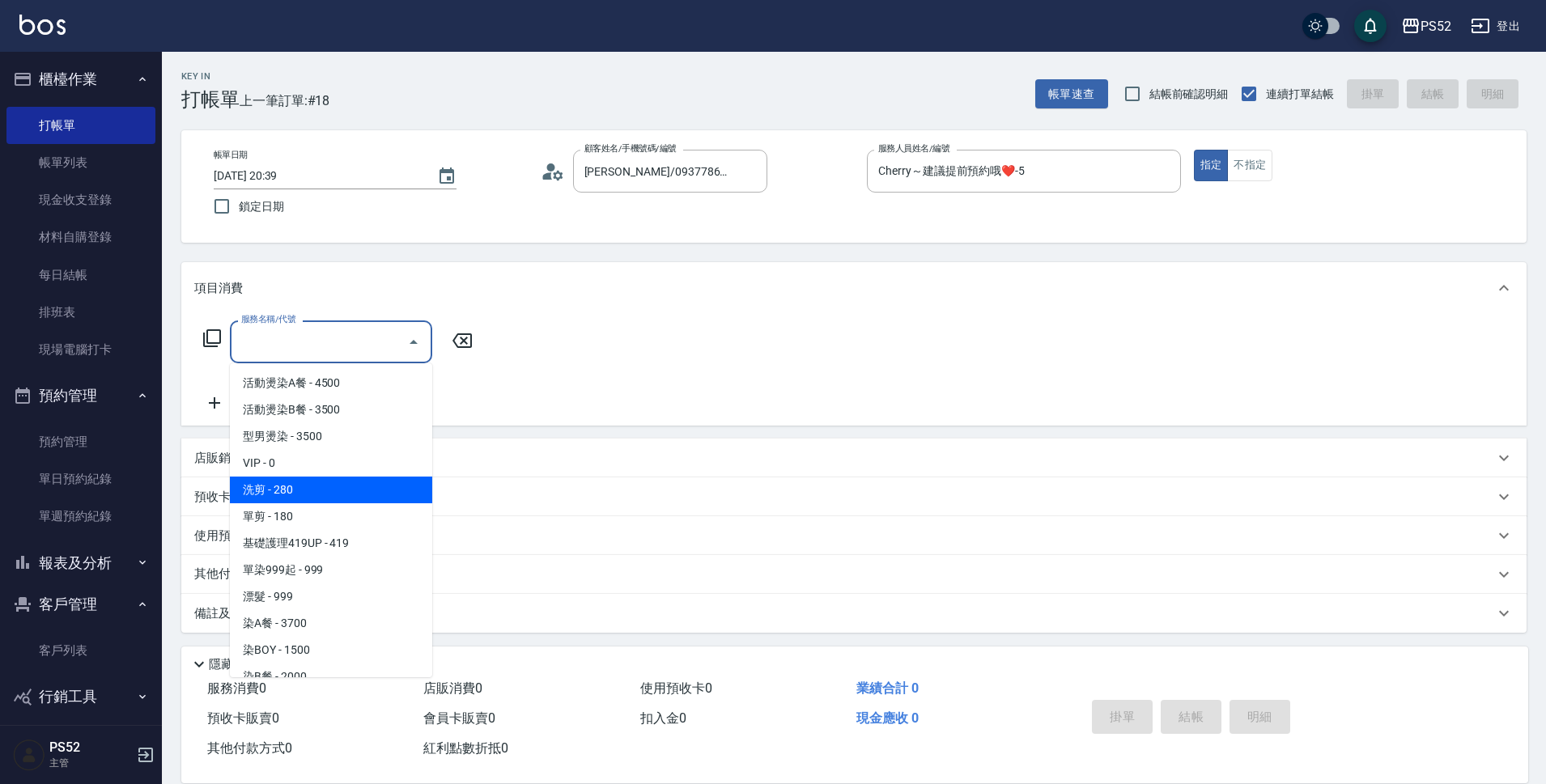
type input "洗剪(C1)"
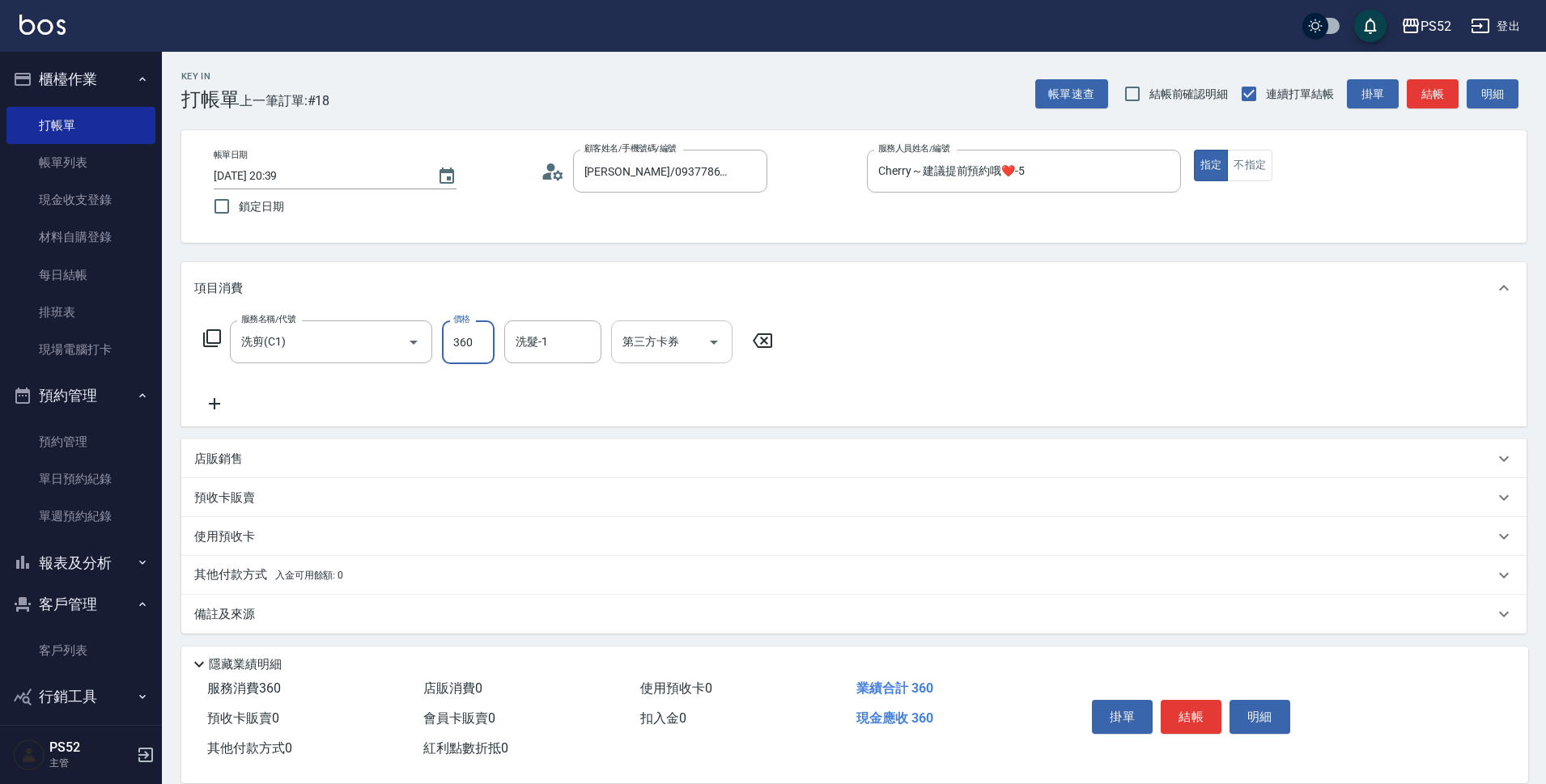
type input "360"
click at [688, 346] on input "第三方卡券" at bounding box center [659, 341] width 83 height 28
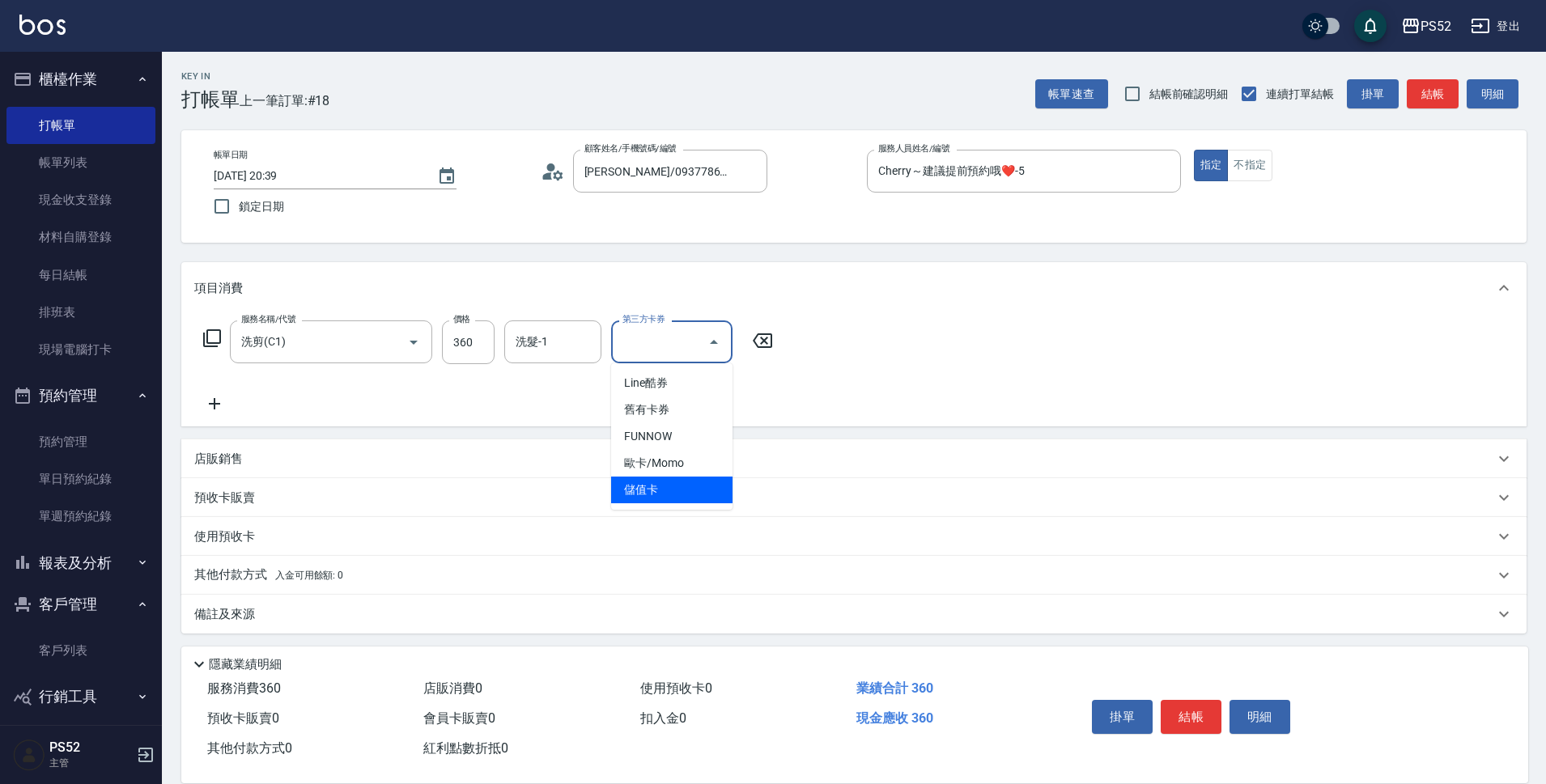
drag, startPoint x: 674, startPoint y: 470, endPoint x: 681, endPoint y: 479, distance: 11.4
click at [681, 479] on ul "Line酷券 舊有卡券 FUNNOW 歐卡/Momo 儲值卡" at bounding box center [672, 436] width 121 height 146
click at [681, 479] on span "儲值卡" at bounding box center [672, 490] width 121 height 27
type input "儲值卡"
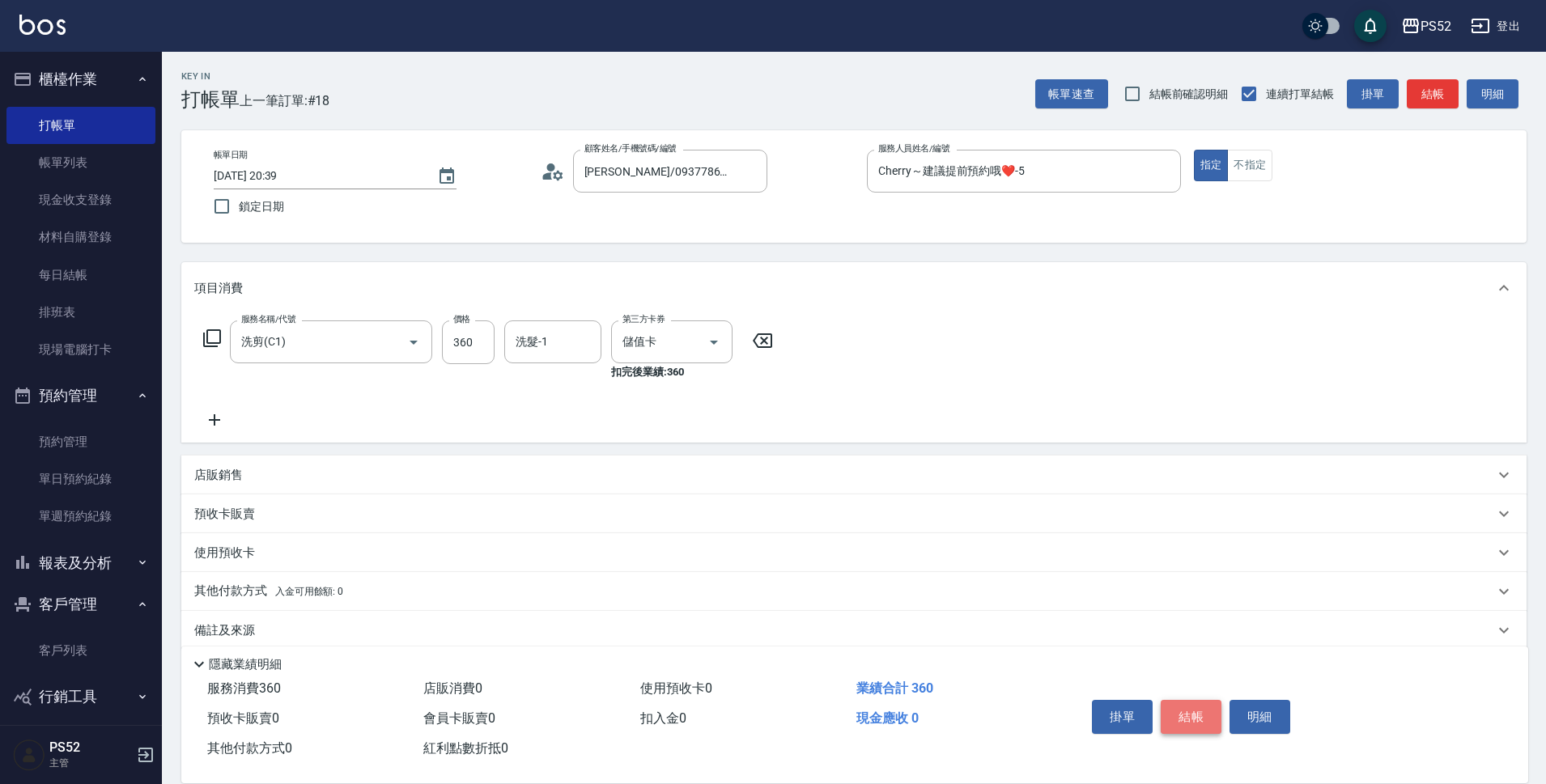
click at [1189, 703] on button "結帳" at bounding box center [1191, 717] width 61 height 34
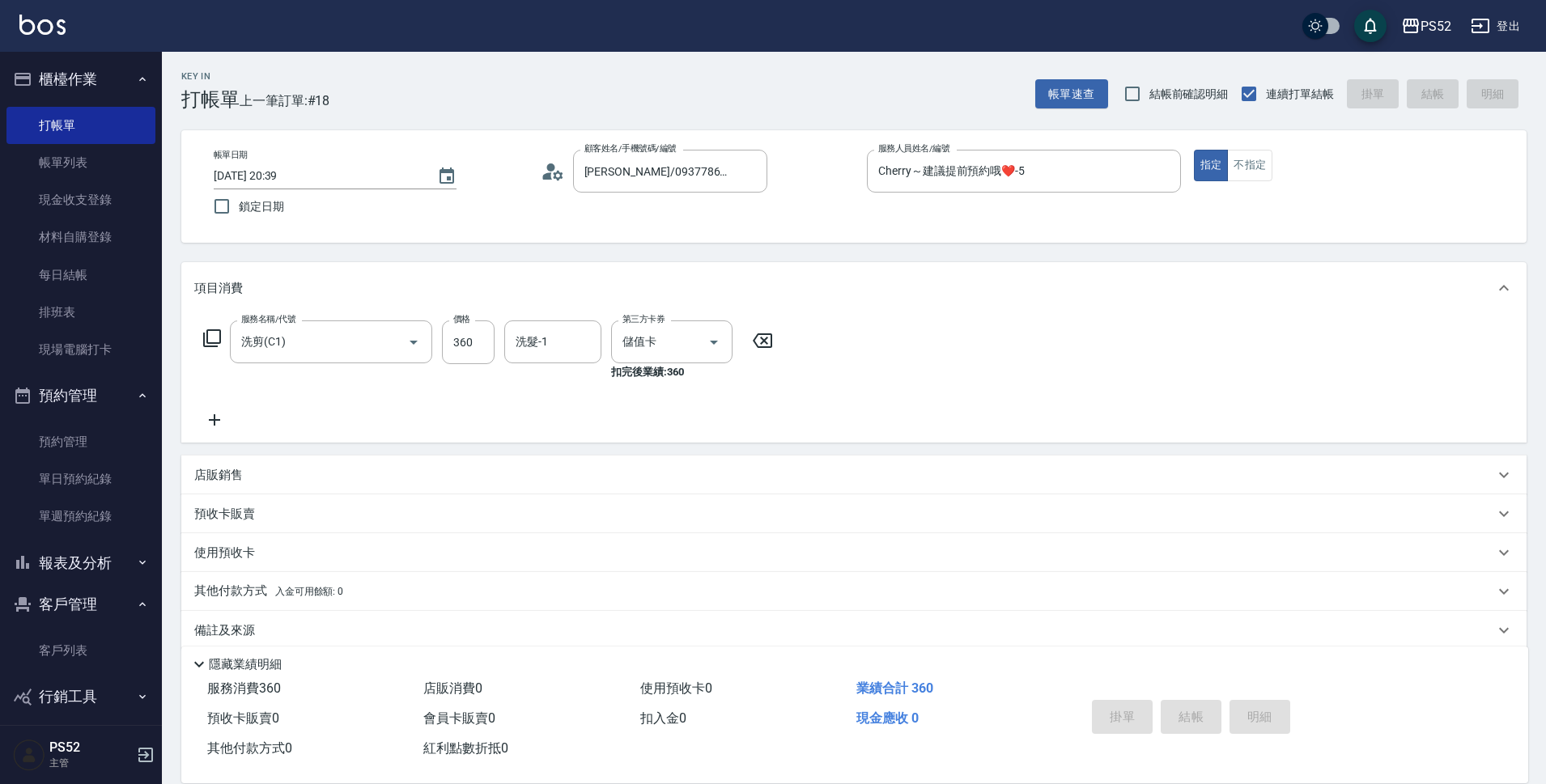
type input "[DATE] 20:40"
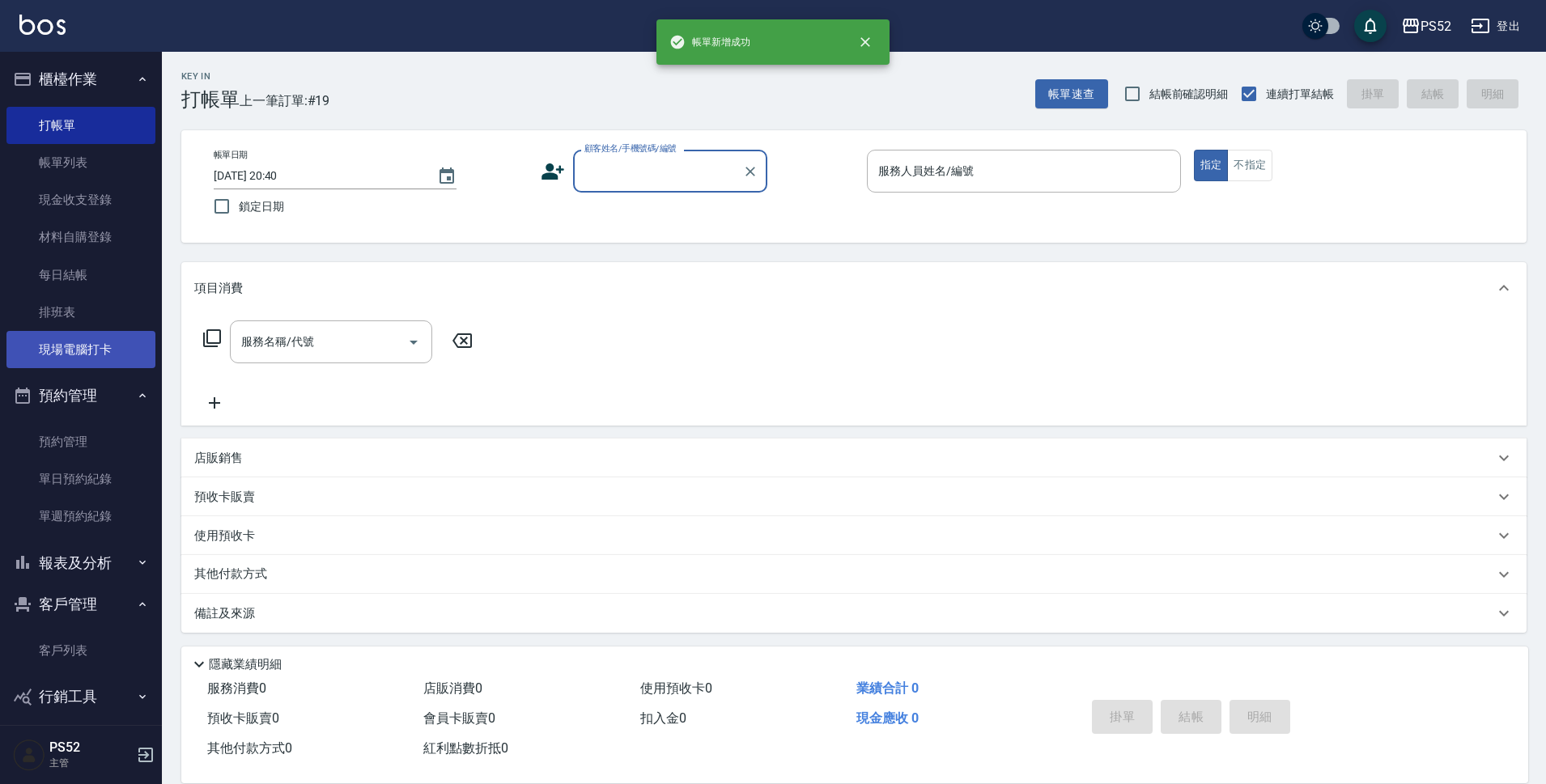
click at [133, 354] on link "現場電腦打卡" at bounding box center [81, 350] width 149 height 38
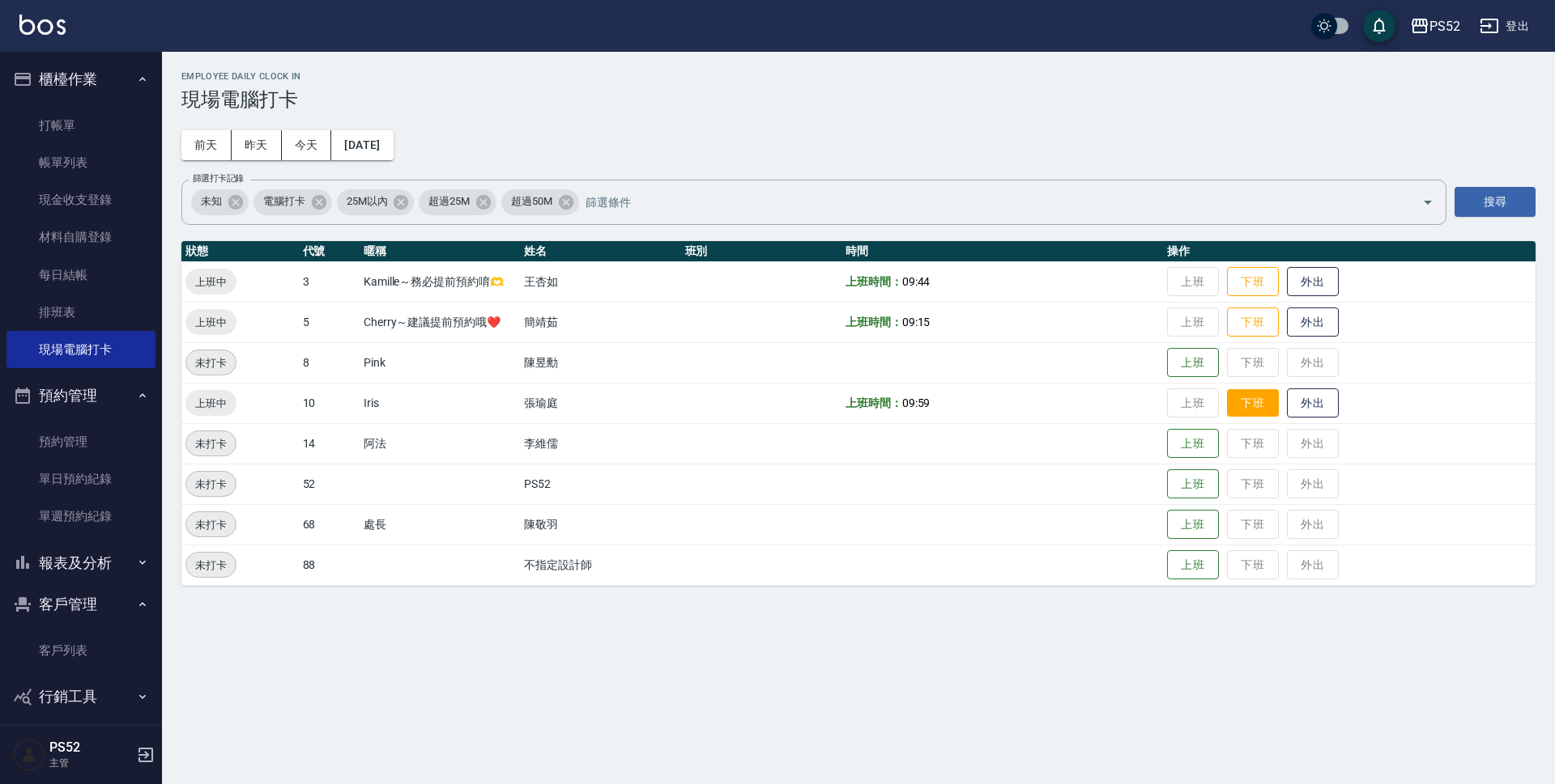
click at [1258, 407] on button "下班" at bounding box center [1252, 403] width 52 height 28
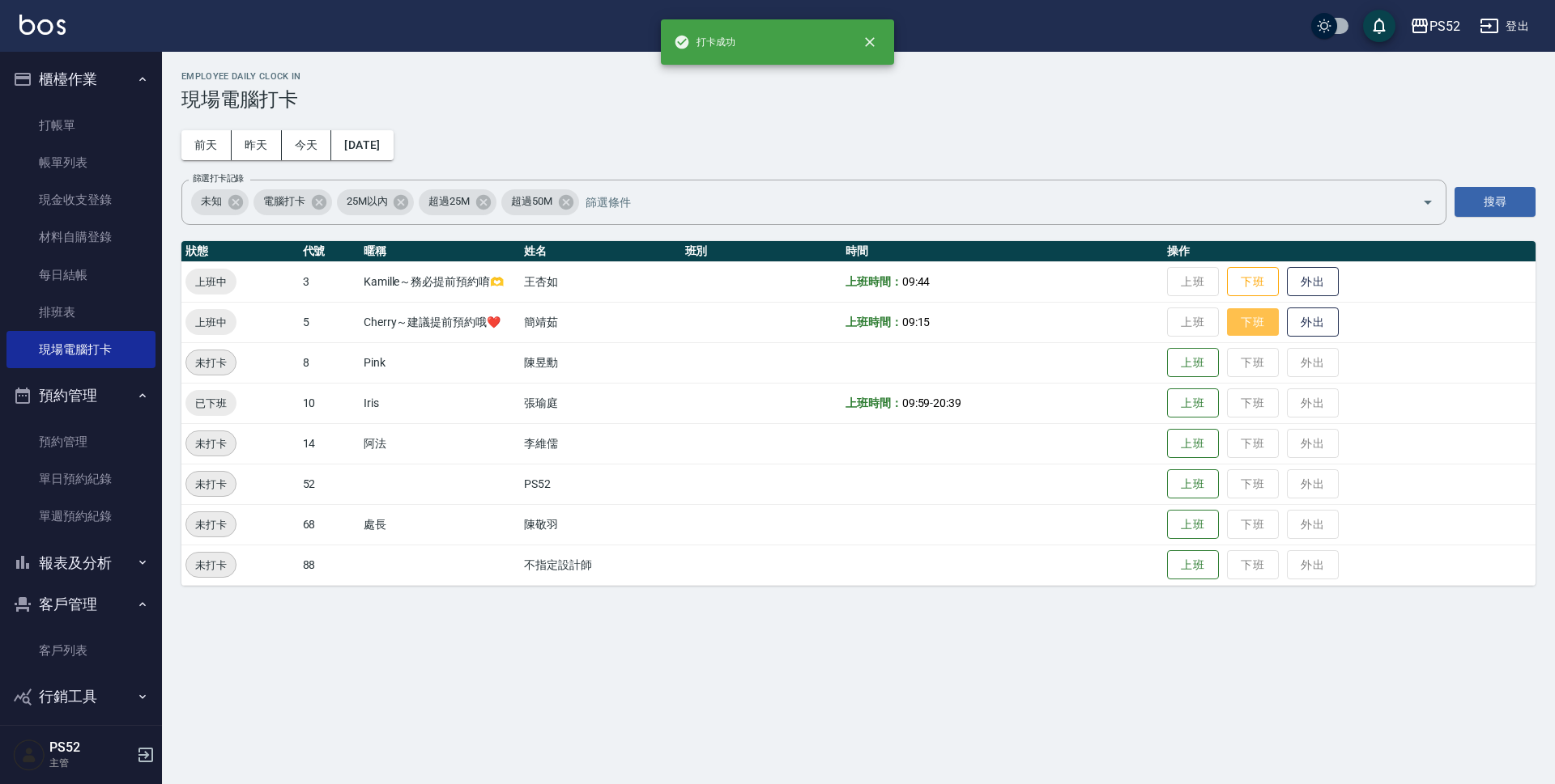
click at [1247, 331] on button "下班" at bounding box center [1252, 322] width 52 height 28
click at [1249, 292] on button "下班" at bounding box center [1252, 281] width 52 height 28
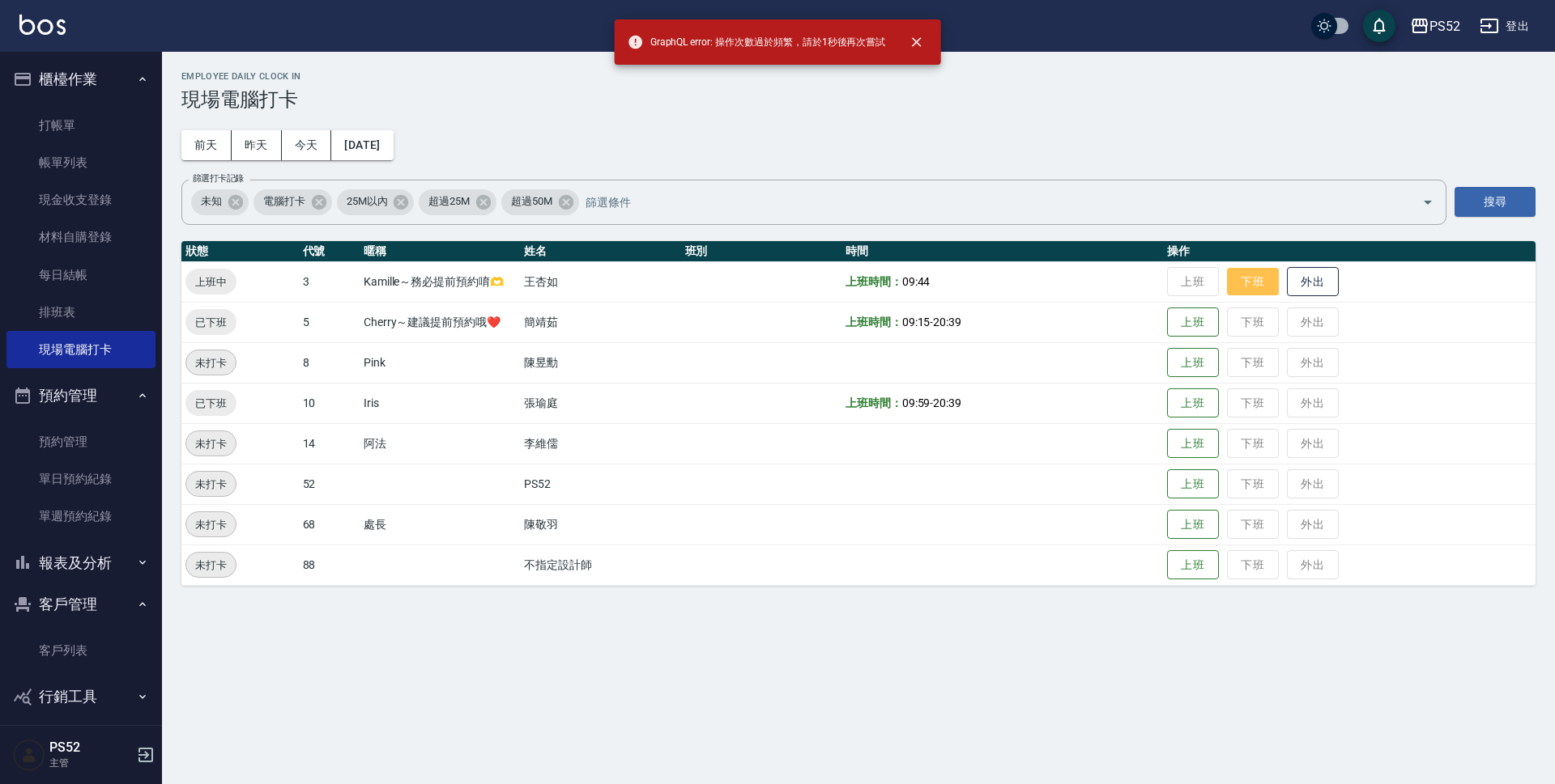
click at [1250, 275] on button "下班" at bounding box center [1252, 281] width 52 height 28
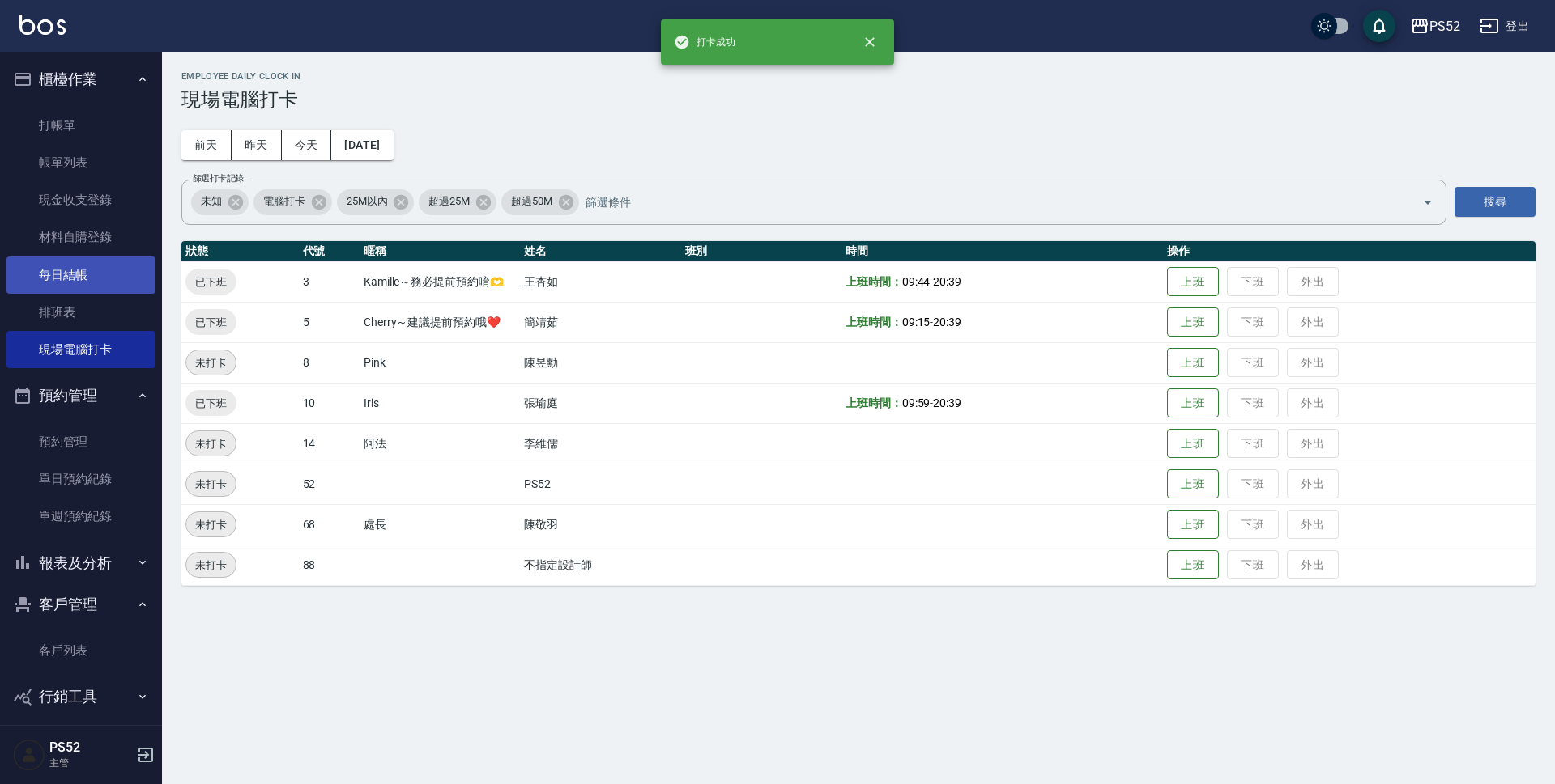
click at [57, 281] on link "每日結帳" at bounding box center [81, 275] width 149 height 38
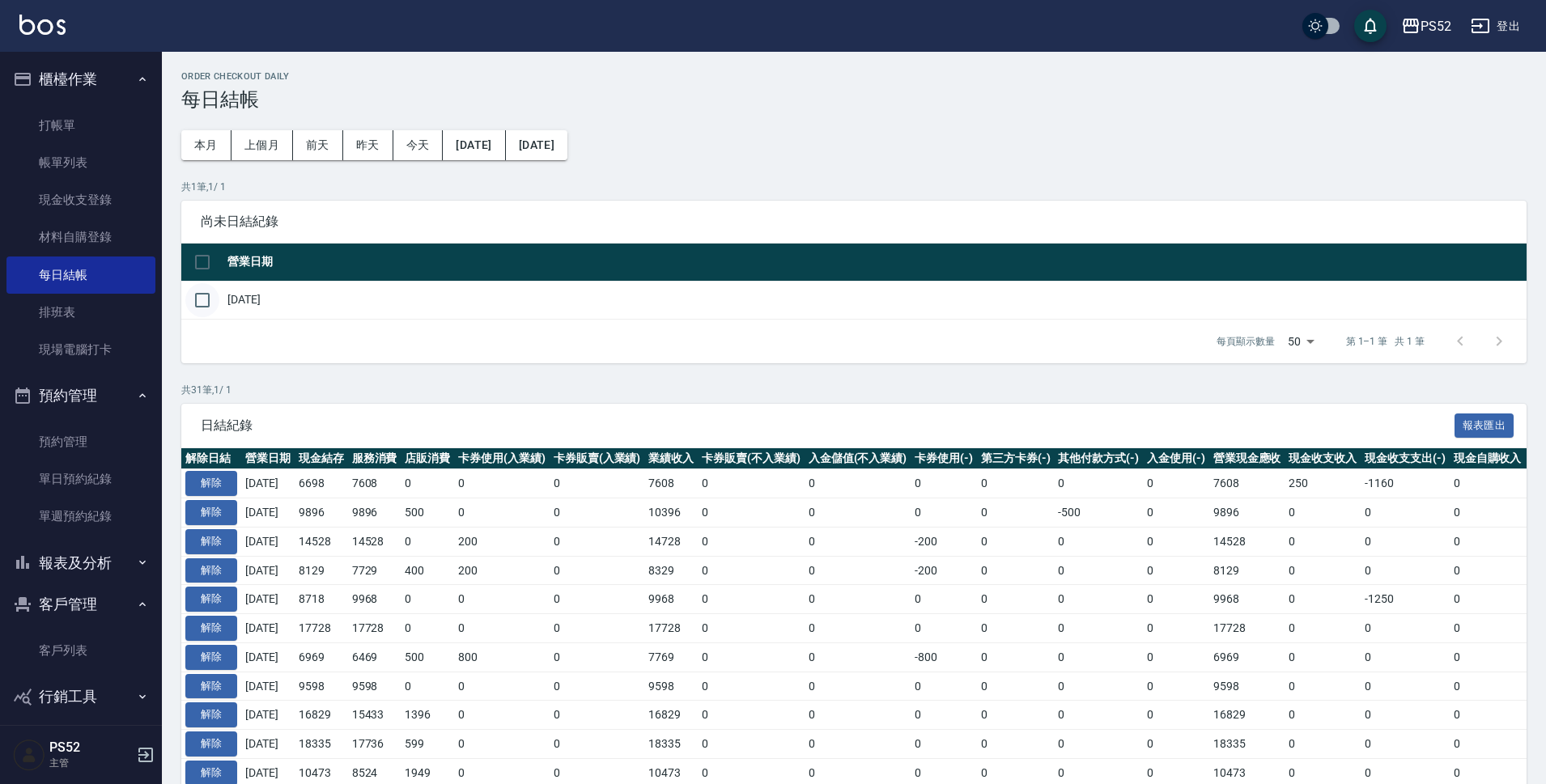
click at [199, 305] on input "checkbox" at bounding box center [203, 300] width 34 height 34
checkbox input "true"
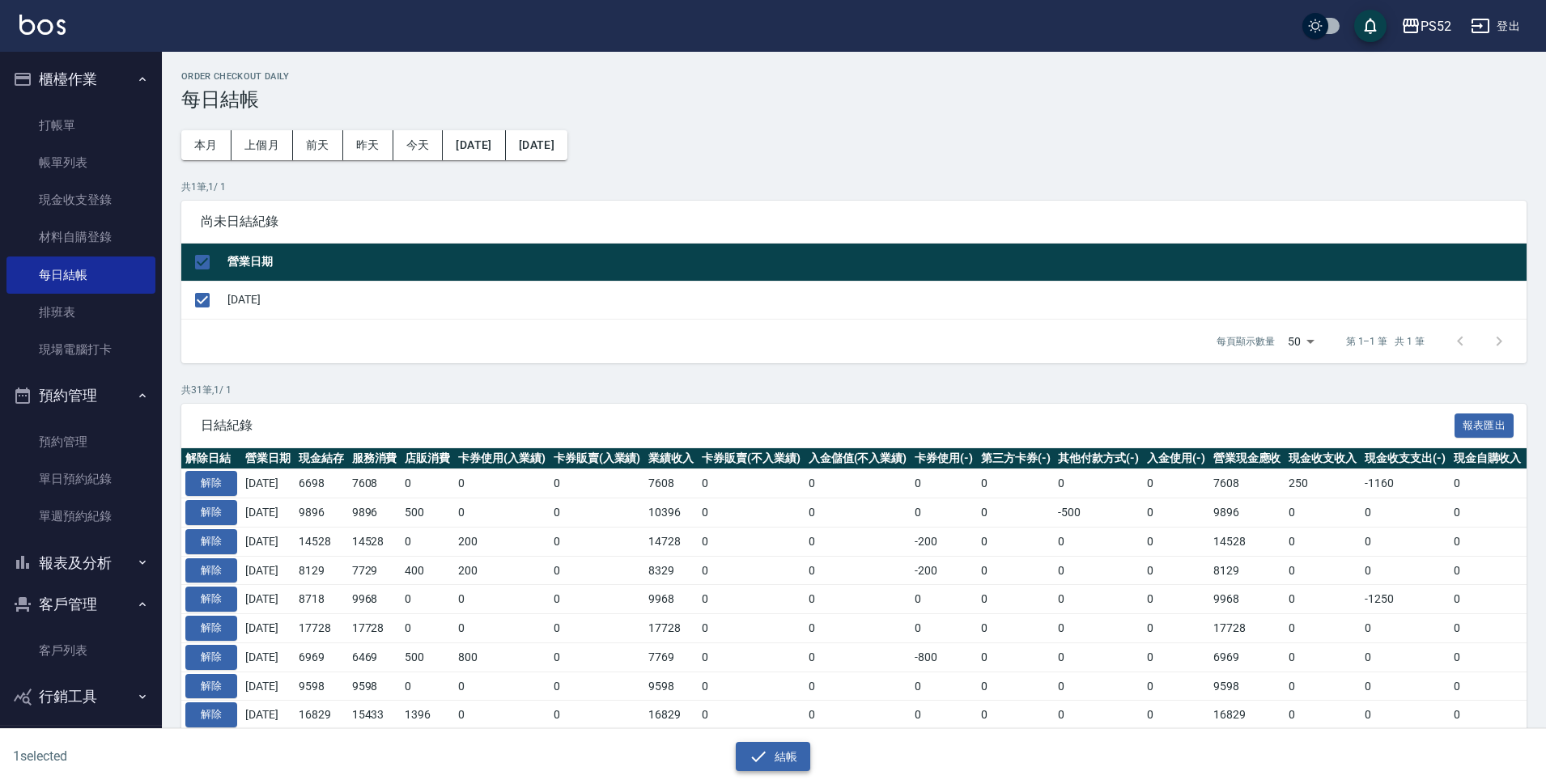
click at [762, 762] on icon "button" at bounding box center [758, 757] width 20 height 20
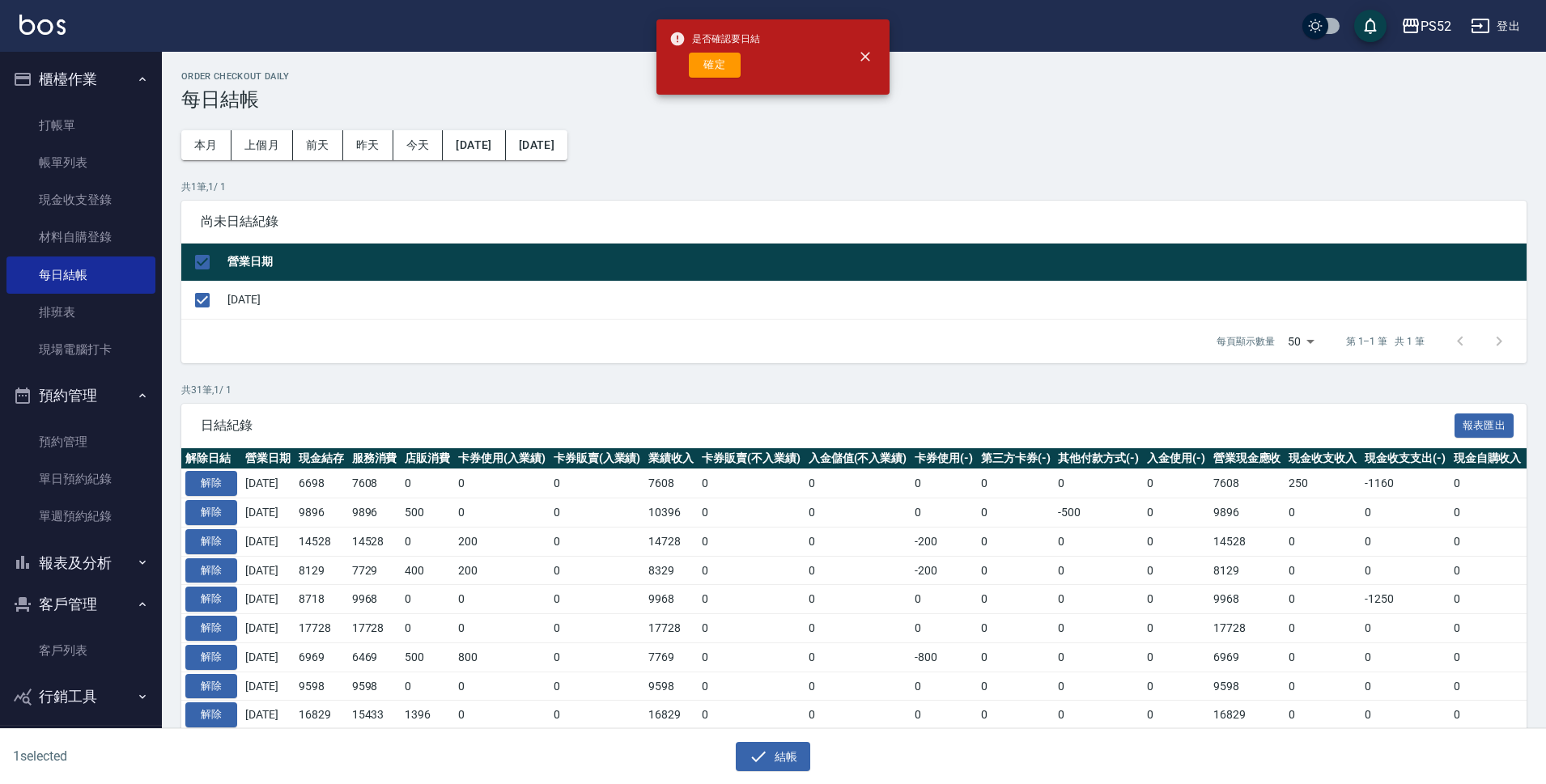
click at [707, 80] on div "是否確認要日結 確定" at bounding box center [715, 56] width 91 height 66
click at [716, 69] on button "確定" at bounding box center [715, 65] width 52 height 25
checkbox input "false"
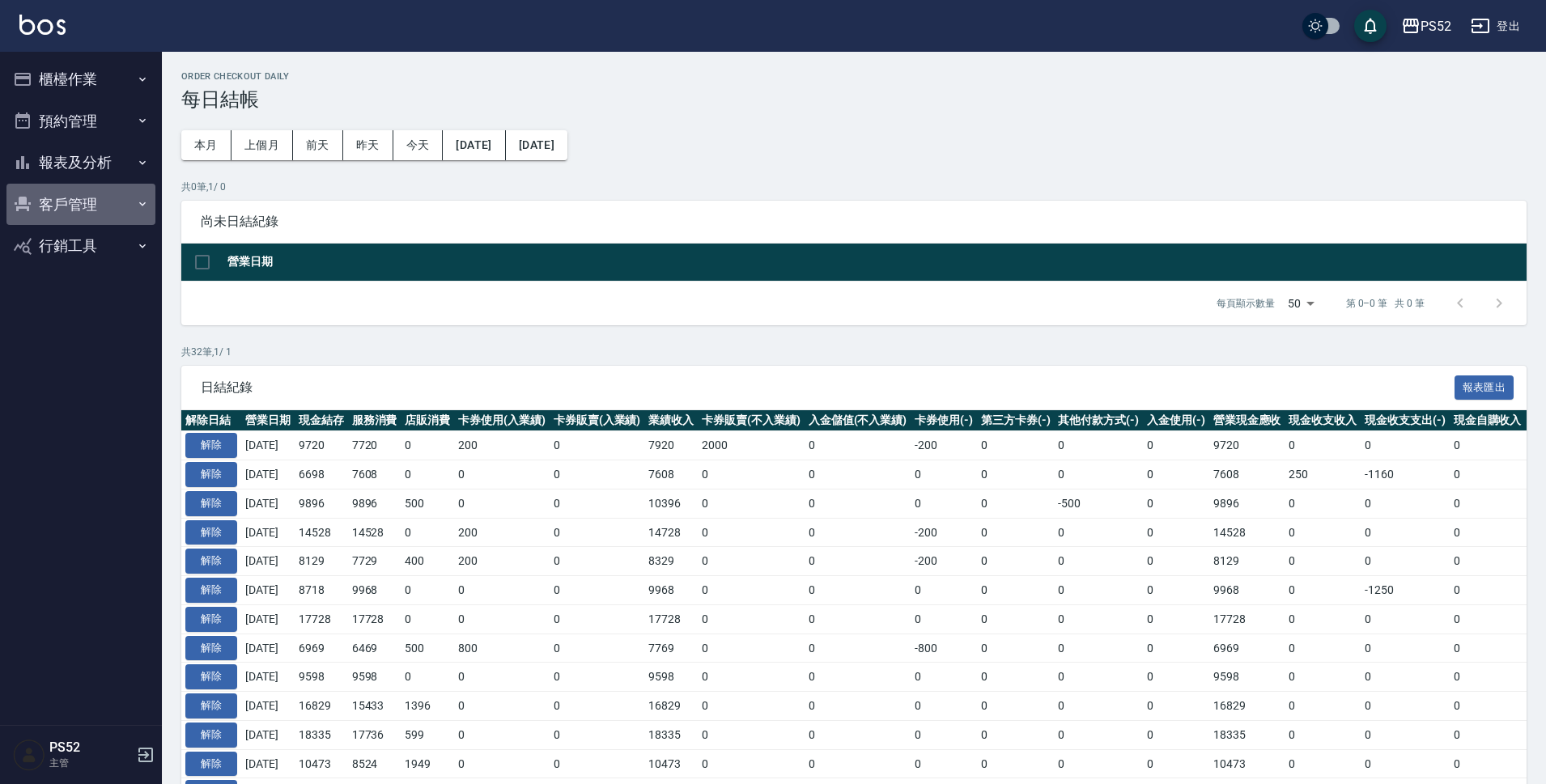
click at [83, 184] on button "客戶管理" at bounding box center [81, 204] width 149 height 42
click at [99, 172] on button "報表及分析" at bounding box center [81, 162] width 149 height 42
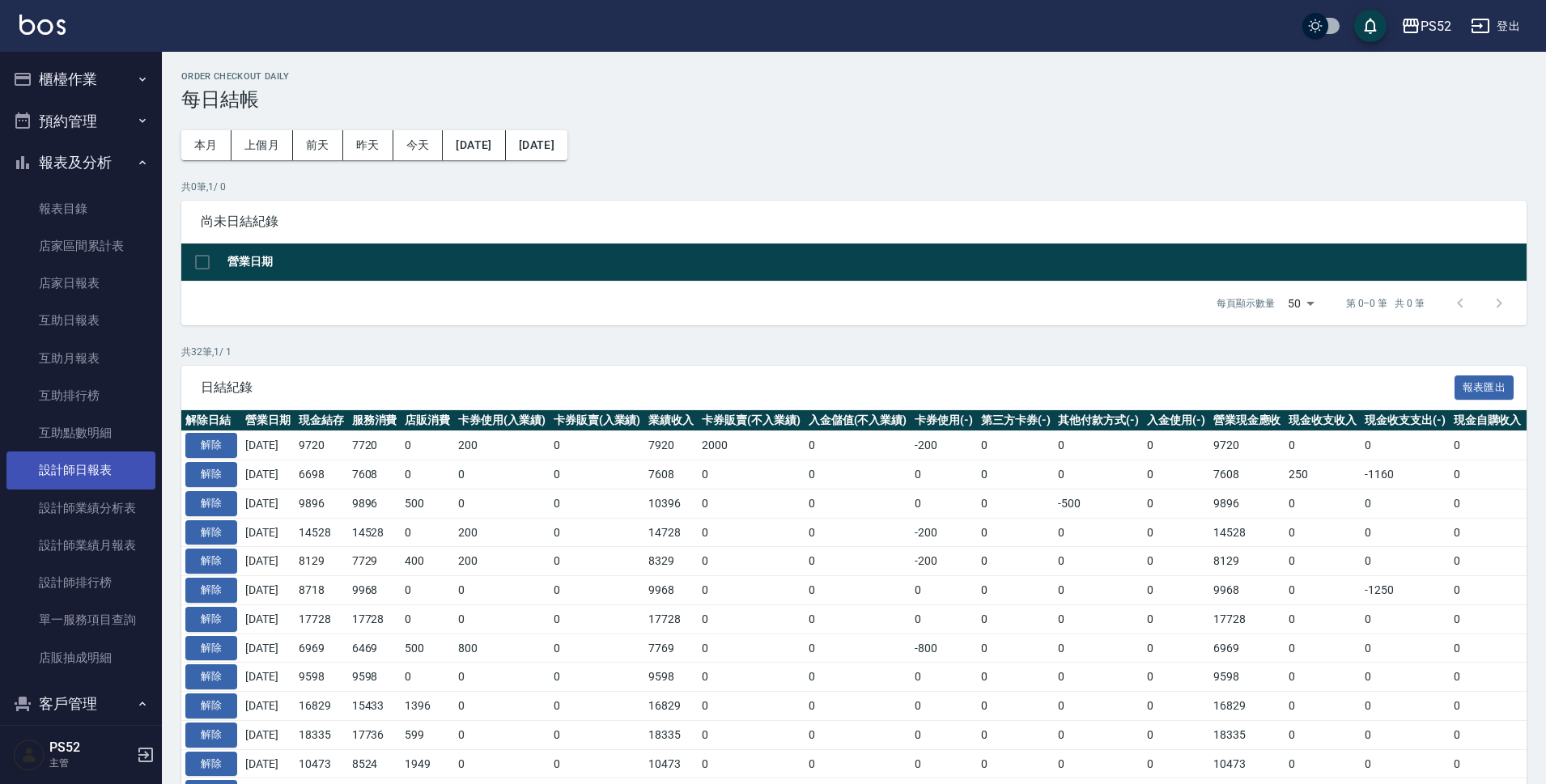
click at [97, 473] on link "設計師日報表" at bounding box center [81, 470] width 149 height 38
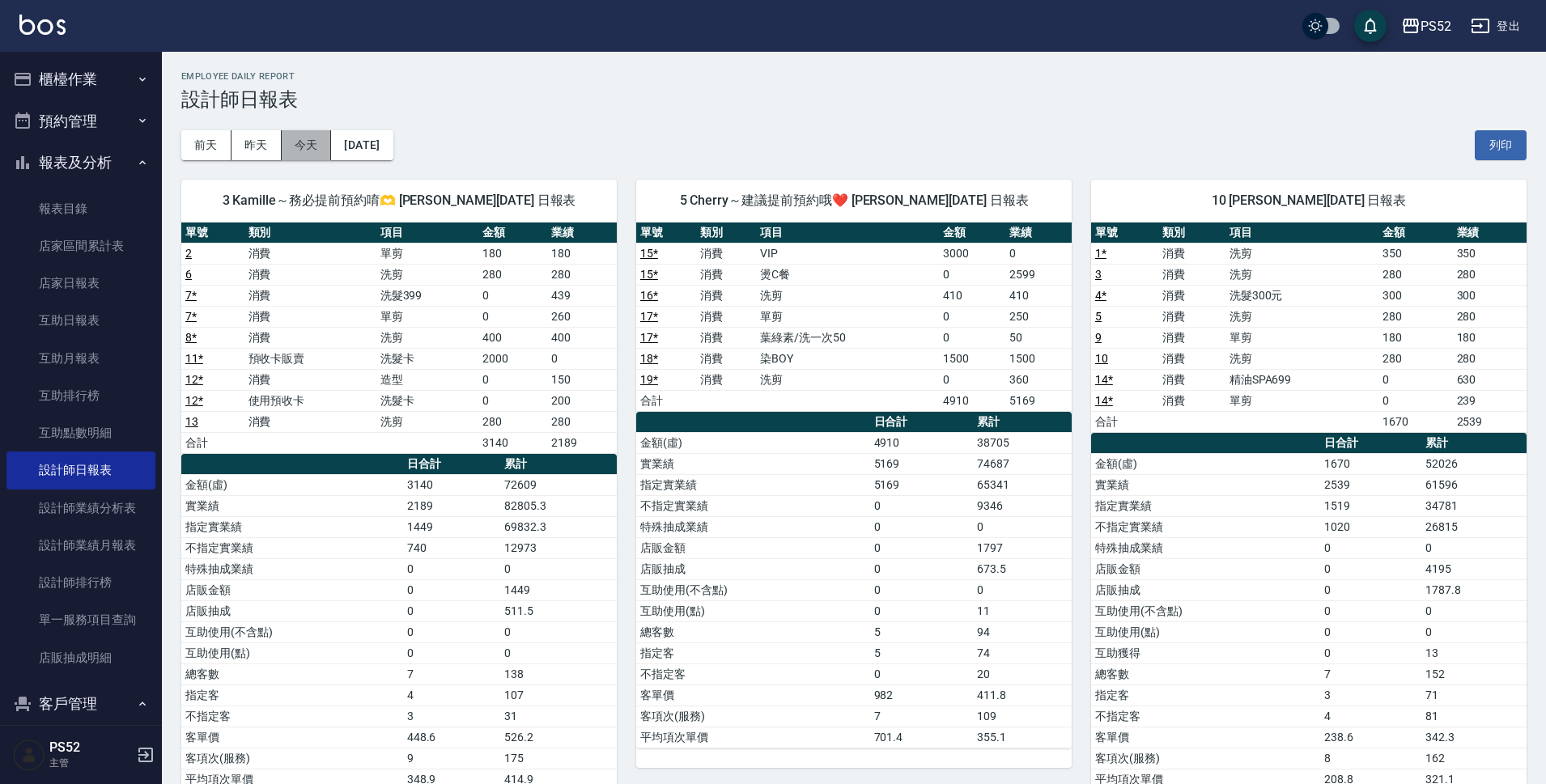
click at [311, 150] on button "今天" at bounding box center [306, 144] width 50 height 30
click at [36, 153] on button "報表及分析" at bounding box center [81, 162] width 149 height 42
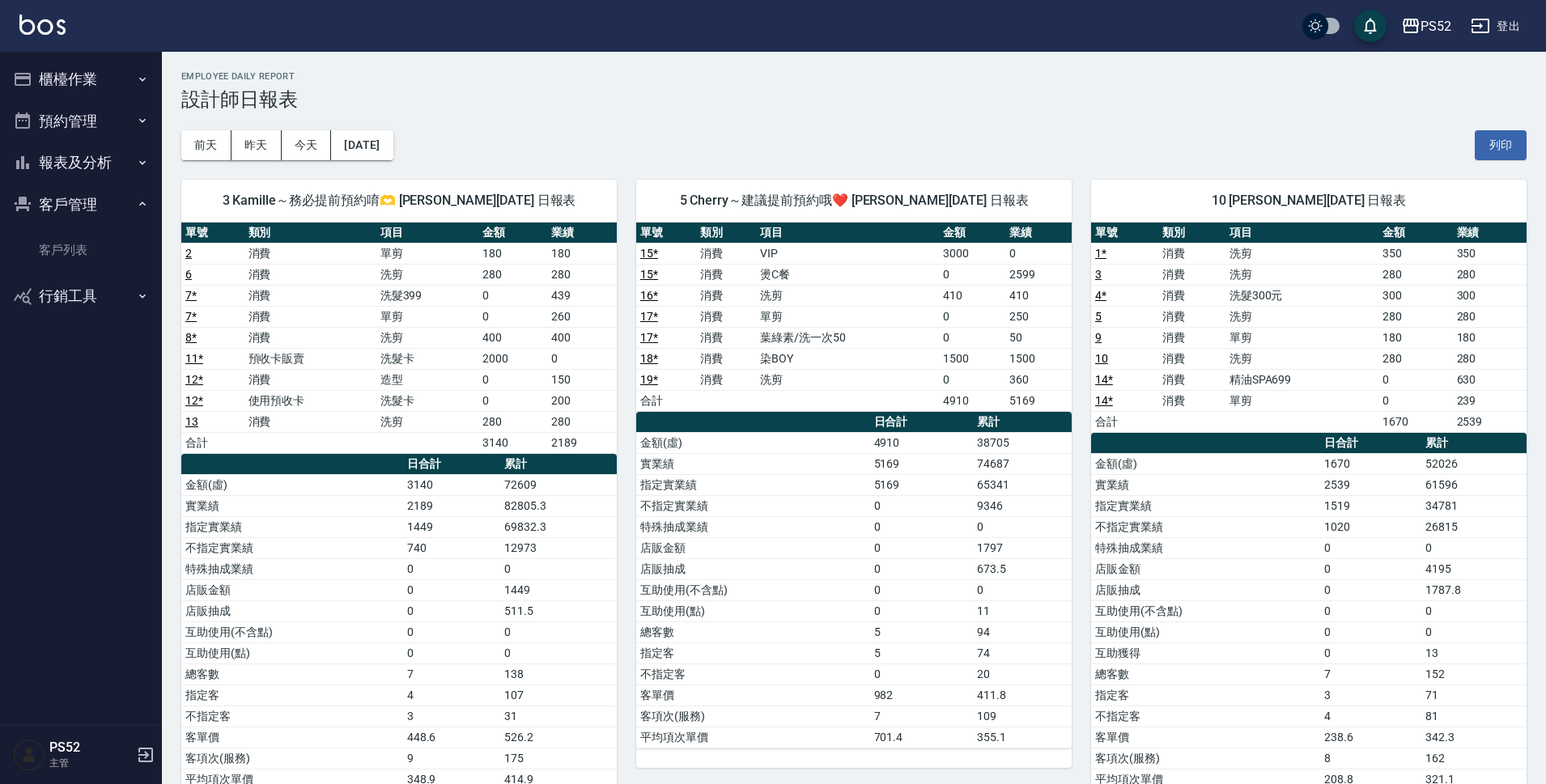
click at [56, 85] on button "櫃檯作業" at bounding box center [81, 79] width 149 height 42
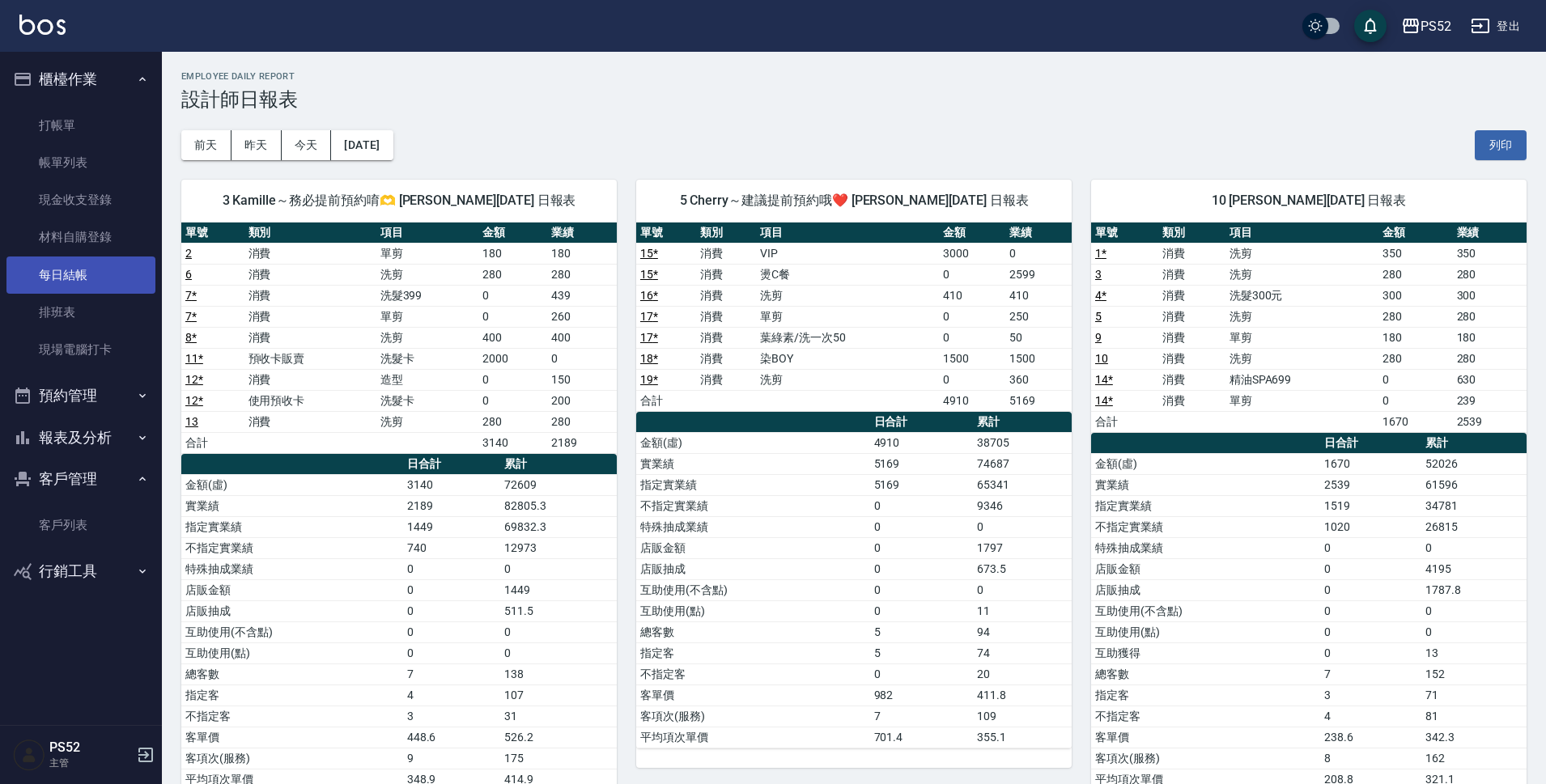
click at [92, 271] on link "每日結帳" at bounding box center [81, 275] width 149 height 38
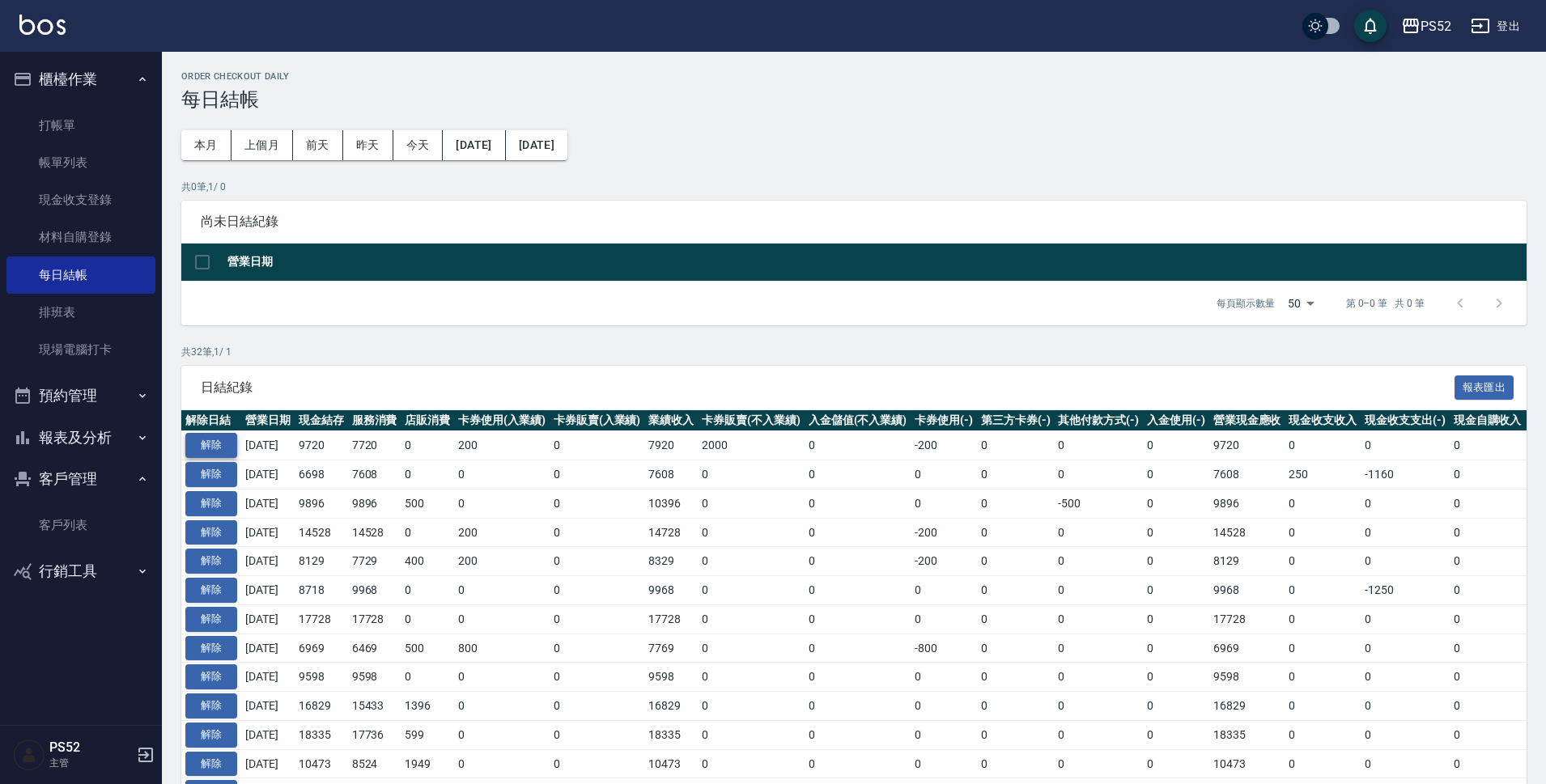
click at [228, 444] on button "解除" at bounding box center [211, 445] width 52 height 25
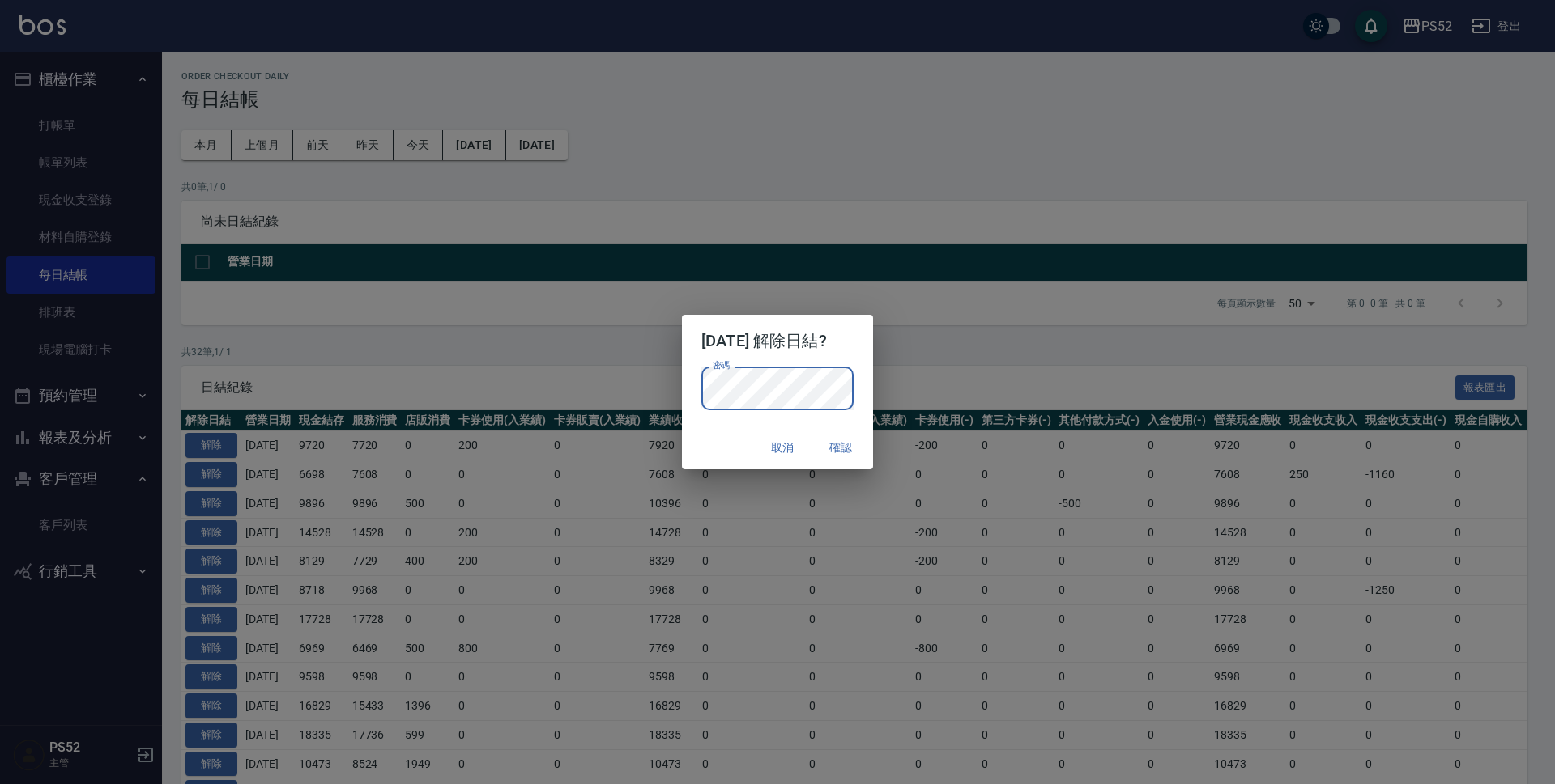
click at [843, 448] on button "確認" at bounding box center [840, 447] width 52 height 30
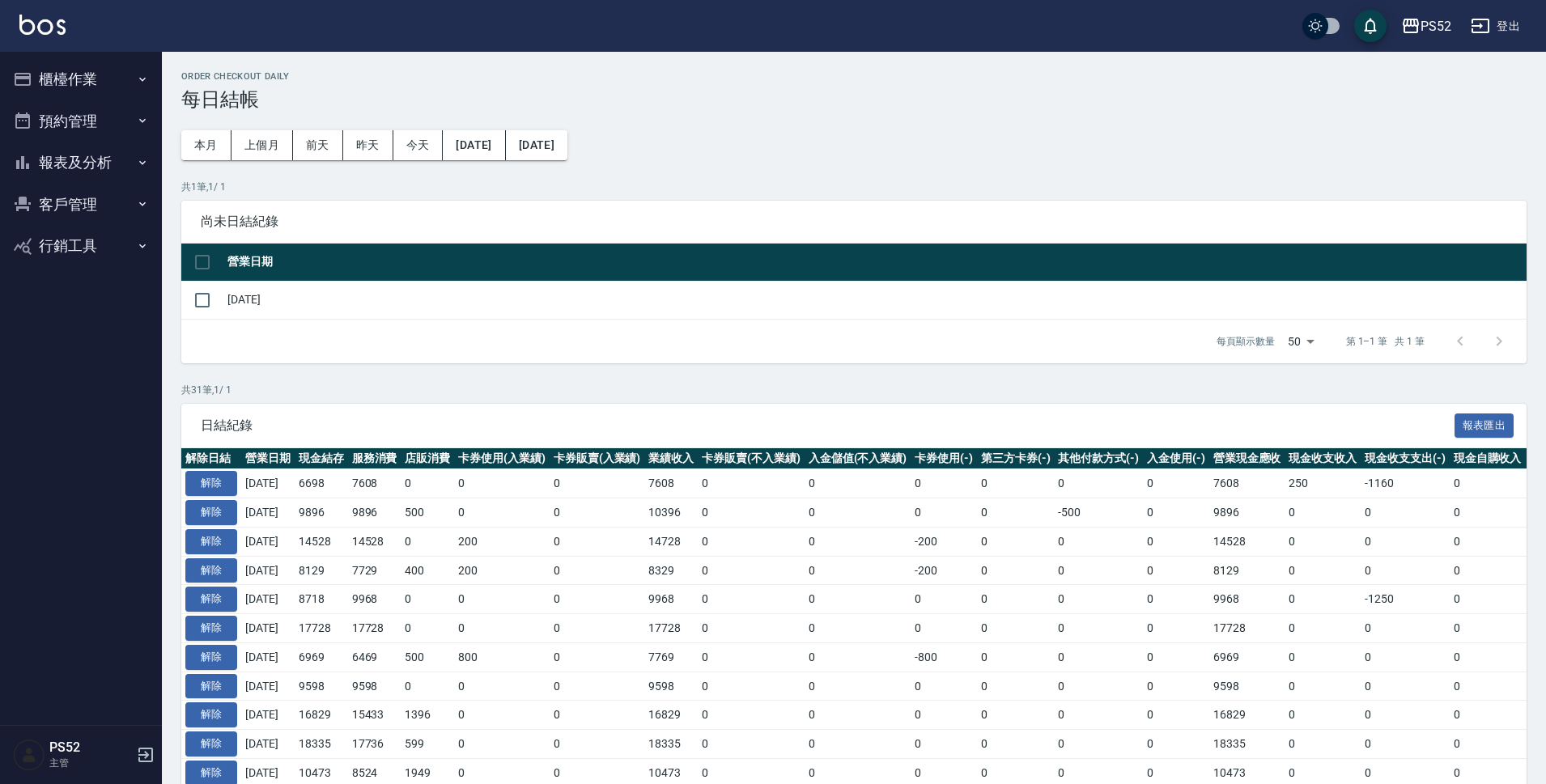
click at [98, 93] on button "櫃檯作業" at bounding box center [81, 79] width 149 height 42
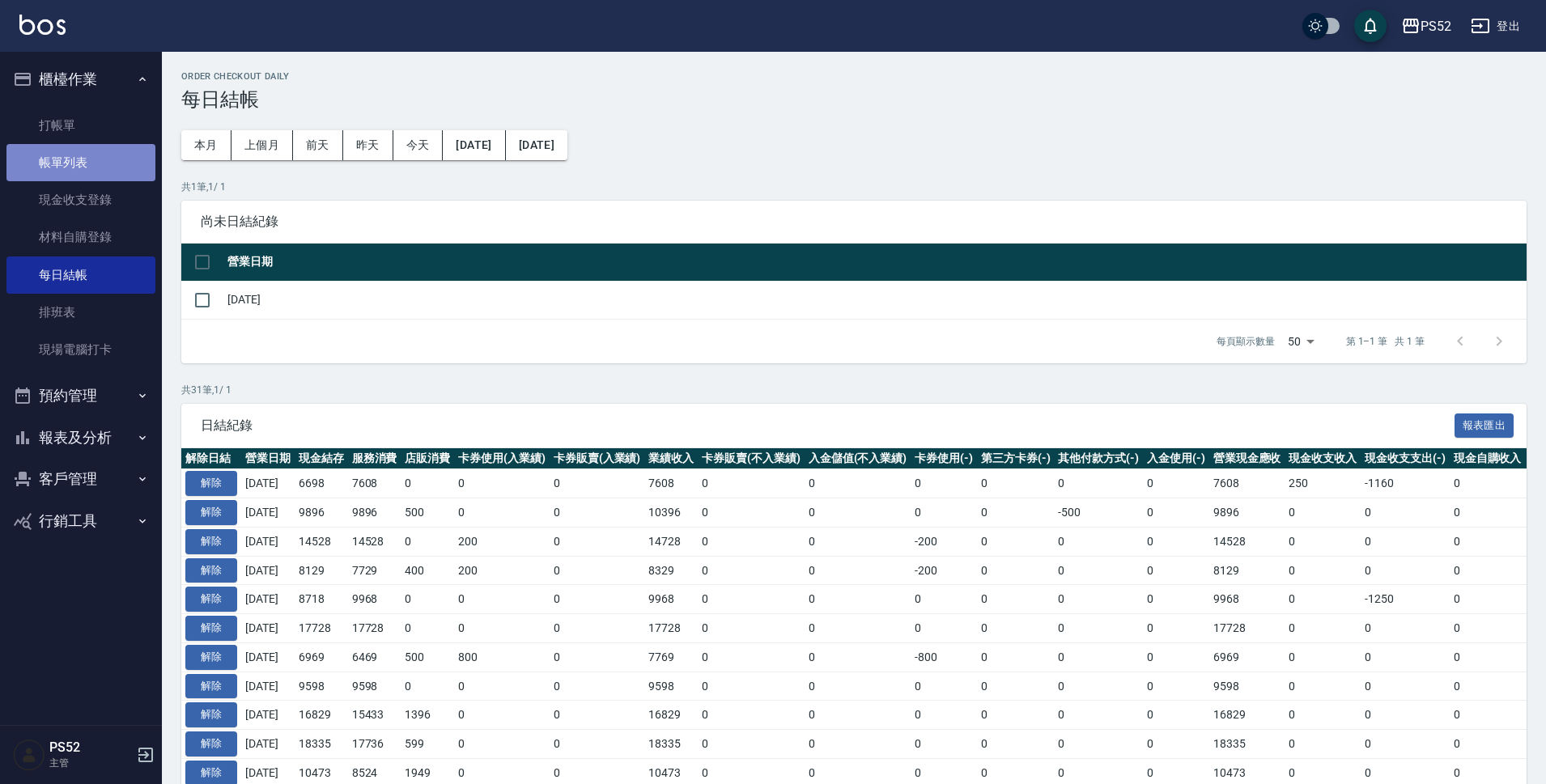
click at [77, 150] on link "帳單列表" at bounding box center [81, 163] width 149 height 38
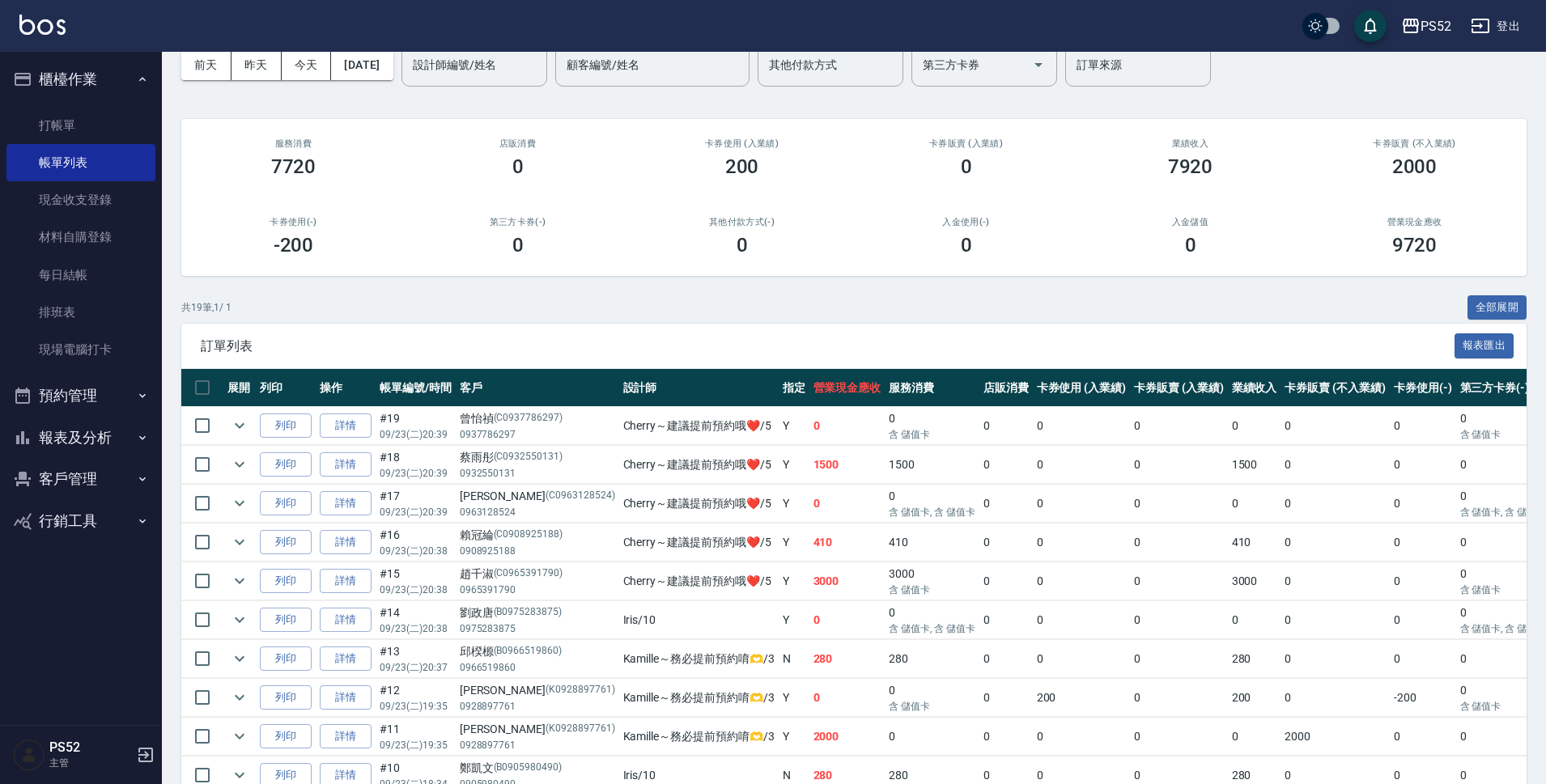
scroll to position [108, 0]
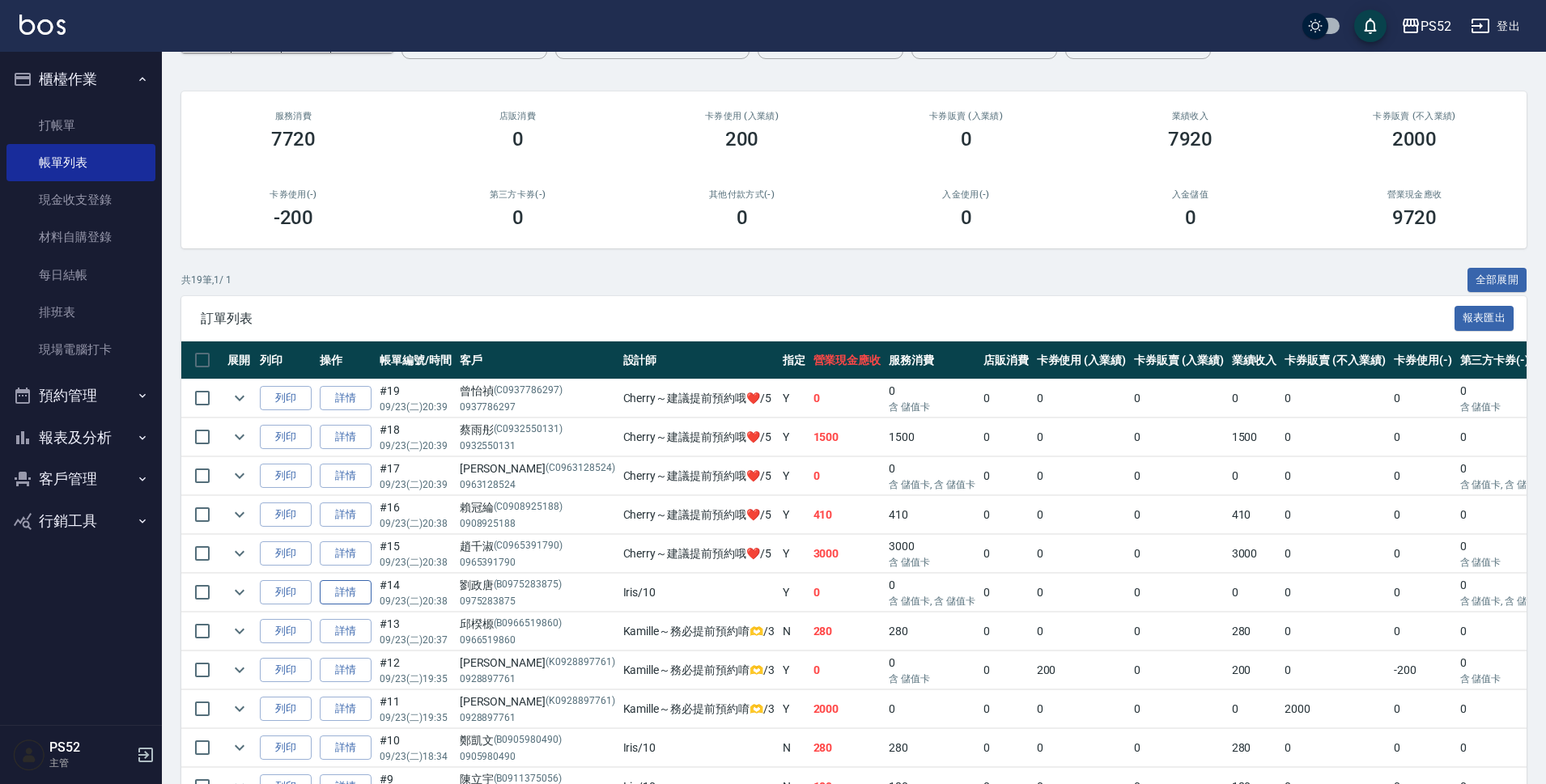
click at [357, 599] on link "詳情" at bounding box center [345, 592] width 52 height 25
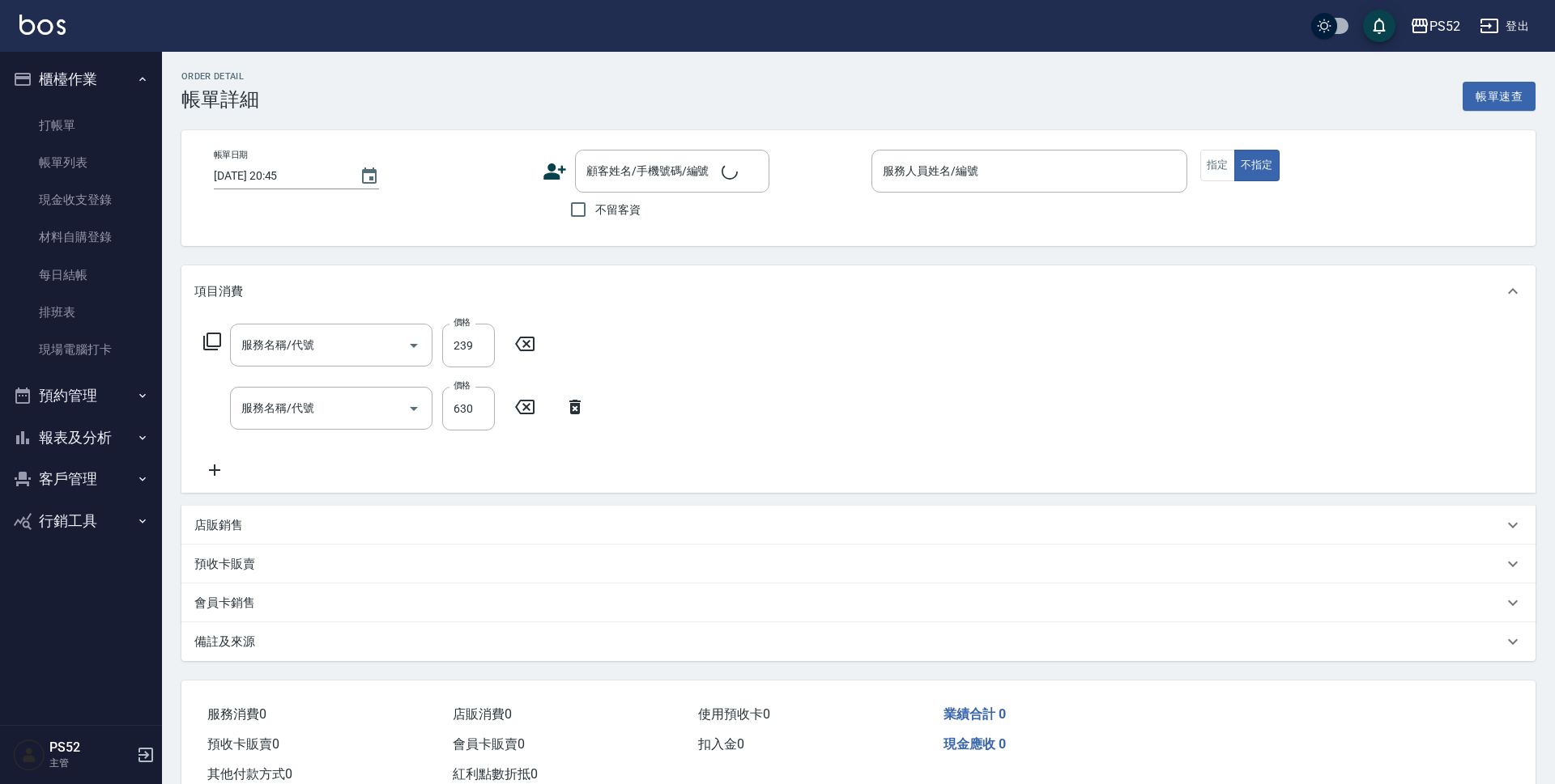
type input "2025/09/23 20:38"
type input "Iris-10"
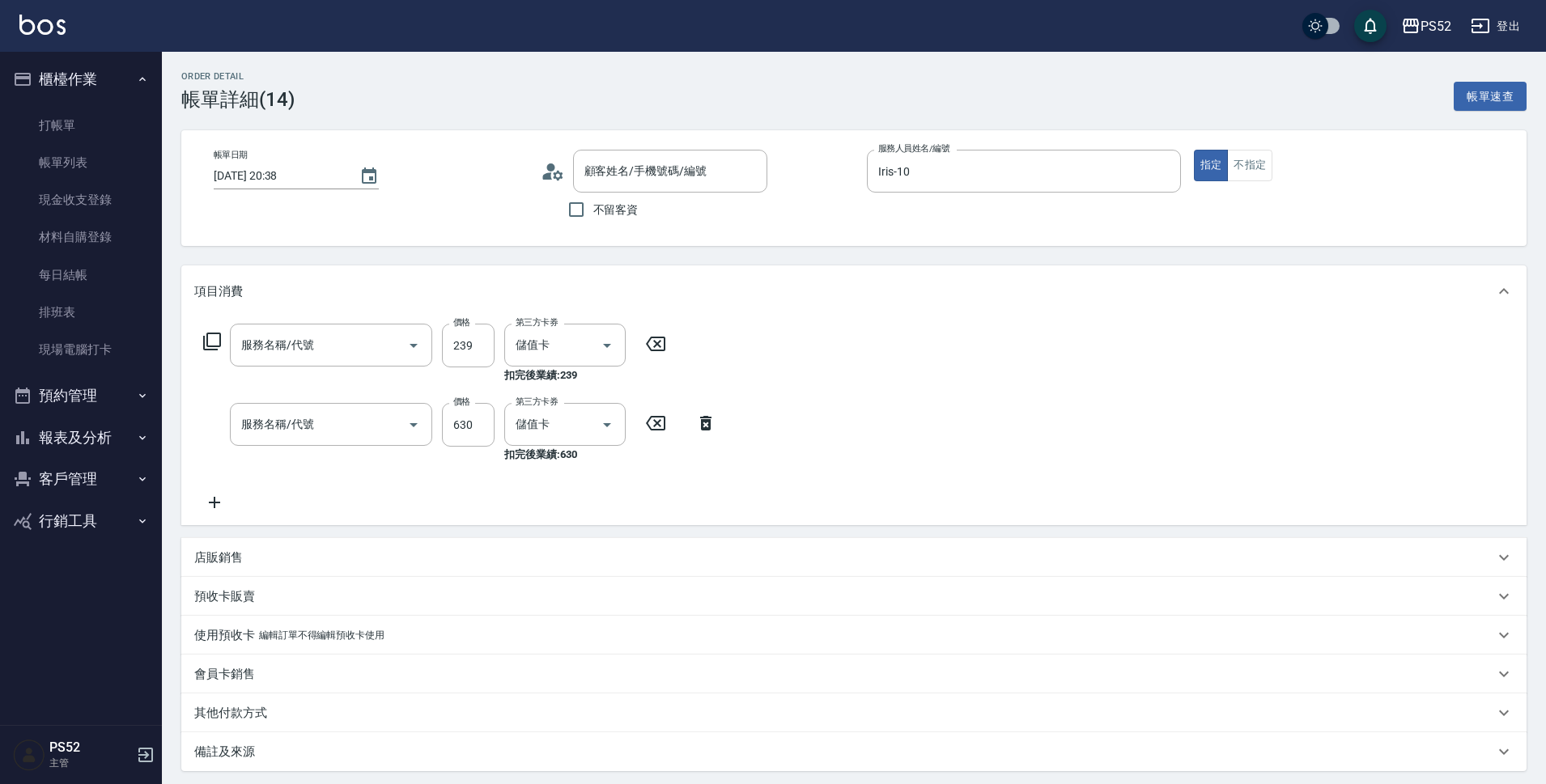
type input "單剪(C2)"
type input "精油SPA699(SC2)"
click at [216, 505] on icon at bounding box center [214, 503] width 40 height 20
type input "劉政唐/0975283875/B0975283875"
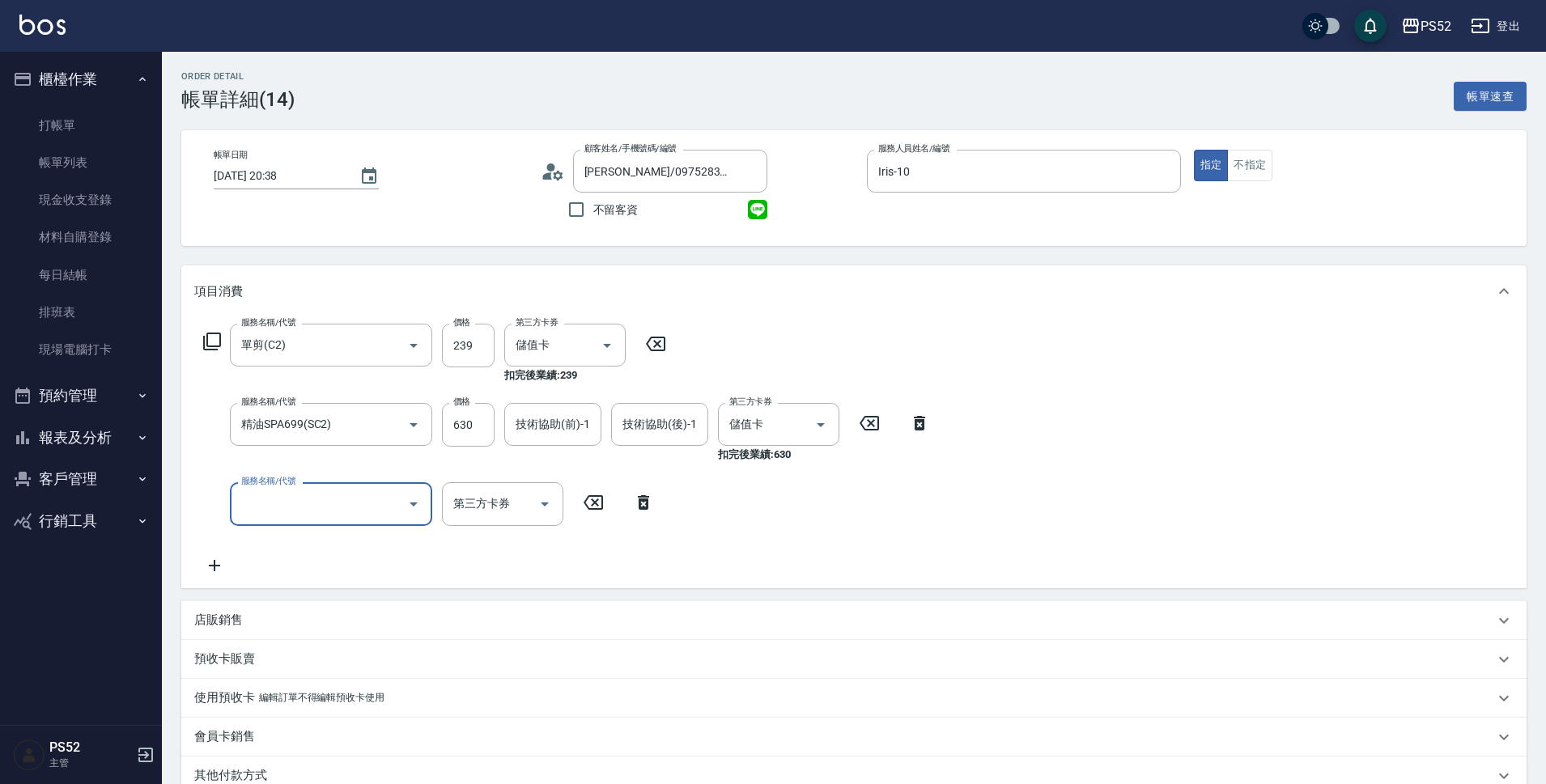
click at [262, 510] on input "服務名稱/代號" at bounding box center [318, 504] width 163 height 28
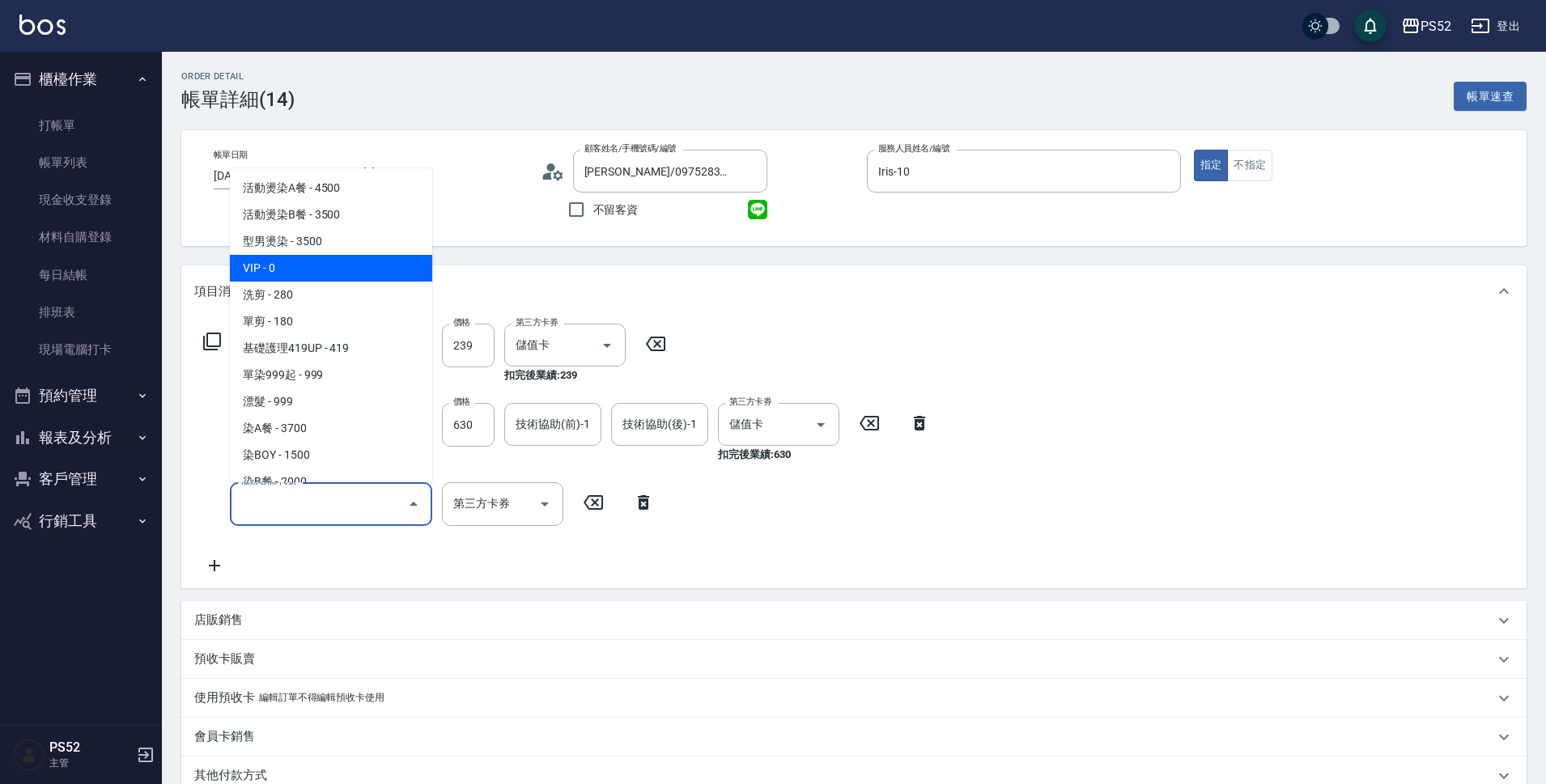
click at [289, 277] on span "VIP - 0" at bounding box center [331, 268] width 203 height 27
type input "VIP(888)"
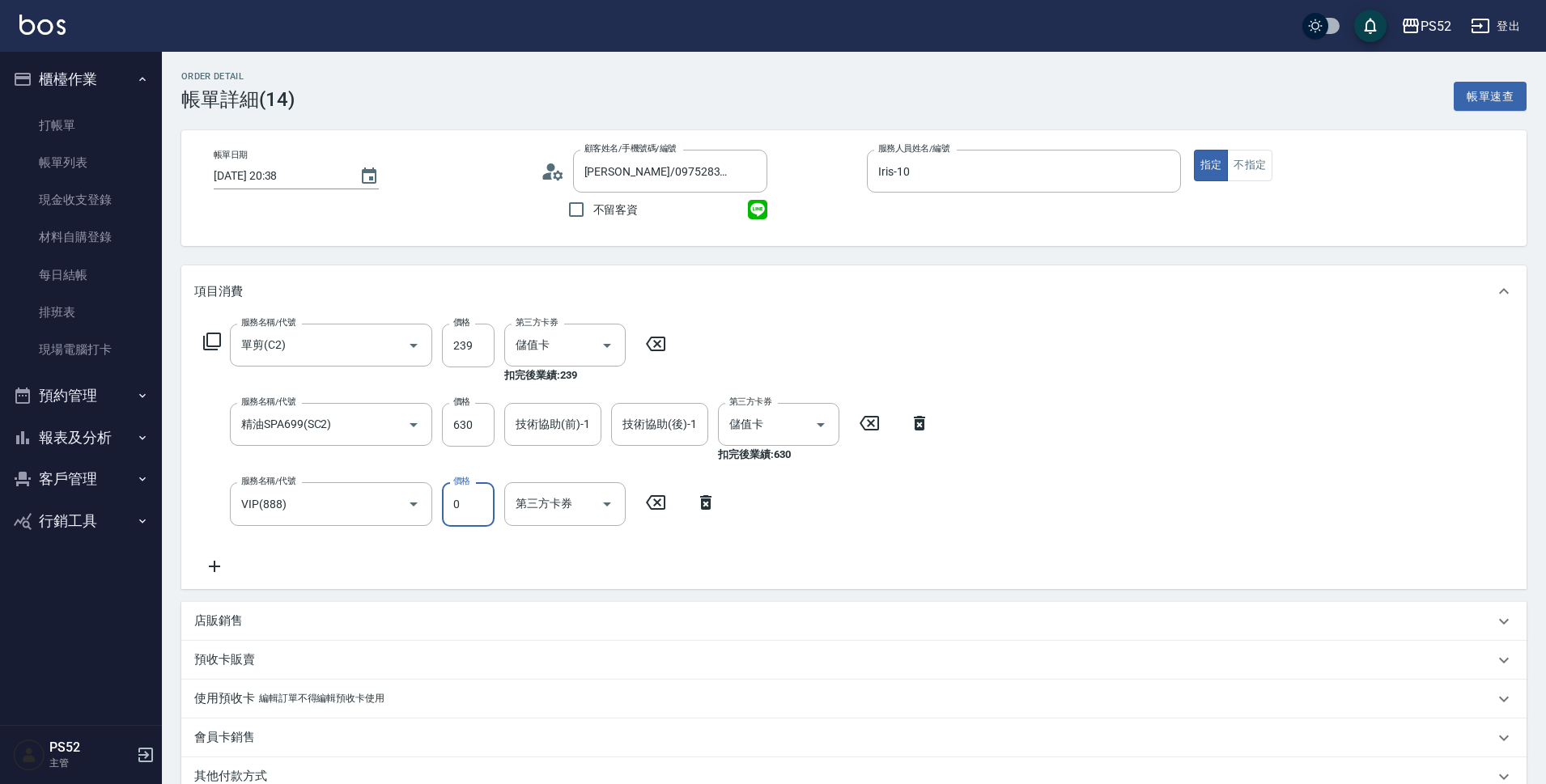
click at [449, 509] on input "0" at bounding box center [469, 504] width 53 height 44
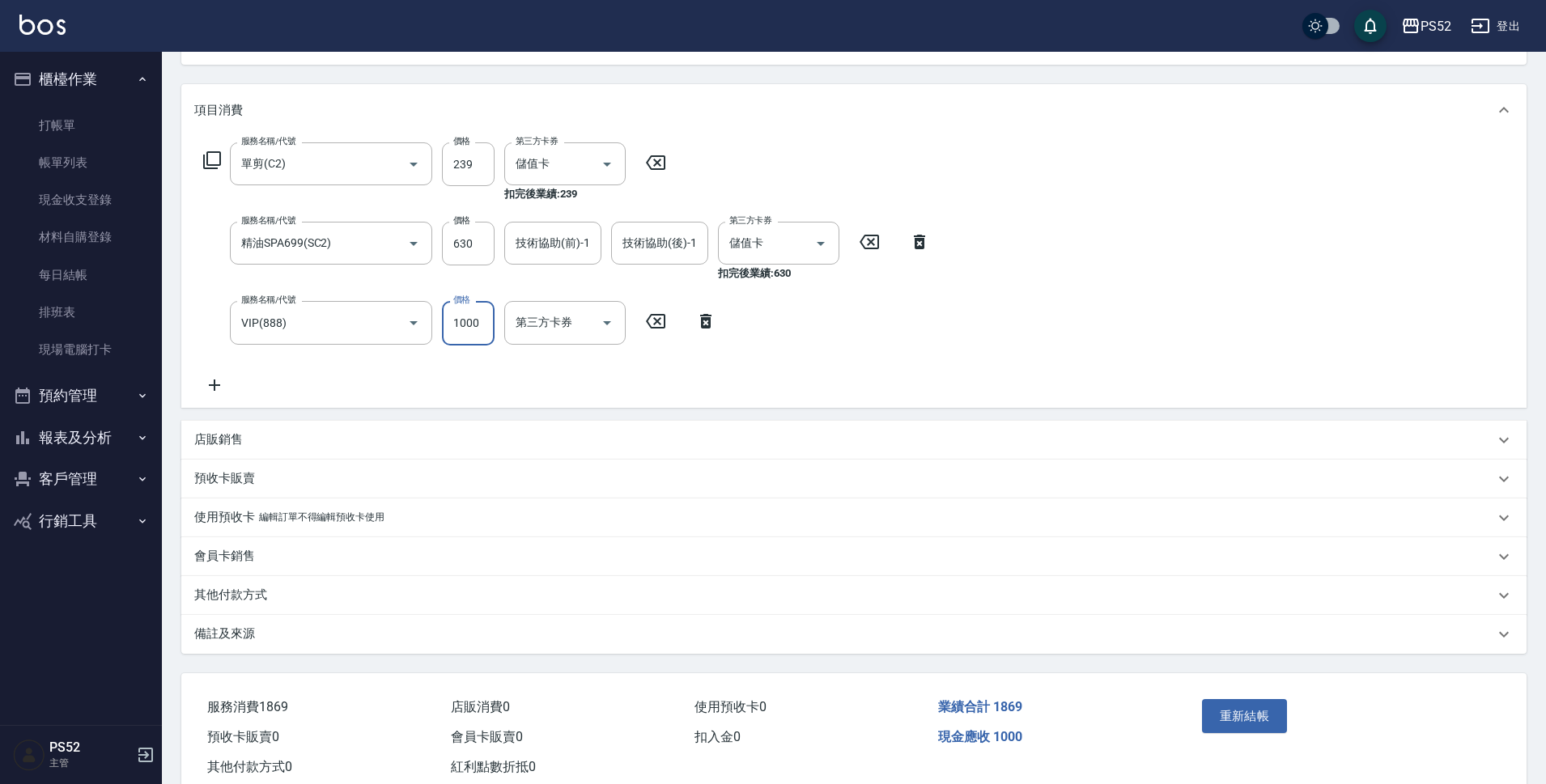
scroll to position [226, 0]
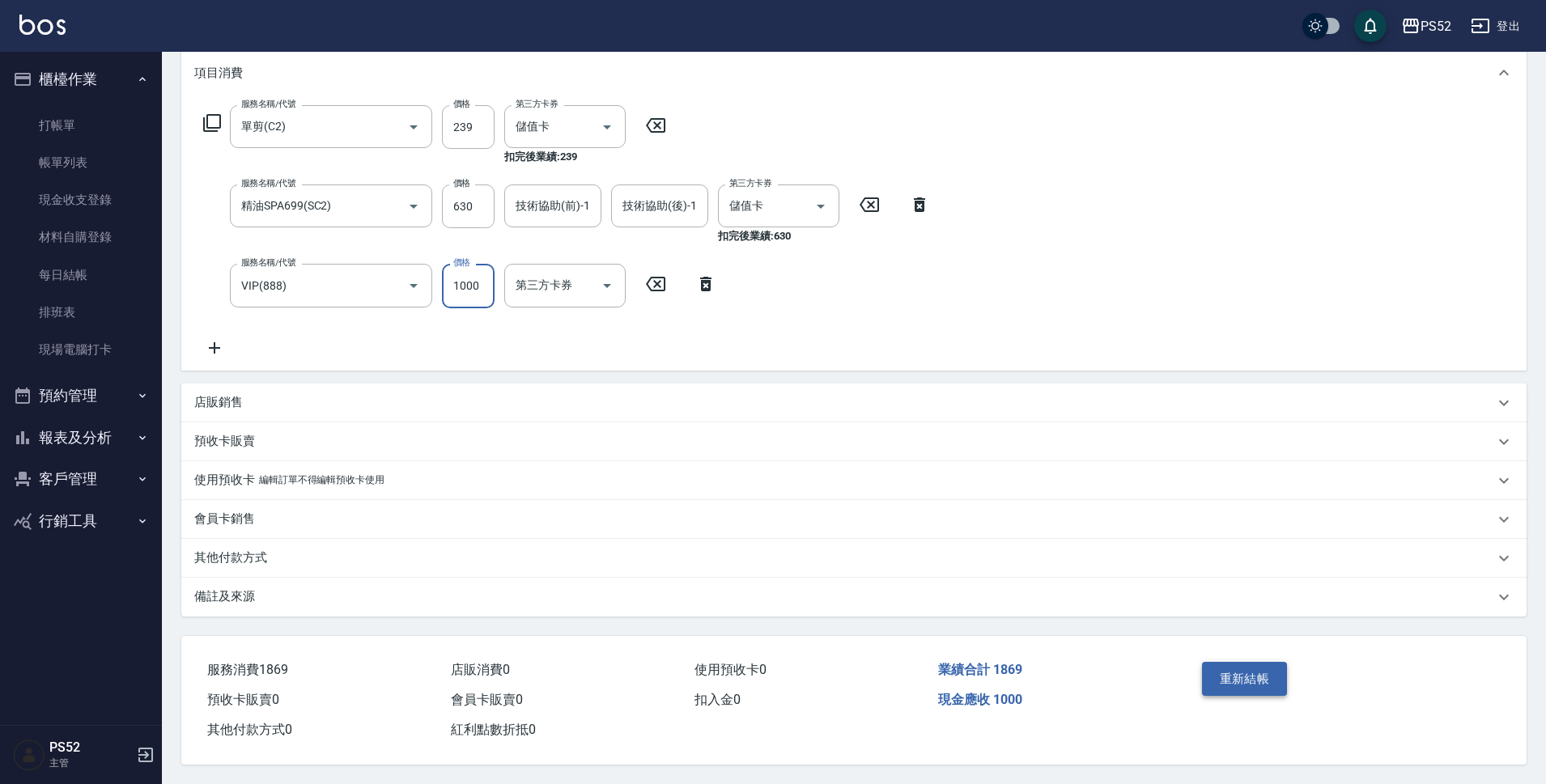
type input "1000"
click at [1227, 662] on button "重新結帳" at bounding box center [1245, 679] width 86 height 34
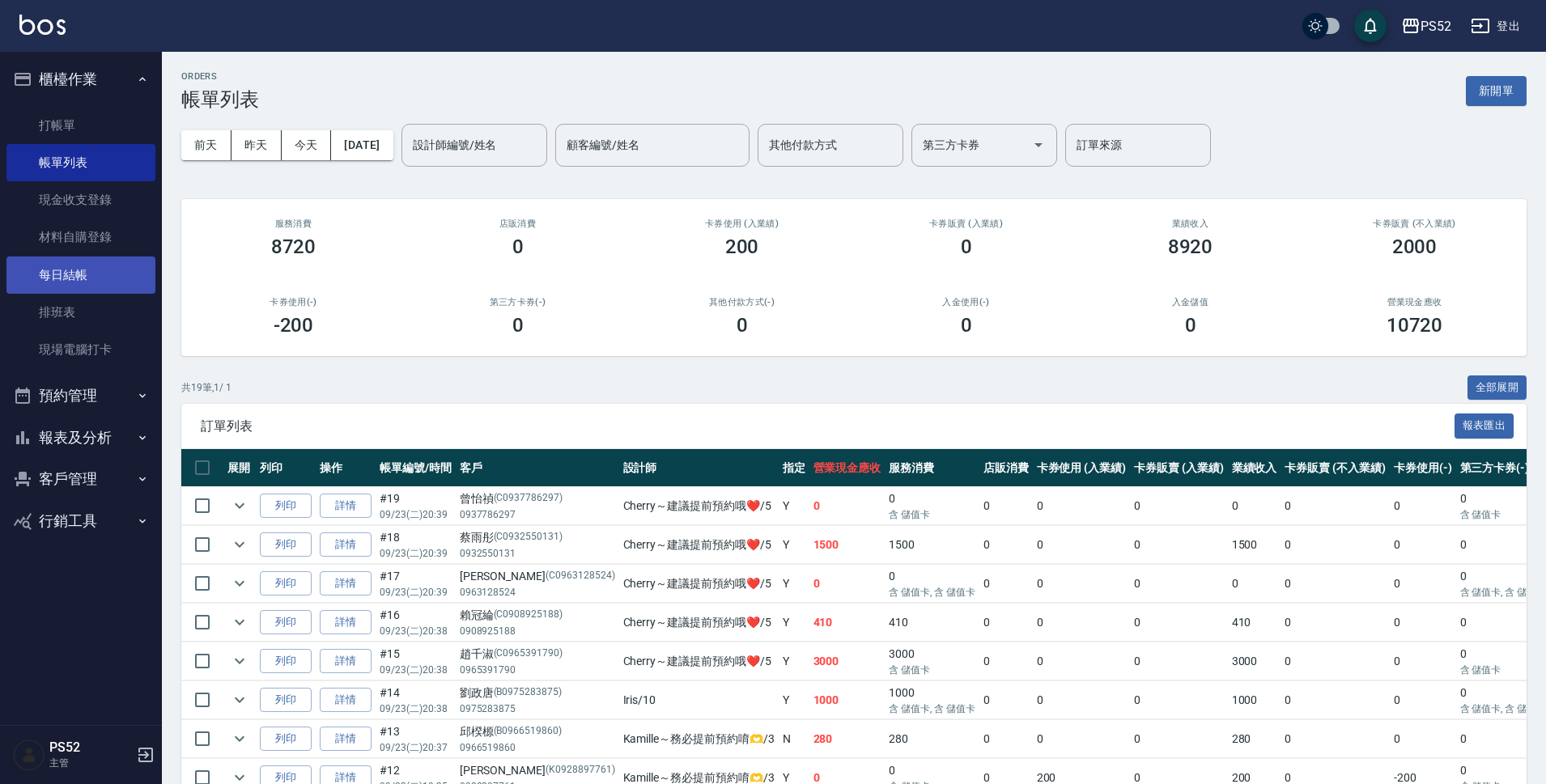
click at [81, 280] on link "每日結帳" at bounding box center [81, 275] width 149 height 38
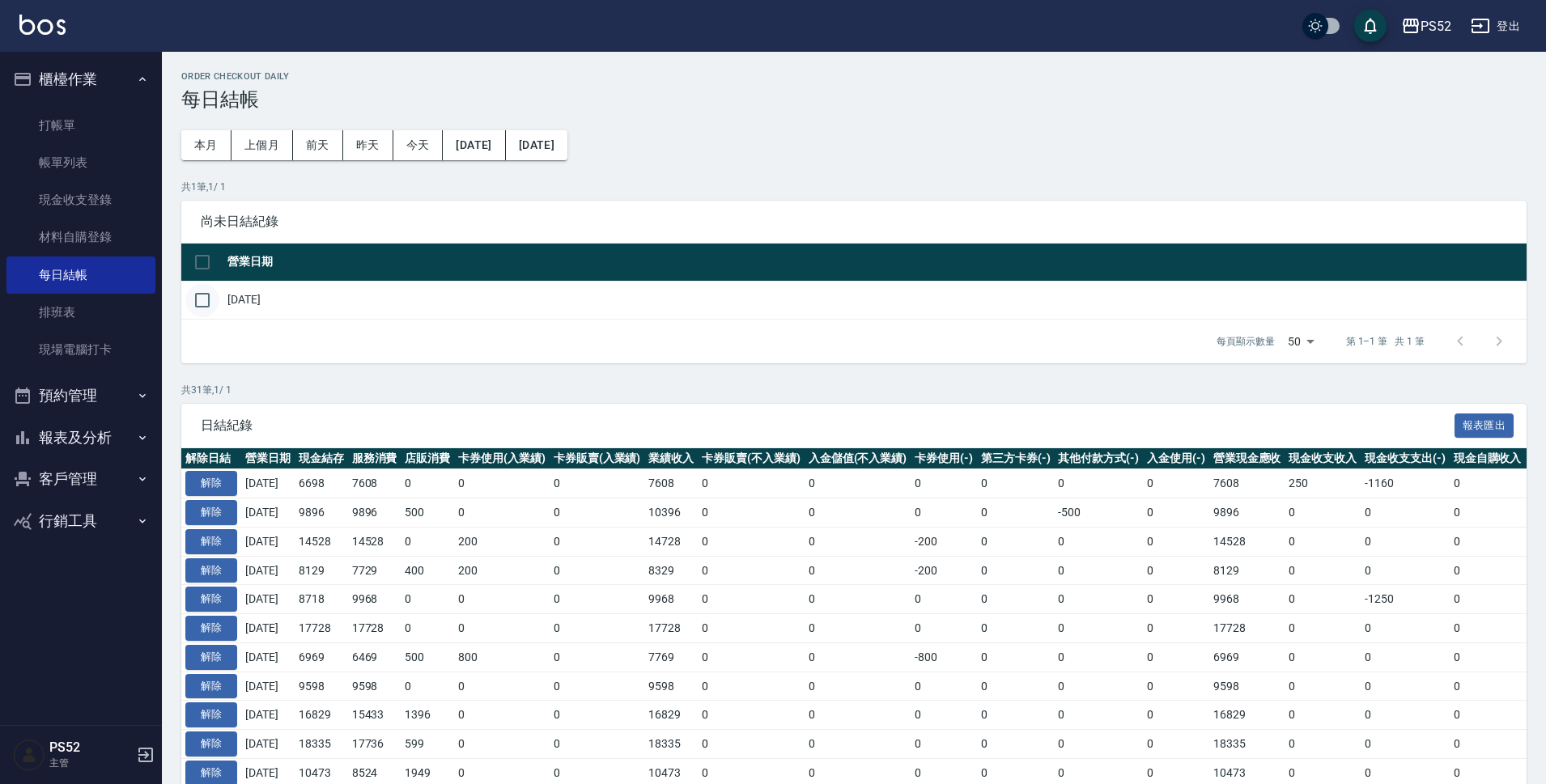
click at [204, 304] on input "checkbox" at bounding box center [203, 300] width 34 height 34
checkbox input "true"
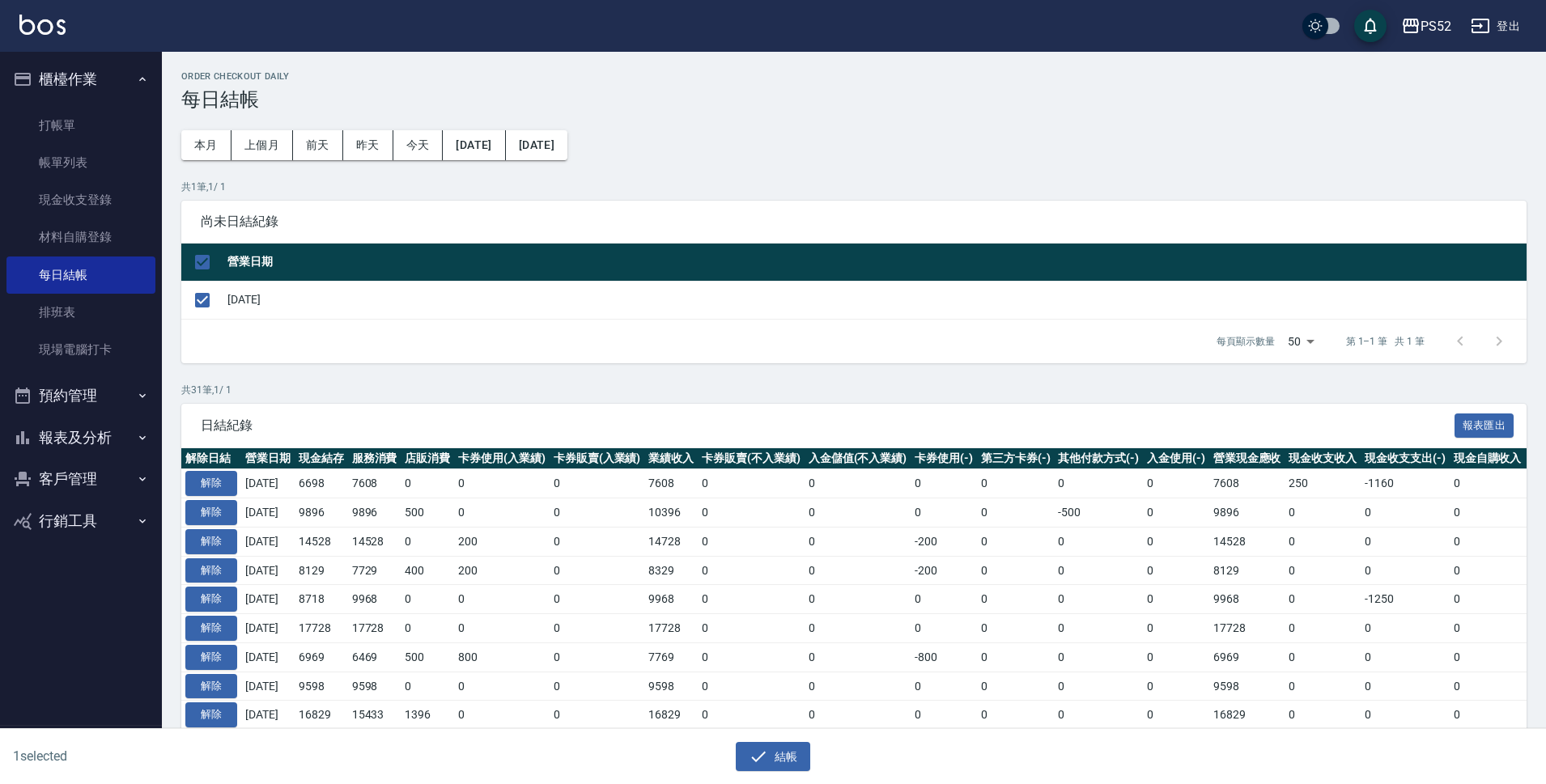
click at [782, 773] on div "1 selected 結帳" at bounding box center [773, 757] width 1546 height 56
click at [782, 771] on div "1 selected 結帳" at bounding box center [773, 757] width 1546 height 56
click at [767, 770] on button "結帳" at bounding box center [774, 757] width 75 height 30
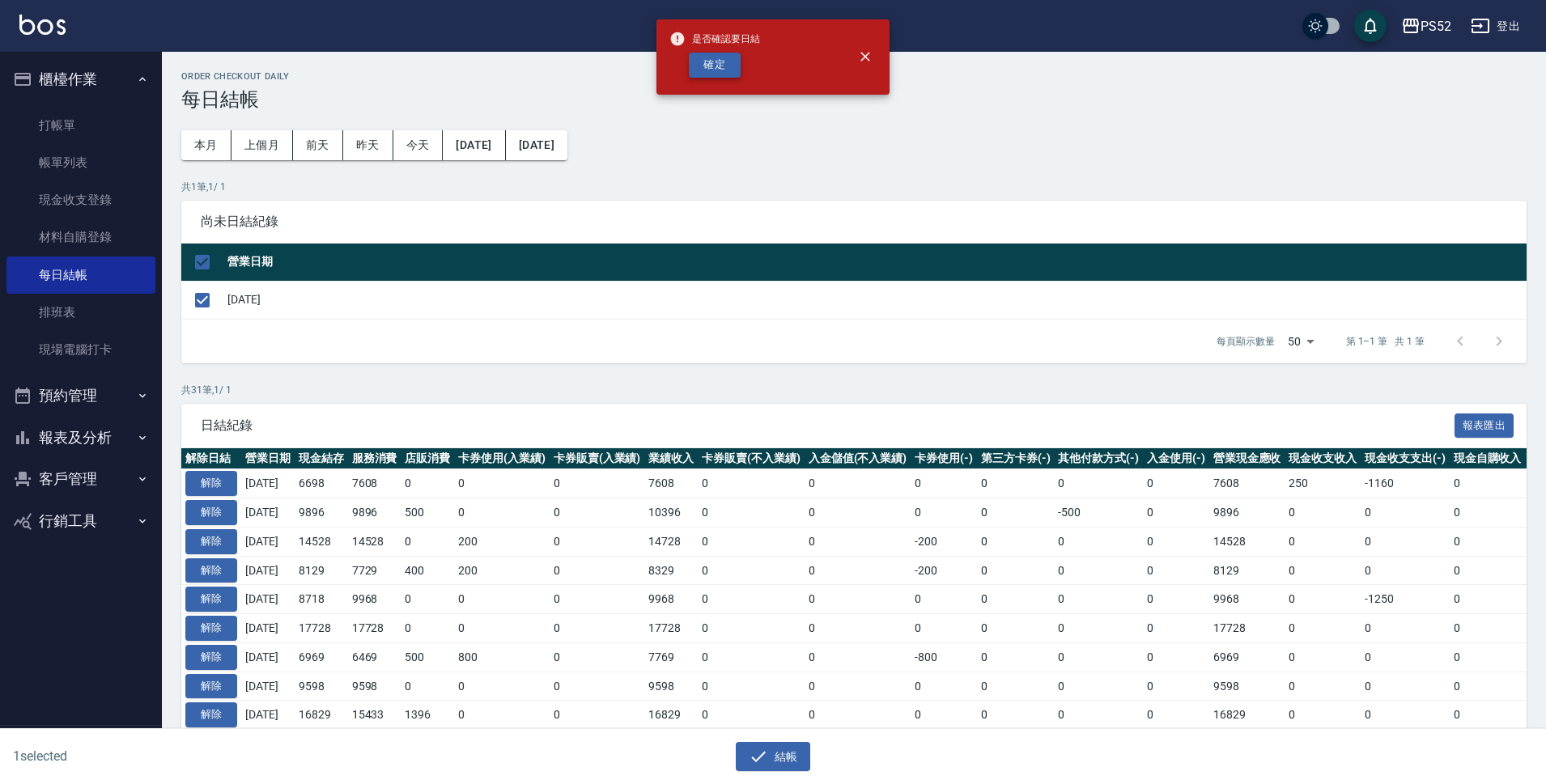
click at [722, 71] on button "確定" at bounding box center [715, 65] width 52 height 25
checkbox input "false"
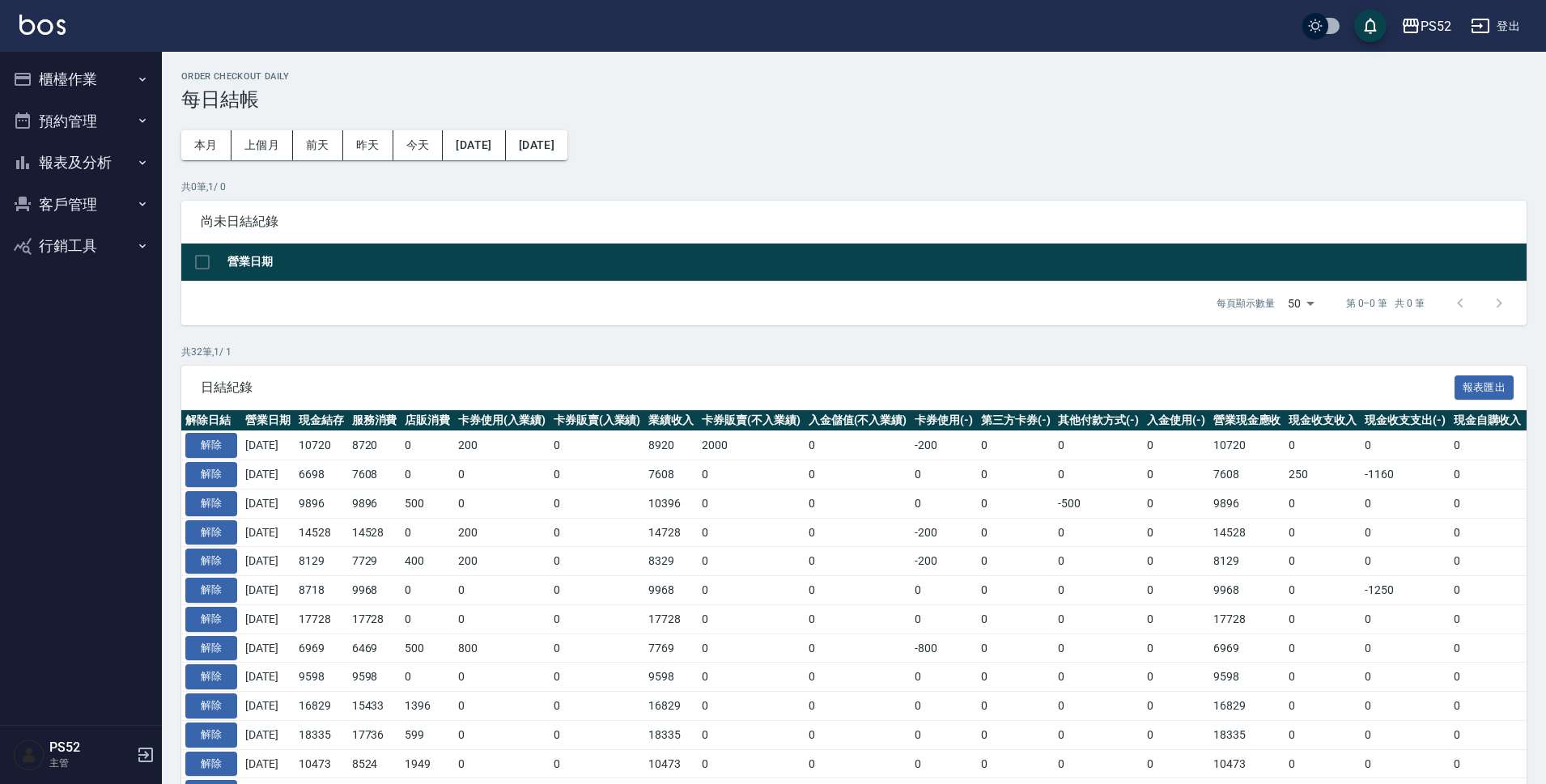
click at [65, 151] on button "報表及分析" at bounding box center [81, 162] width 149 height 42
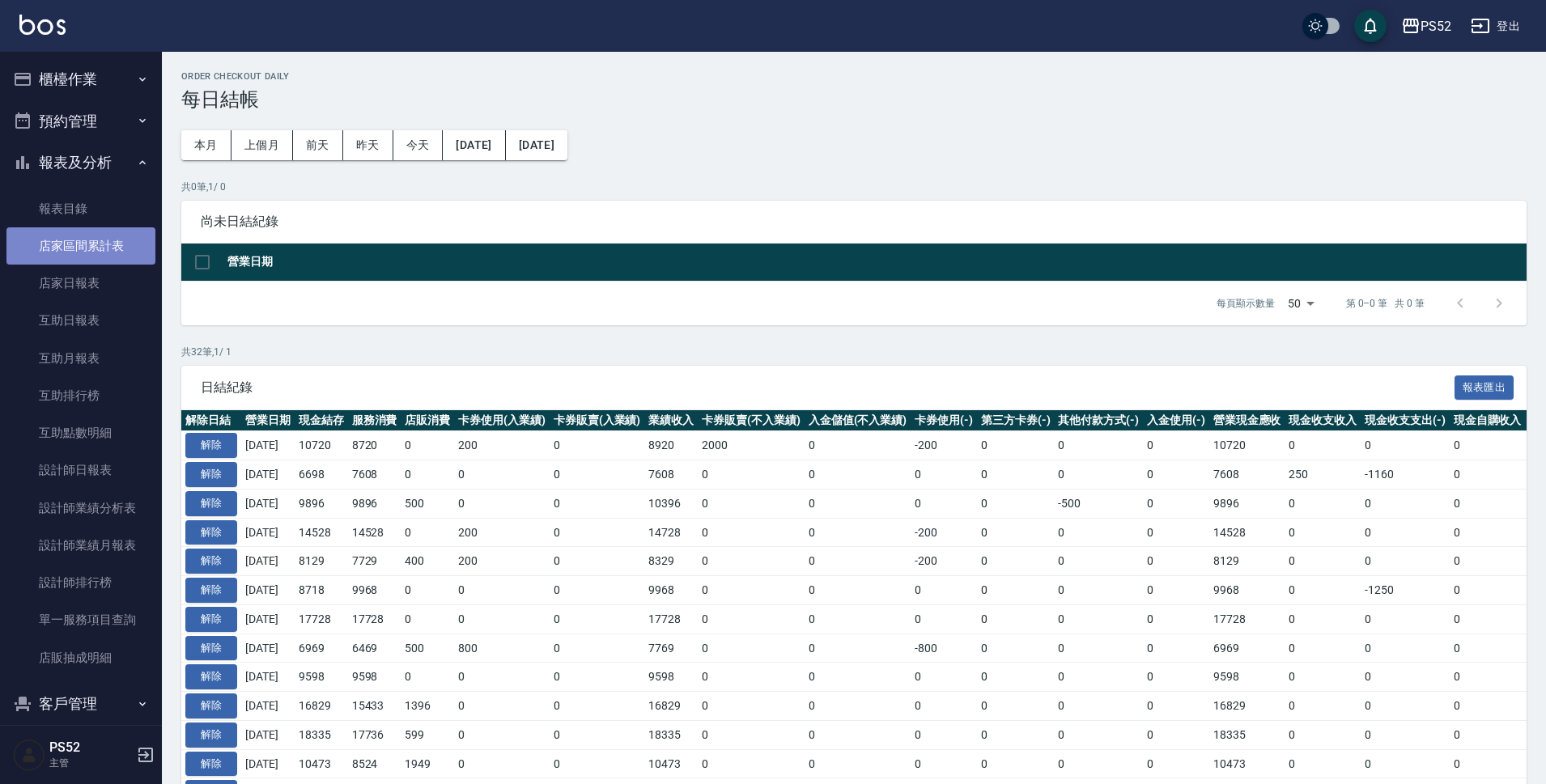
click at [94, 239] on link "店家區間累計表" at bounding box center [81, 246] width 149 height 38
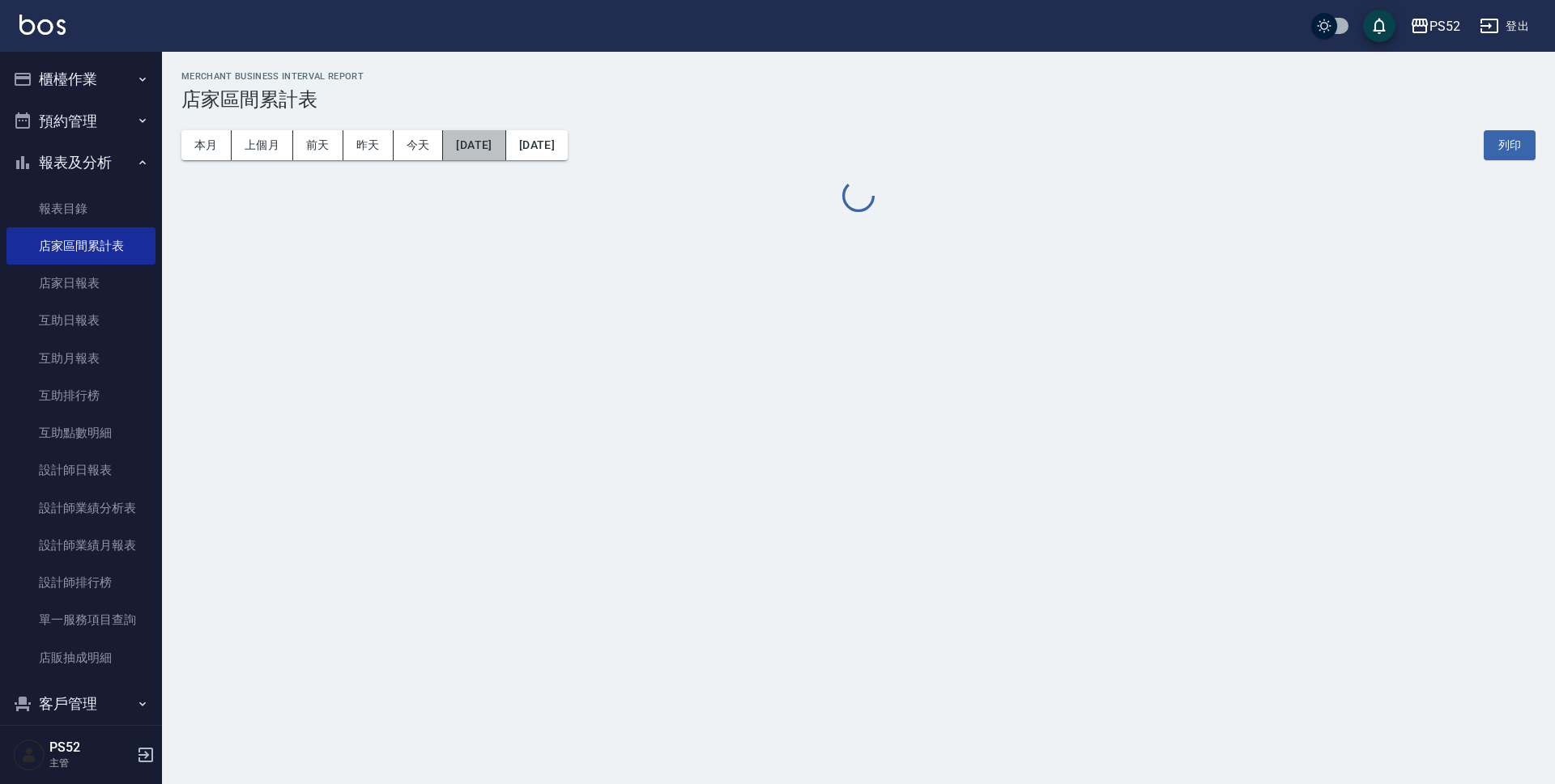
click at [497, 147] on button "[DATE]" at bounding box center [474, 144] width 62 height 30
click at [503, 142] on button "[DATE]" at bounding box center [474, 144] width 62 height 30
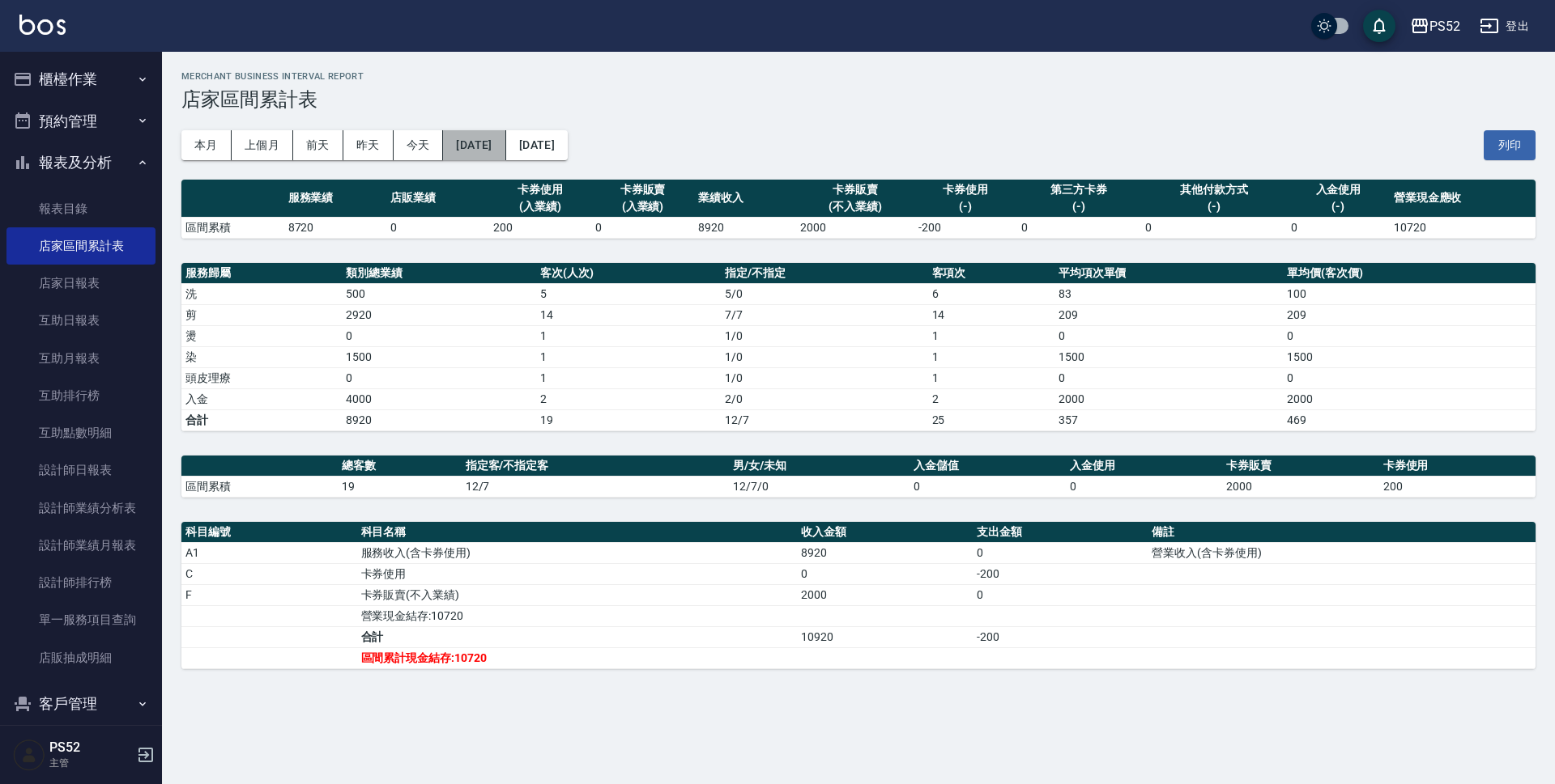
click at [506, 146] on button "[DATE]" at bounding box center [474, 144] width 62 height 30
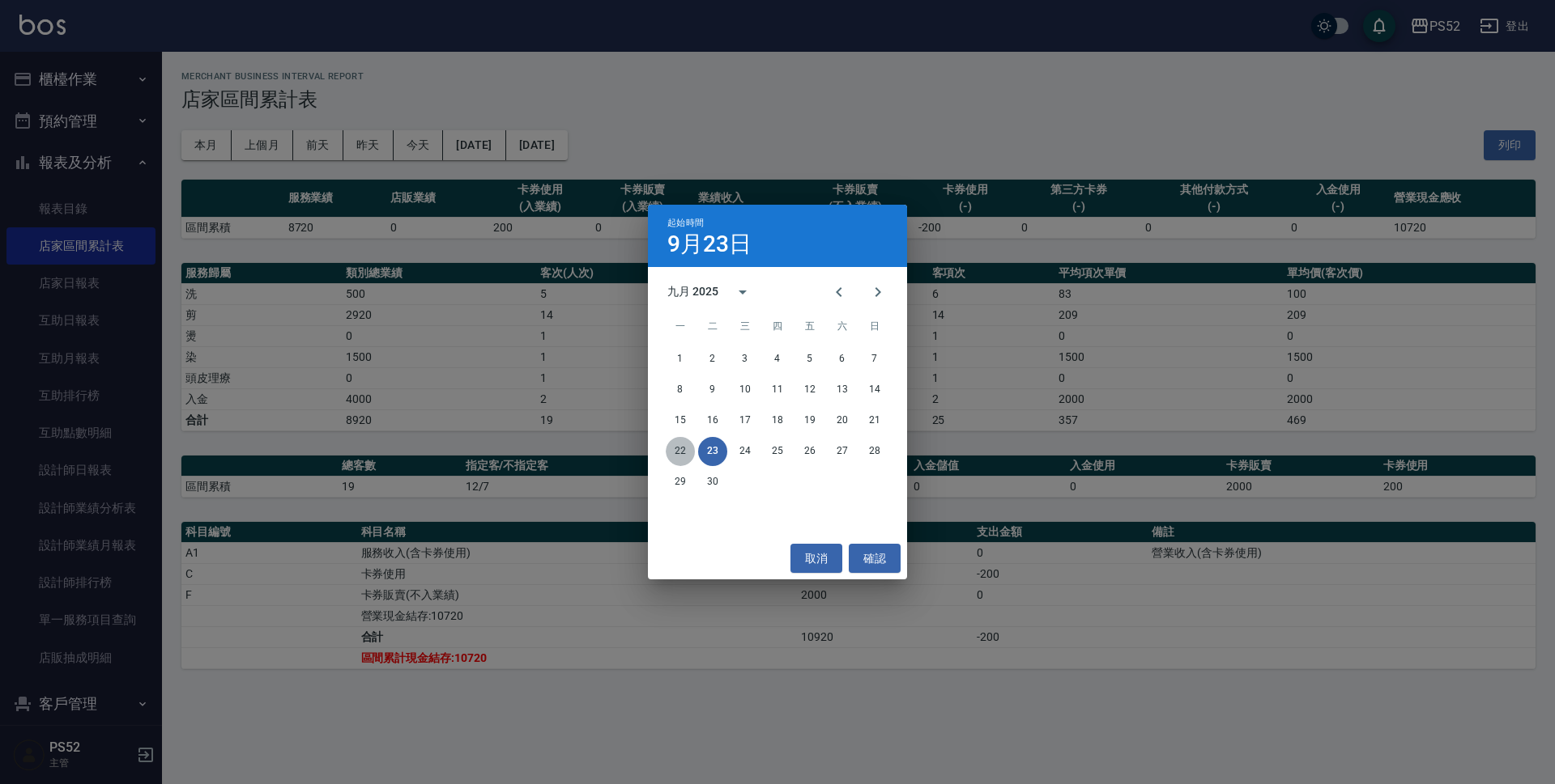
click at [690, 459] on button "22" at bounding box center [680, 451] width 29 height 29
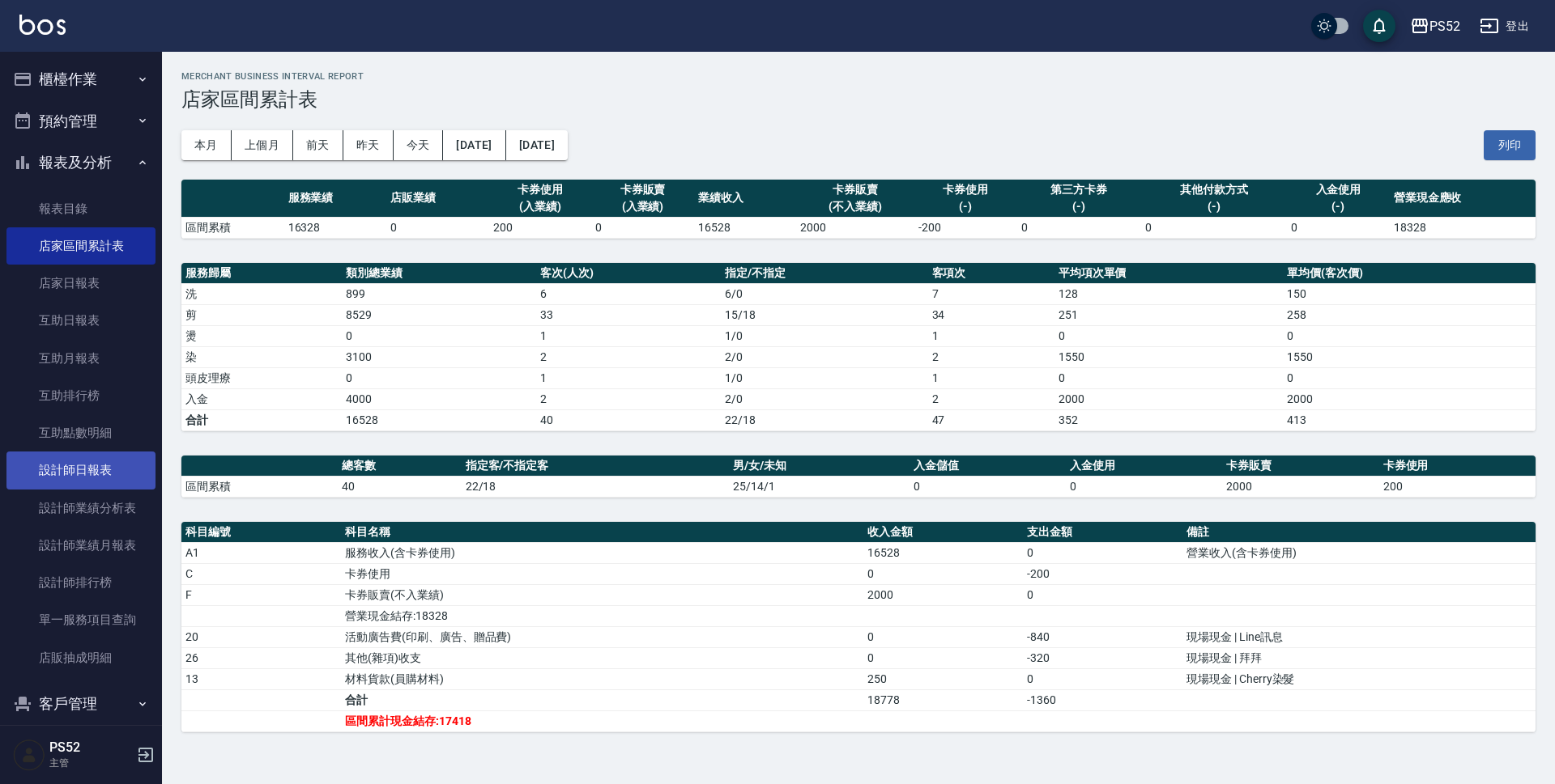
click at [109, 483] on link "設計師日報表" at bounding box center [81, 470] width 149 height 38
